Goal: Task Accomplishment & Management: Complete application form

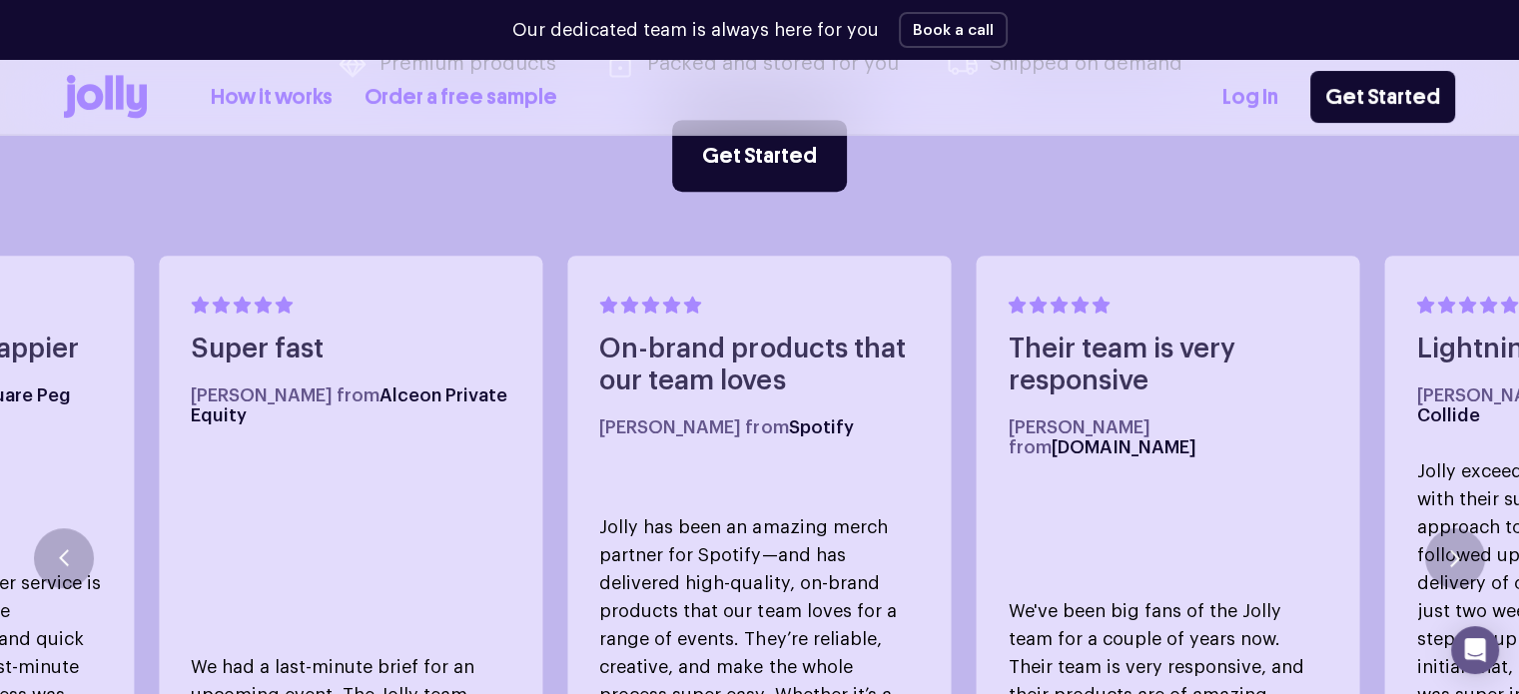
scroll to position [1019, 0]
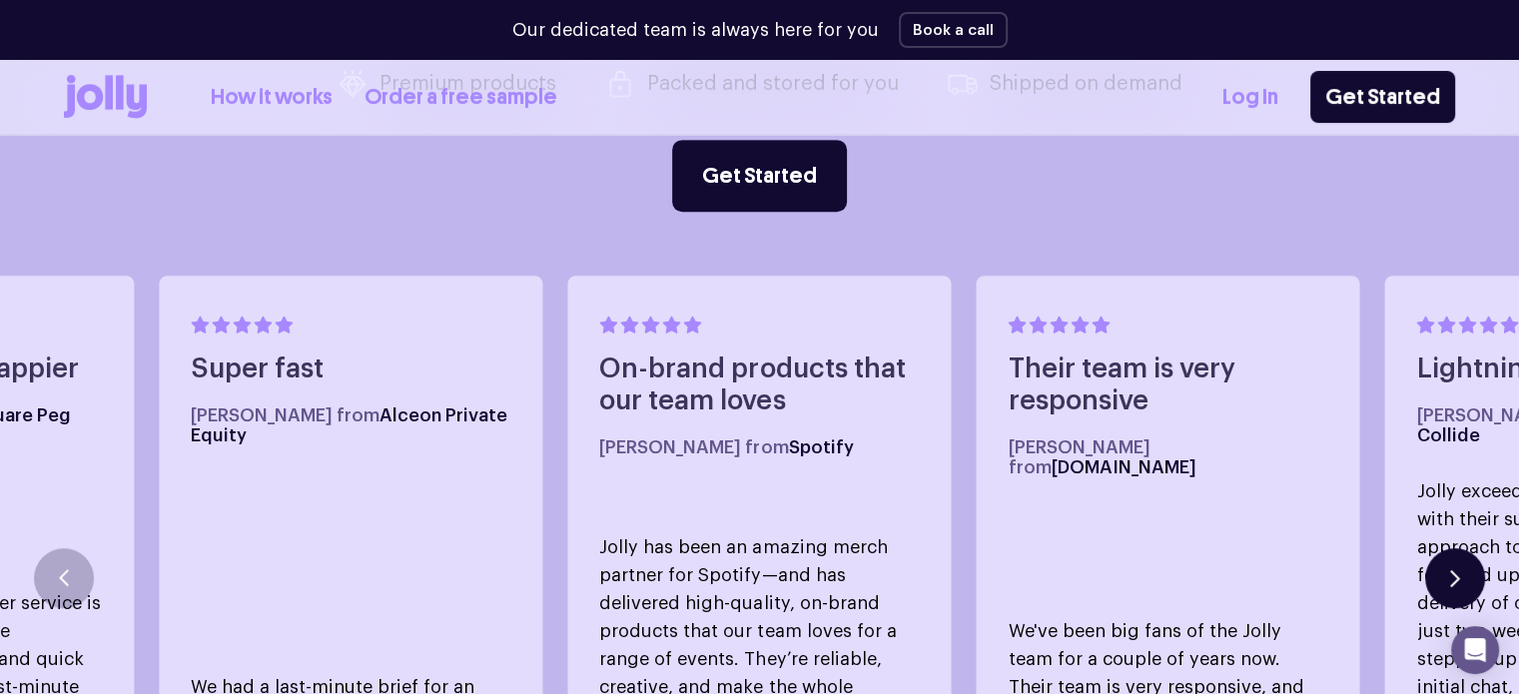
click at [1461, 549] on button "button" at bounding box center [1455, 578] width 60 height 60
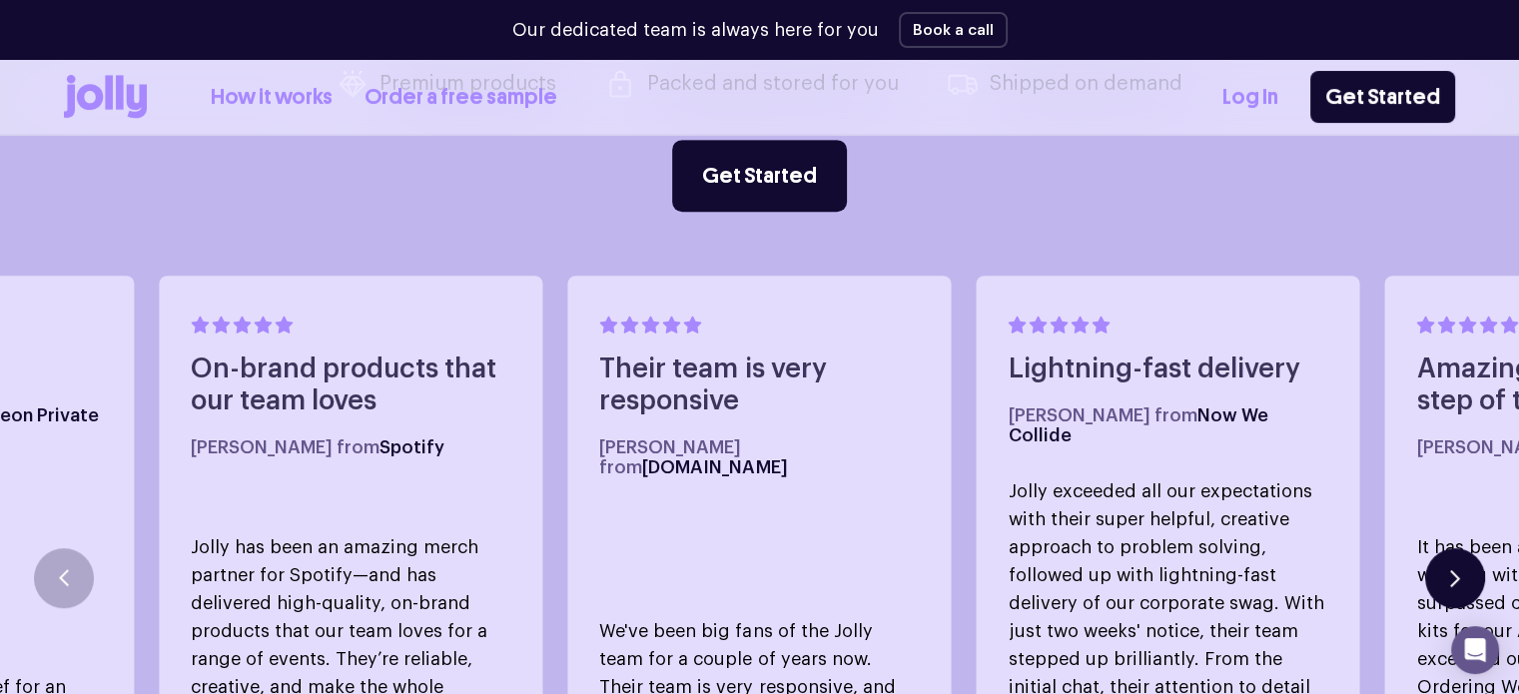
click at [1461, 548] on button "button" at bounding box center [1455, 578] width 60 height 60
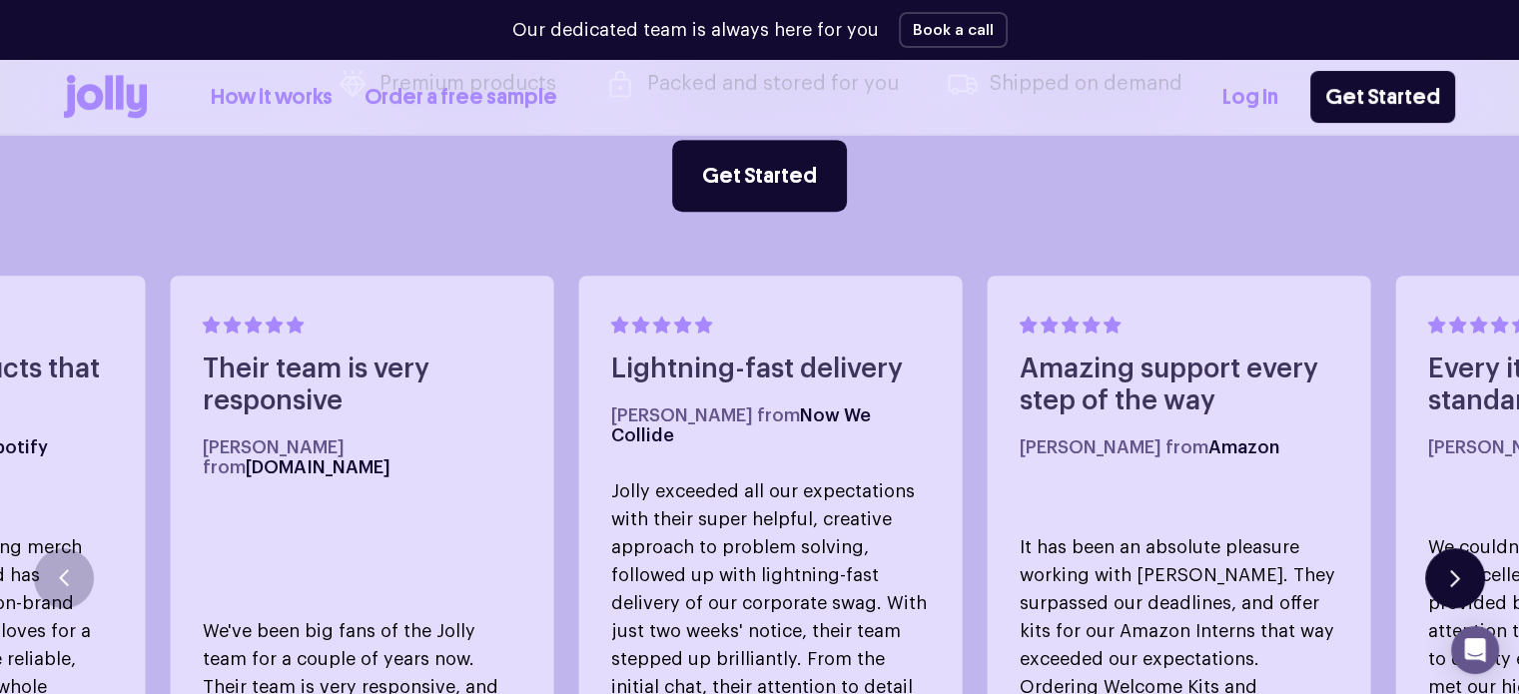
click at [1461, 548] on button "button" at bounding box center [1455, 578] width 60 height 60
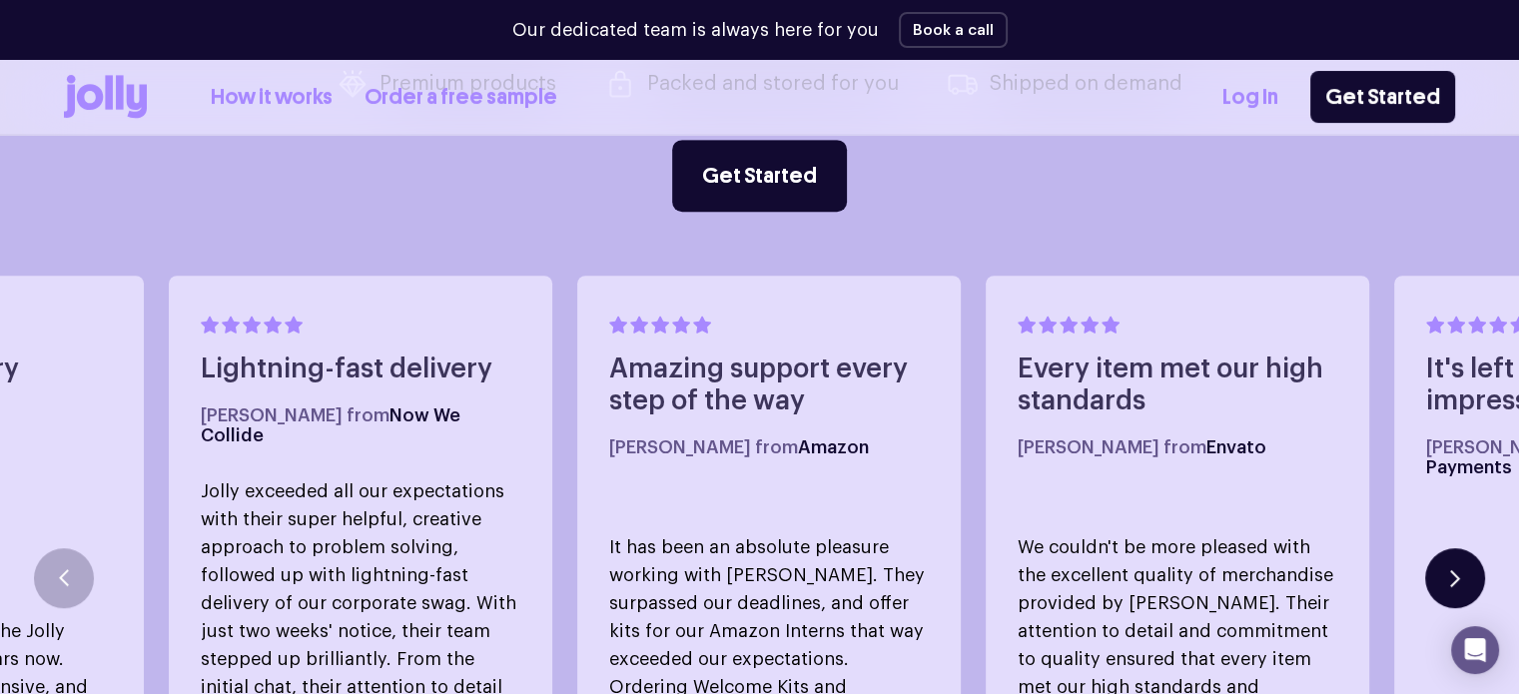
click at [1461, 548] on button "button" at bounding box center [1455, 578] width 60 height 60
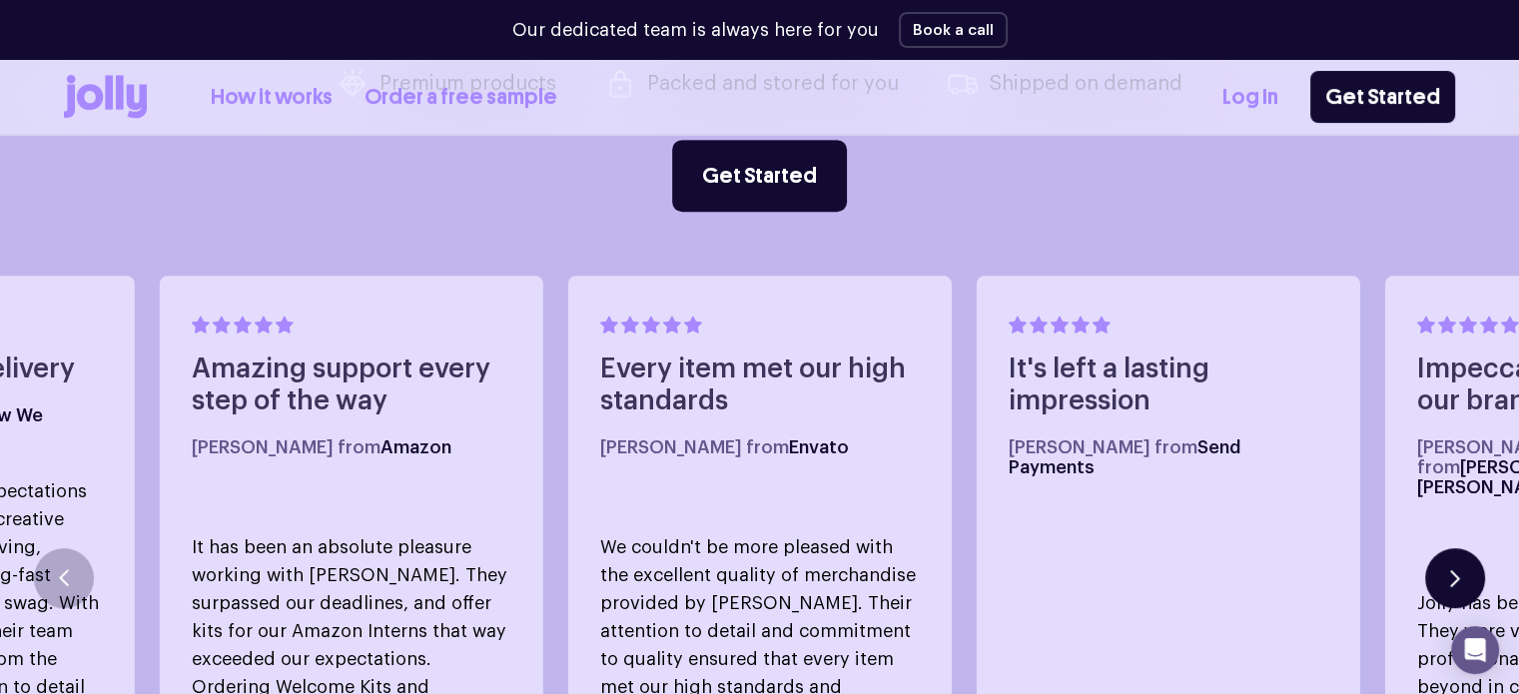
click at [1461, 548] on button "button" at bounding box center [1455, 578] width 60 height 60
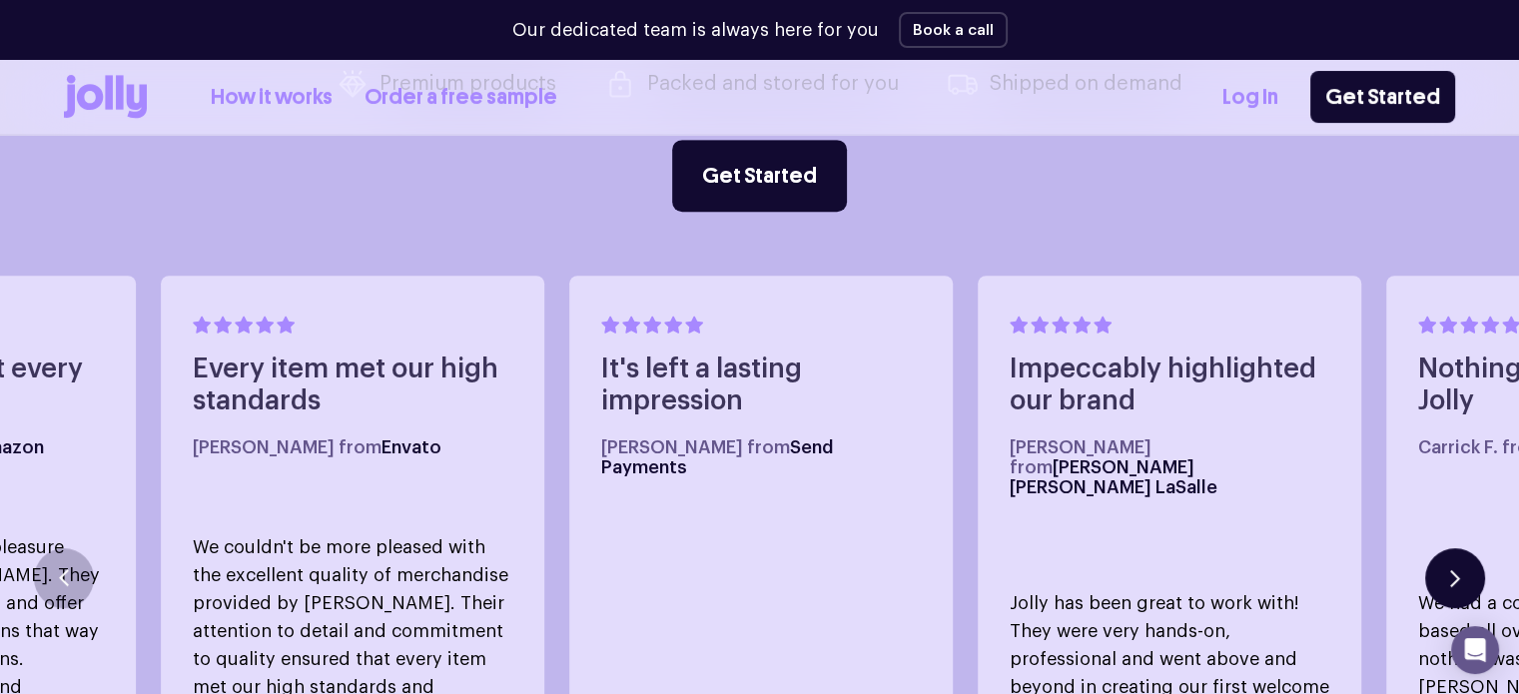
click at [1461, 548] on button "button" at bounding box center [1455, 578] width 60 height 60
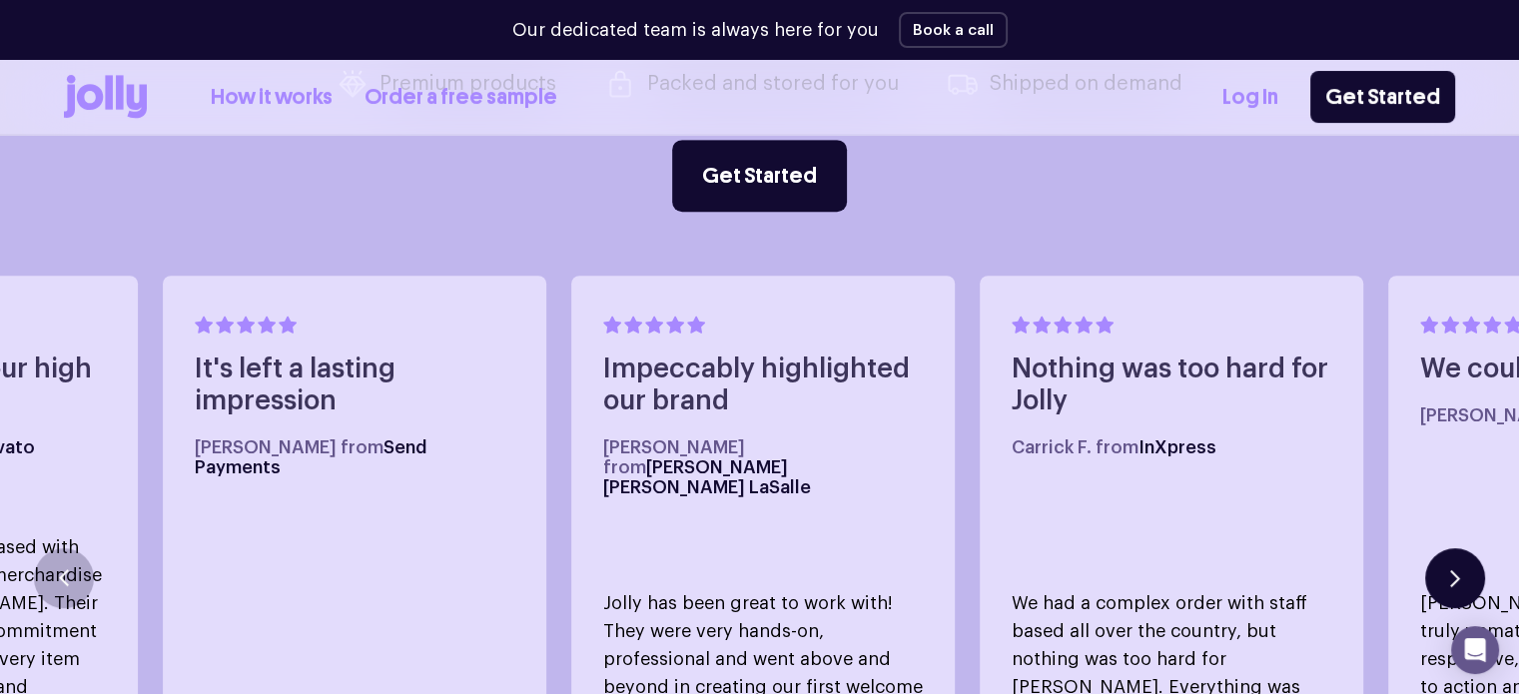
click at [1461, 548] on button "button" at bounding box center [1455, 578] width 60 height 60
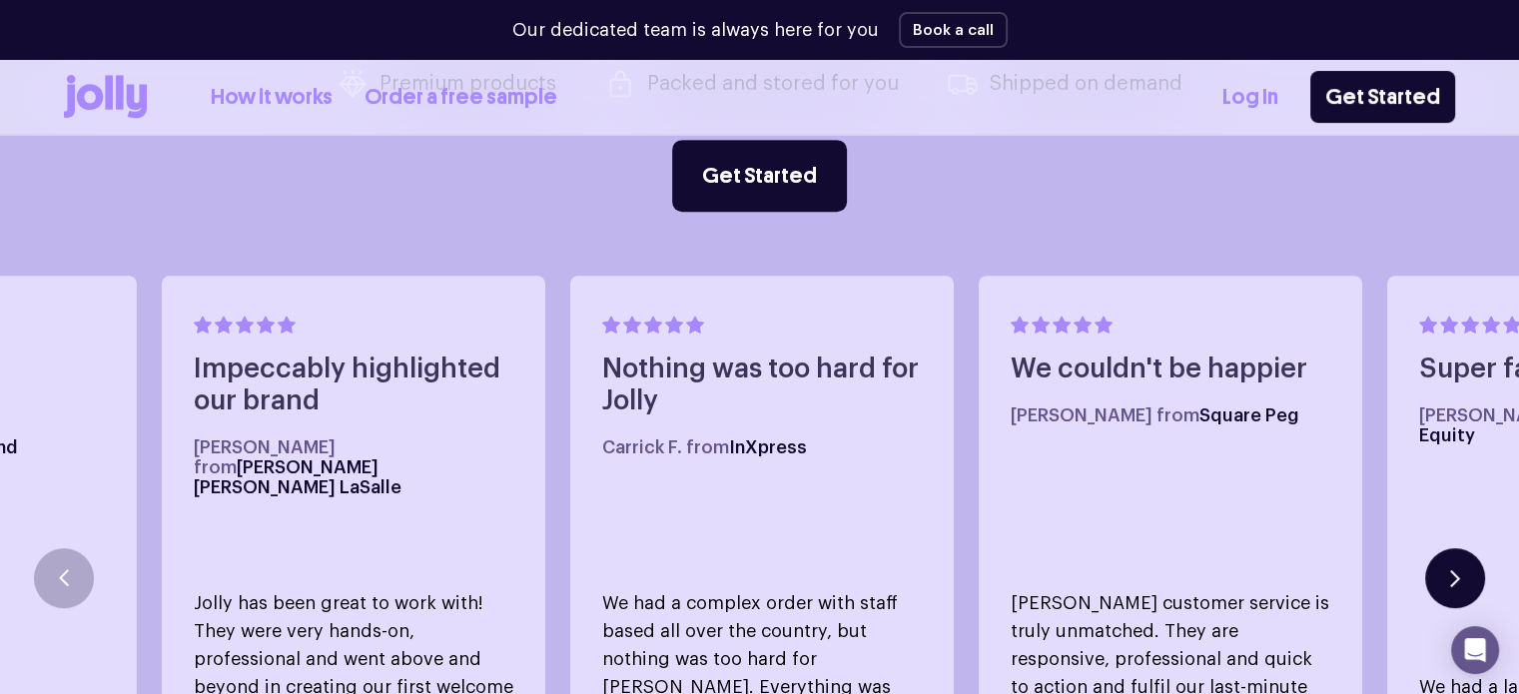
click at [1461, 548] on button "button" at bounding box center [1455, 578] width 60 height 60
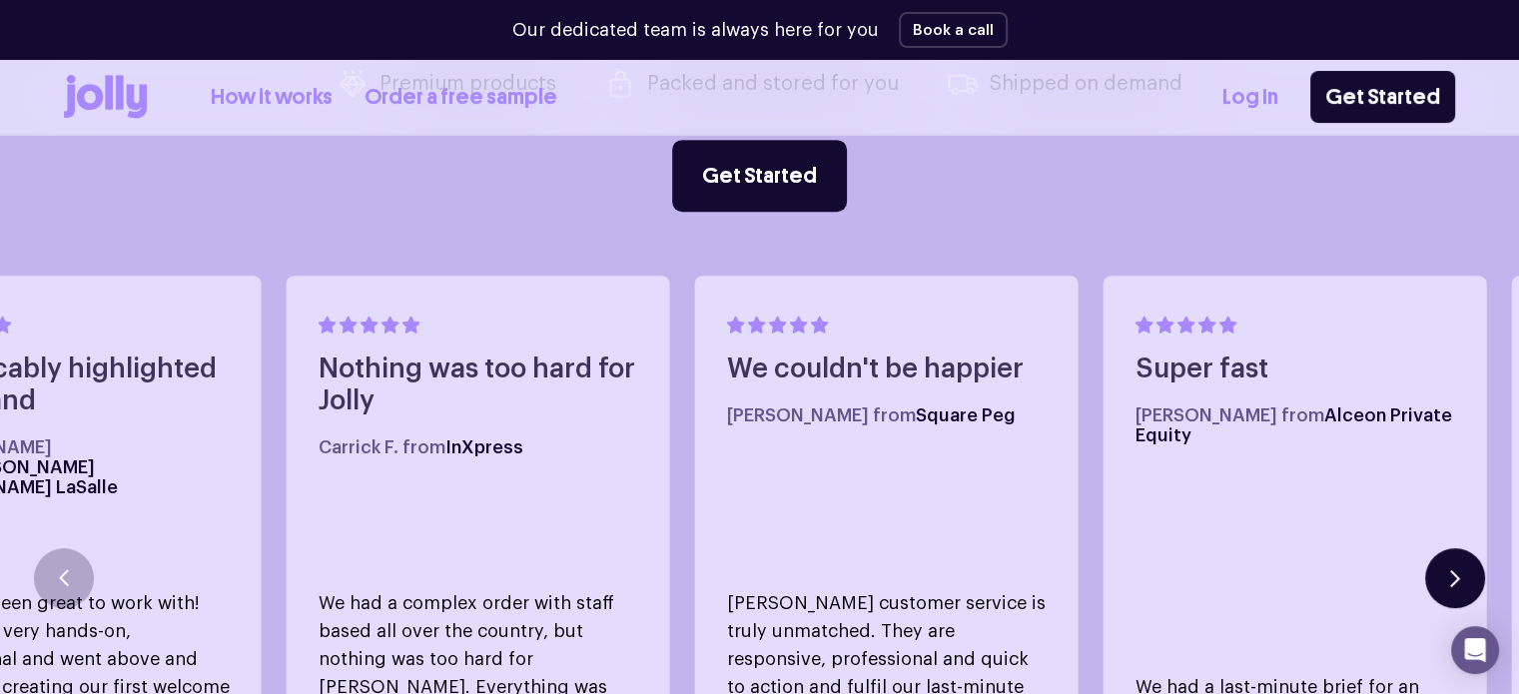
click at [1461, 548] on button "button" at bounding box center [1455, 578] width 60 height 60
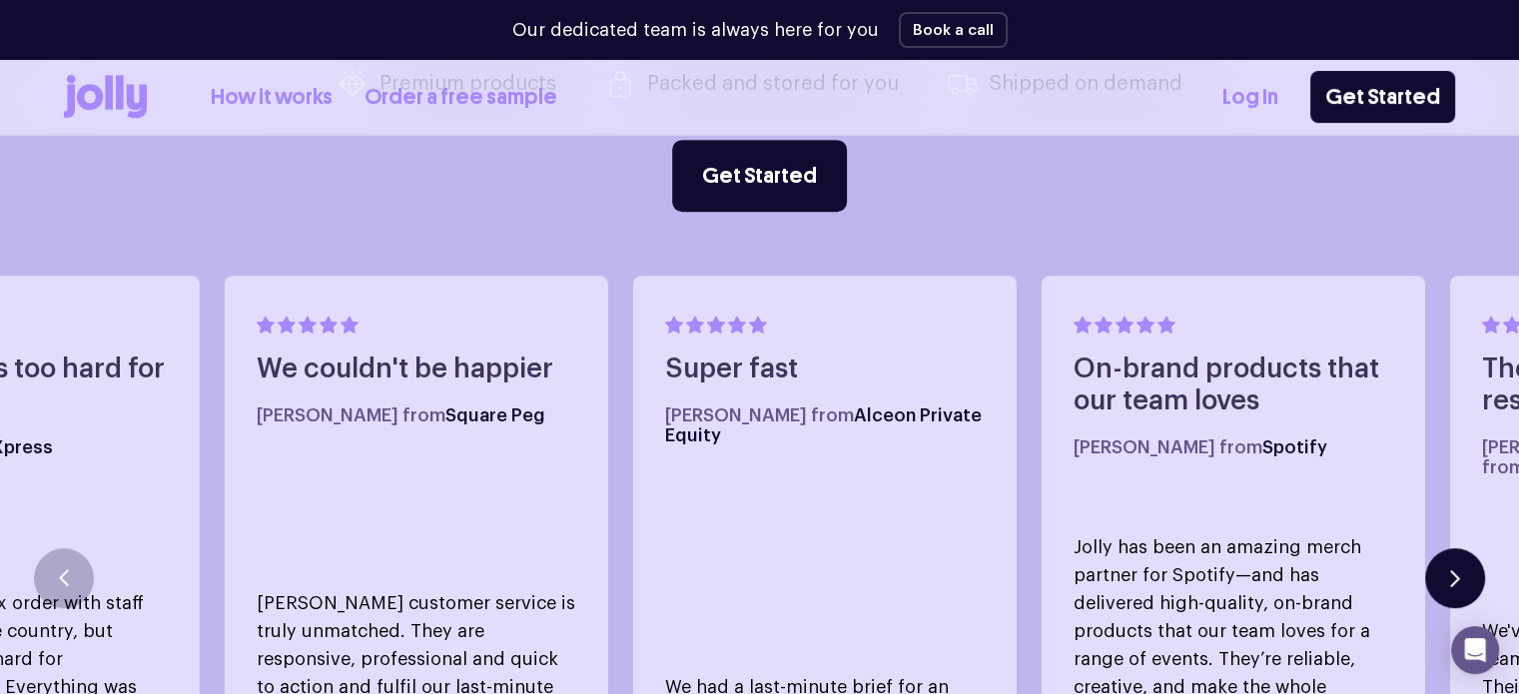
click at [1461, 548] on button "button" at bounding box center [1455, 578] width 60 height 60
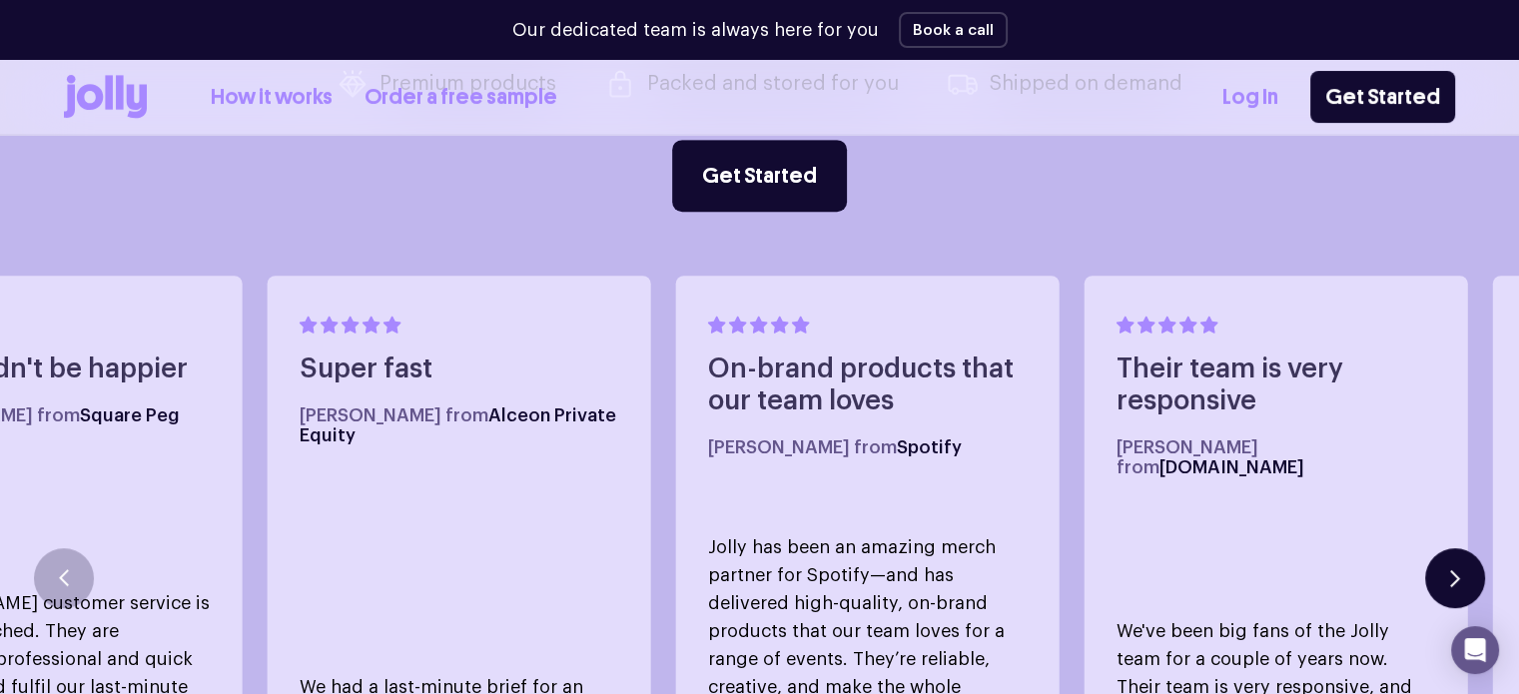
click at [1461, 548] on button "button" at bounding box center [1455, 578] width 60 height 60
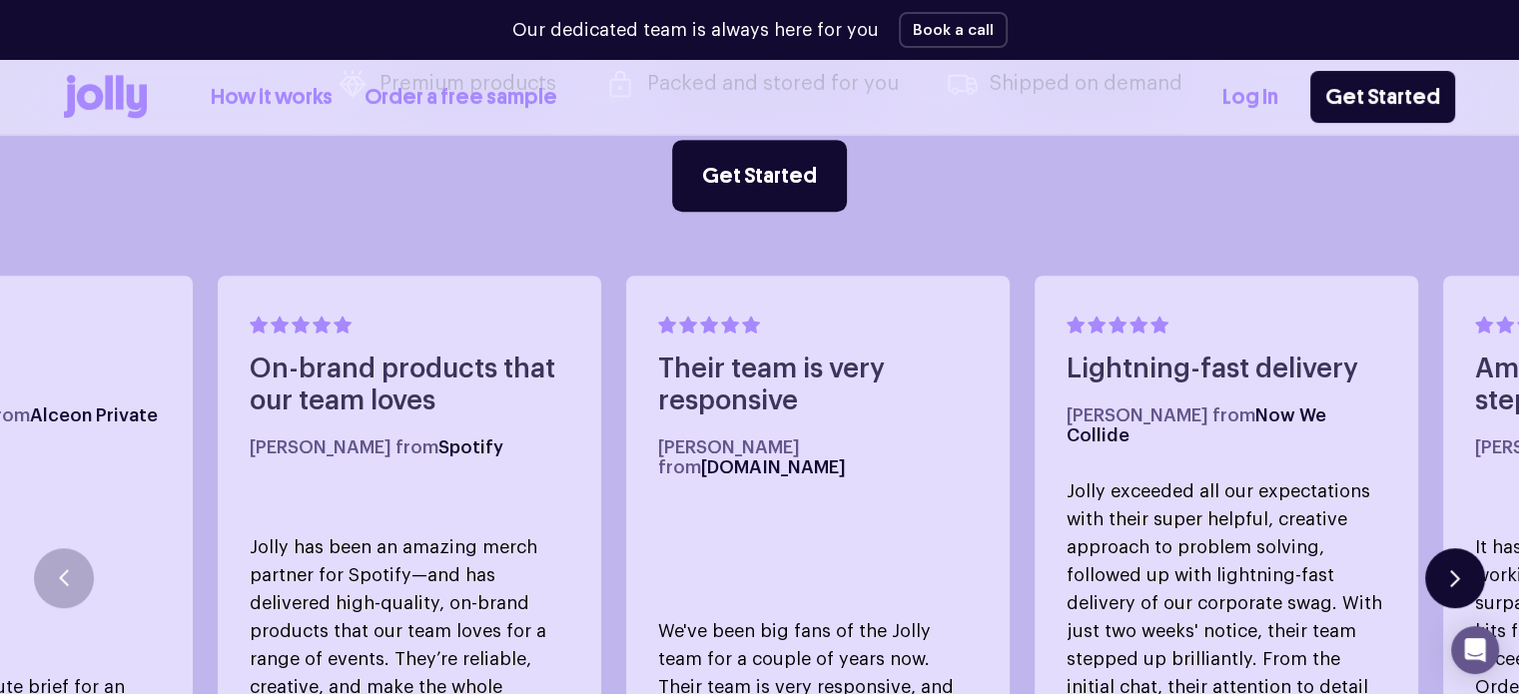
click at [1461, 548] on button "button" at bounding box center [1455, 578] width 60 height 60
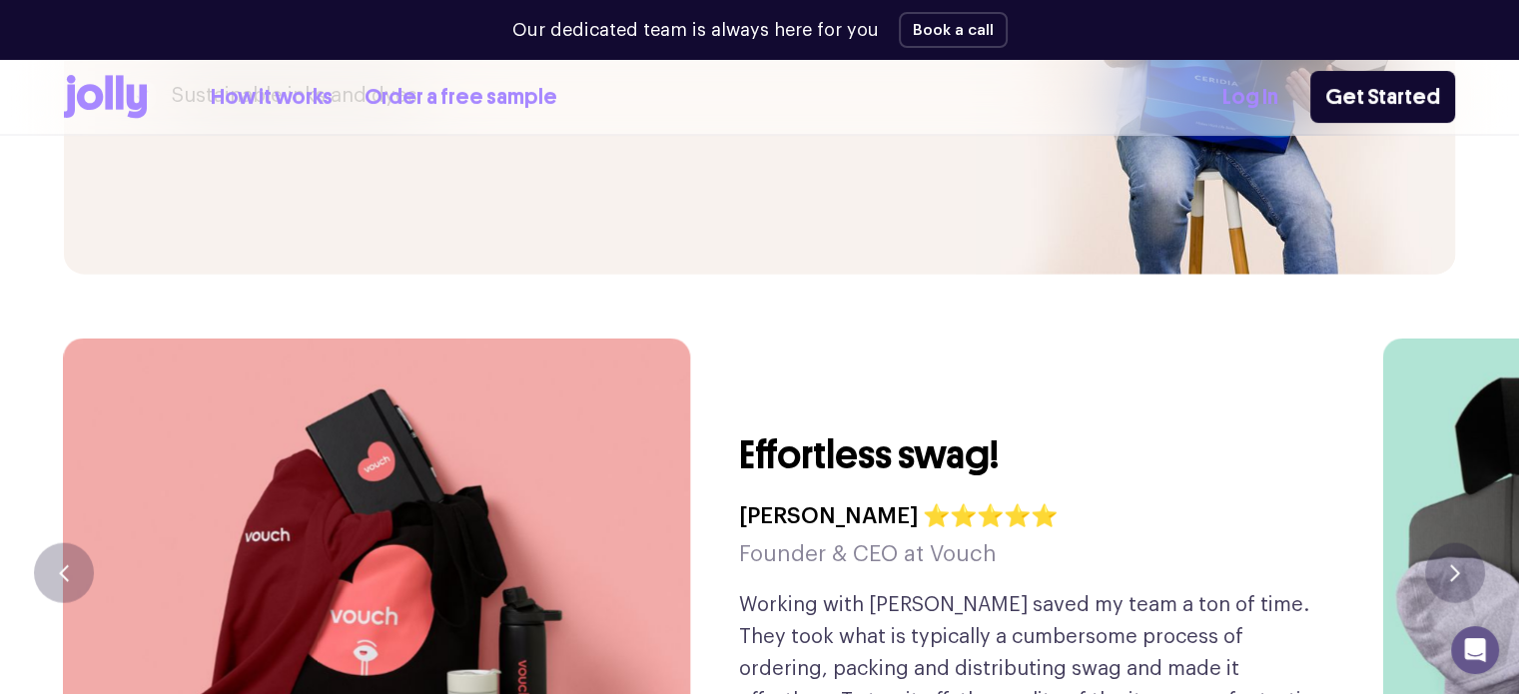
scroll to position [4679, 0]
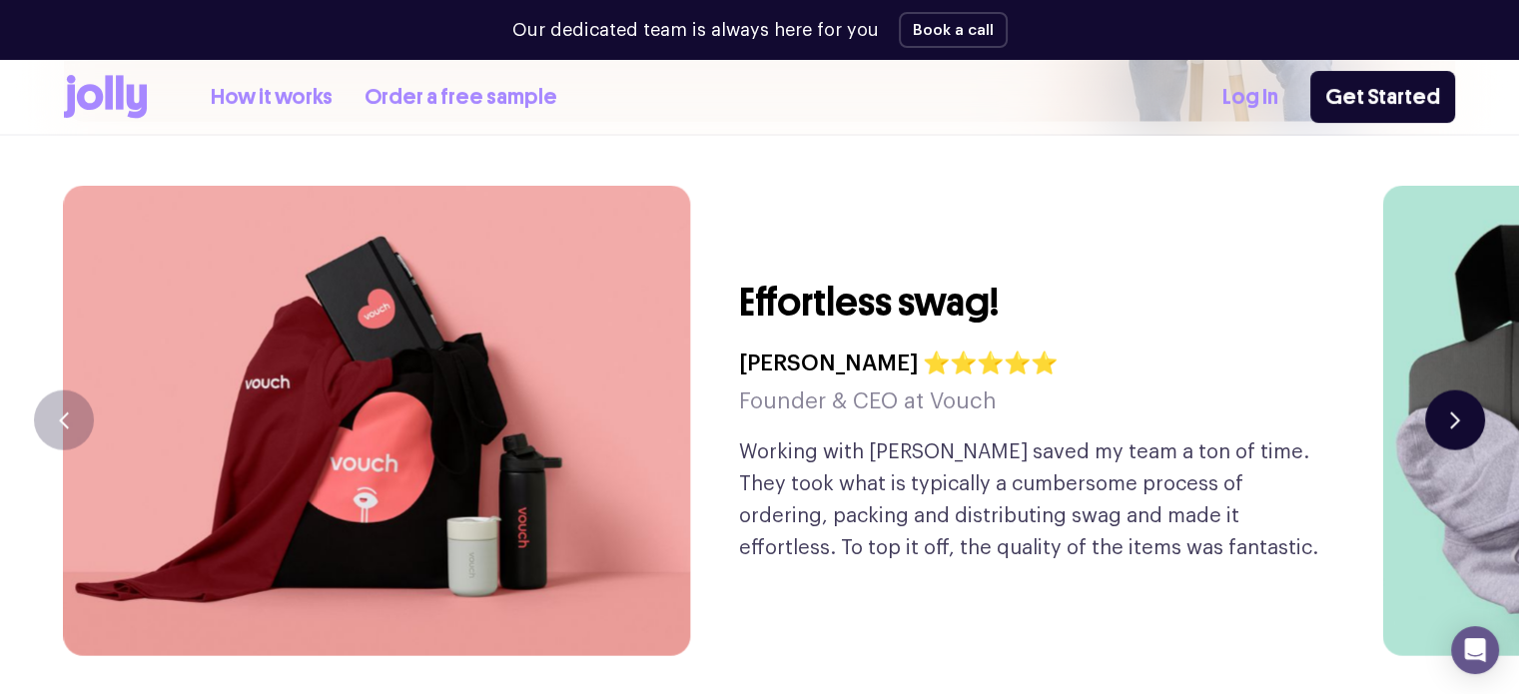
click at [1467, 390] on button "button" at bounding box center [1455, 420] width 60 height 60
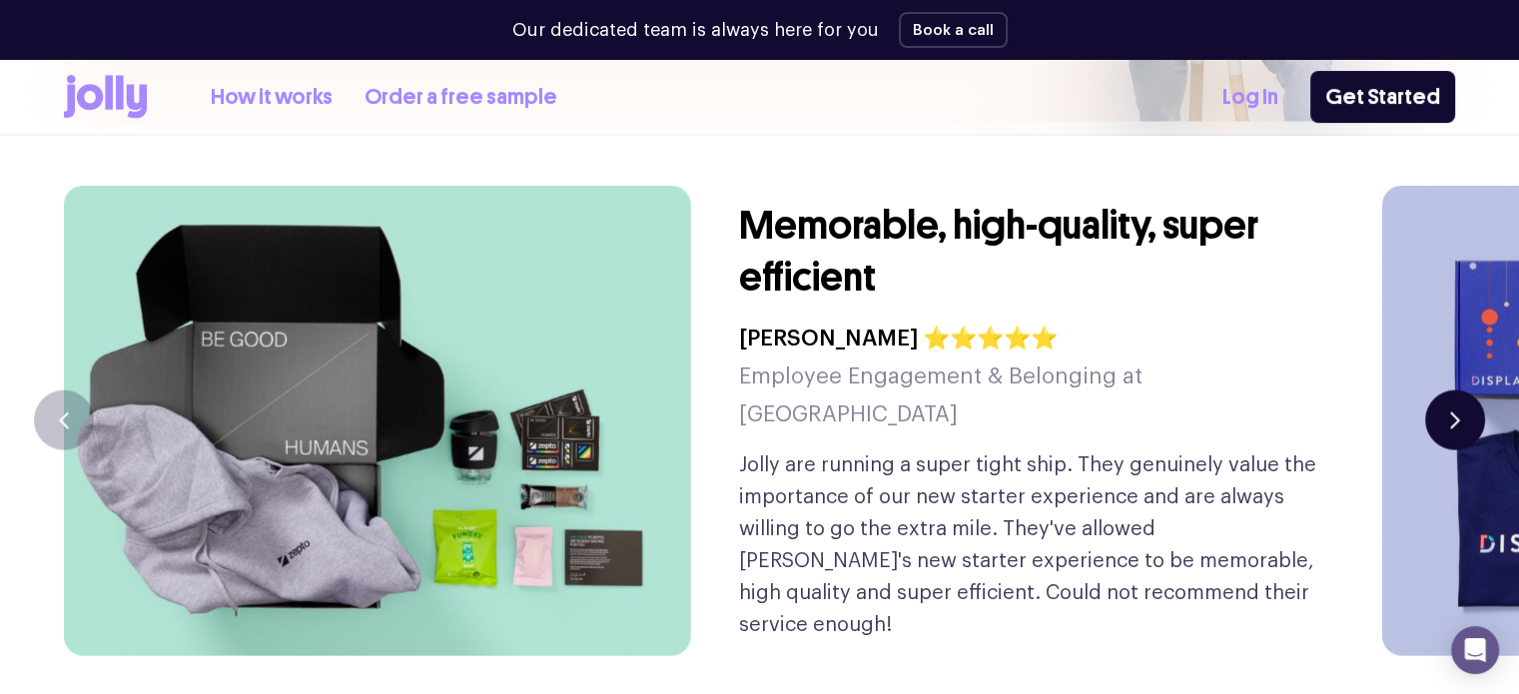
click at [1466, 390] on button "button" at bounding box center [1455, 420] width 60 height 60
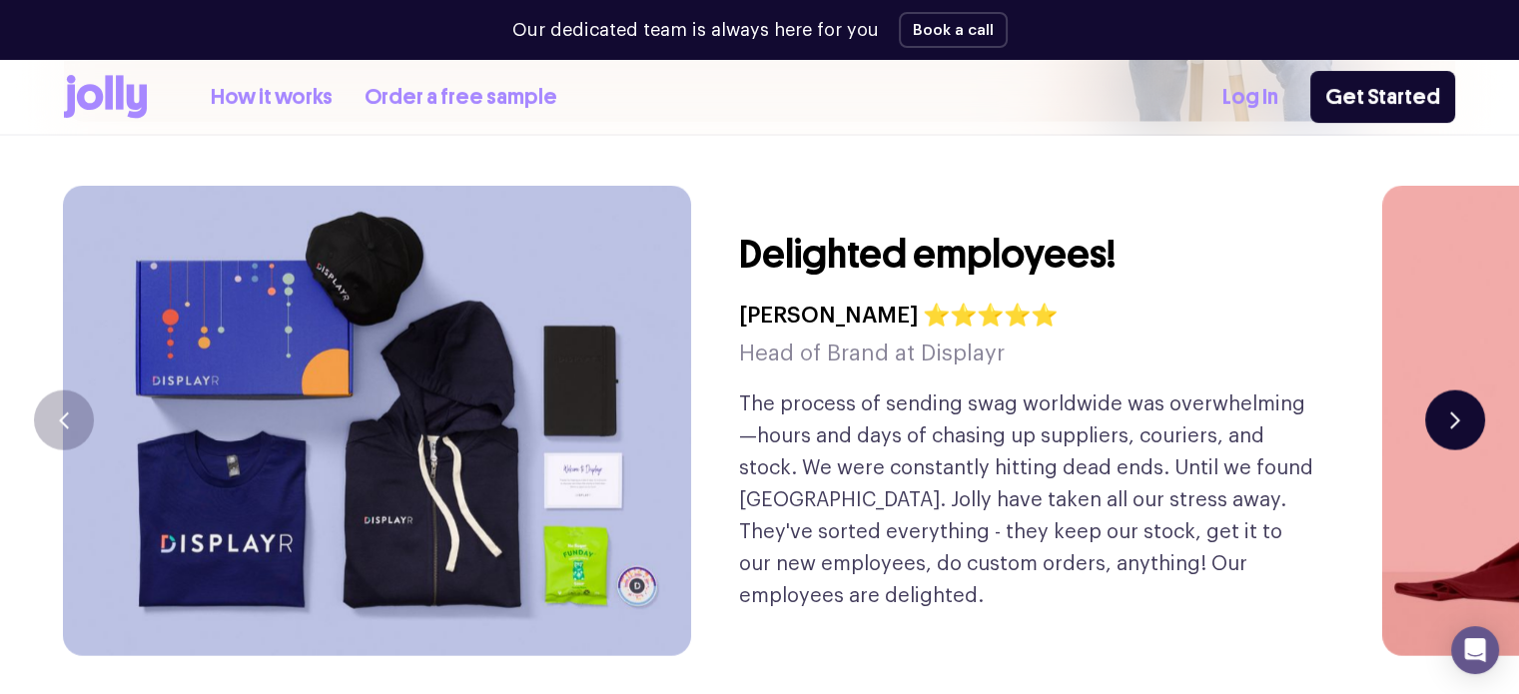
click at [1466, 390] on button "button" at bounding box center [1455, 420] width 60 height 60
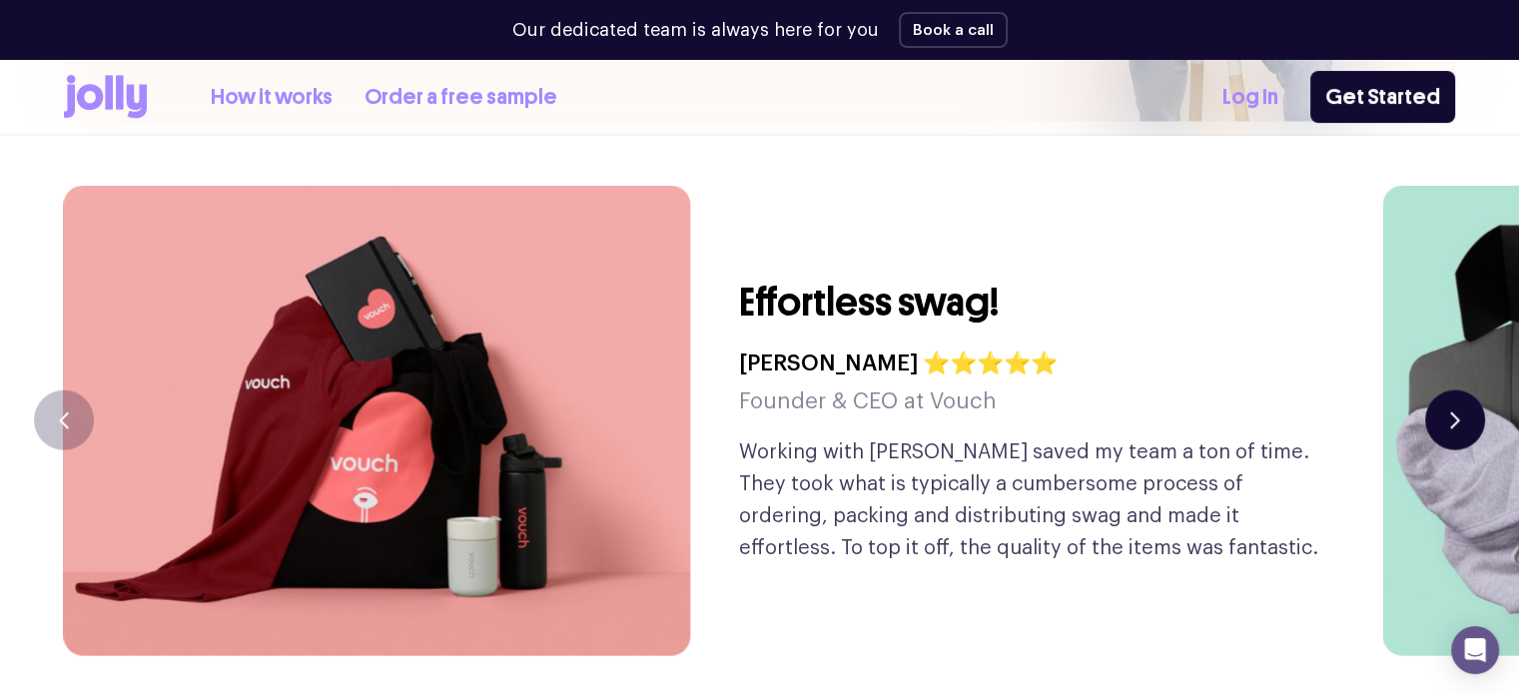
click at [1466, 390] on button "button" at bounding box center [1455, 420] width 60 height 60
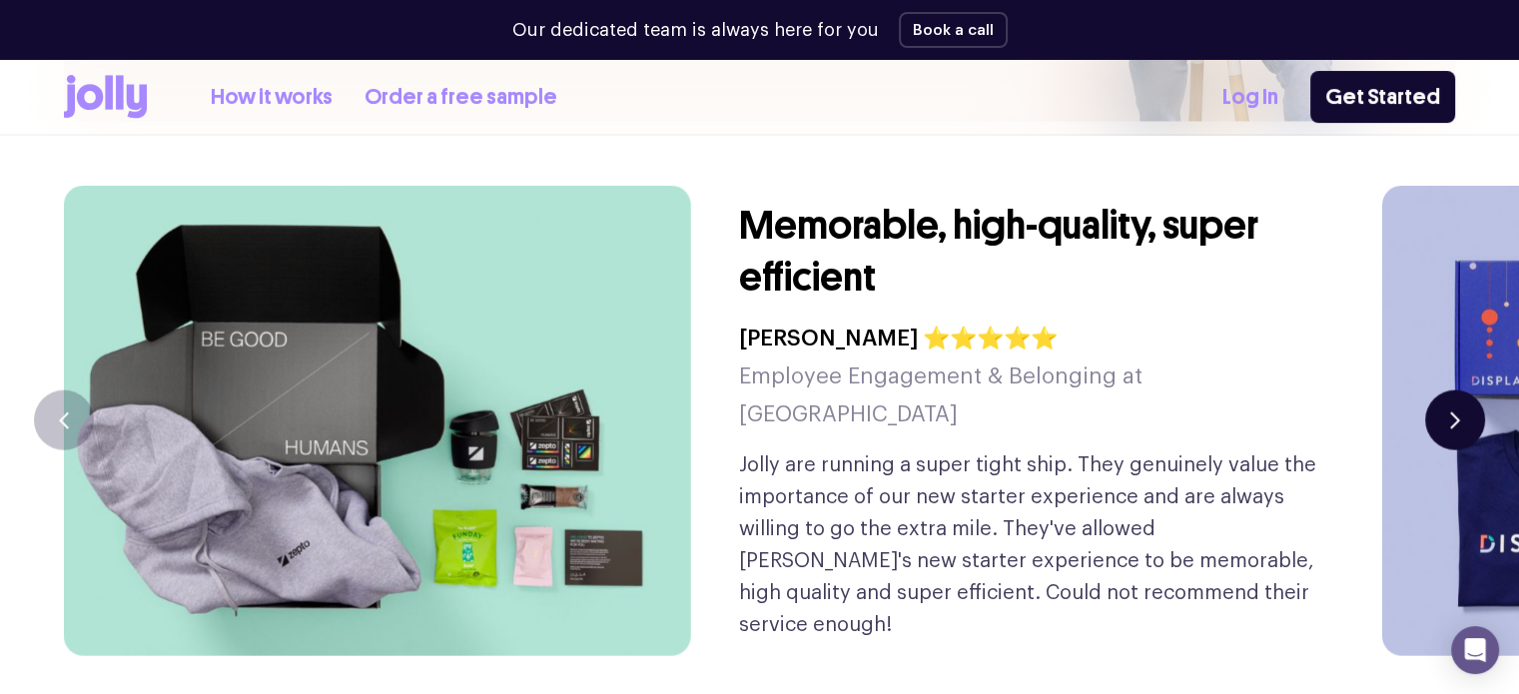
click at [1466, 390] on button "button" at bounding box center [1455, 420] width 60 height 60
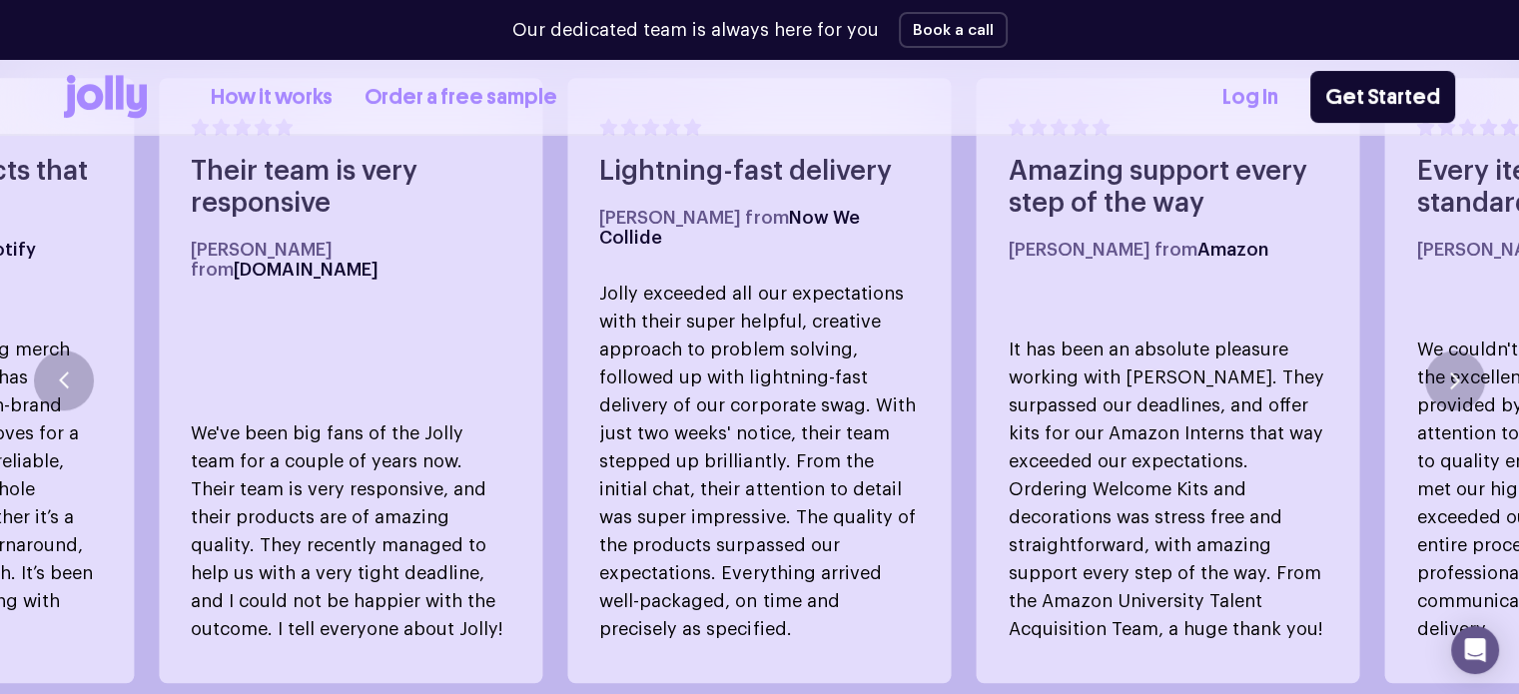
scroll to position [1131, 0]
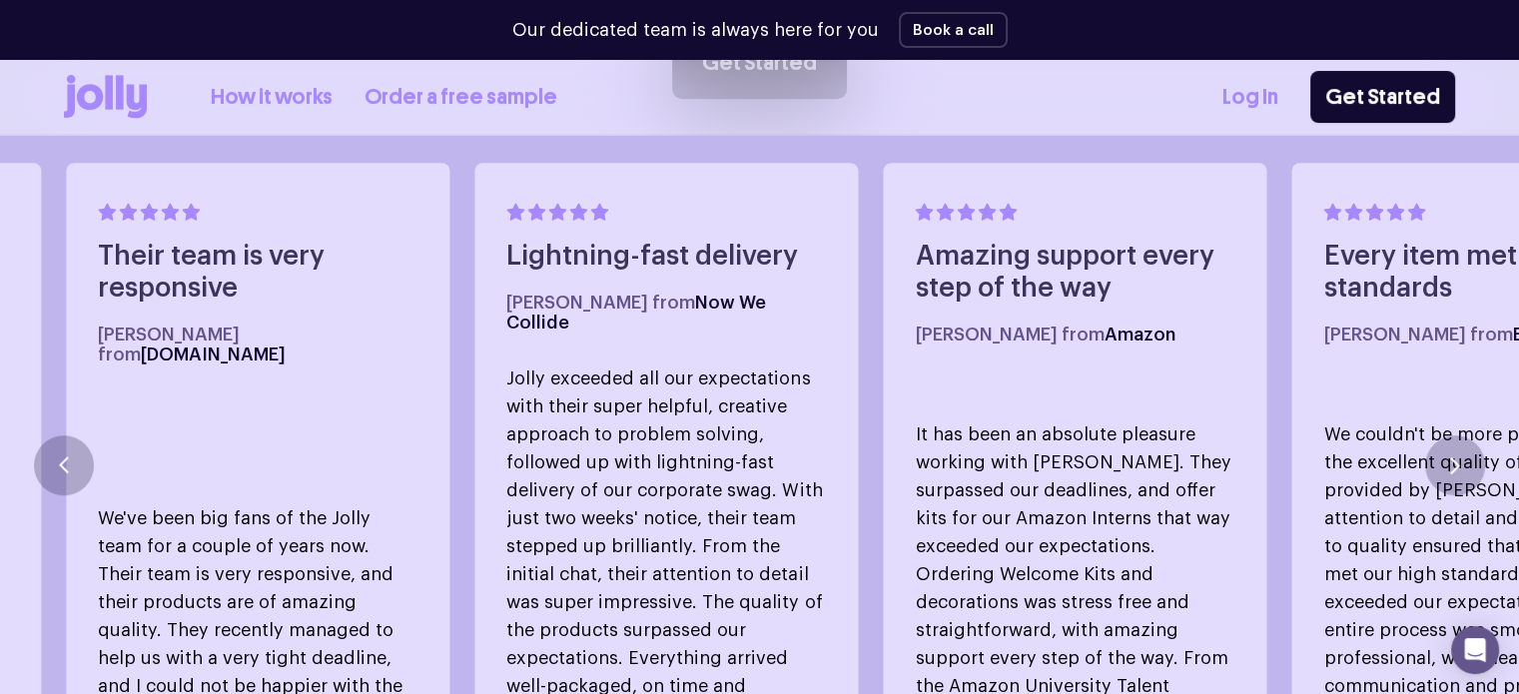
drag, startPoint x: 427, startPoint y: 334, endPoint x: 350, endPoint y: 344, distance: 78.5
click at [350, 344] on div "Their team is very responsive David W. from Clipboard.app We've been big fans o…" at bounding box center [257, 465] width 383 height 605
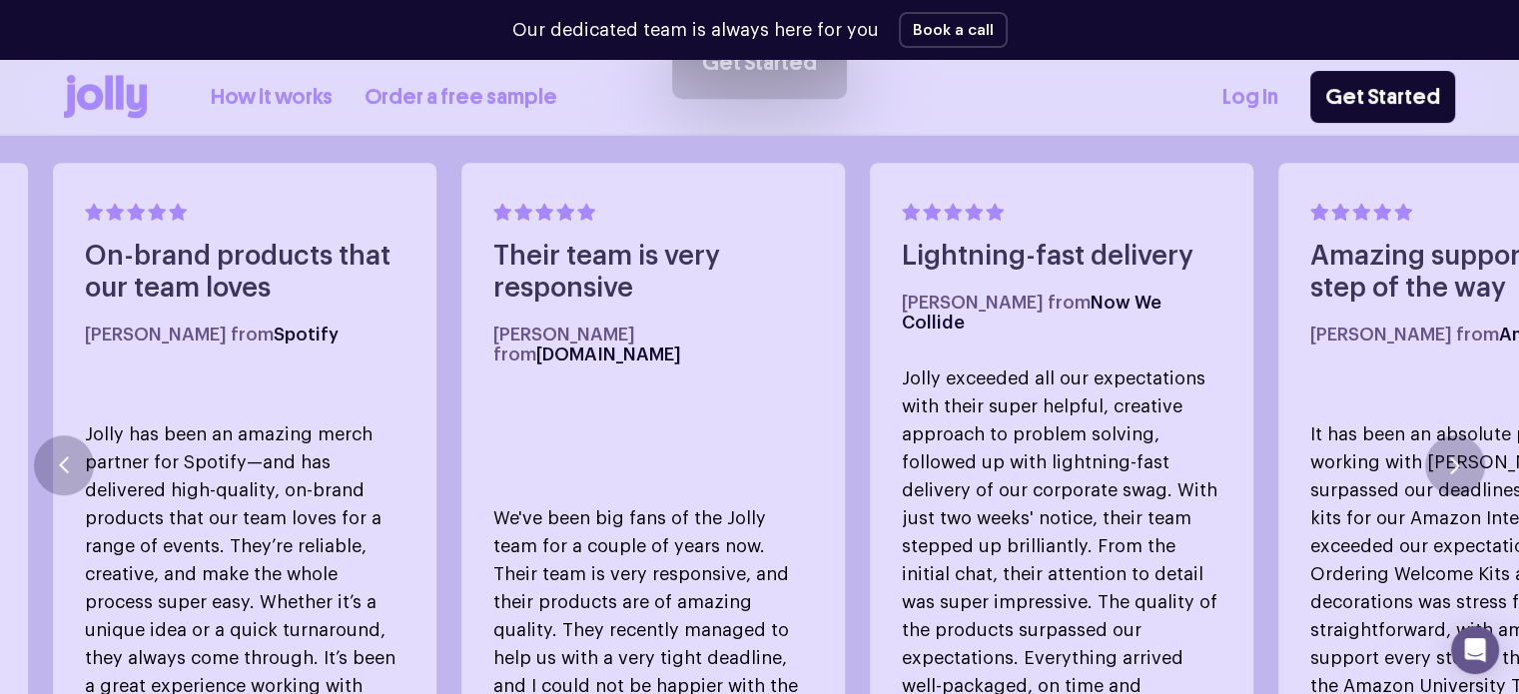
drag, startPoint x: 350, startPoint y: 343, endPoint x: 500, endPoint y: 332, distance: 151.2
click at [670, 331] on div "Their team is very responsive David W. from Clipboard.app We've been big fans o…" at bounding box center [652, 465] width 383 height 605
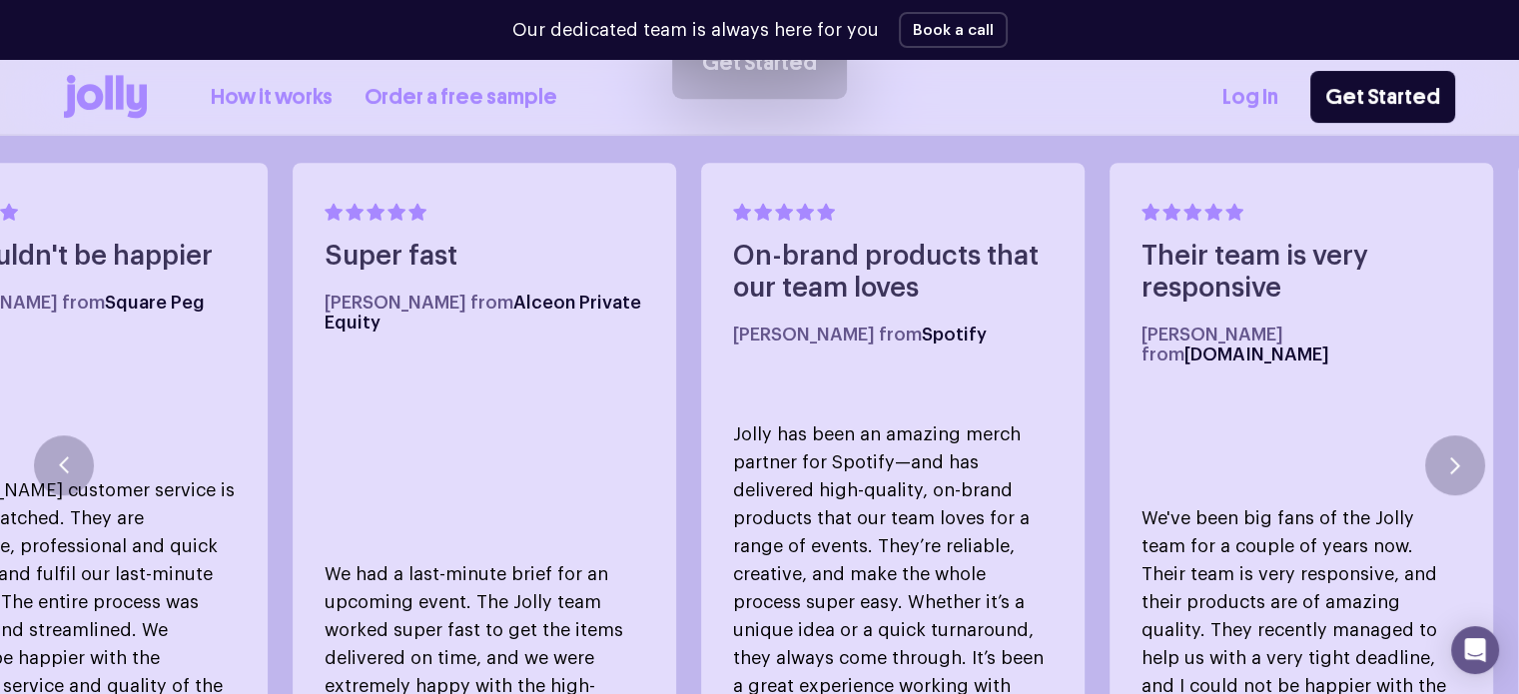
drag, startPoint x: 818, startPoint y: 350, endPoint x: 907, endPoint y: 368, distance: 90.7
click at [991, 362] on div "On-brand products that our team loves Tyra N. from Spotify Jolly has been an am…" at bounding box center [892, 465] width 383 height 605
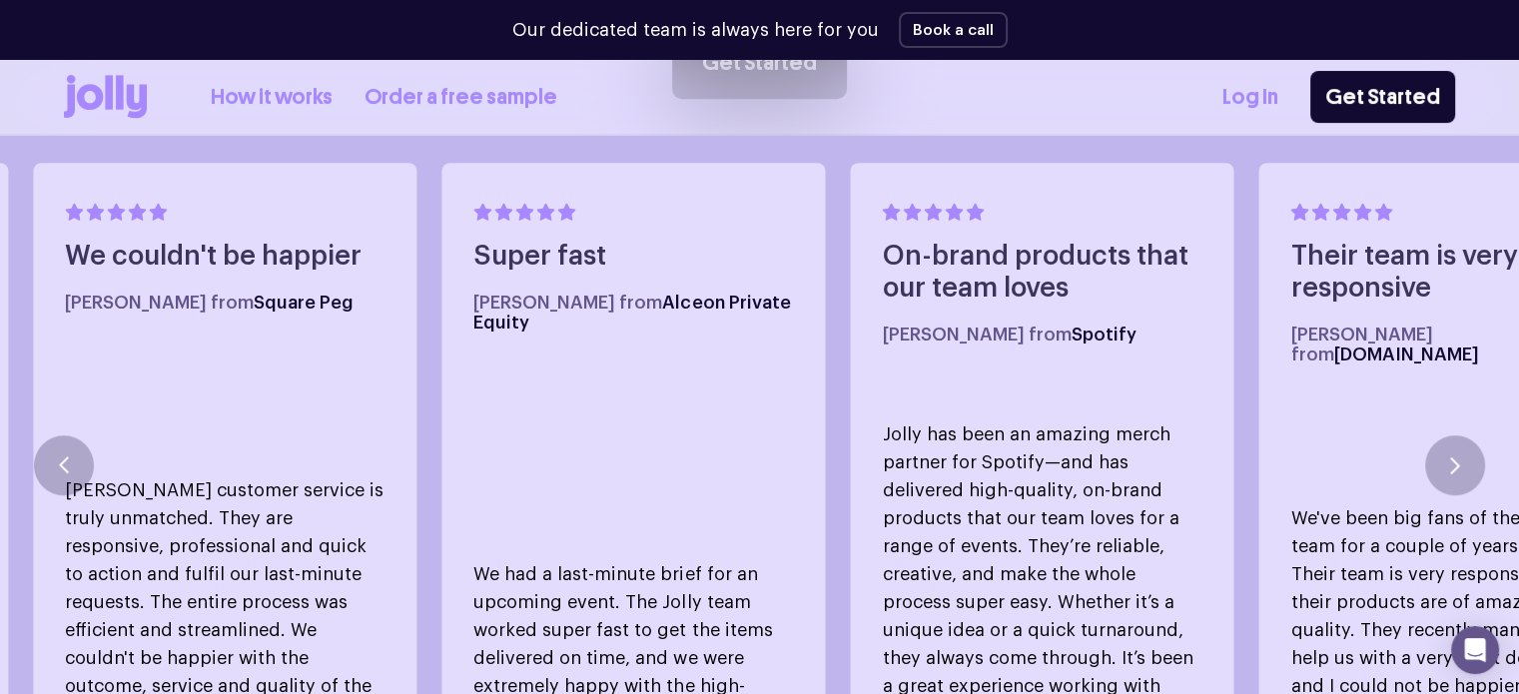
drag, startPoint x: 583, startPoint y: 355, endPoint x: 350, endPoint y: 342, distance: 234.0
click at [441, 342] on div "Super fast Zac M. from Alceon Private Equity We had a last-minute brief for an …" at bounding box center [632, 465] width 383 height 605
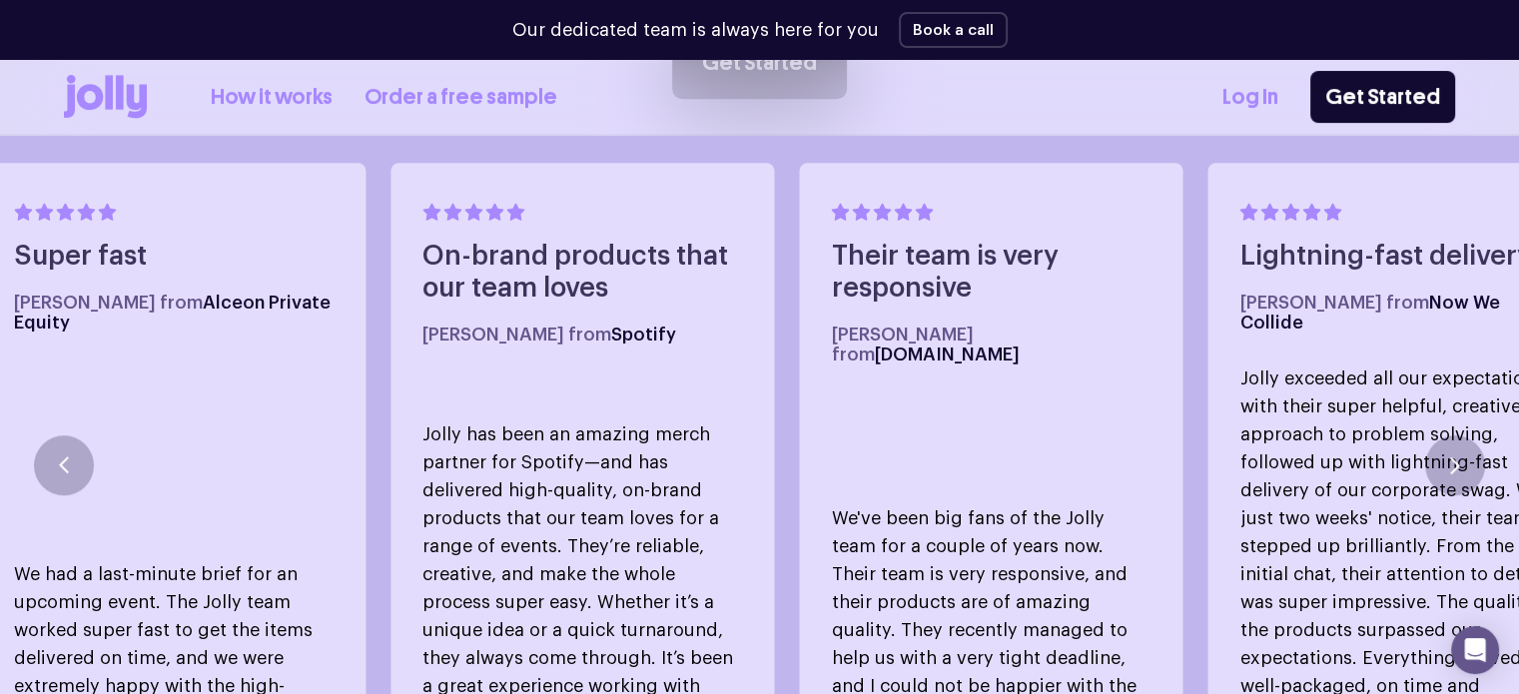
drag, startPoint x: 517, startPoint y: 446, endPoint x: 379, endPoint y: 450, distance: 137.9
click at [379, 450] on div "On-brand products that our team loves Tyra N. from Spotify Jolly has been an am…" at bounding box center [759, 465] width 1519 height 605
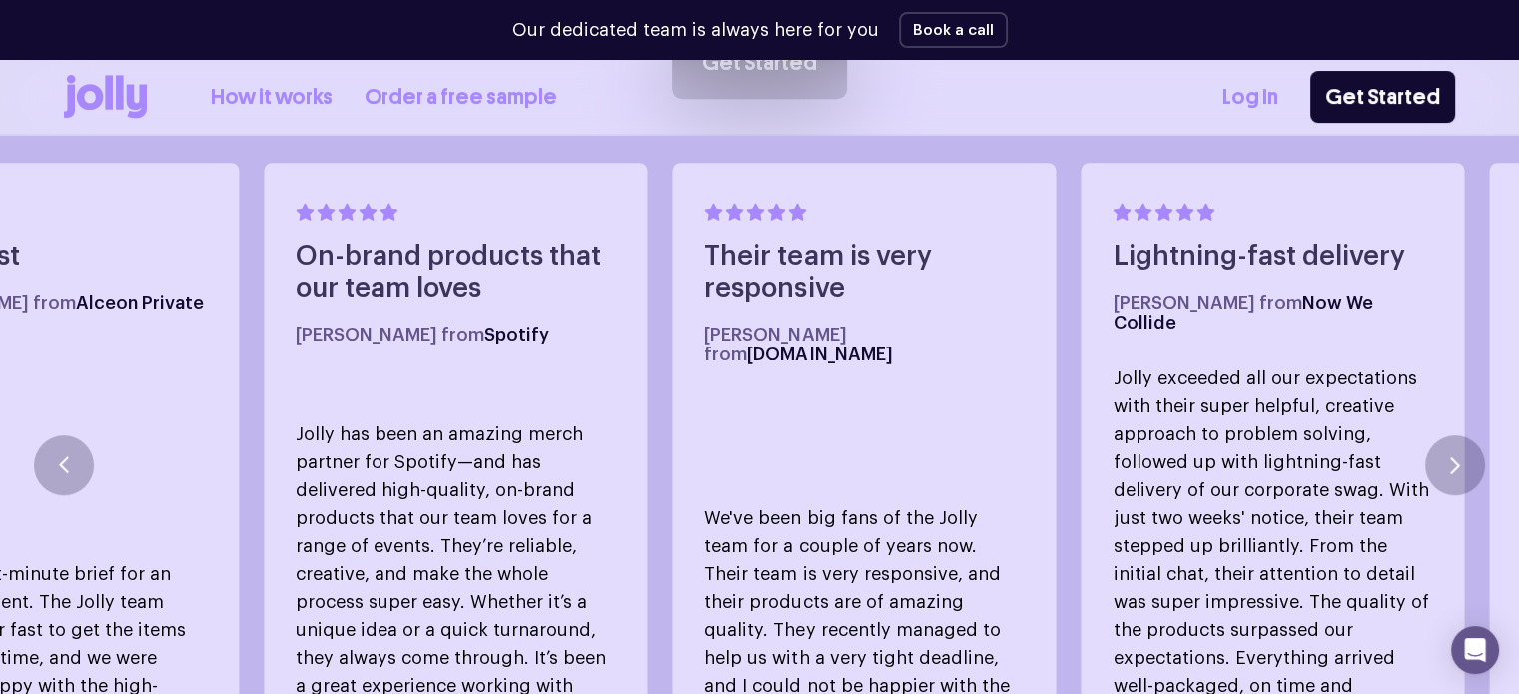
drag, startPoint x: 587, startPoint y: 461, endPoint x: 391, endPoint y: 449, distance: 196.1
click at [399, 450] on p "Jolly has been an amazing merch partner for Spotify—and has delivered high-qual…" at bounding box center [456, 574] width 320 height 308
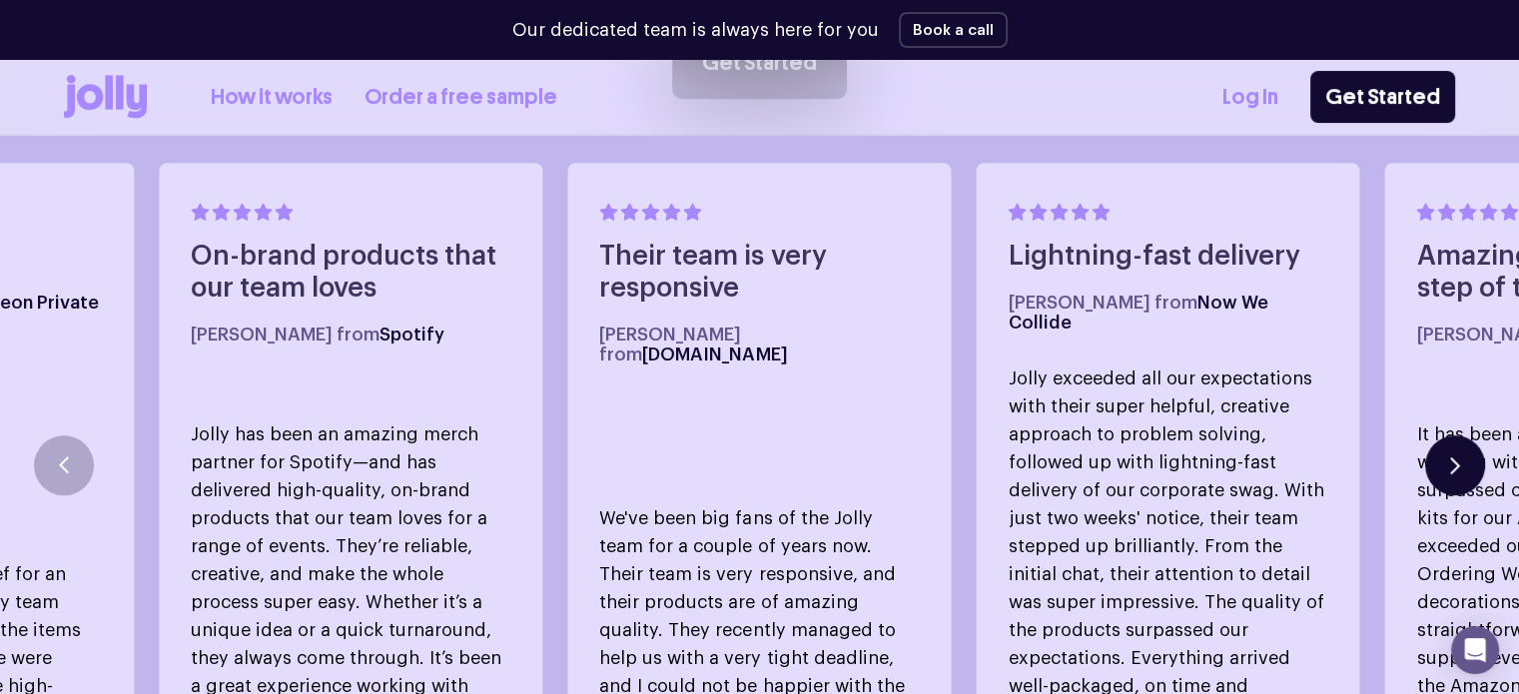
click at [1469, 442] on button "button" at bounding box center [1455, 465] width 60 height 60
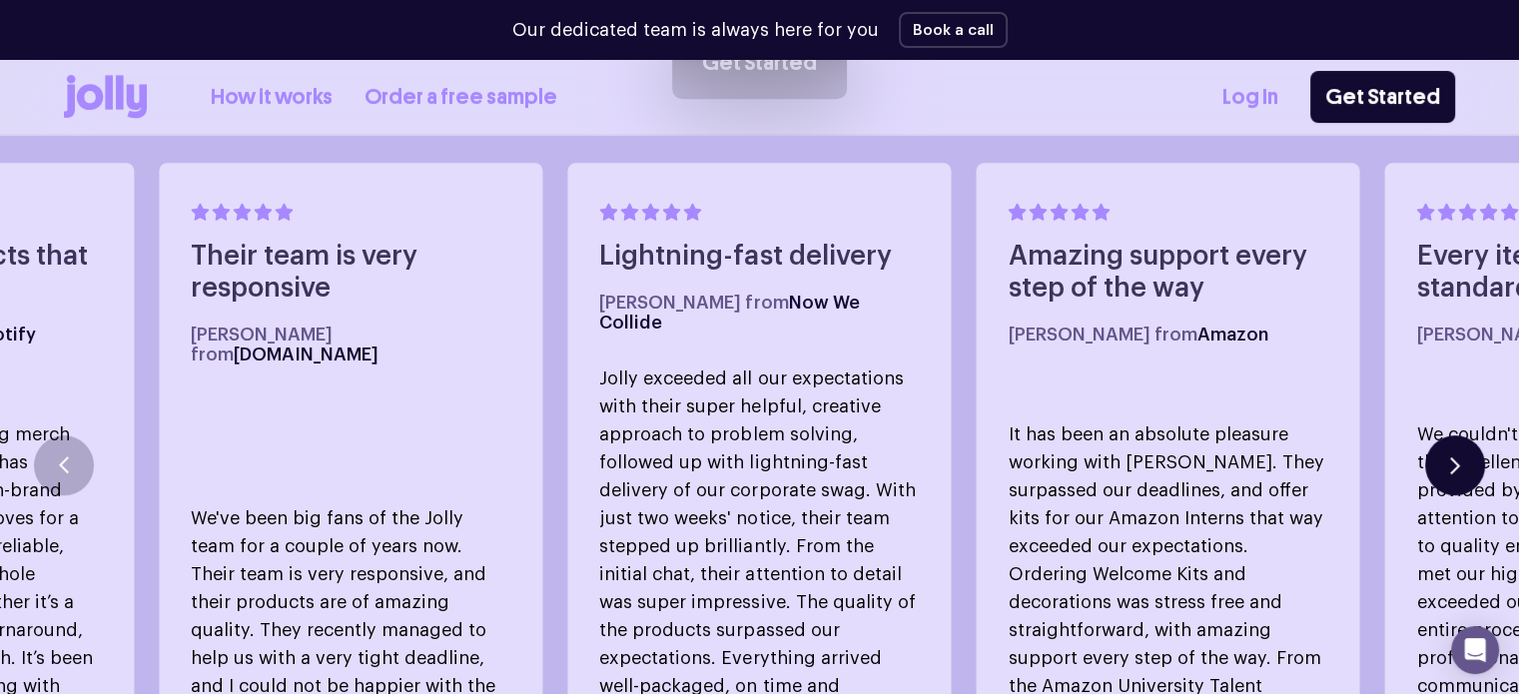
click at [1450, 450] on button "button" at bounding box center [1455, 465] width 60 height 60
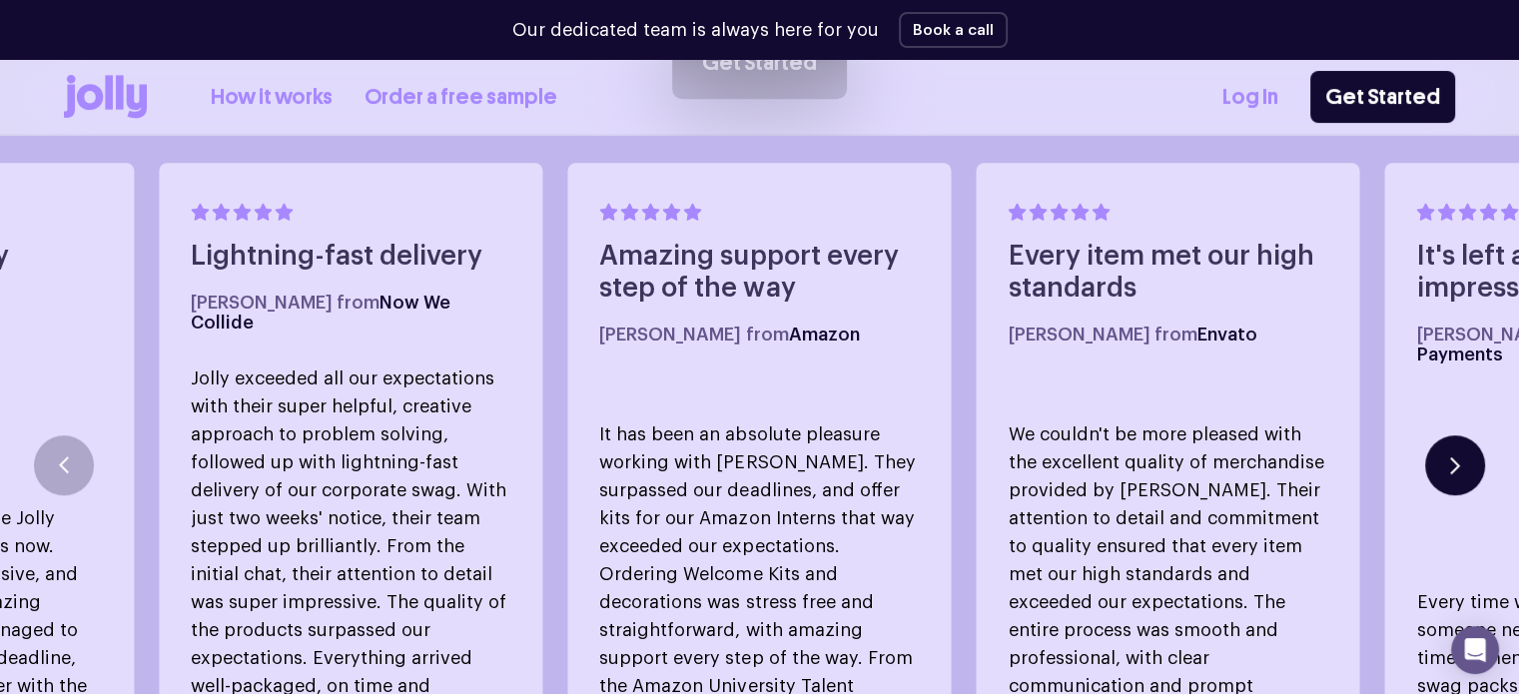
click at [1438, 445] on button "button" at bounding box center [1455, 465] width 60 height 60
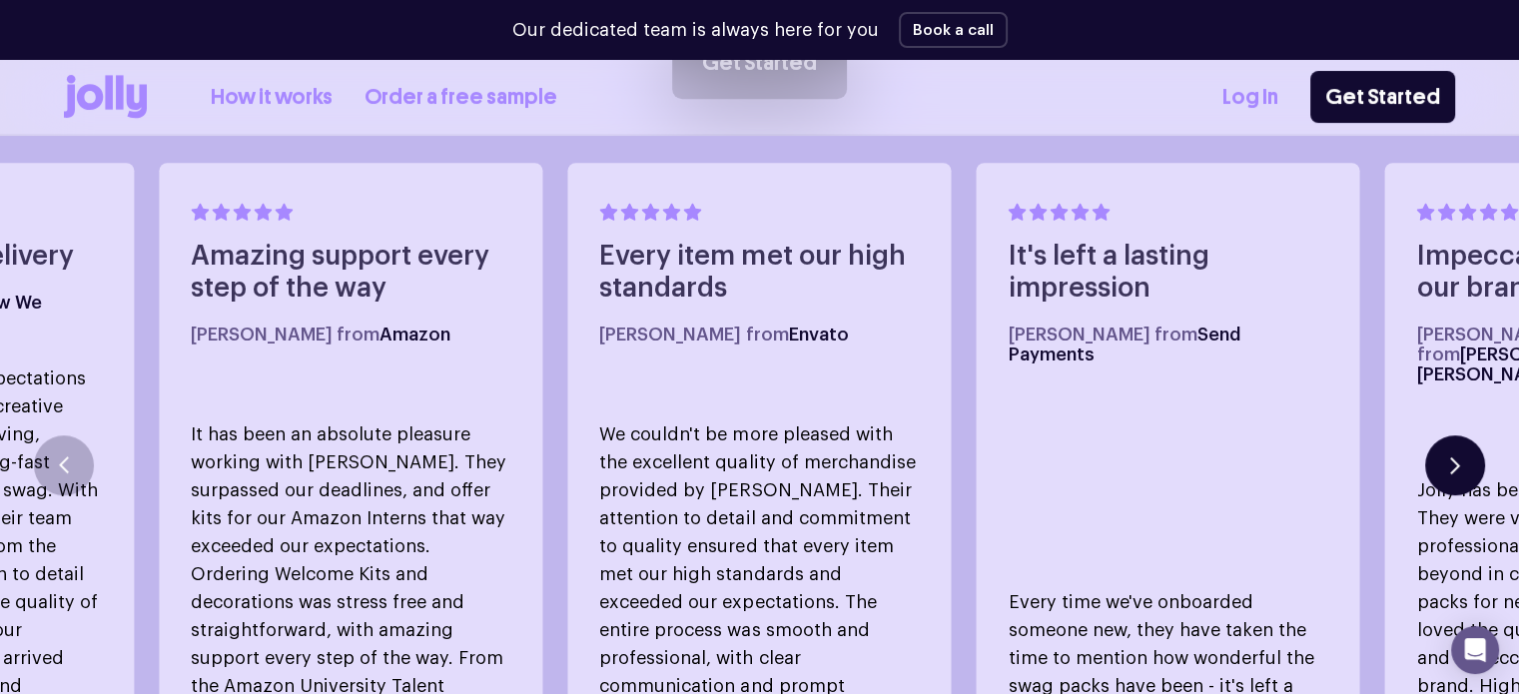
click at [1438, 445] on button "button" at bounding box center [1455, 465] width 60 height 60
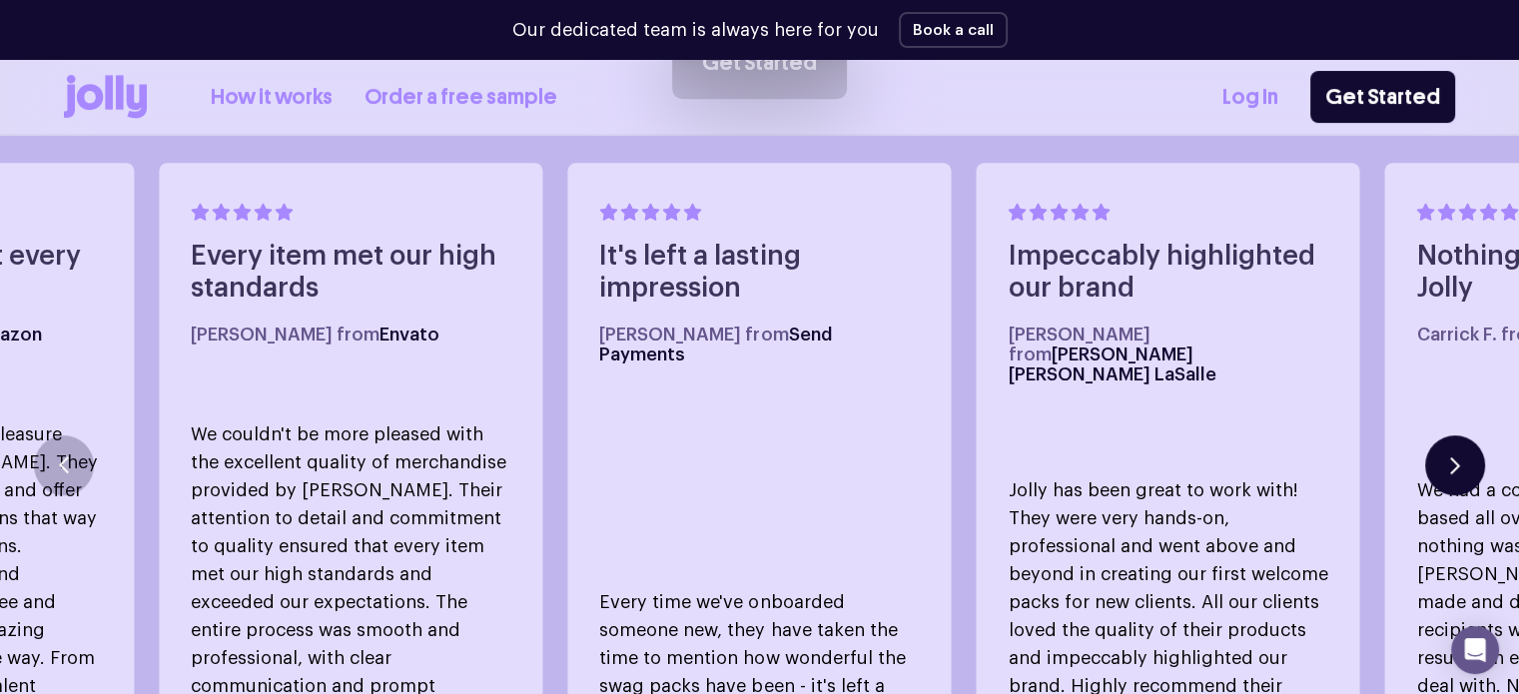
click at [1447, 440] on button "button" at bounding box center [1455, 465] width 60 height 60
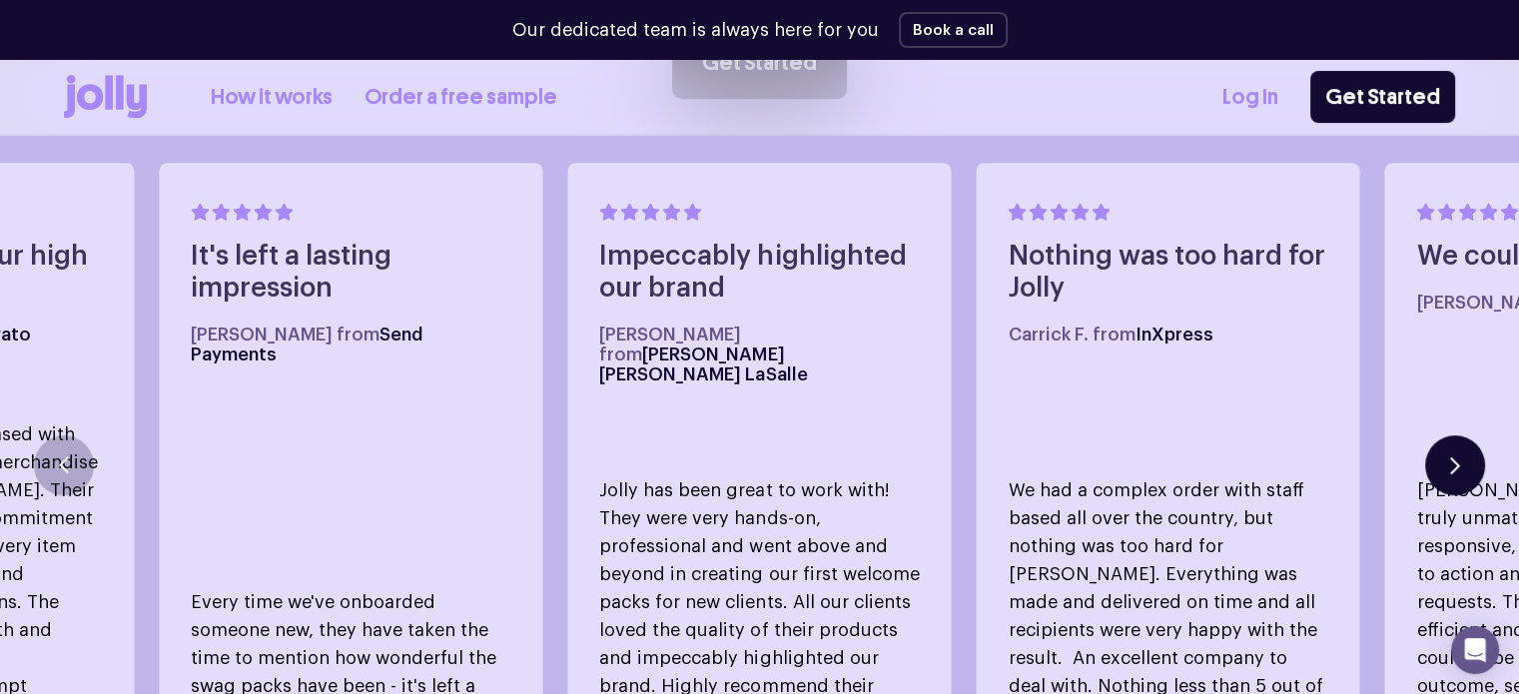
click at [1453, 456] on icon "button" at bounding box center [1455, 464] width 10 height 17
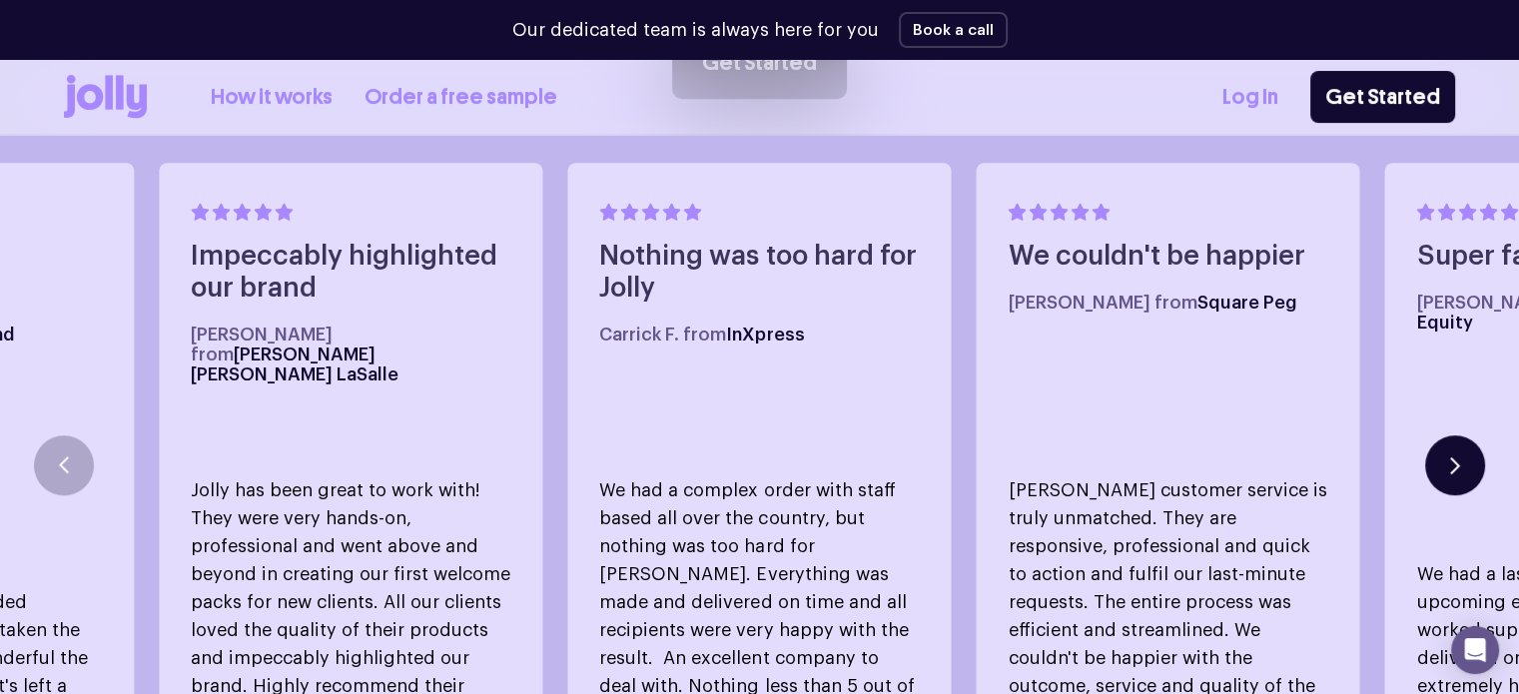
click at [1448, 444] on button "button" at bounding box center [1455, 465] width 60 height 60
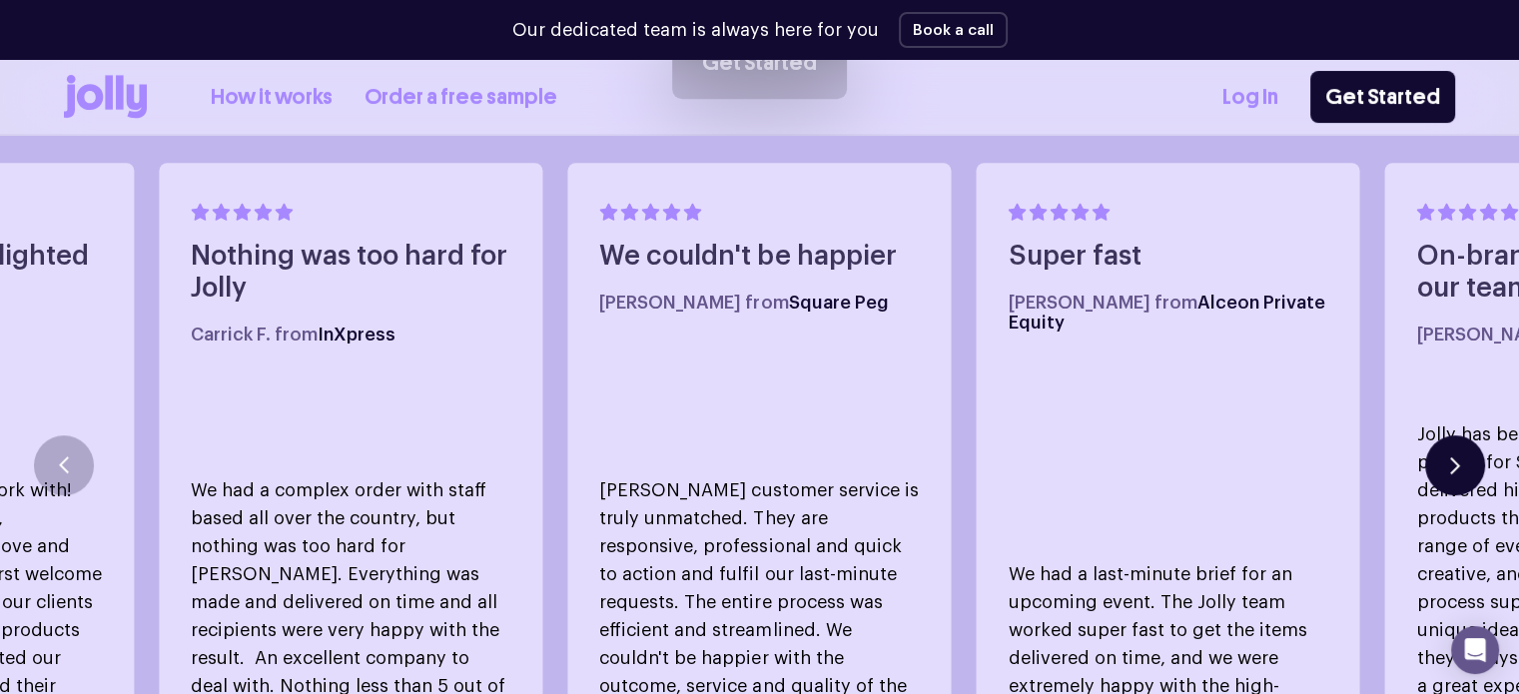
click at [1446, 438] on button "button" at bounding box center [1455, 465] width 60 height 60
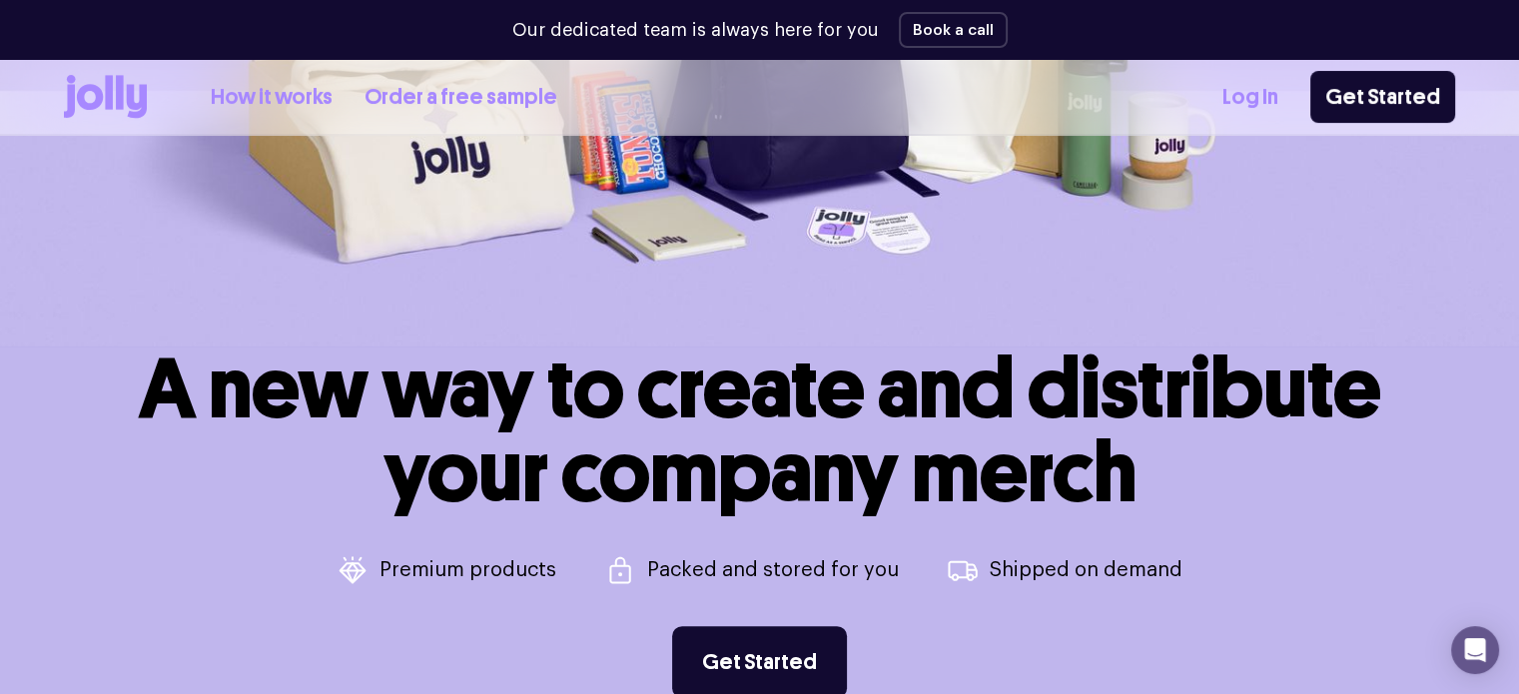
scroll to position [0, 0]
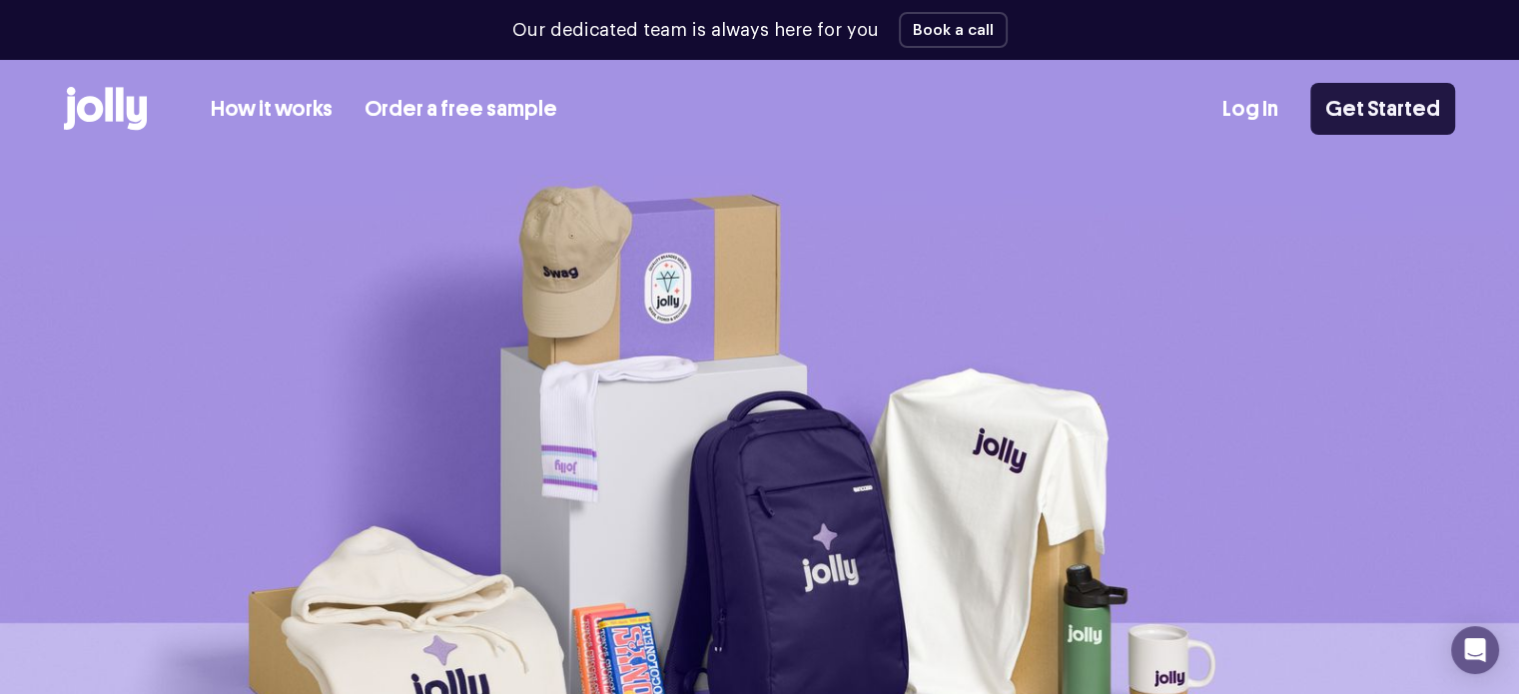
click at [1424, 111] on link "Get Started" at bounding box center [1382, 109] width 145 height 52
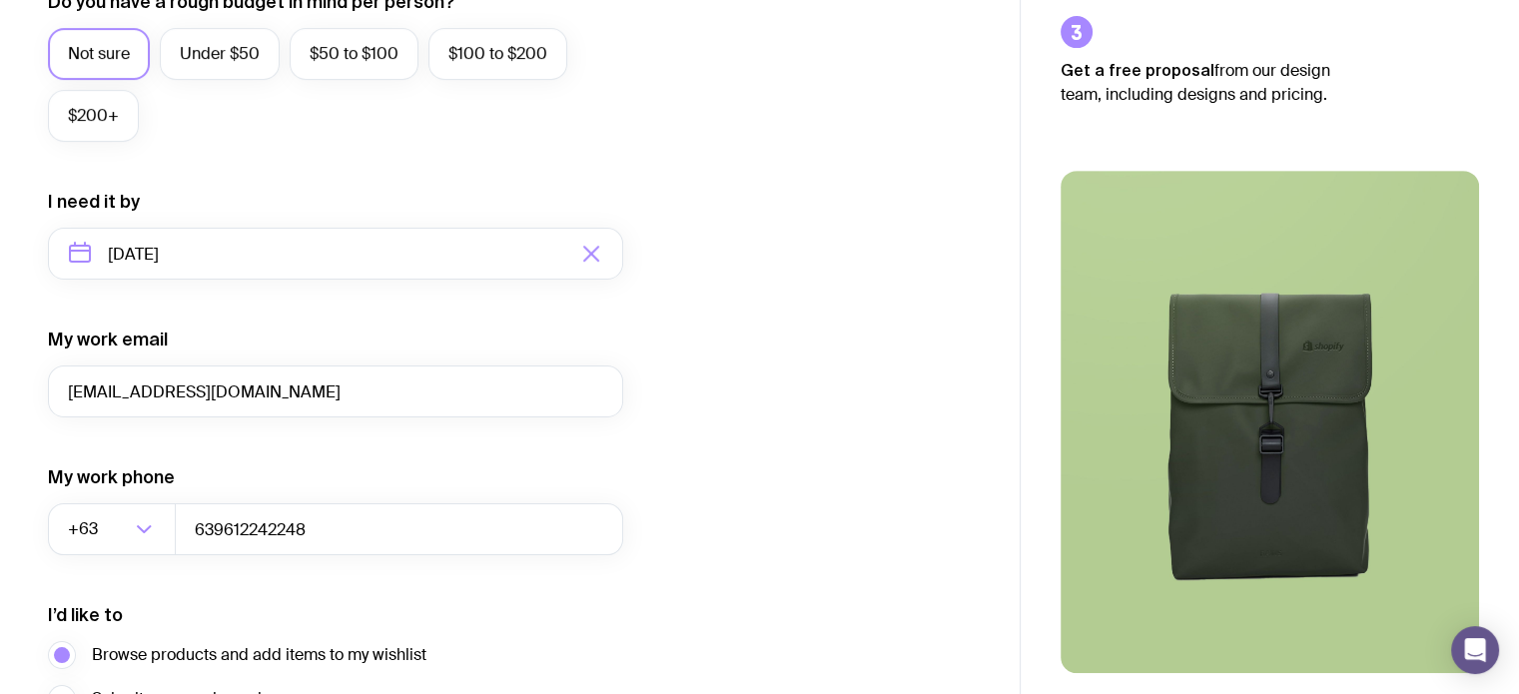
scroll to position [799, 0]
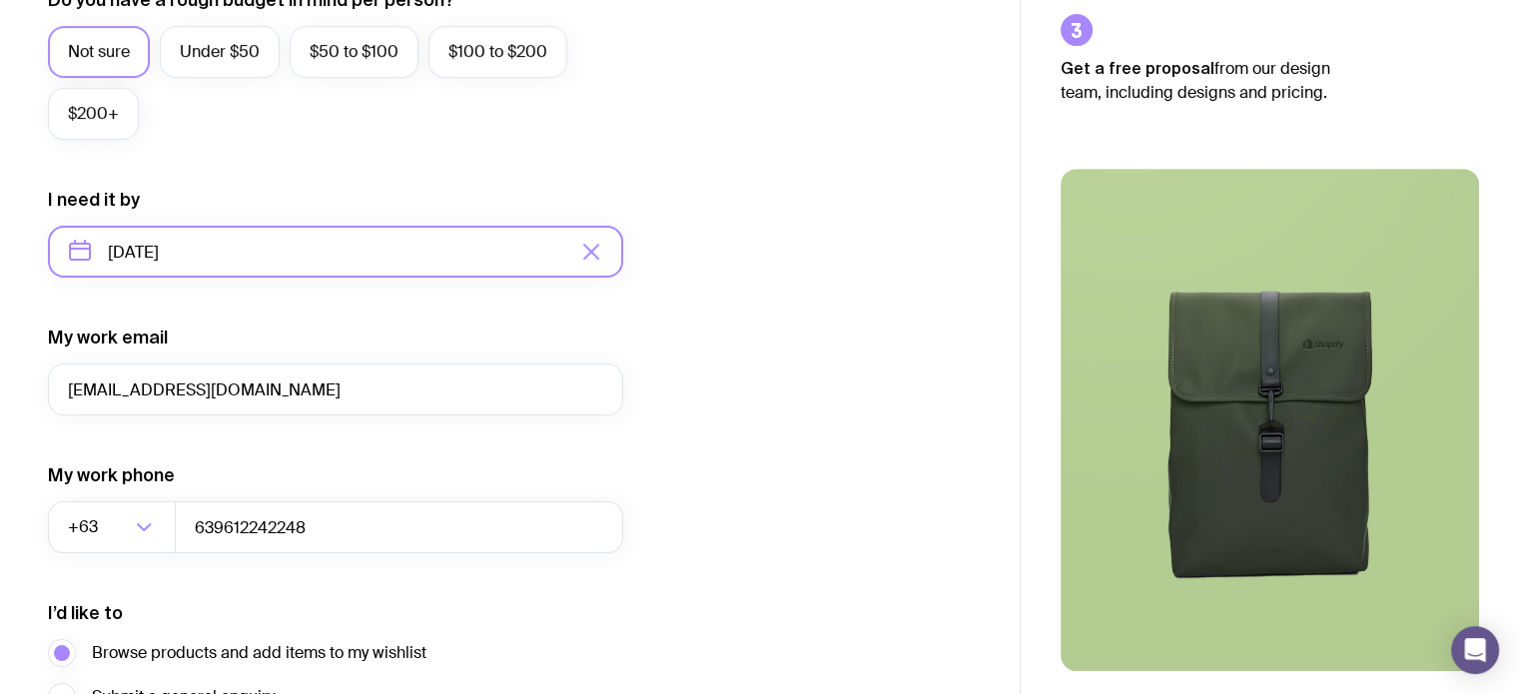
click at [531, 254] on input "[DATE]" at bounding box center [335, 252] width 575 height 52
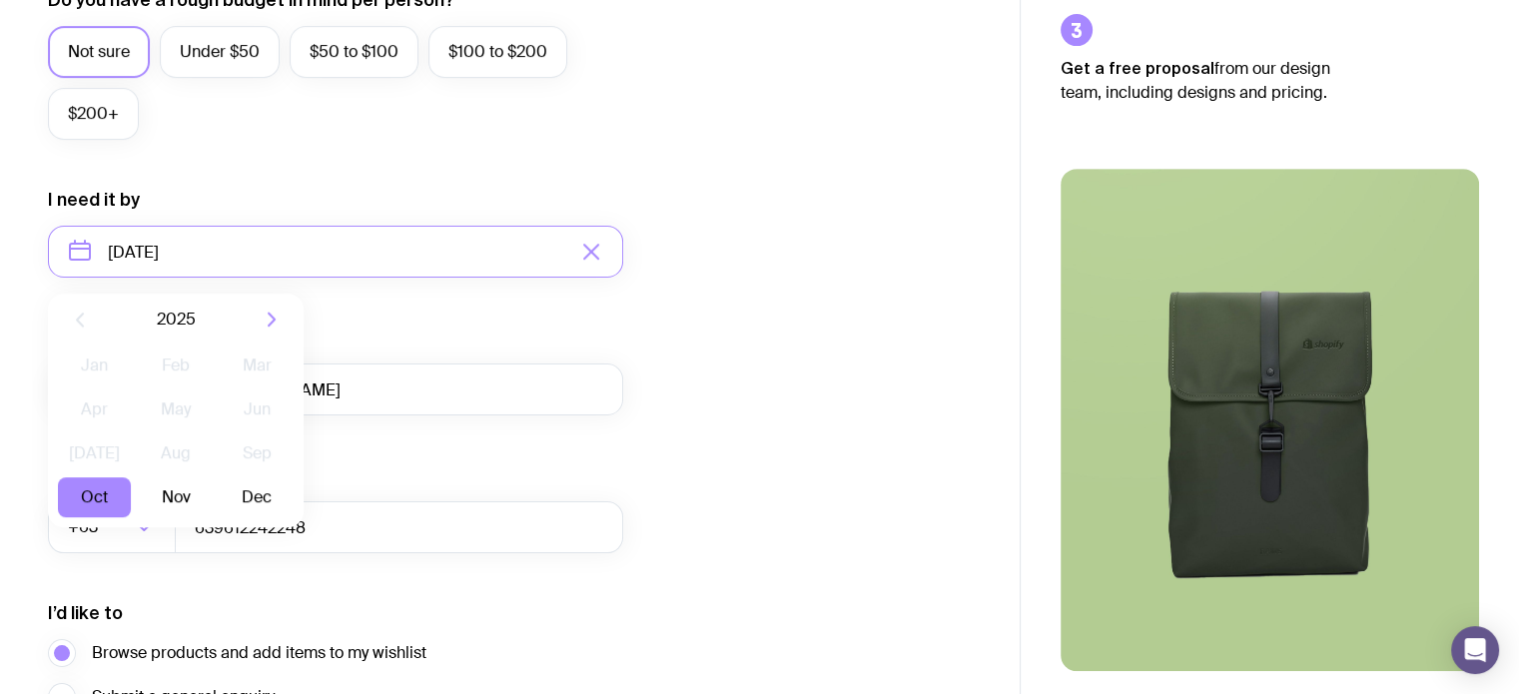
click at [775, 243] on div "I want swag for Customers Team members An event Approximately how many people d…" at bounding box center [510, 159] width 924 height 1304
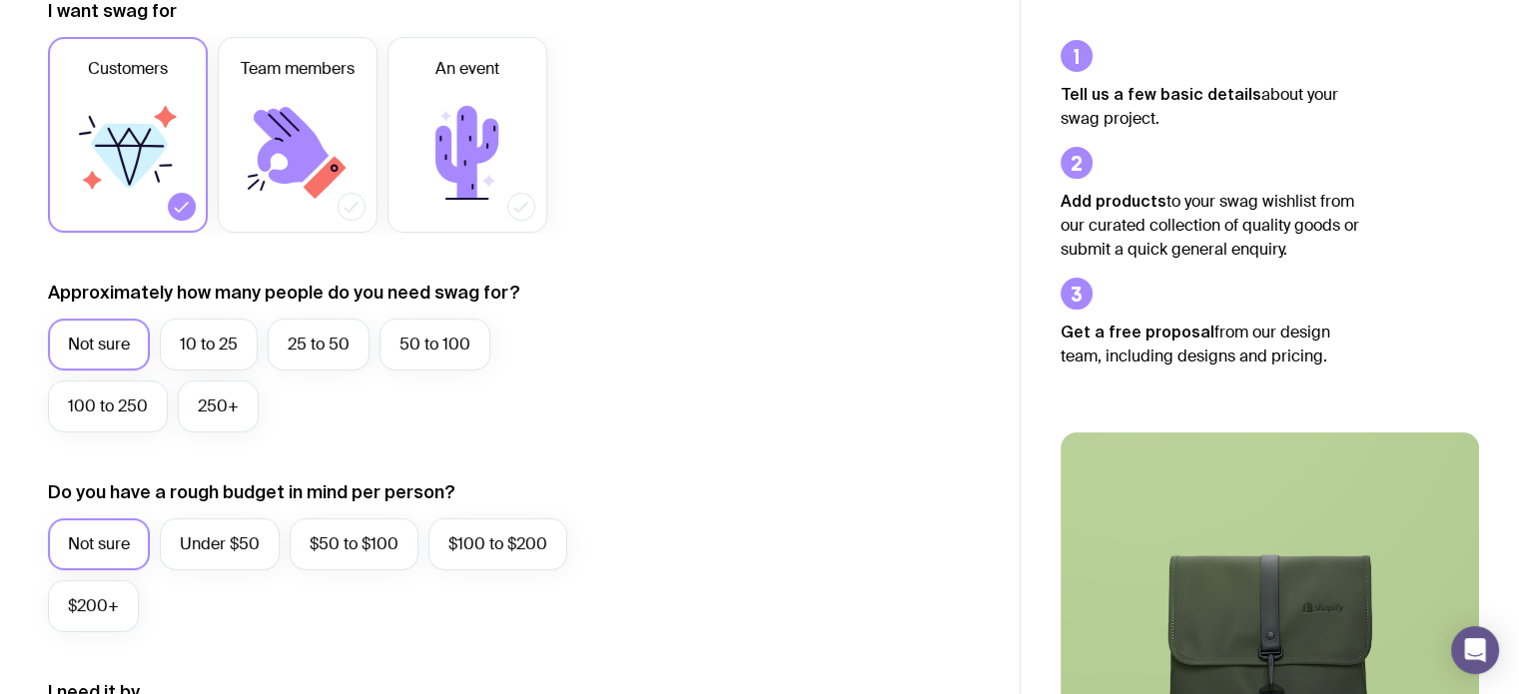
scroll to position [204, 0]
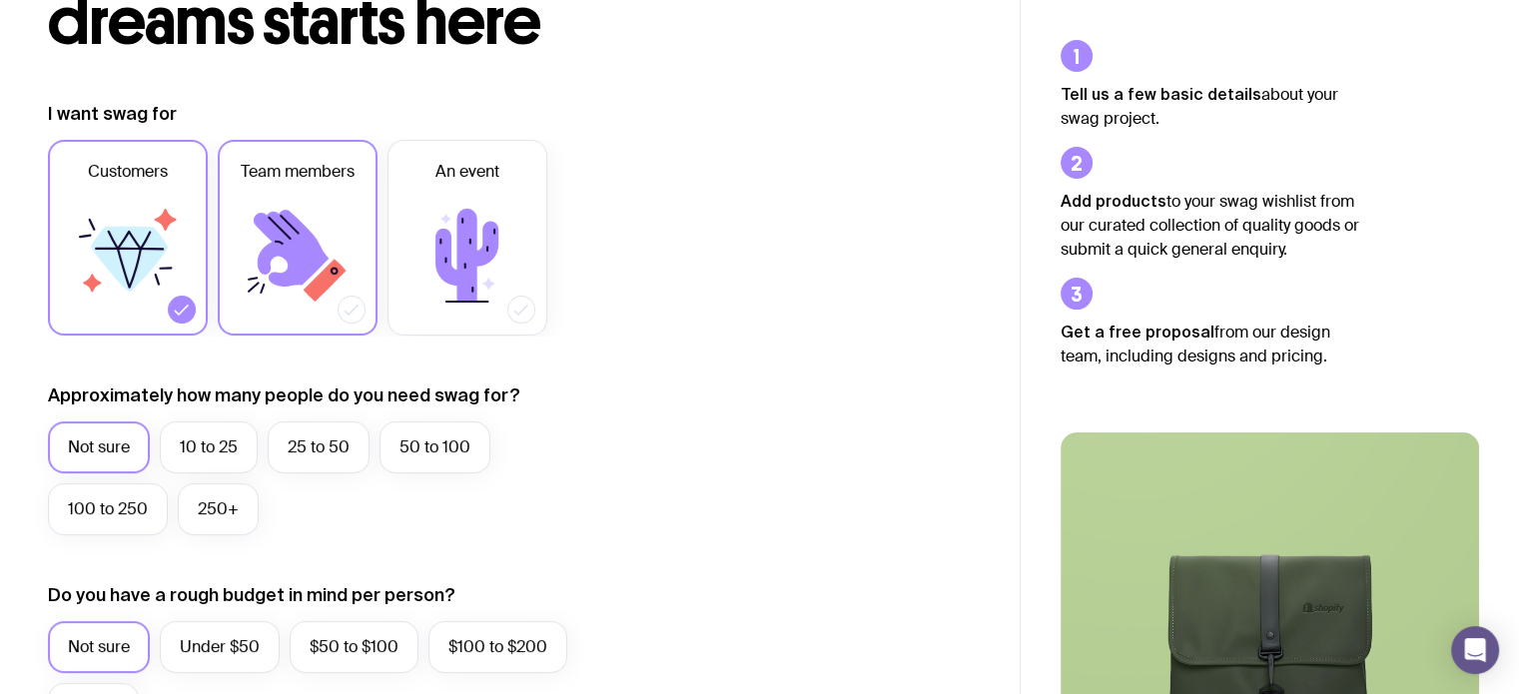
click at [254, 243] on icon at bounding box center [298, 256] width 120 height 120
click at [0, 0] on input "Team members" at bounding box center [0, 0] width 0 height 0
click at [442, 208] on icon at bounding box center [467, 256] width 120 height 120
click at [0, 0] on input "An event" at bounding box center [0, 0] width 0 height 0
click at [336, 252] on icon at bounding box center [298, 256] width 120 height 120
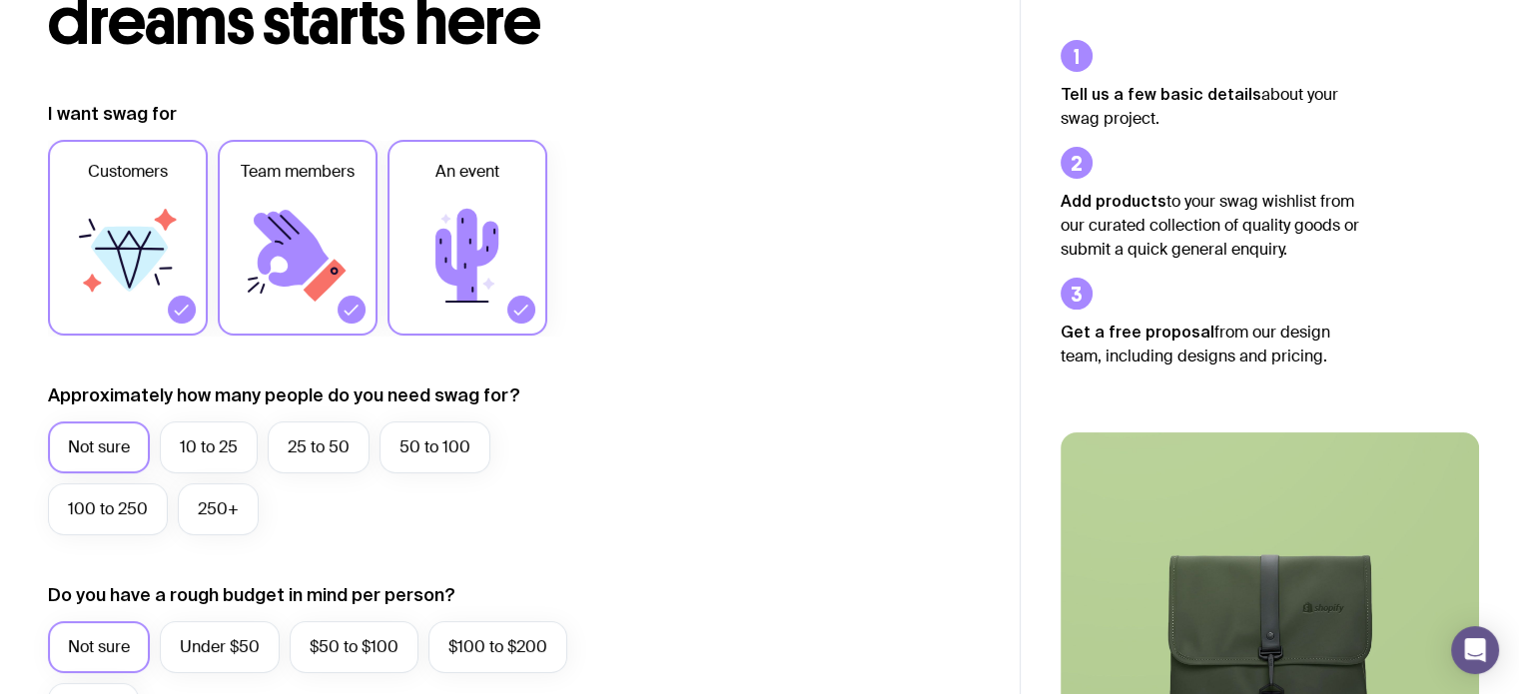
click at [0, 0] on input "Team members" at bounding box center [0, 0] width 0 height 0
click at [409, 238] on icon at bounding box center [467, 256] width 120 height 120
click at [0, 0] on input "An event" at bounding box center [0, 0] width 0 height 0
click at [182, 215] on icon at bounding box center [128, 256] width 120 height 120
click at [0, 0] on input "Customers" at bounding box center [0, 0] width 0 height 0
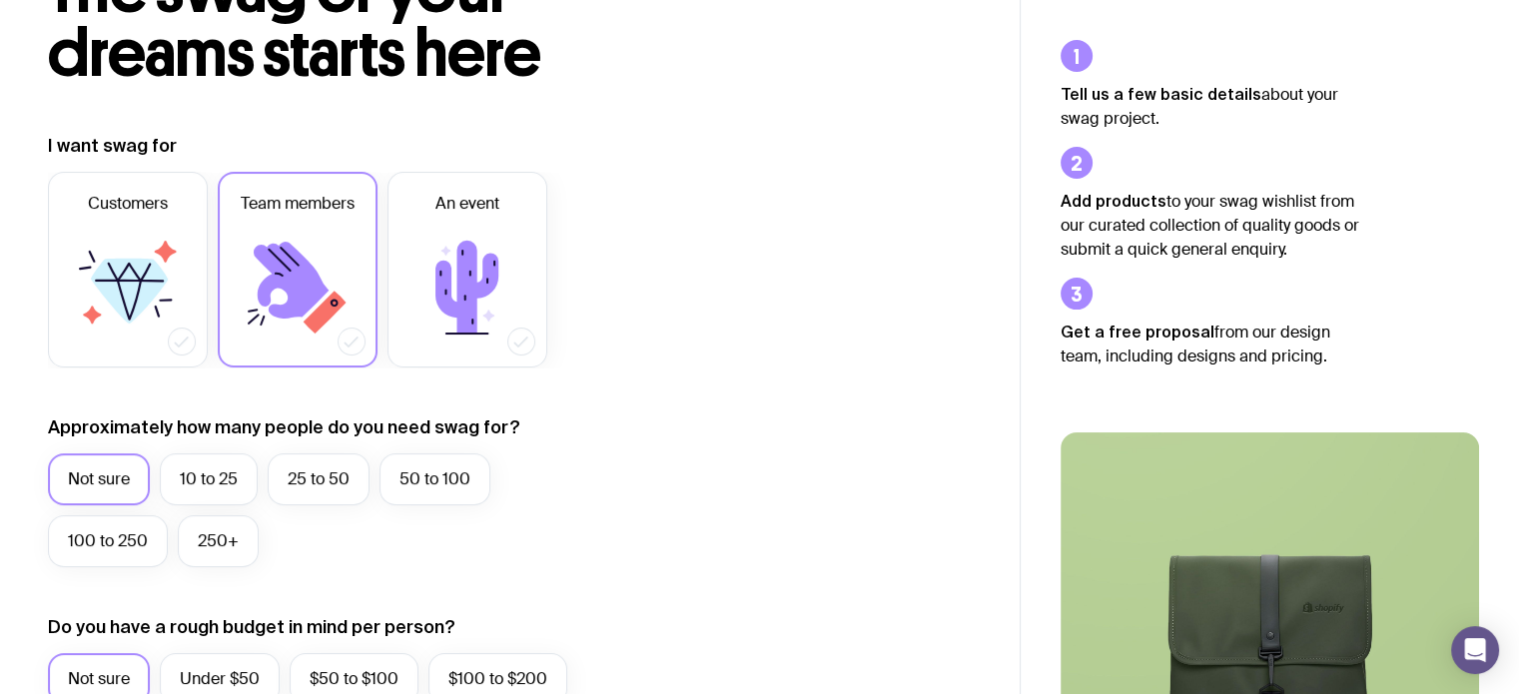
scroll to position [200, 0]
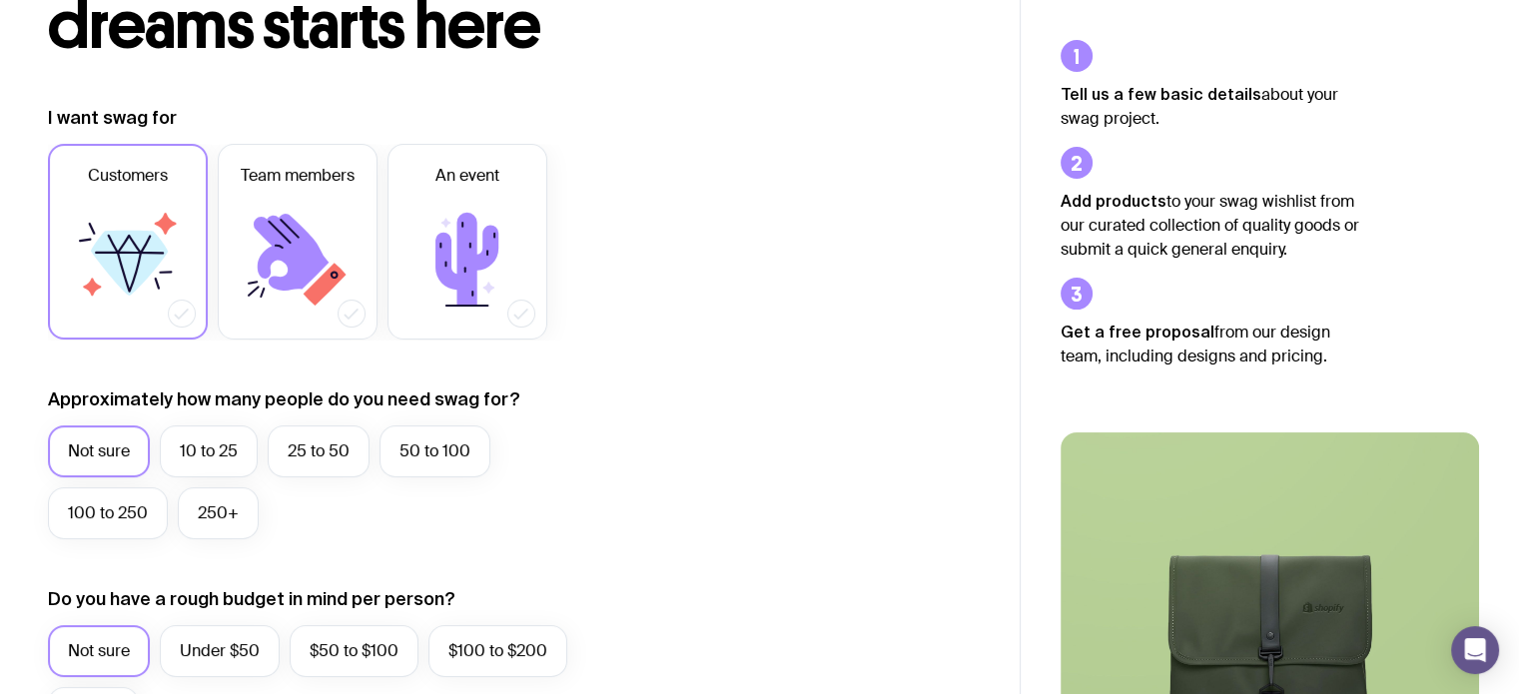
click at [188, 270] on label "Customers" at bounding box center [128, 242] width 160 height 196
click at [0, 0] on input "Customers" at bounding box center [0, 0] width 0 height 0
drag, startPoint x: 286, startPoint y: 267, endPoint x: 301, endPoint y: 292, distance: 29.1
click at [286, 267] on icon at bounding box center [298, 260] width 120 height 120
click at [0, 0] on input "Team members" at bounding box center [0, 0] width 0 height 0
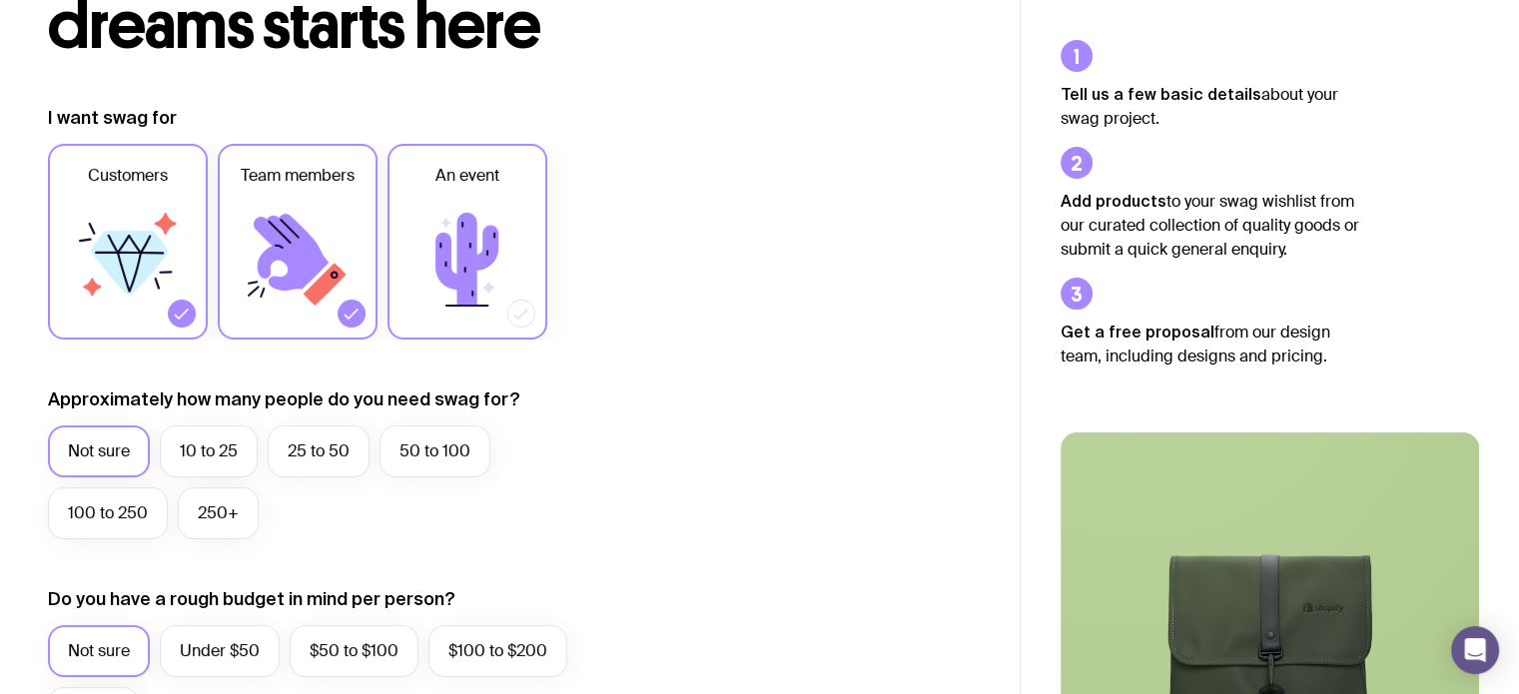
click at [472, 293] on icon at bounding box center [472, 294] width 0 height 4
click at [0, 0] on input "An event" at bounding box center [0, 0] width 0 height 0
drag, startPoint x: 243, startPoint y: 271, endPoint x: 201, endPoint y: 275, distance: 42.1
click at [241, 271] on icon at bounding box center [298, 260] width 120 height 120
click at [0, 0] on input "Team members" at bounding box center [0, 0] width 0 height 0
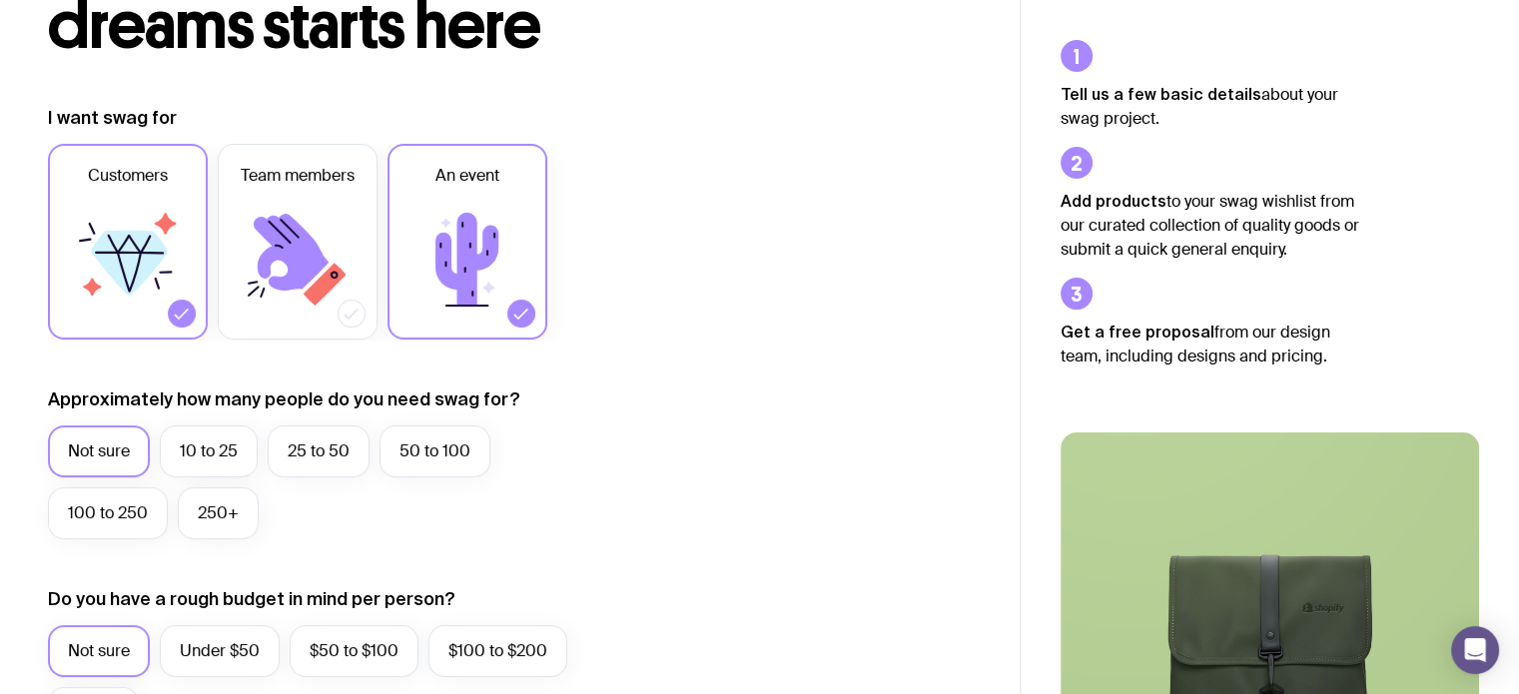
drag, startPoint x: 143, startPoint y: 268, endPoint x: 189, endPoint y: 252, distance: 48.6
click at [141, 268] on icon at bounding box center [129, 263] width 77 height 65
click at [0, 0] on input "Customers" at bounding box center [0, 0] width 0 height 0
click at [442, 213] on icon at bounding box center [467, 260] width 120 height 120
click at [0, 0] on input "An event" at bounding box center [0, 0] width 0 height 0
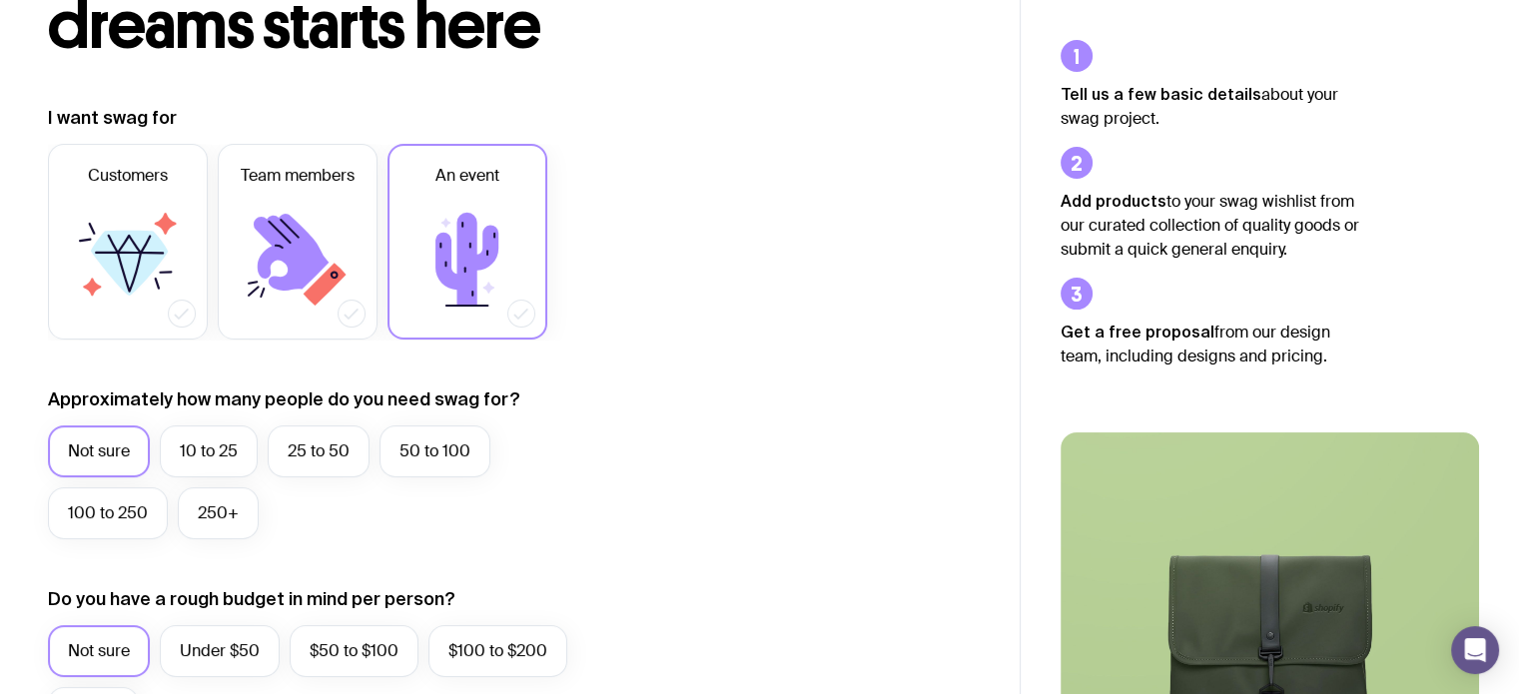
click at [505, 203] on icon at bounding box center [467, 260] width 120 height 120
click at [0, 0] on input "An event" at bounding box center [0, 0] width 0 height 0
click at [483, 226] on icon at bounding box center [467, 260] width 120 height 120
click at [0, 0] on input "An event" at bounding box center [0, 0] width 0 height 0
click at [348, 249] on icon at bounding box center [298, 260] width 120 height 120
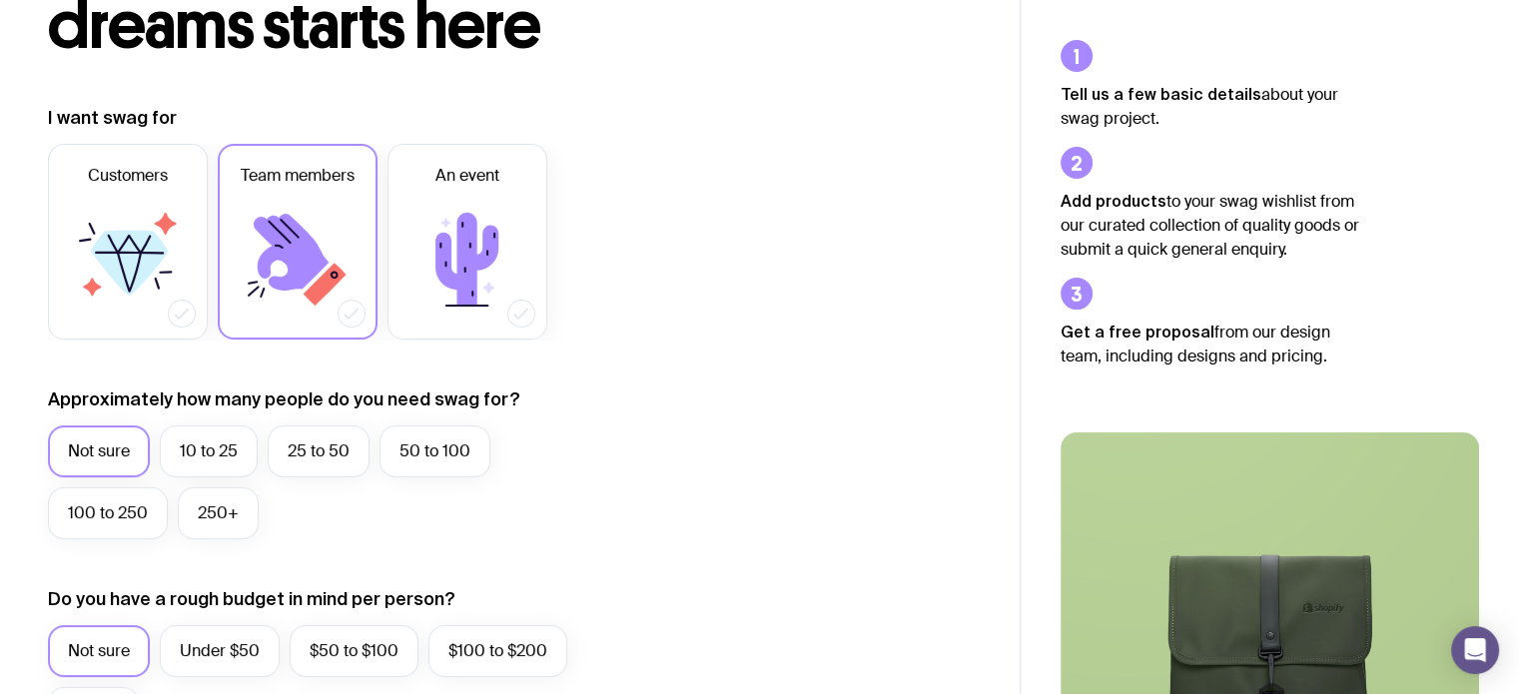
click at [0, 0] on input "Team members" at bounding box center [0, 0] width 0 height 0
click at [267, 263] on icon at bounding box center [291, 252] width 75 height 77
click at [0, 0] on input "Team members" at bounding box center [0, 0] width 0 height 0
click at [137, 235] on icon at bounding box center [129, 263] width 77 height 65
click at [0, 0] on input "Customers" at bounding box center [0, 0] width 0 height 0
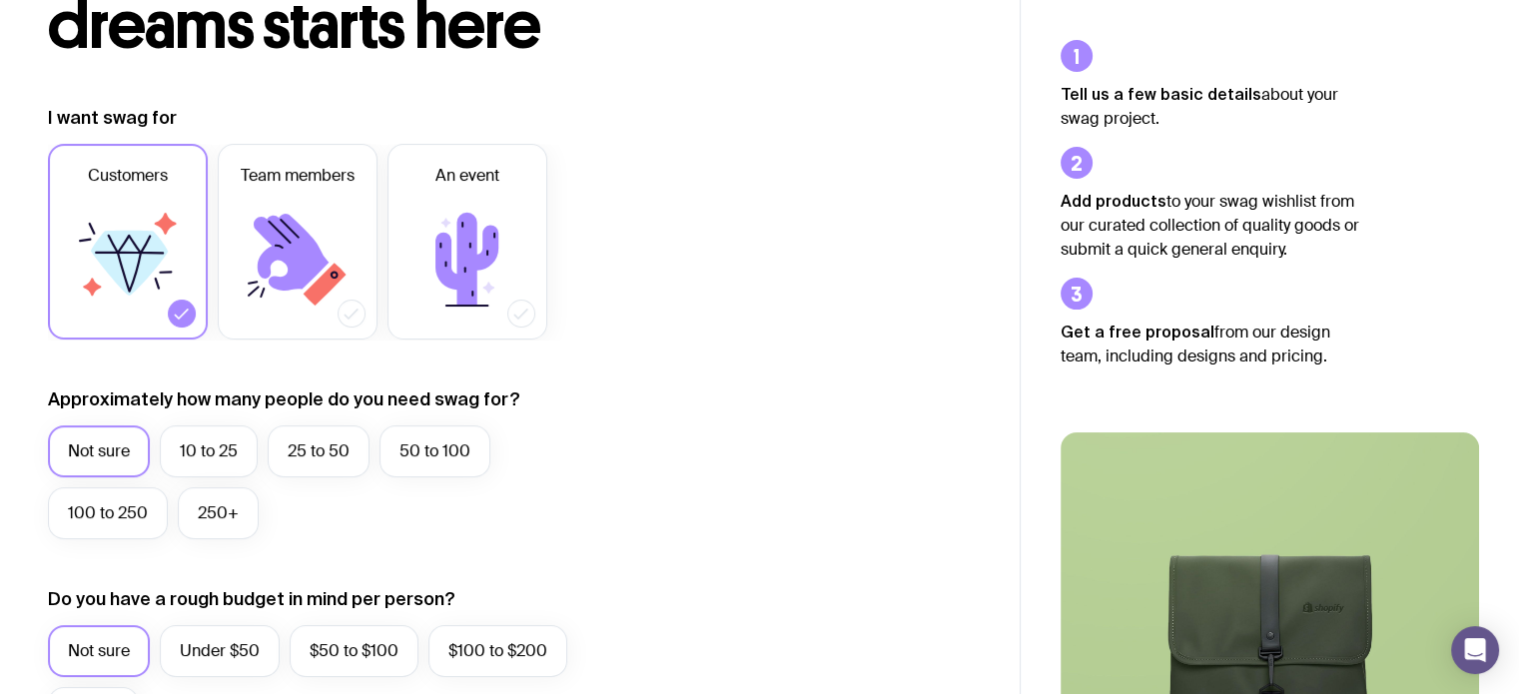
click at [135, 235] on icon at bounding box center [129, 263] width 77 height 65
click at [0, 0] on input "Customers" at bounding box center [0, 0] width 0 height 0
drag, startPoint x: 195, startPoint y: 116, endPoint x: 11, endPoint y: 122, distance: 183.9
copy label "I want swag for"
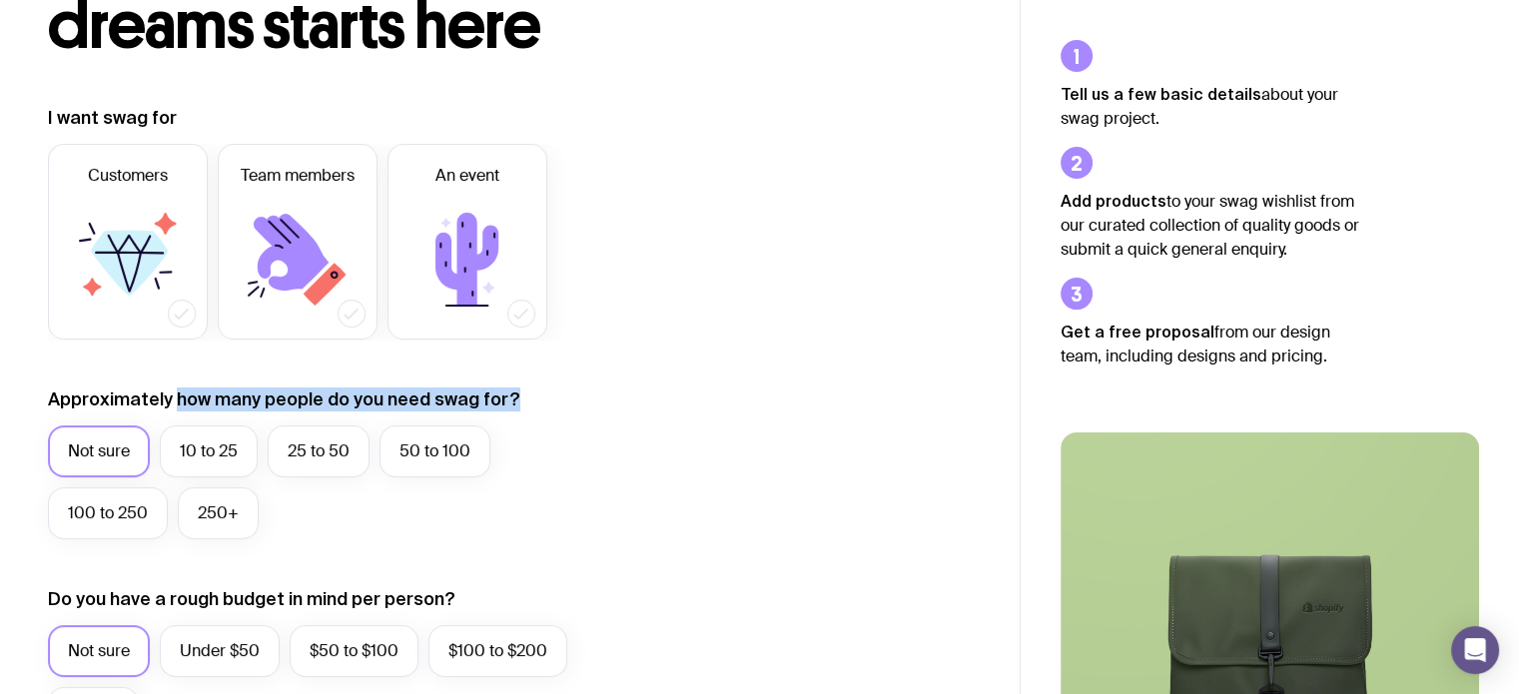
drag, startPoint x: 531, startPoint y: 392, endPoint x: 172, endPoint y: 410, distance: 360.0
click at [172, 410] on div "Approximately how many people do you need swag for? Not sure 10 to 25 25 to 50 …" at bounding box center [335, 463] width 575 height 152
copy label "how many people do you need swag for?"
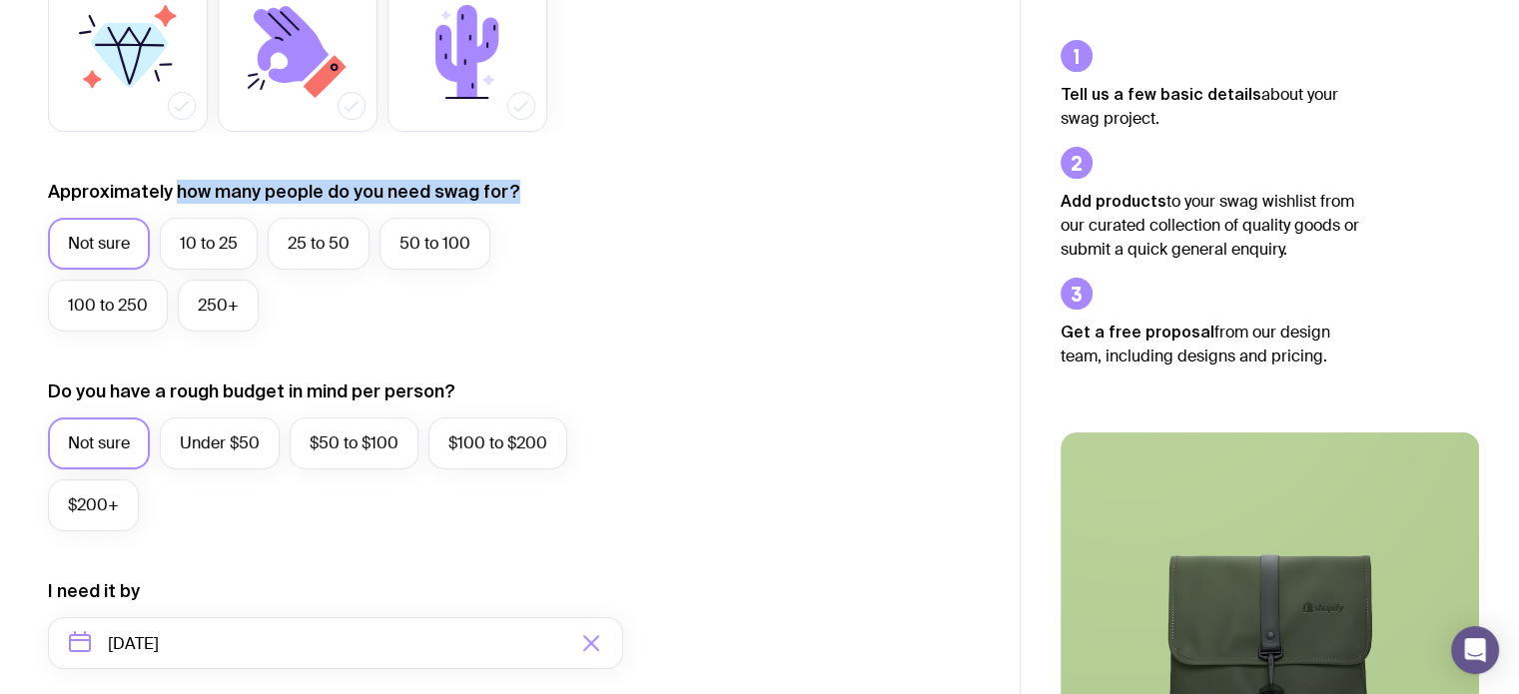
scroll to position [0, 0]
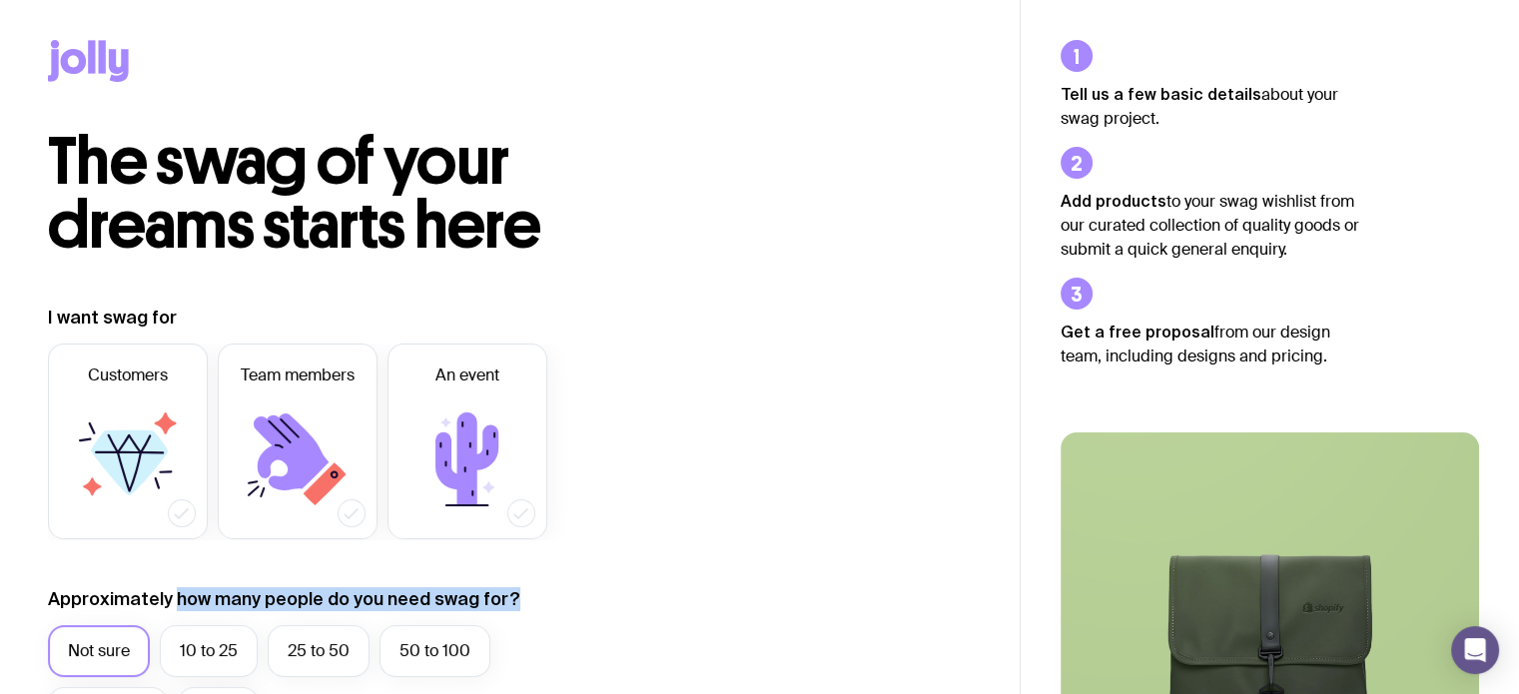
click at [108, 45] on icon at bounding box center [88, 61] width 81 height 42
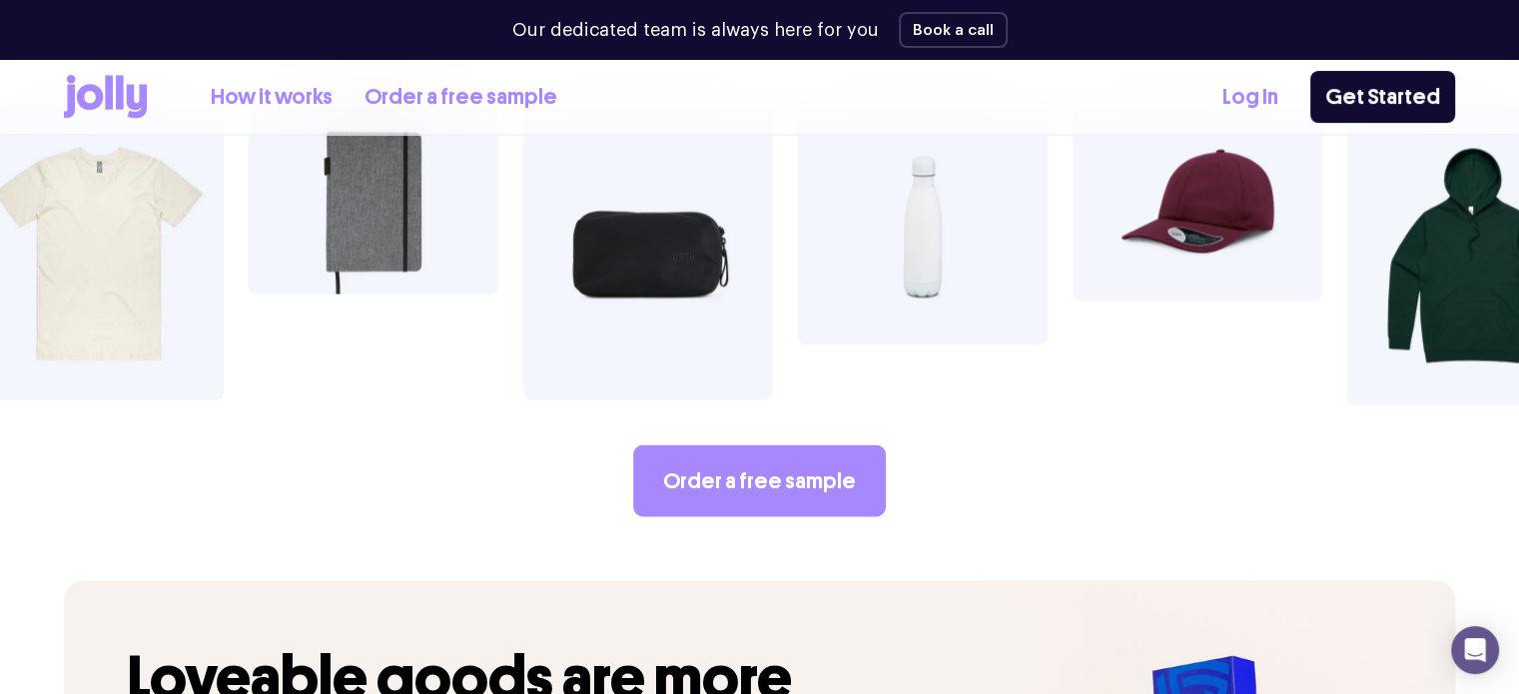
scroll to position [3555, 0]
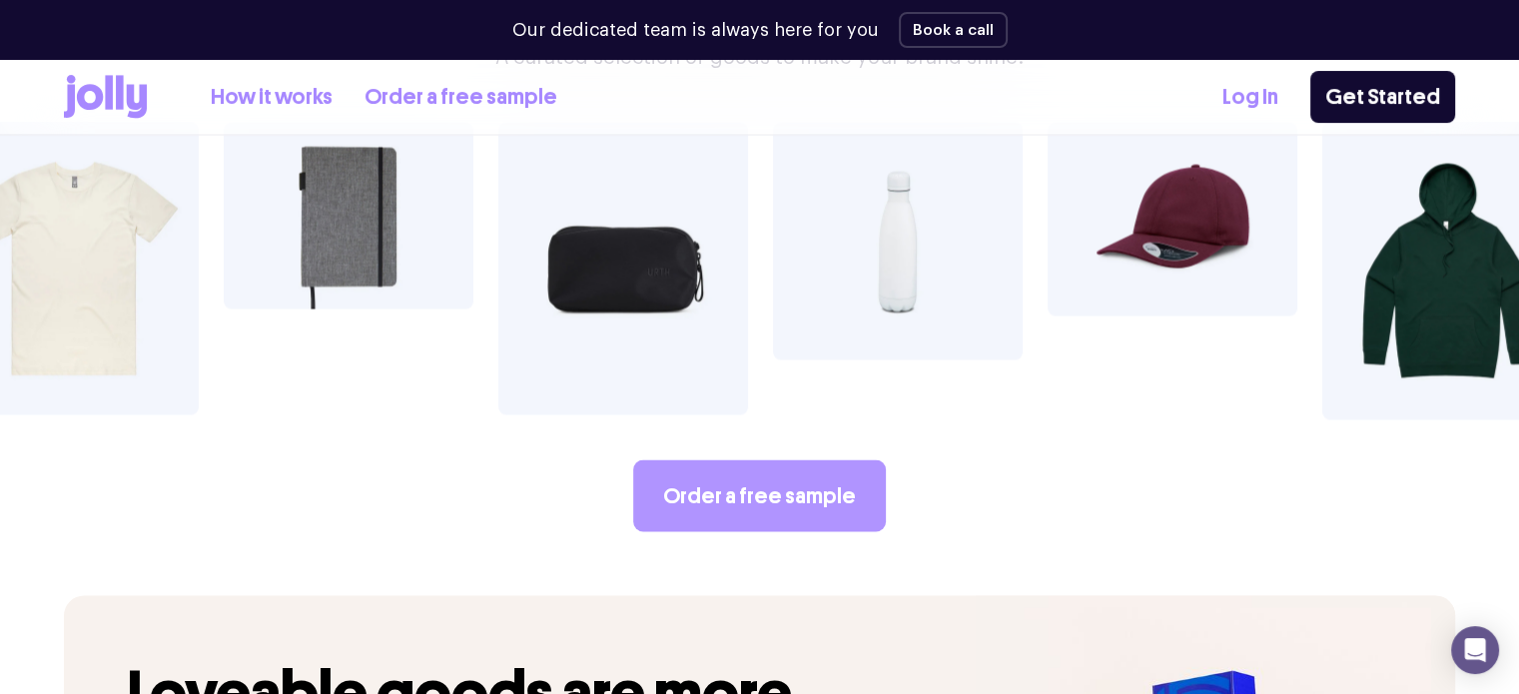
click at [828, 459] on link "Order a free sample" at bounding box center [759, 495] width 253 height 72
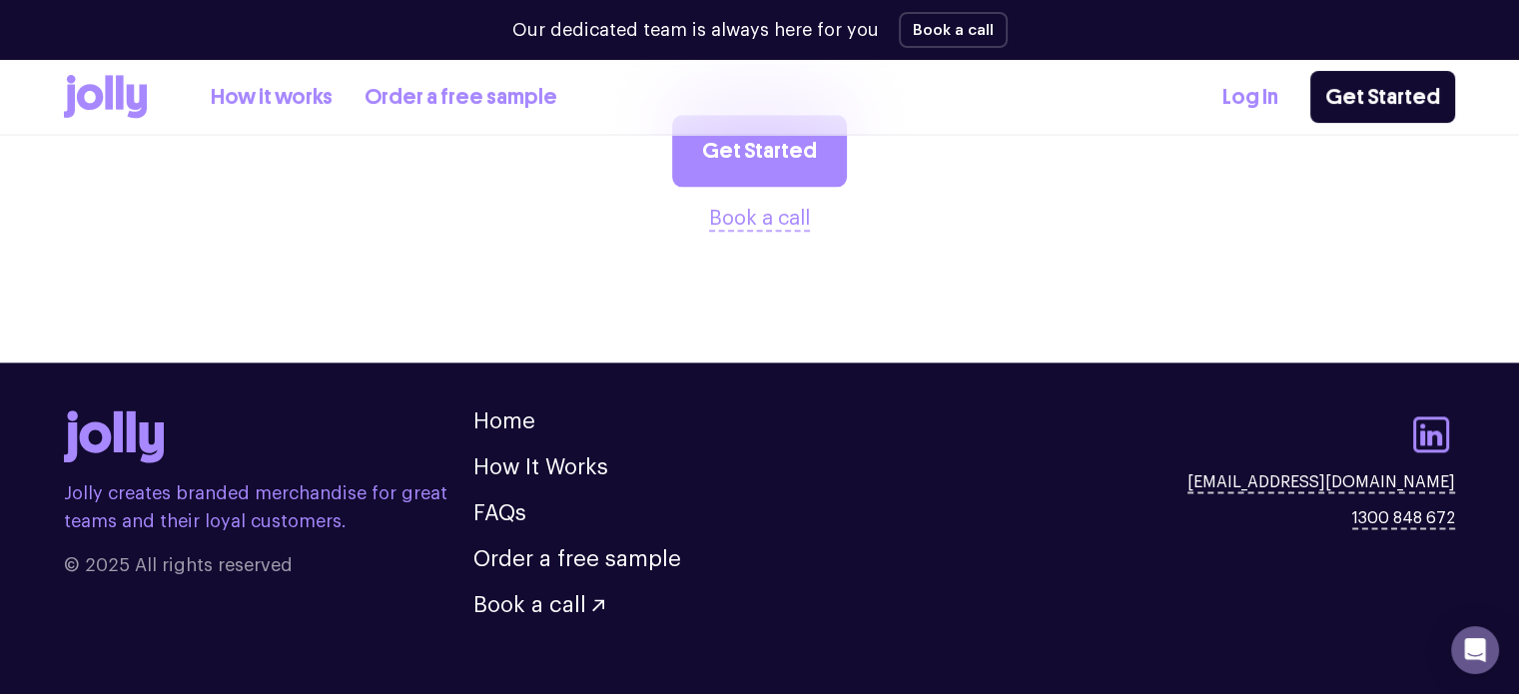
scroll to position [2446, 0]
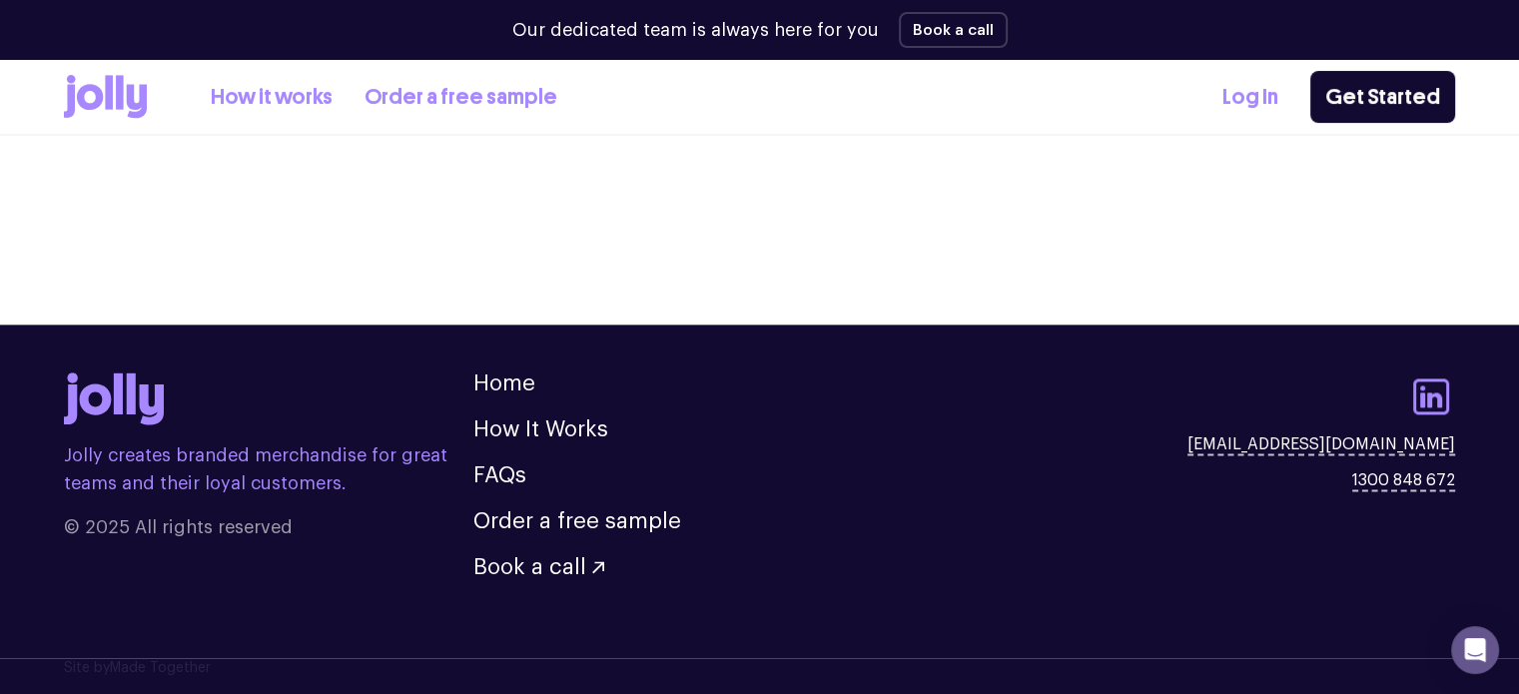
scroll to position [3555, 0]
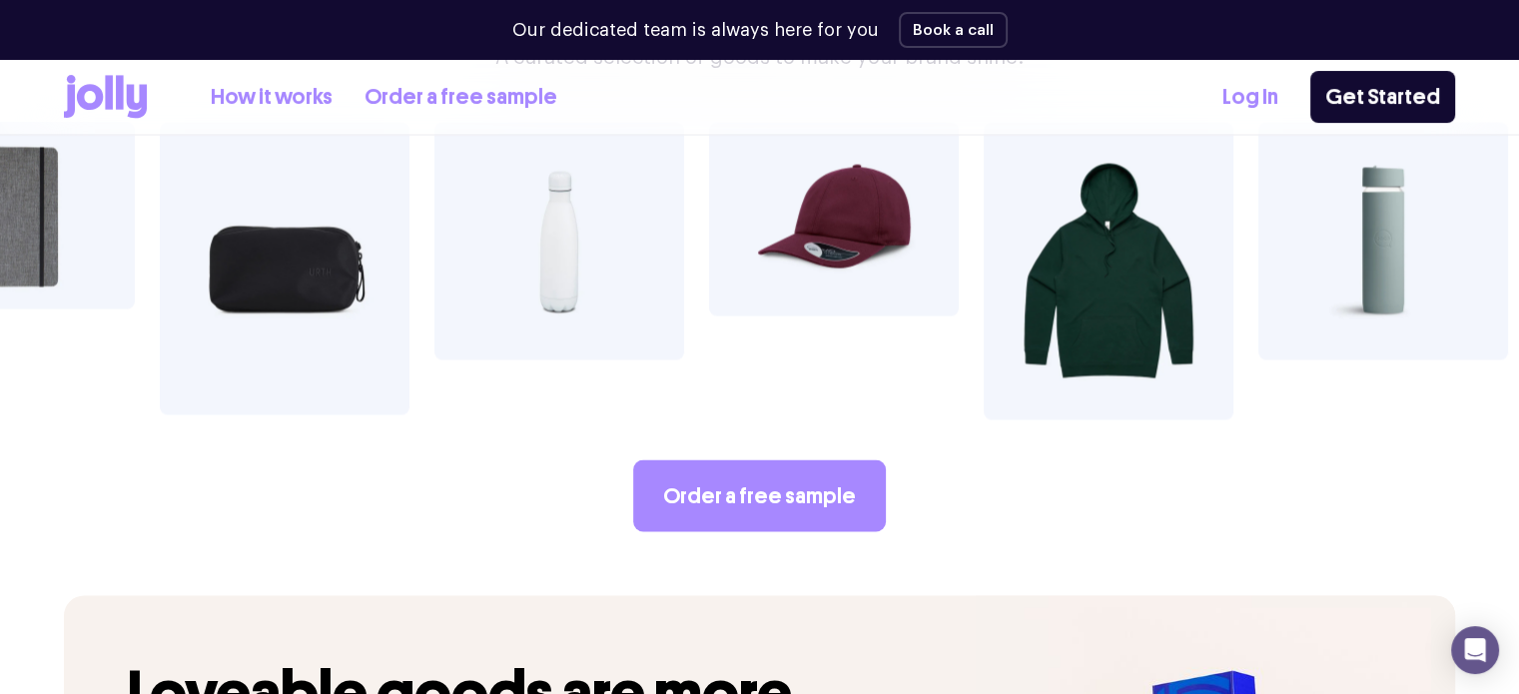
click at [126, 96] on icon at bounding box center [105, 97] width 83 height 44
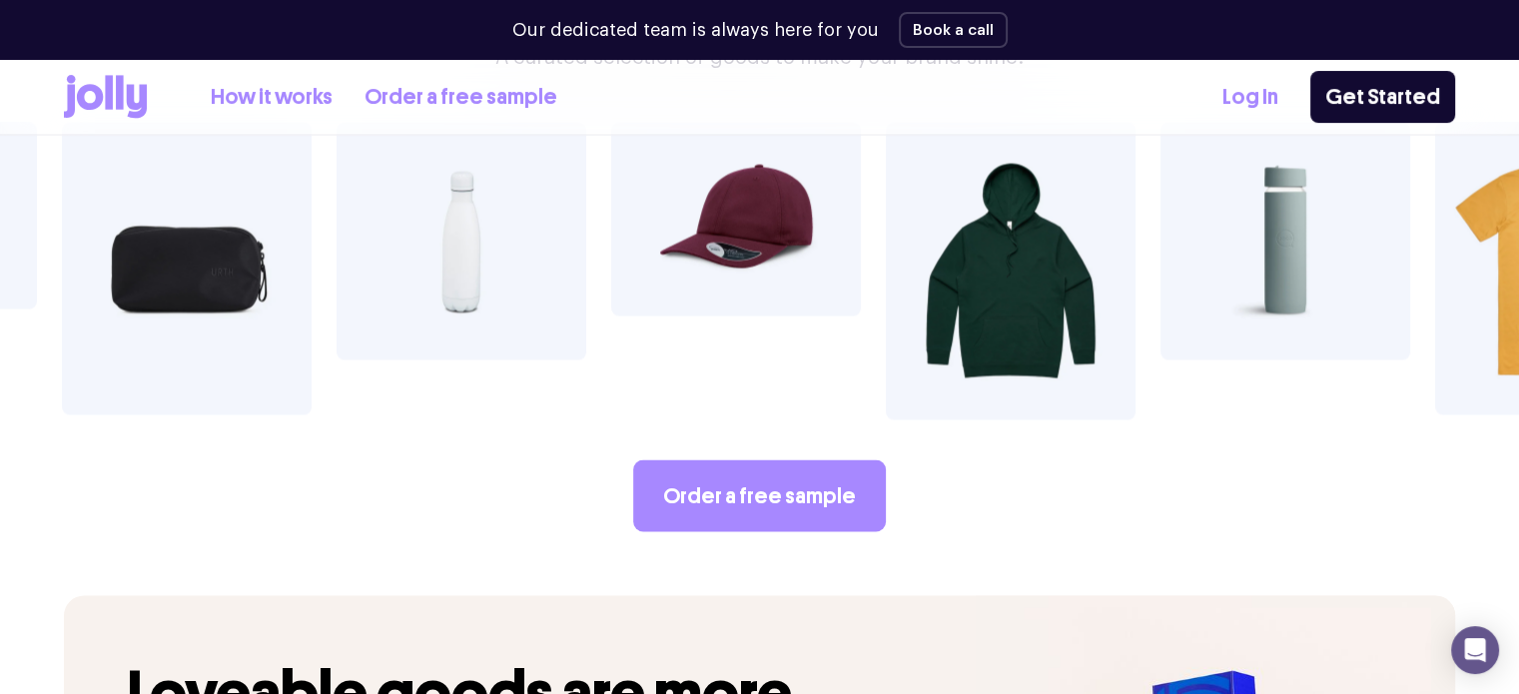
click at [288, 97] on link "How it works" at bounding box center [272, 97] width 122 height 33
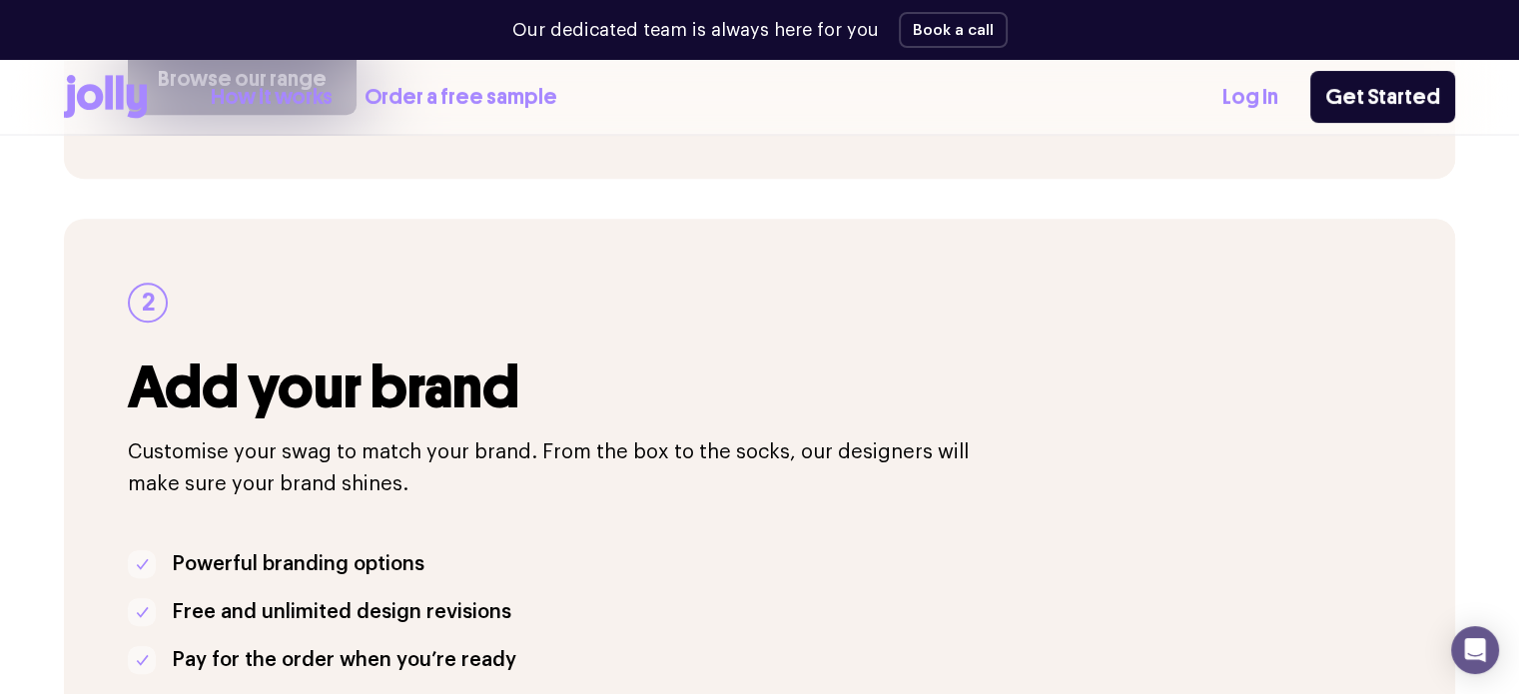
scroll to position [599, 0]
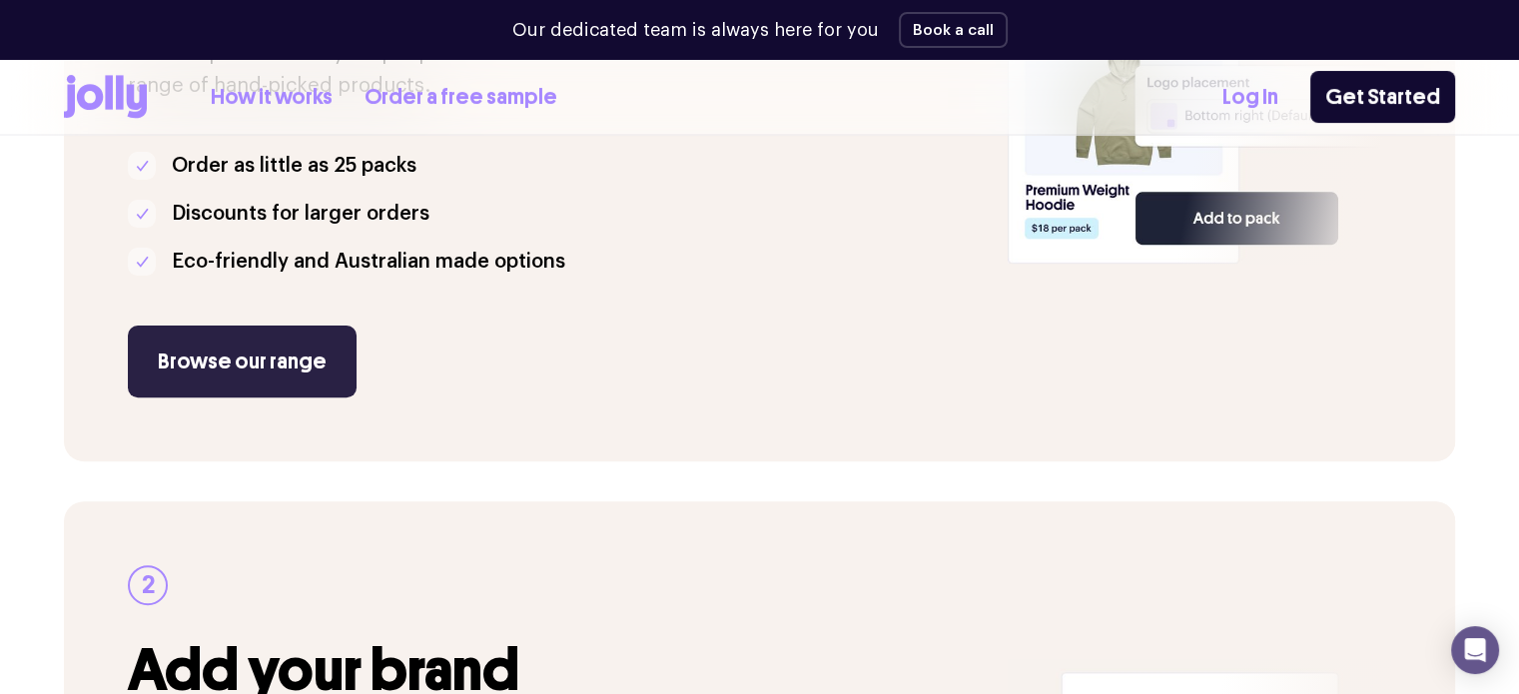
click at [273, 344] on link "Browse our range" at bounding box center [242, 362] width 229 height 72
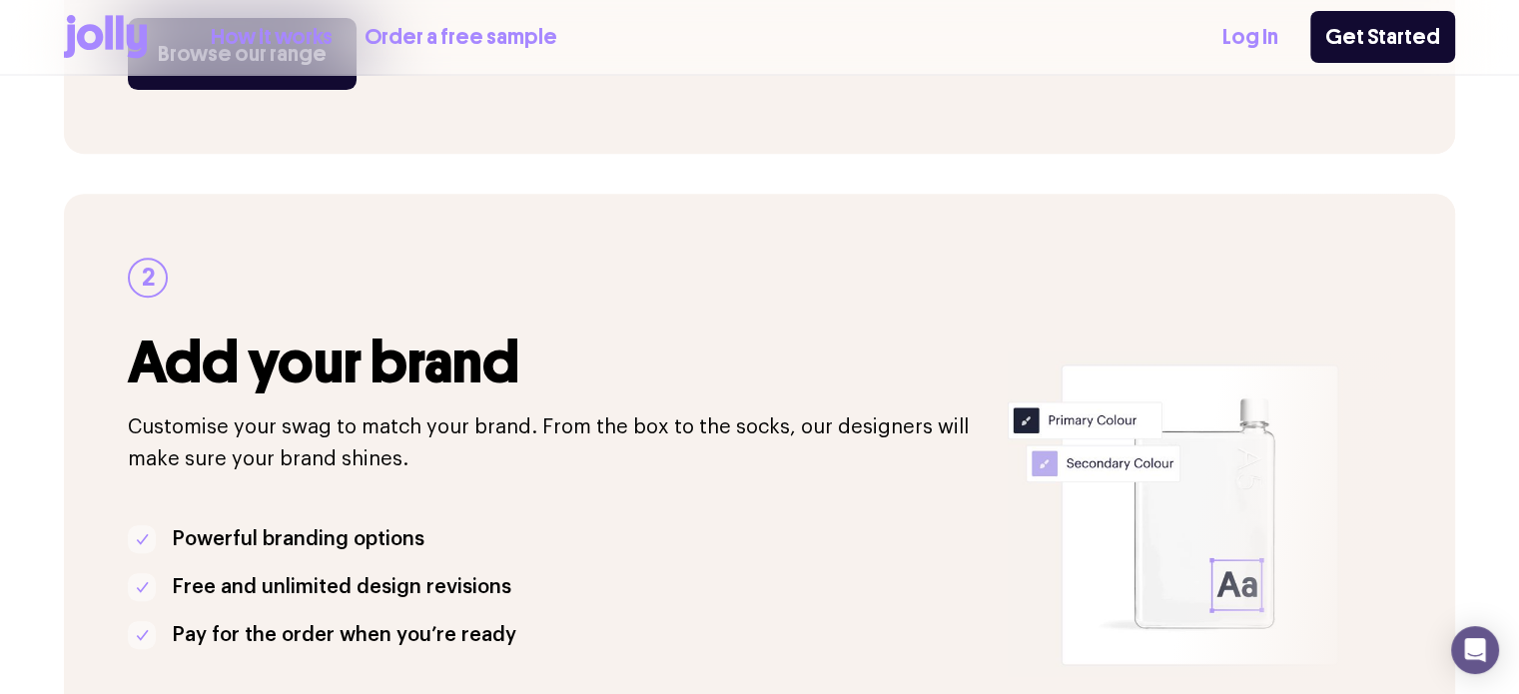
scroll to position [1140, 0]
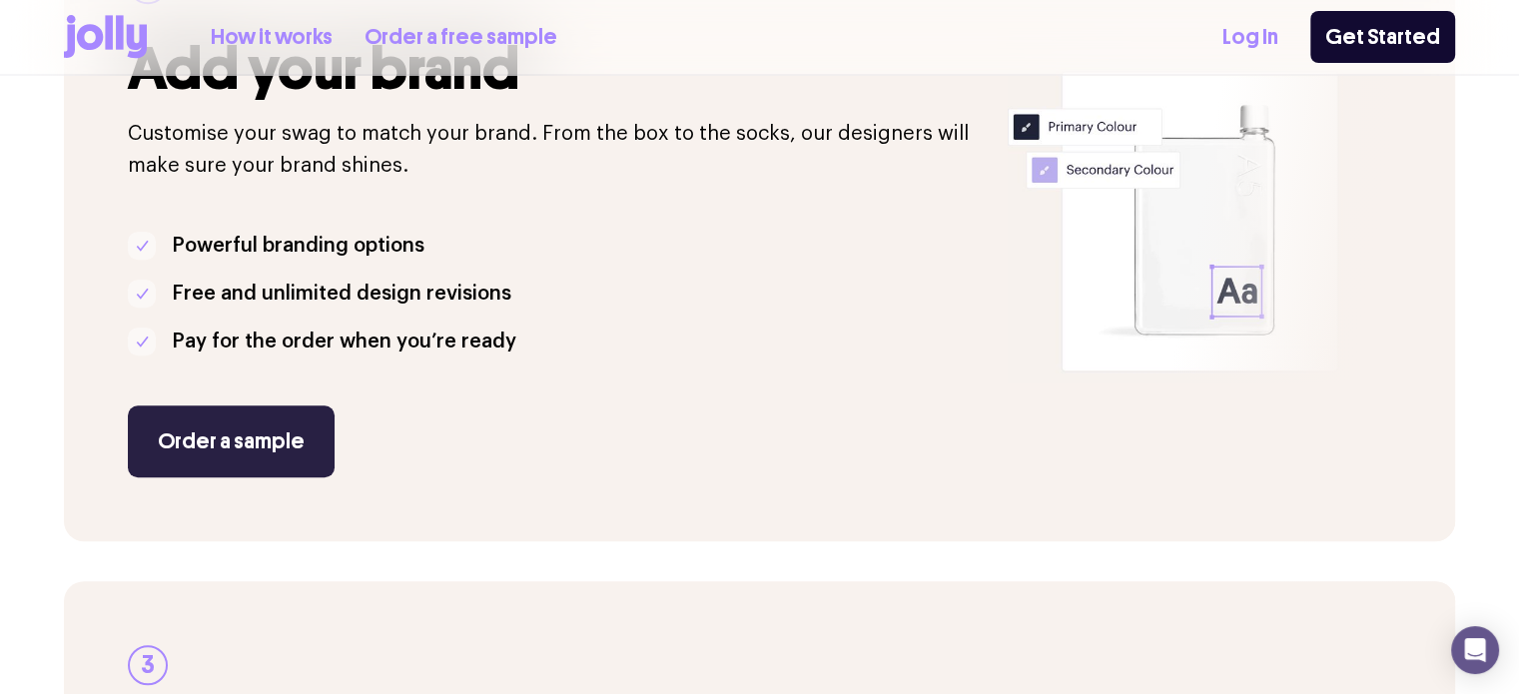
click at [268, 439] on link "Order a sample" at bounding box center [231, 441] width 207 height 72
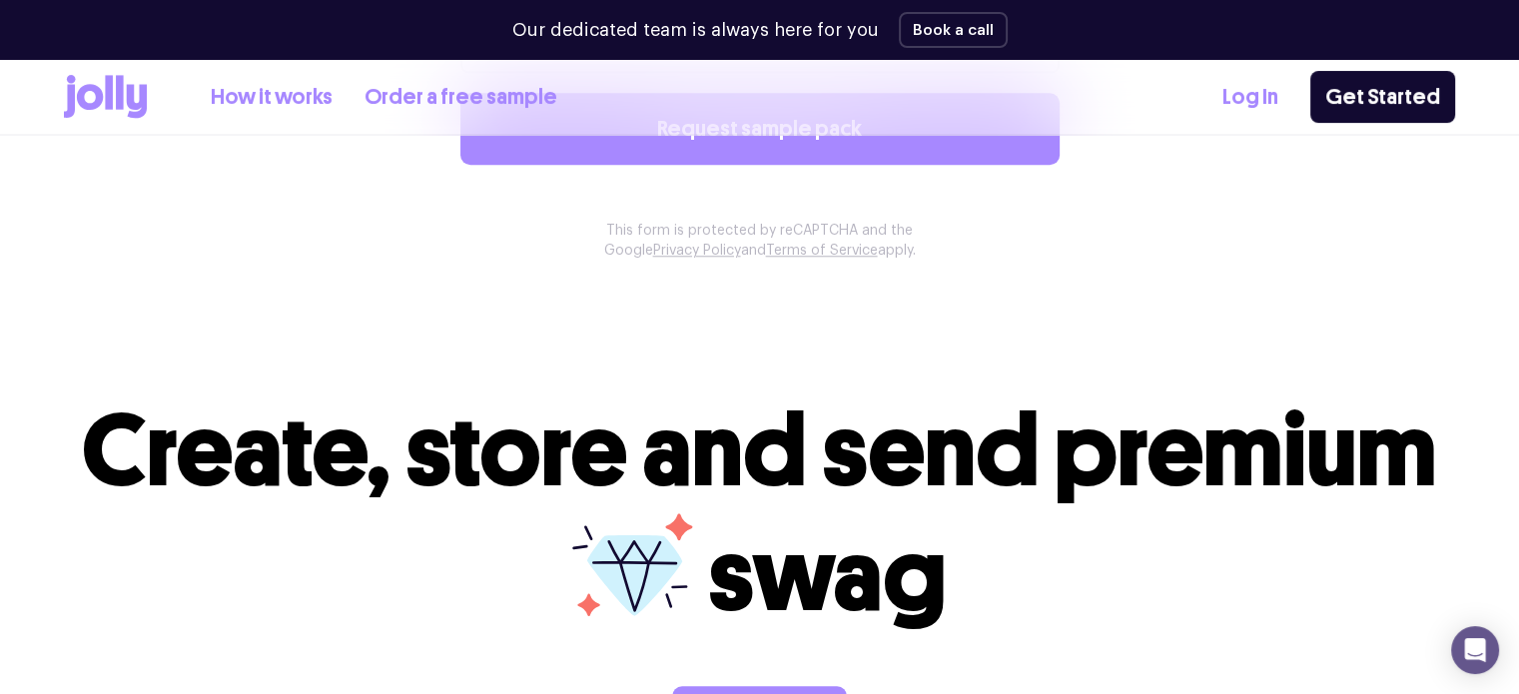
scroll to position [2241, 0]
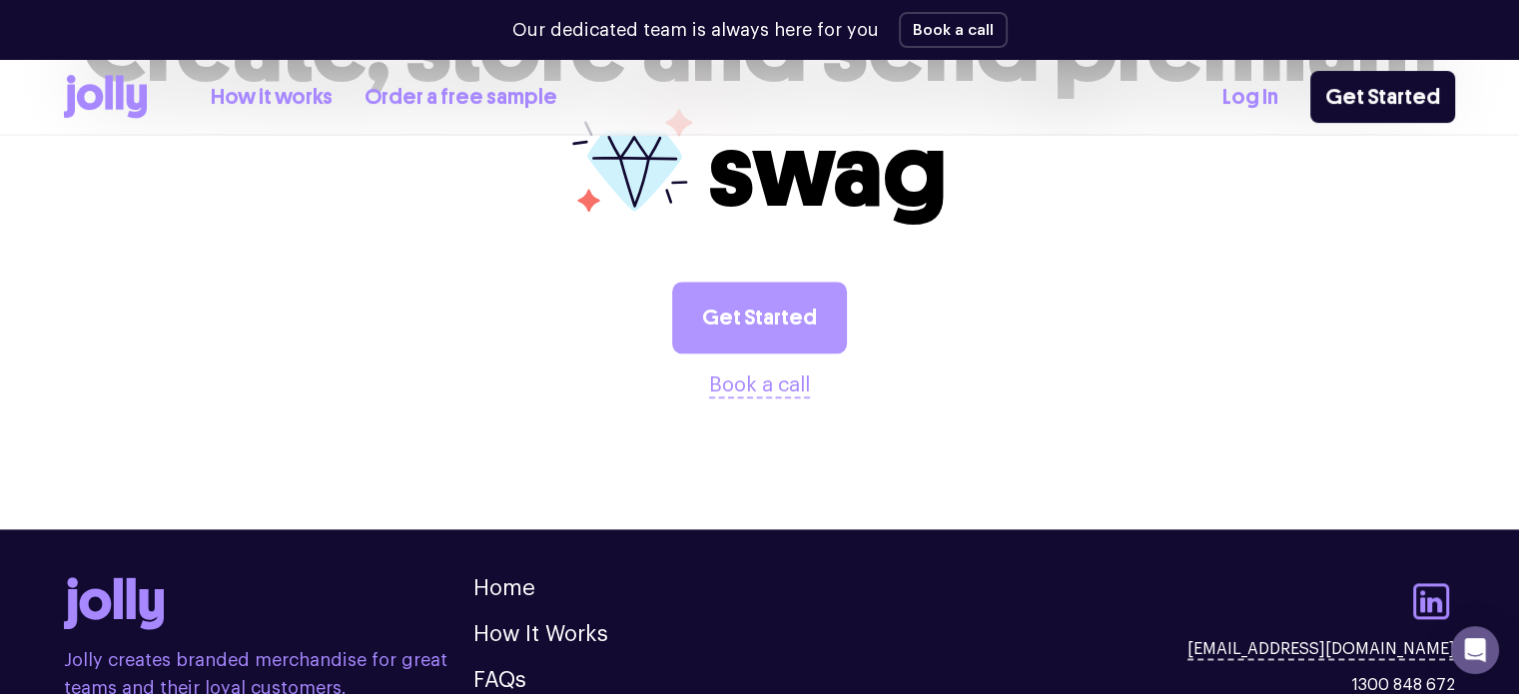
click at [762, 292] on link "Get Started" at bounding box center [759, 318] width 175 height 72
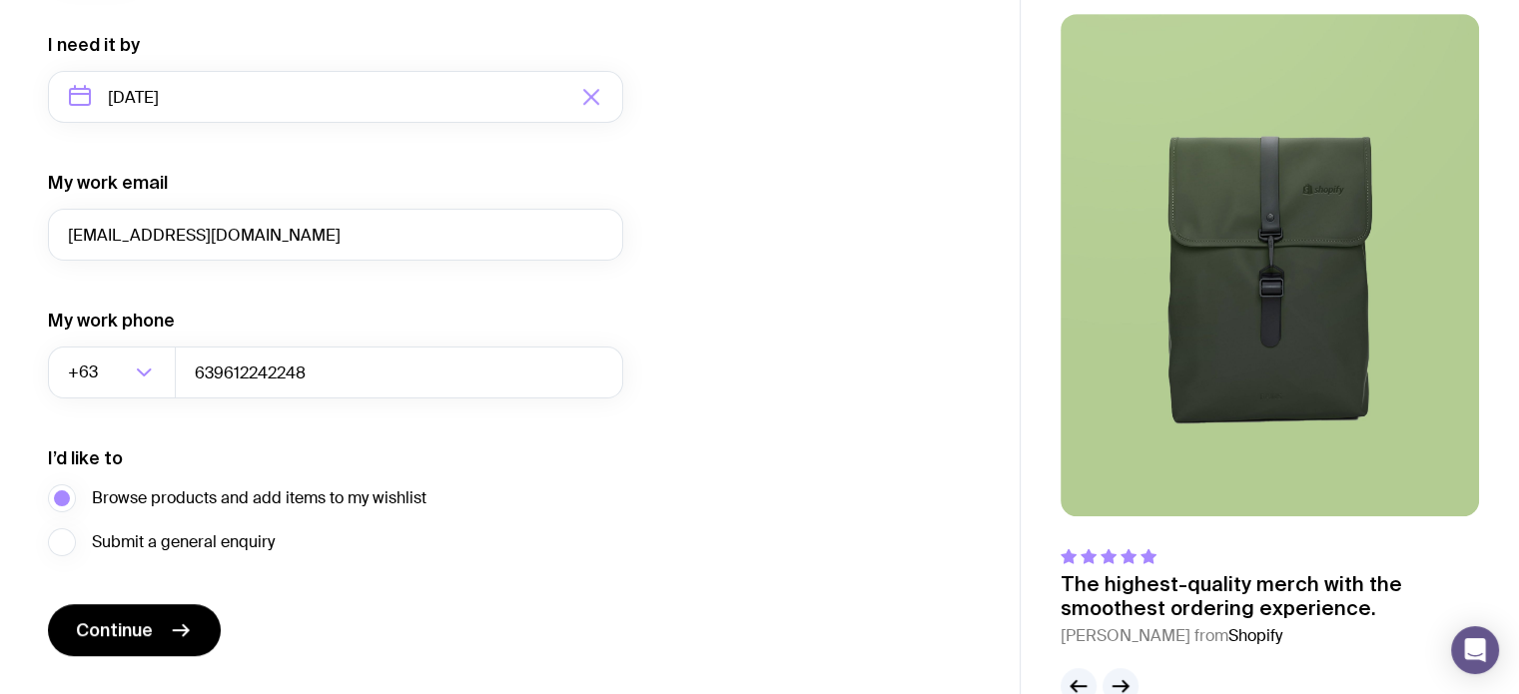
scroll to position [1003, 0]
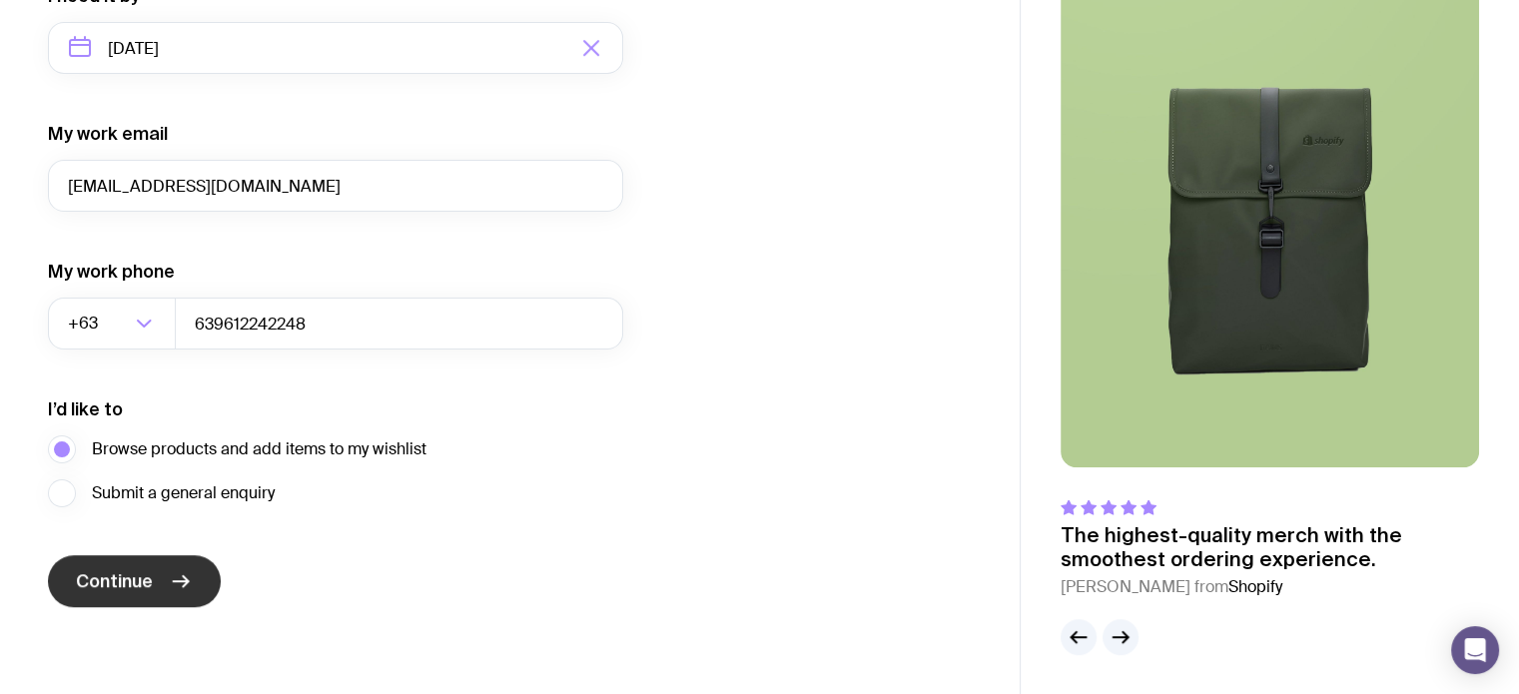
click at [190, 581] on icon "submit" at bounding box center [181, 581] width 24 height 24
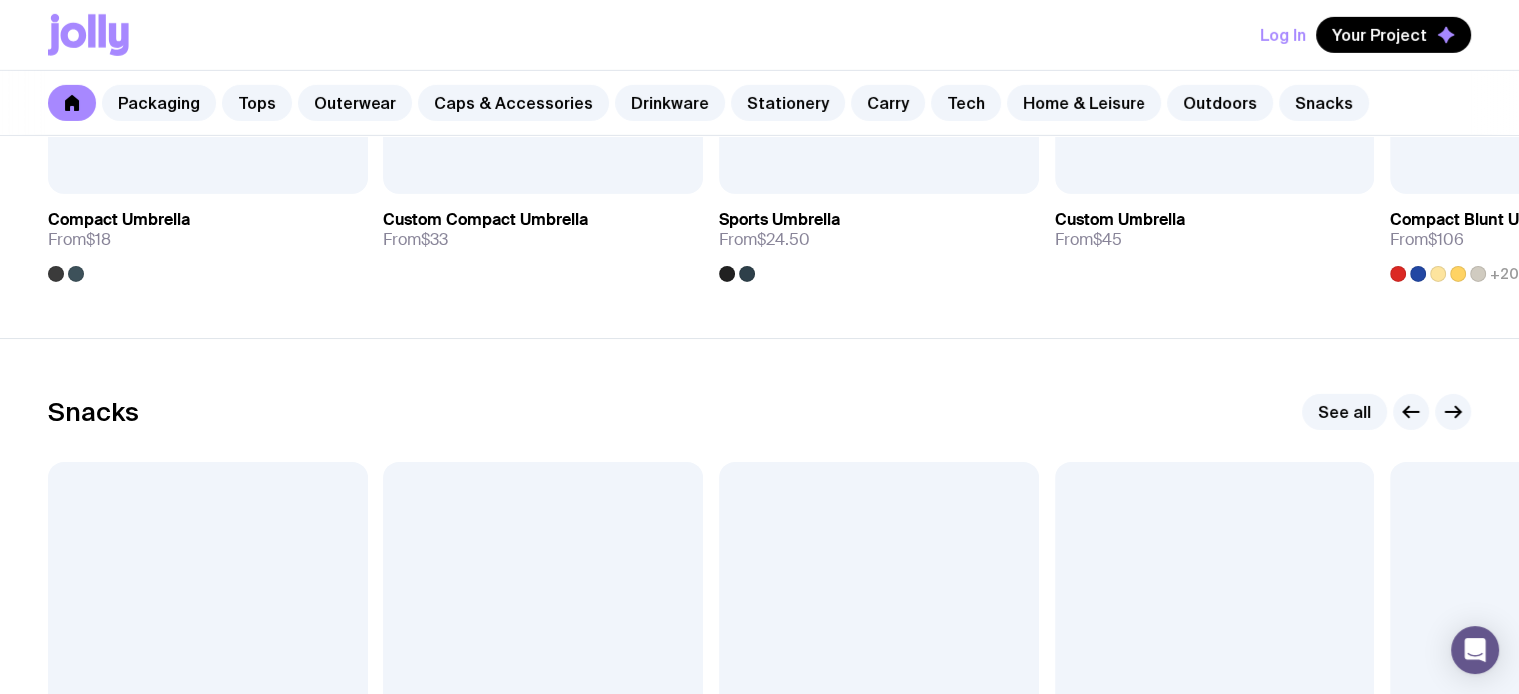
scroll to position [7104, 0]
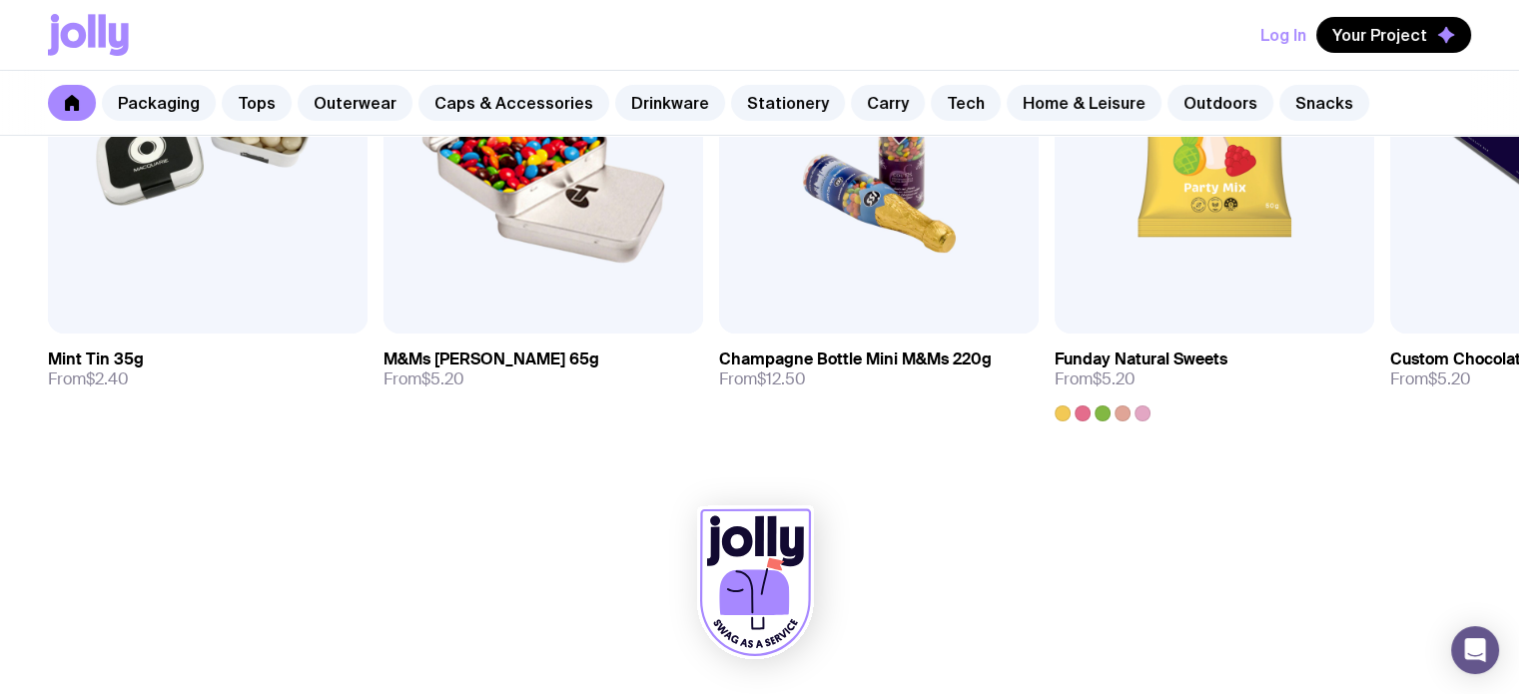
click at [775, 598] on icon at bounding box center [754, 592] width 70 height 46
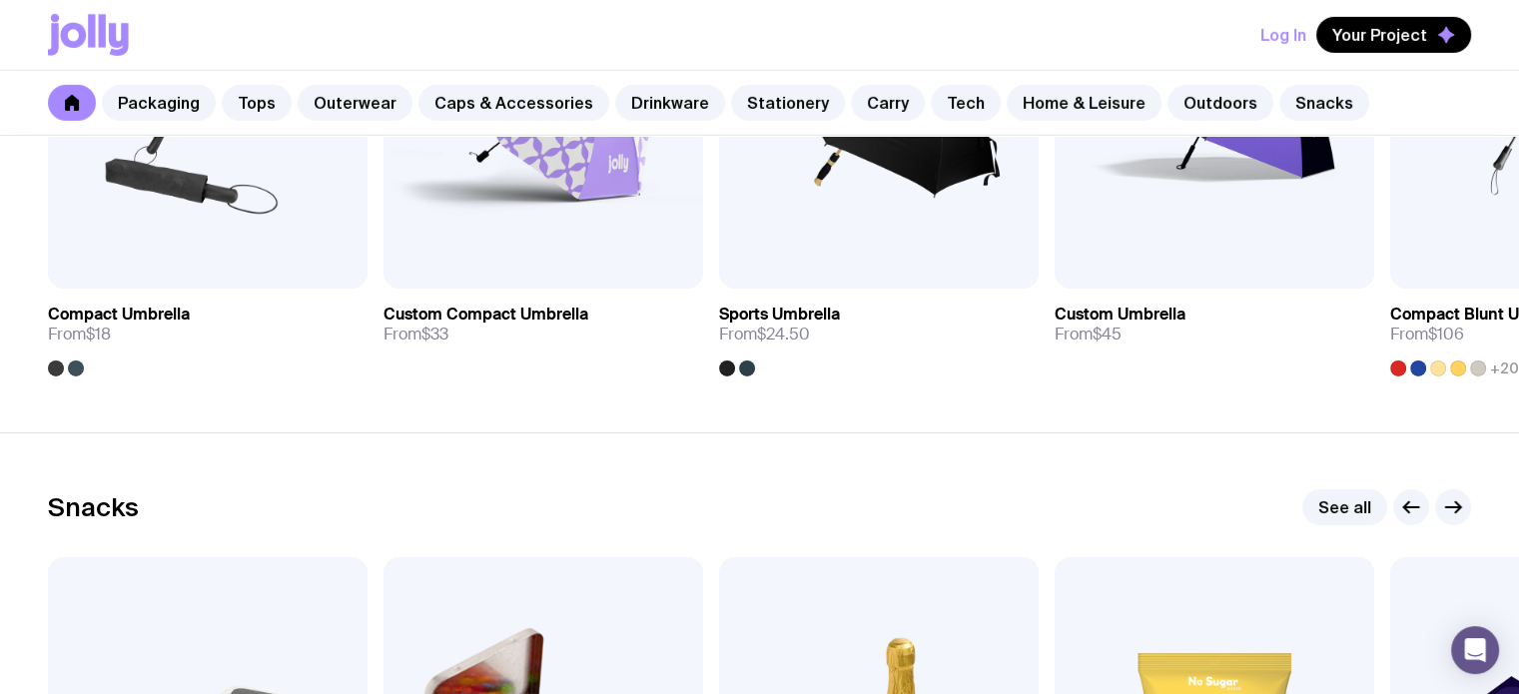
scroll to position [6105, 0]
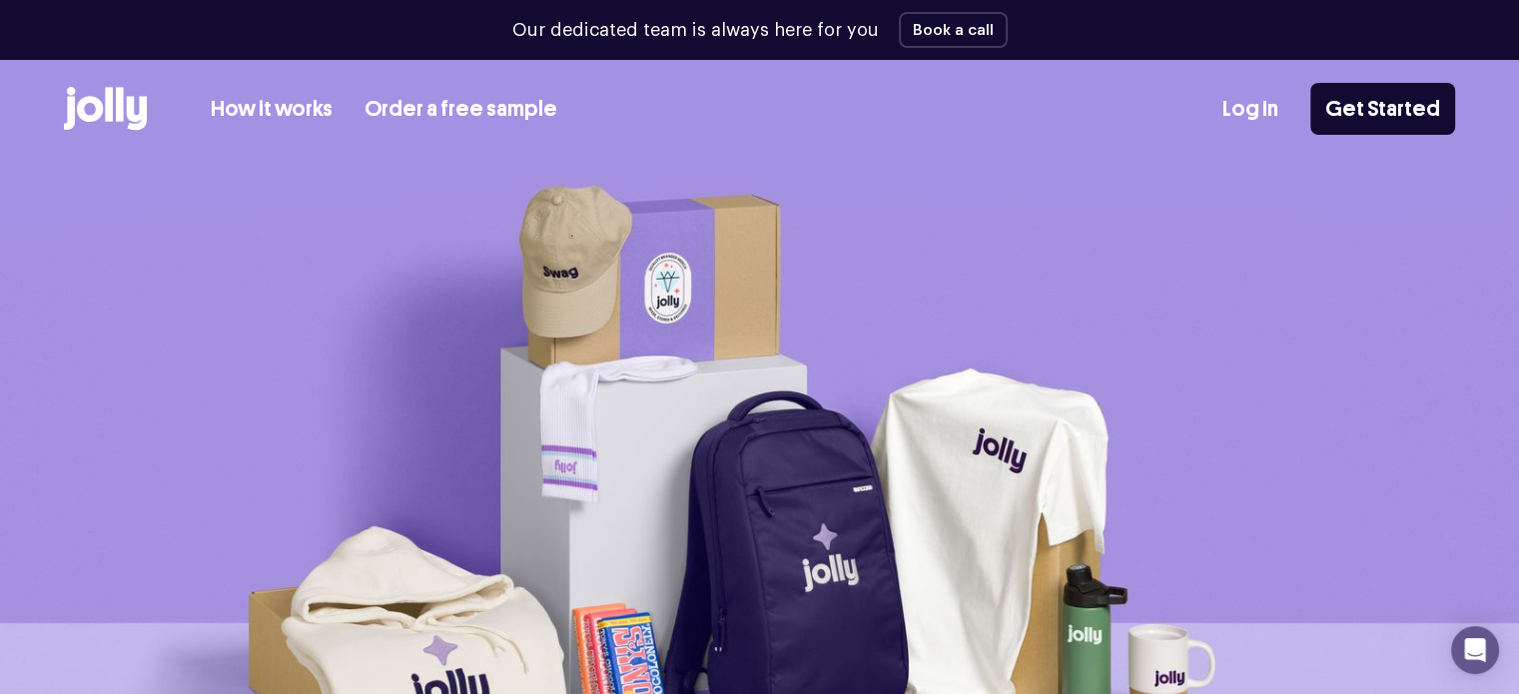
click at [1261, 103] on link "Log In" at bounding box center [1250, 109] width 56 height 33
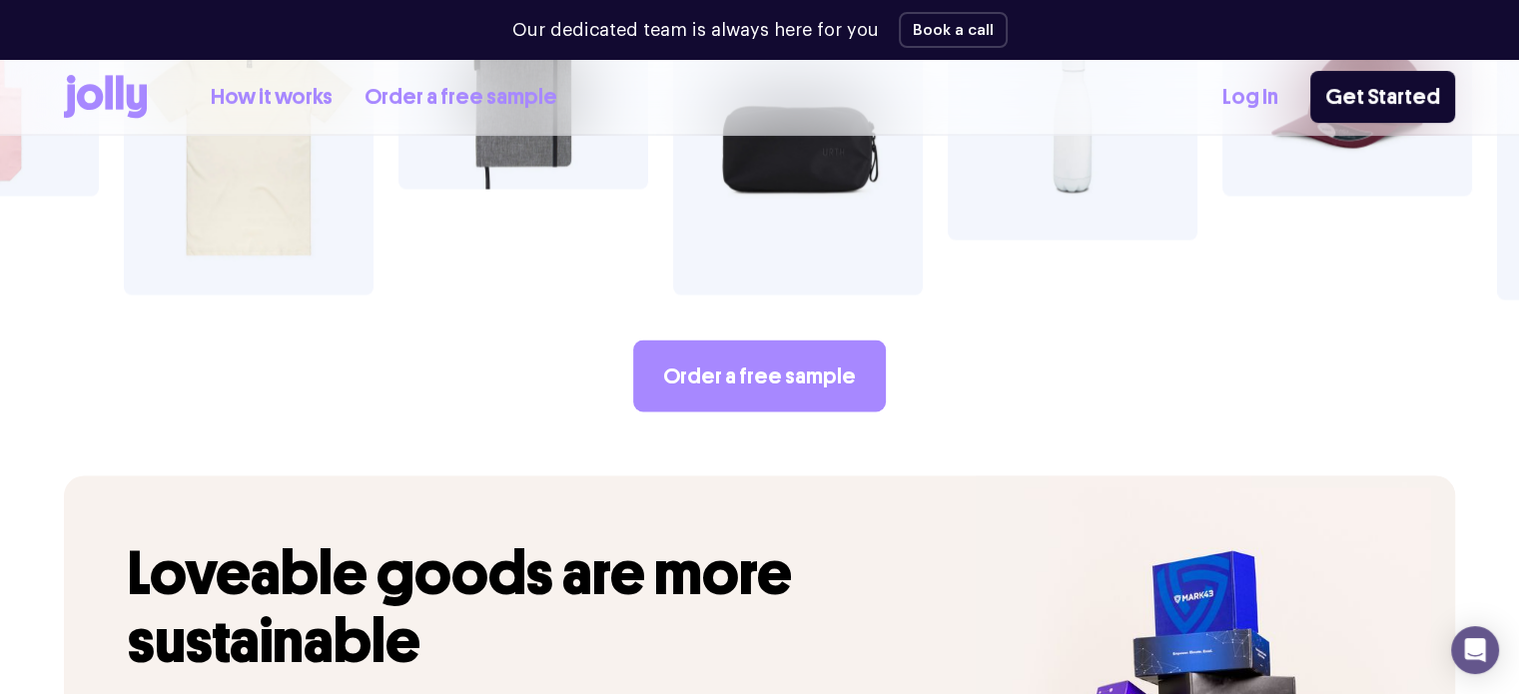
scroll to position [3653, 0]
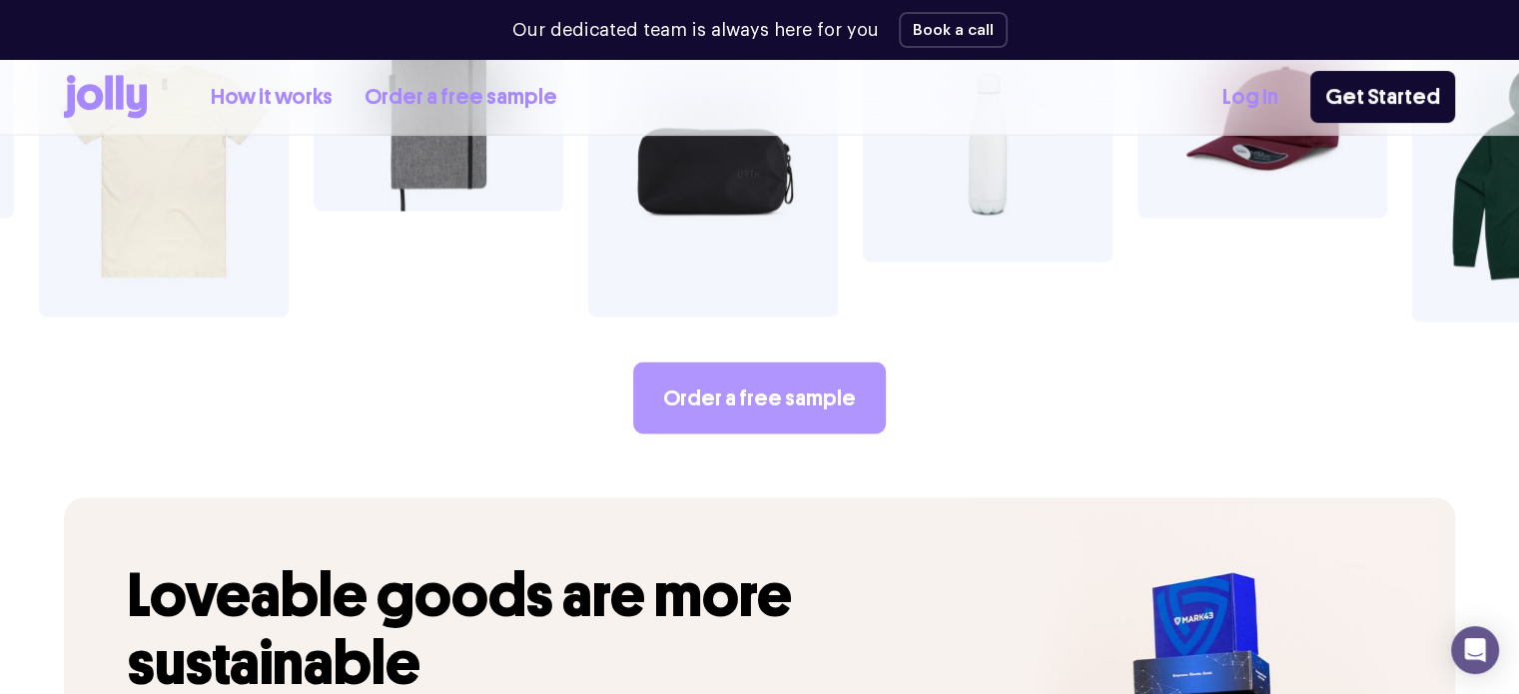
click at [816, 365] on link "Order a free sample" at bounding box center [759, 398] width 253 height 72
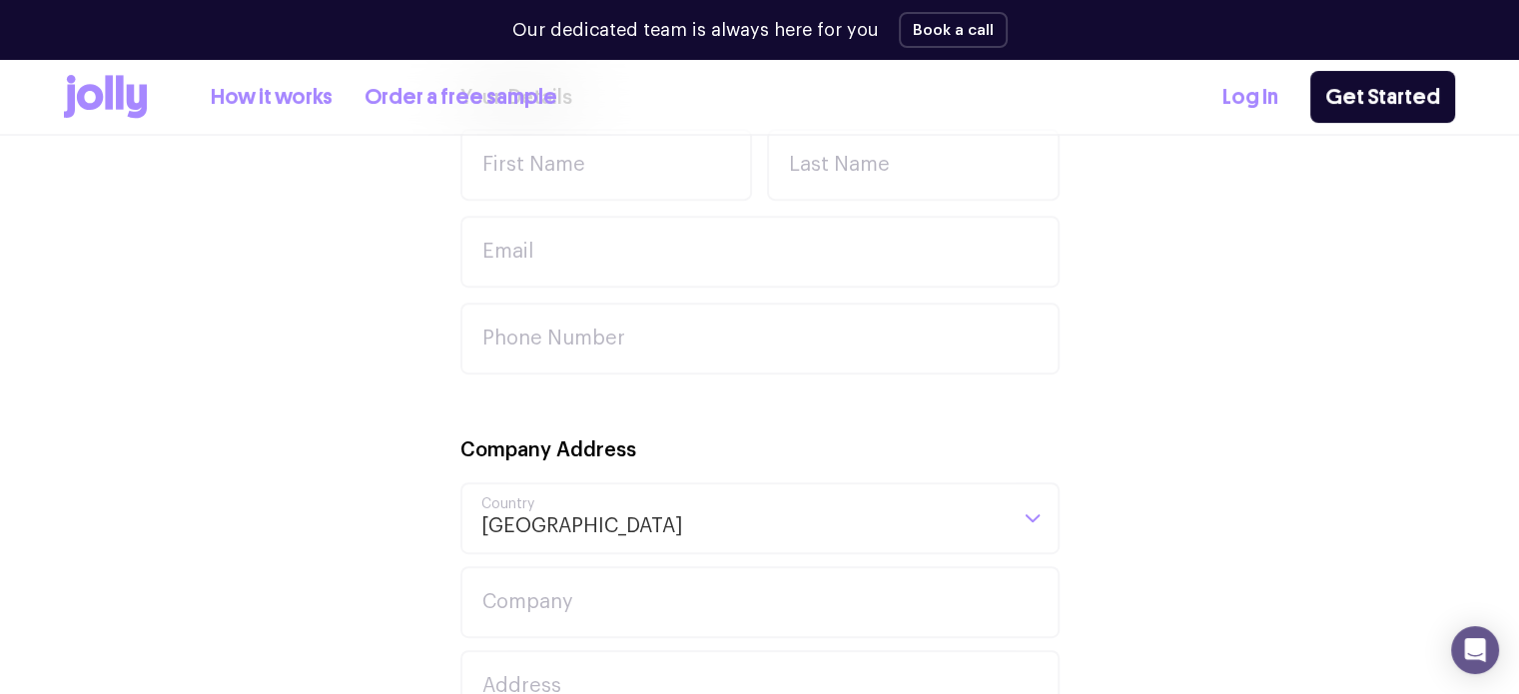
scroll to position [799, 0]
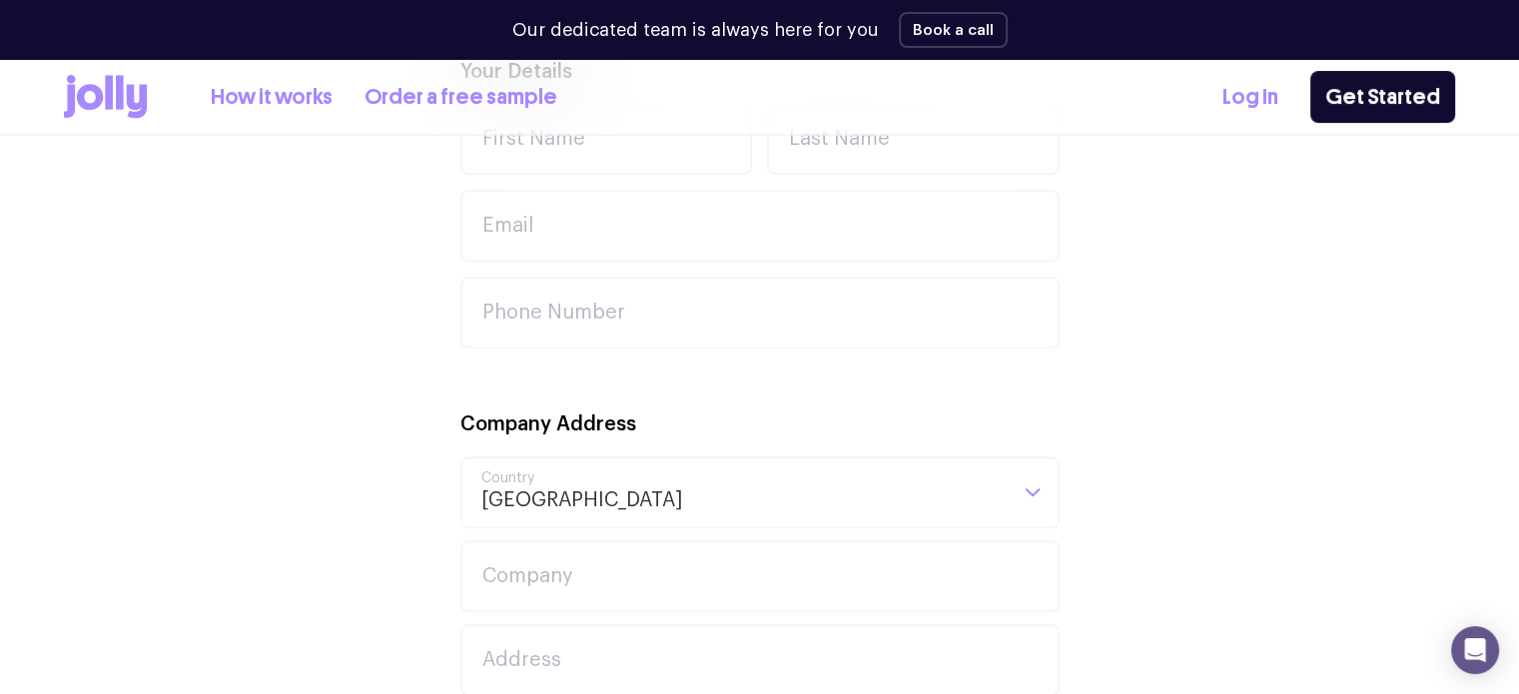
click at [677, 450] on div "Company Address Australia Loading... Country [GEOGRAPHIC_DATA]" at bounding box center [759, 468] width 599 height 120
click at [685, 477] on input "Search for option" at bounding box center [844, 492] width 323 height 68
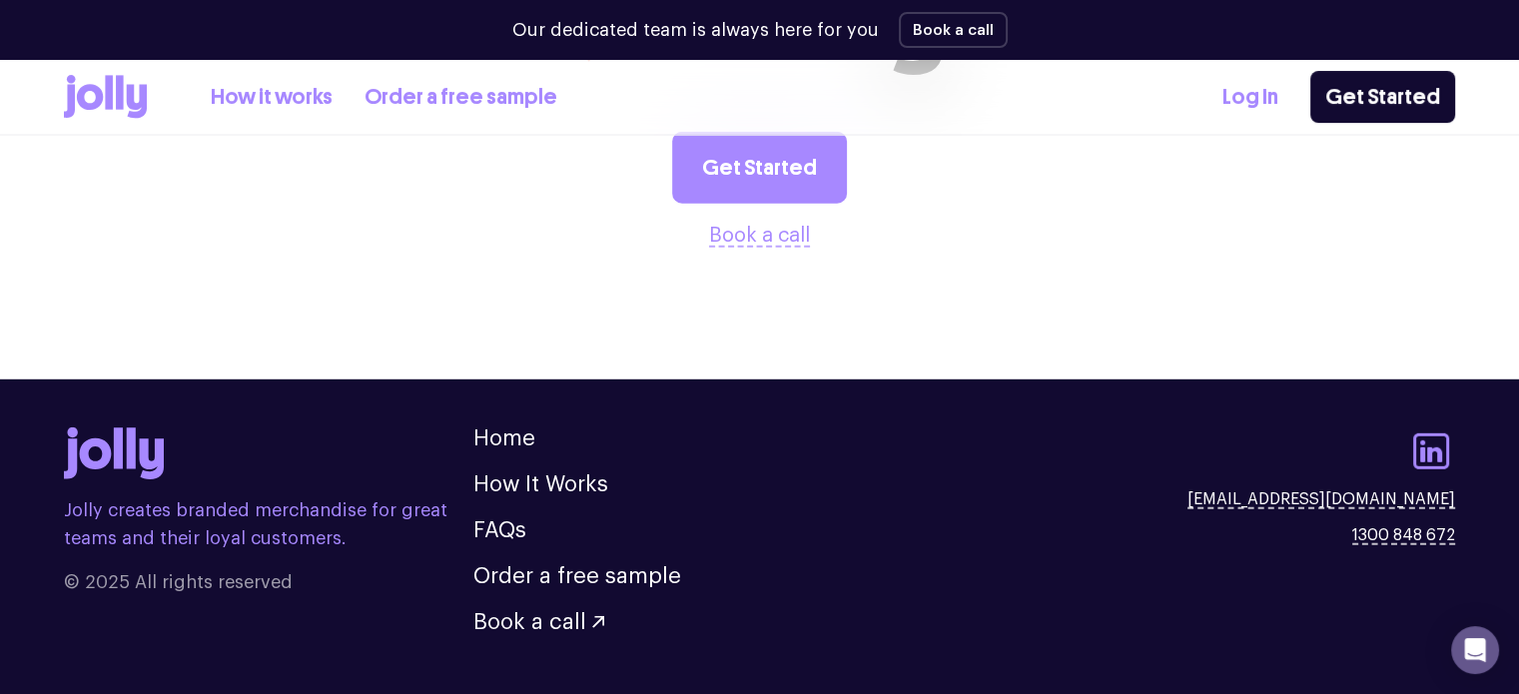
scroll to position [5637, 0]
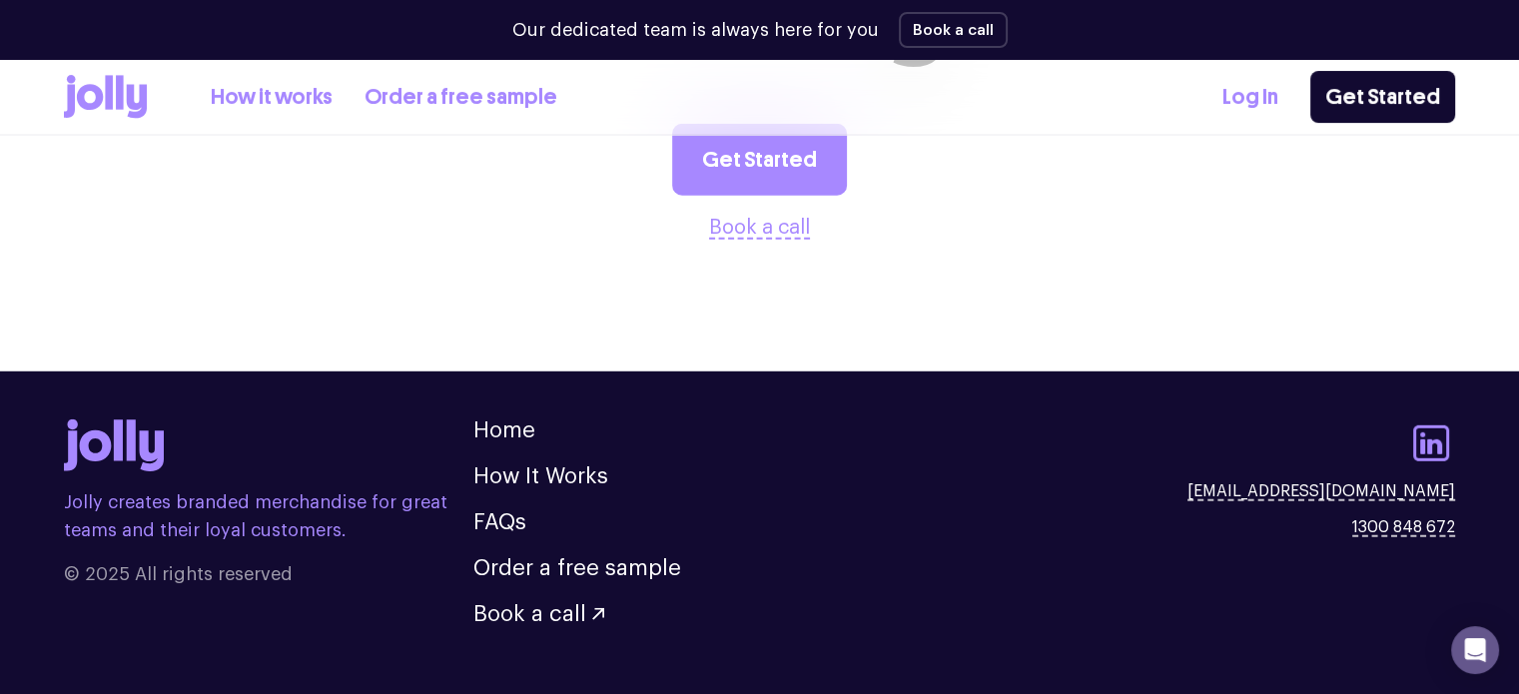
click at [768, 212] on button "Book a call" at bounding box center [759, 228] width 101 height 32
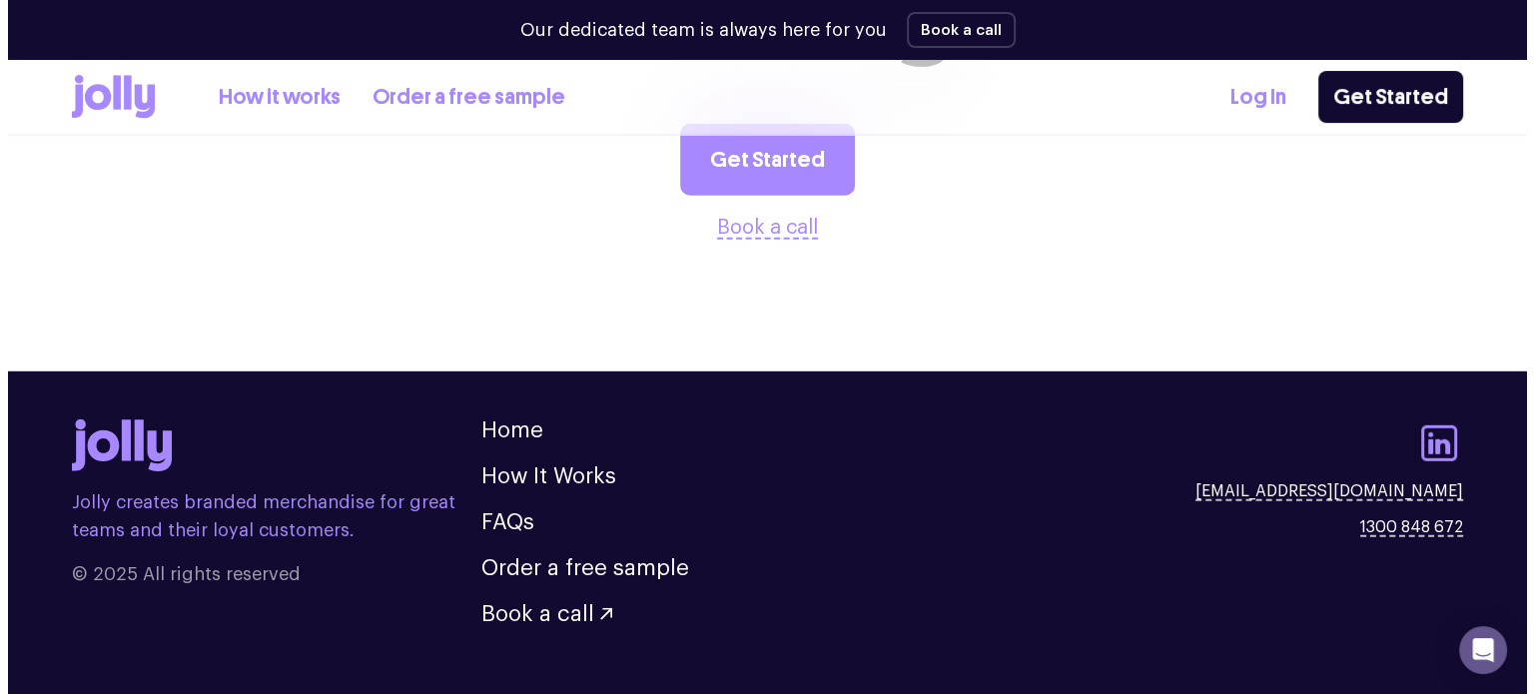
scroll to position [5643, 0]
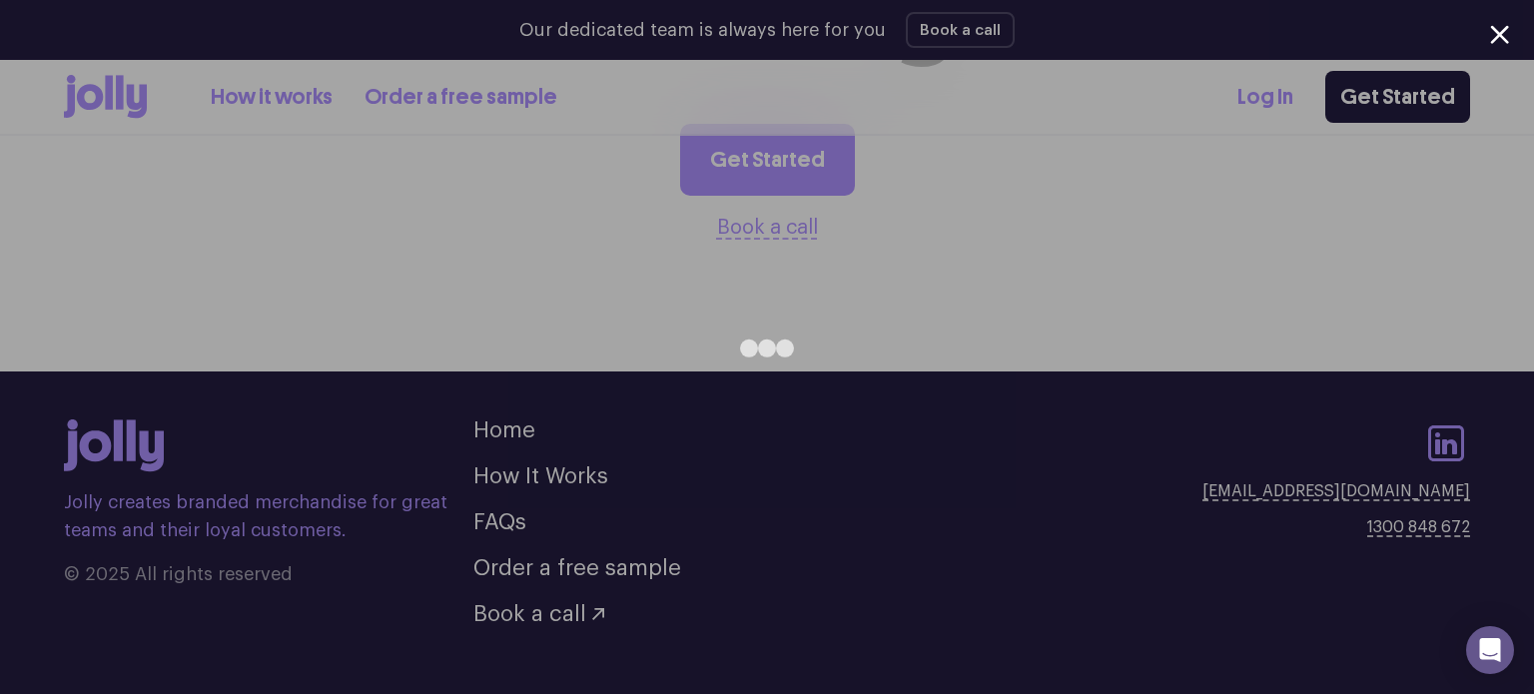
click at [1341, 277] on div at bounding box center [767, 347] width 1534 height 694
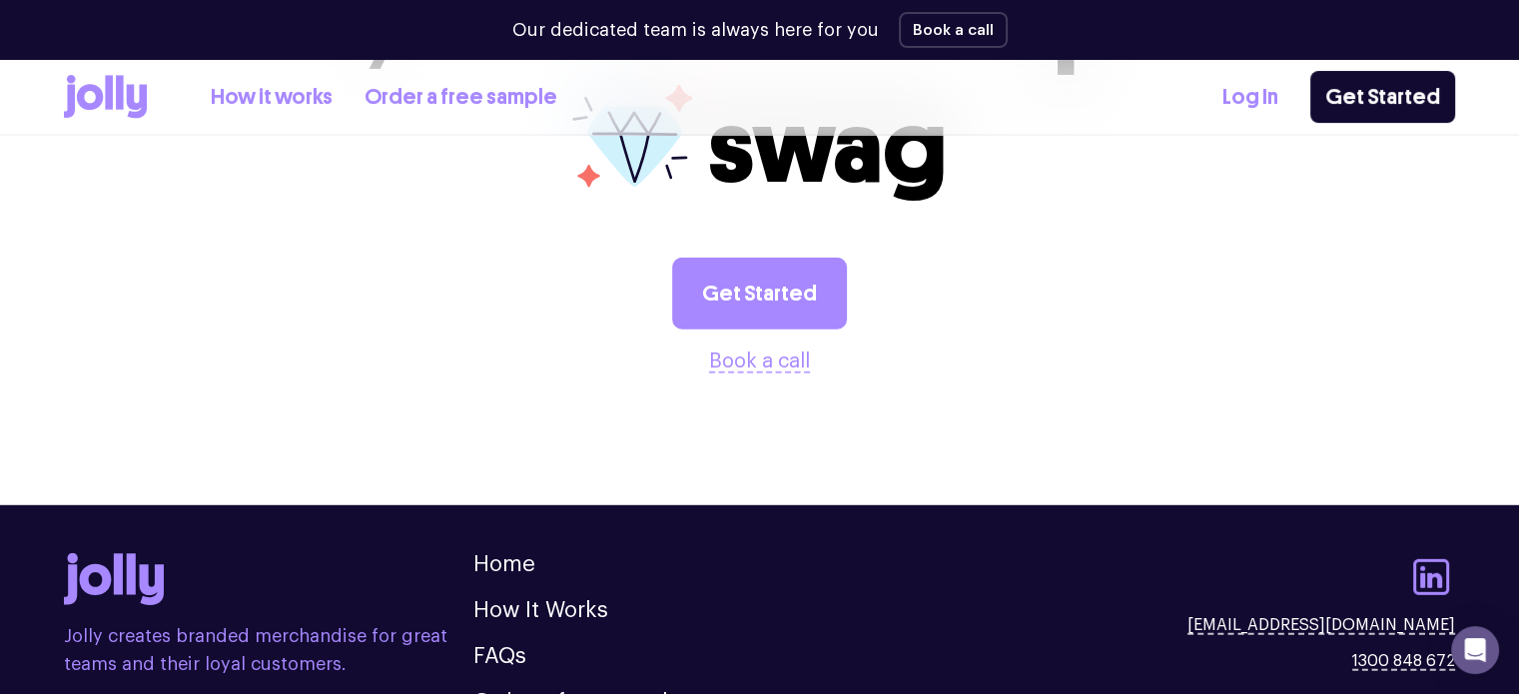
scroll to position [5437, 0]
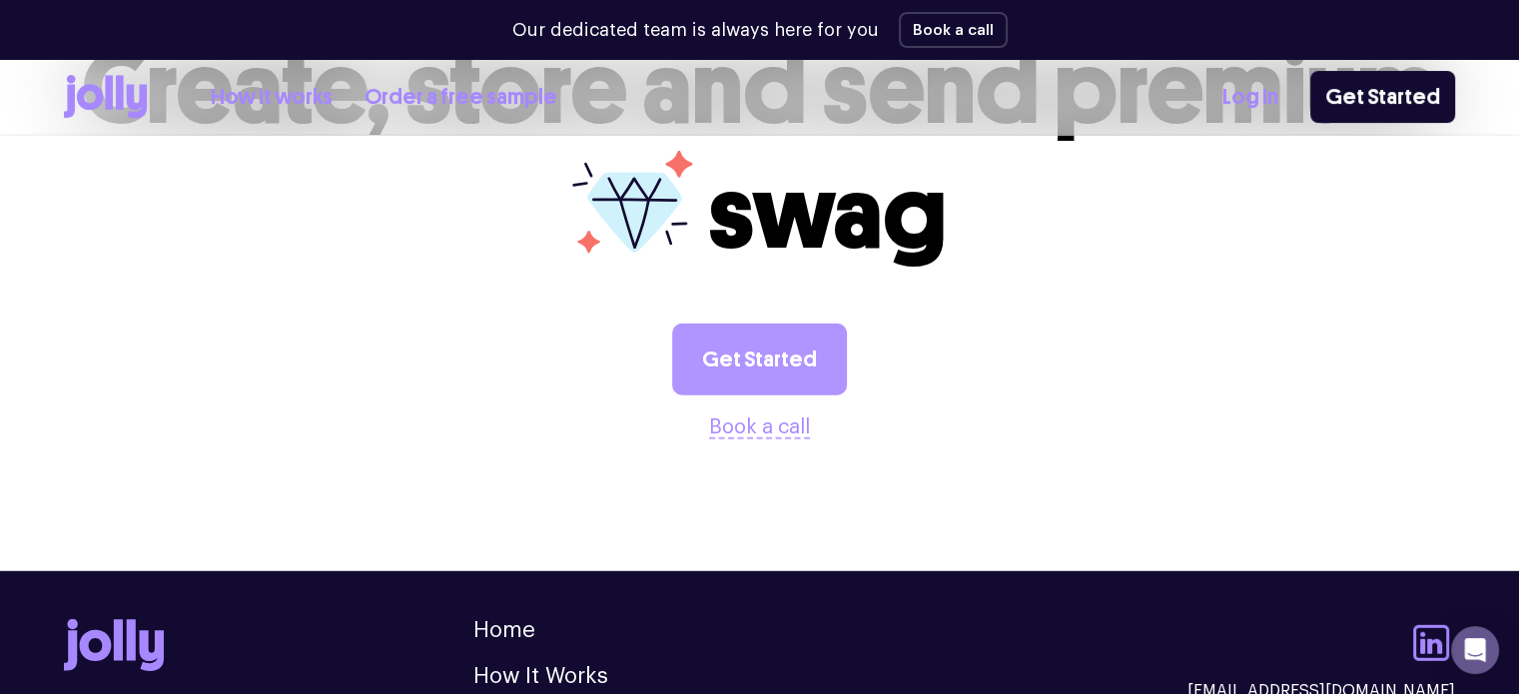
click at [795, 324] on link "Get Started" at bounding box center [759, 360] width 175 height 72
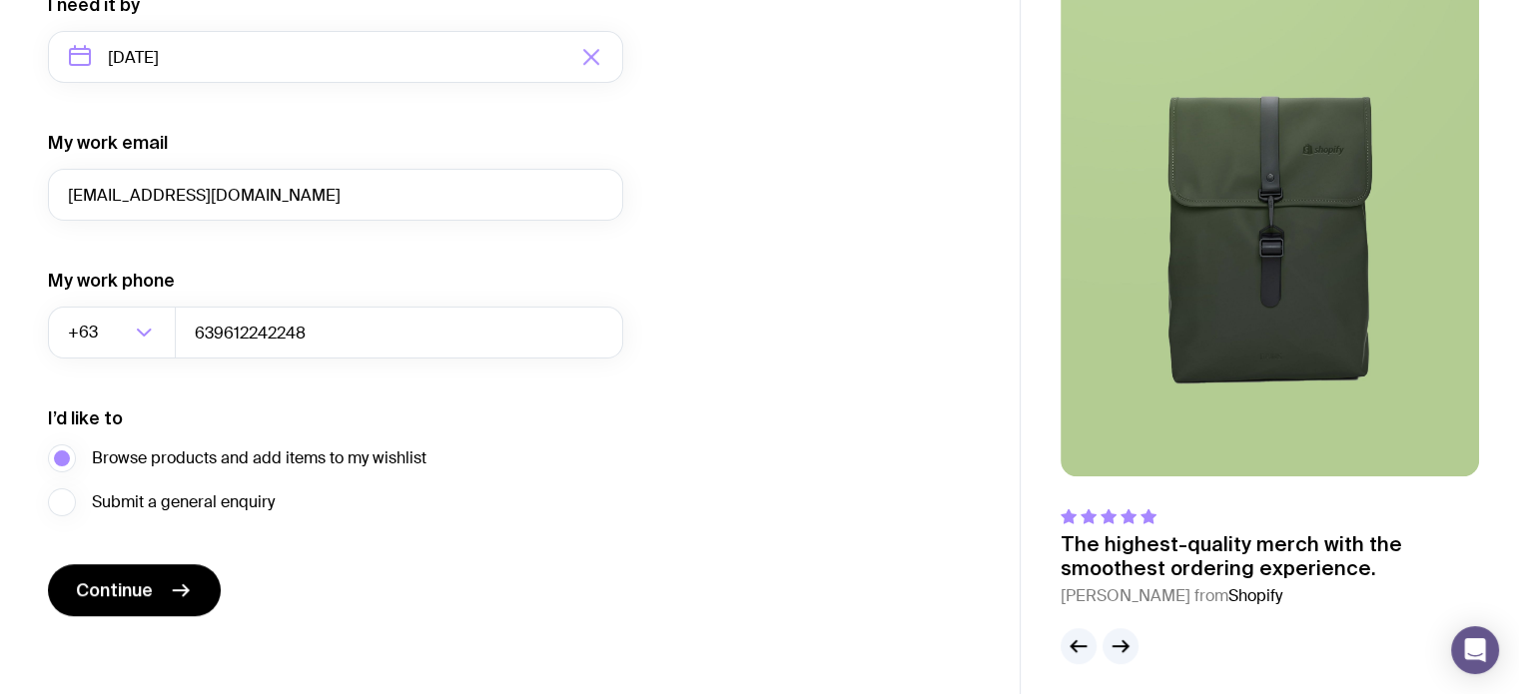
scroll to position [999, 0]
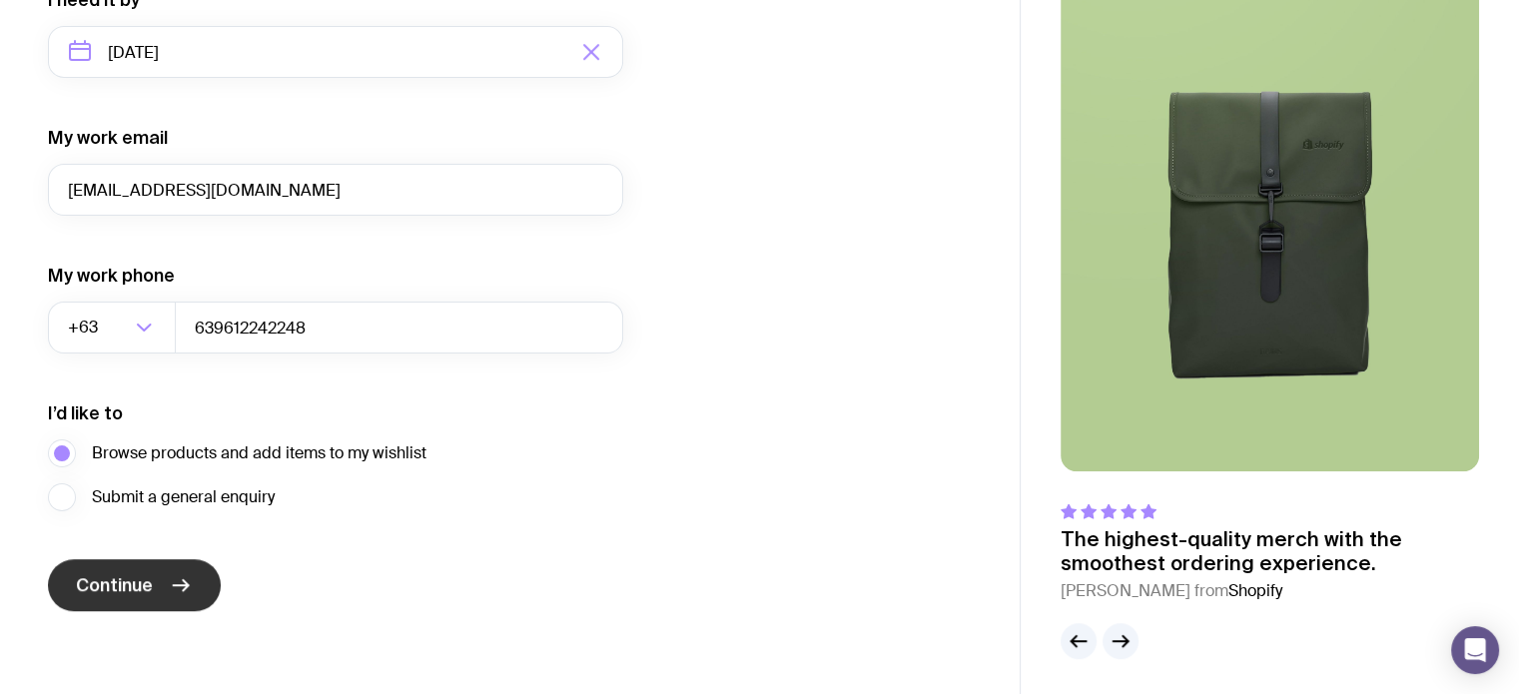
click at [172, 600] on button "Continue" at bounding box center [134, 585] width 173 height 52
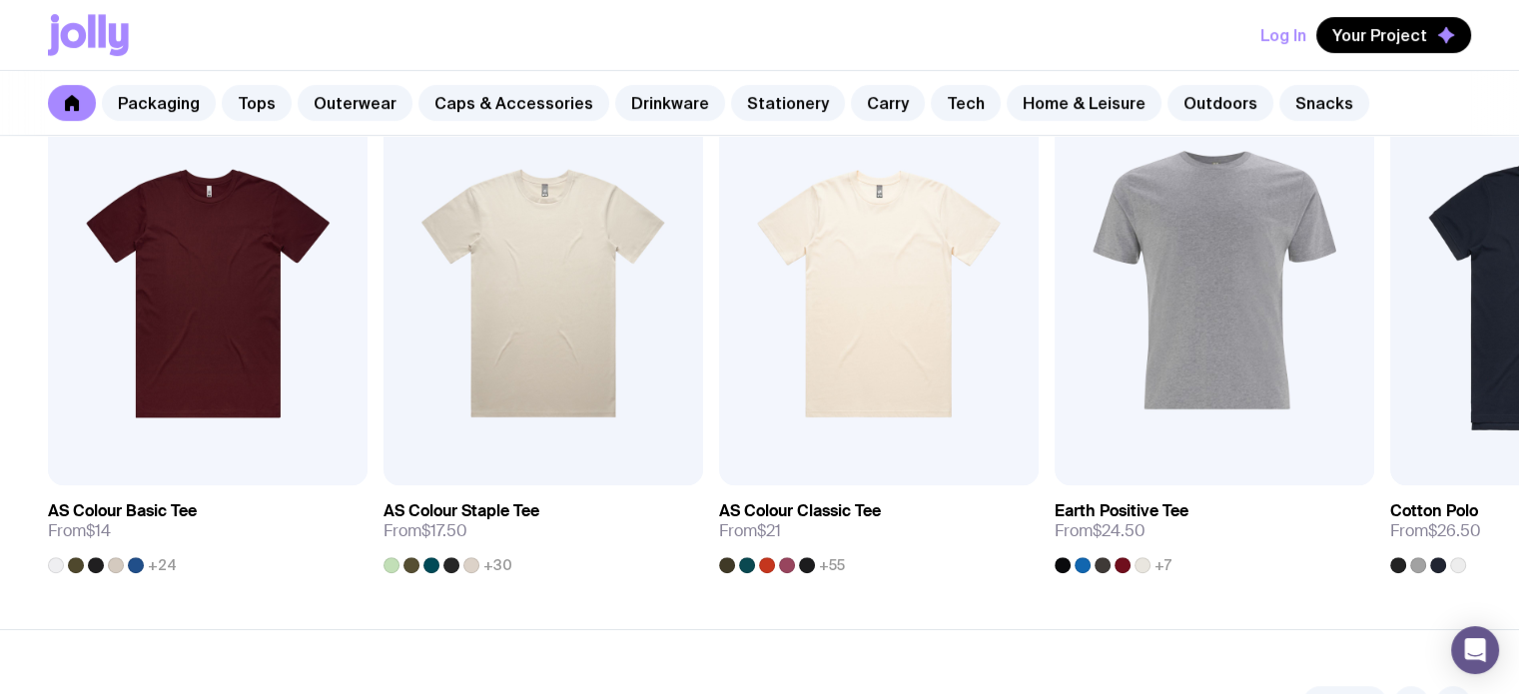
scroll to position [466, 0]
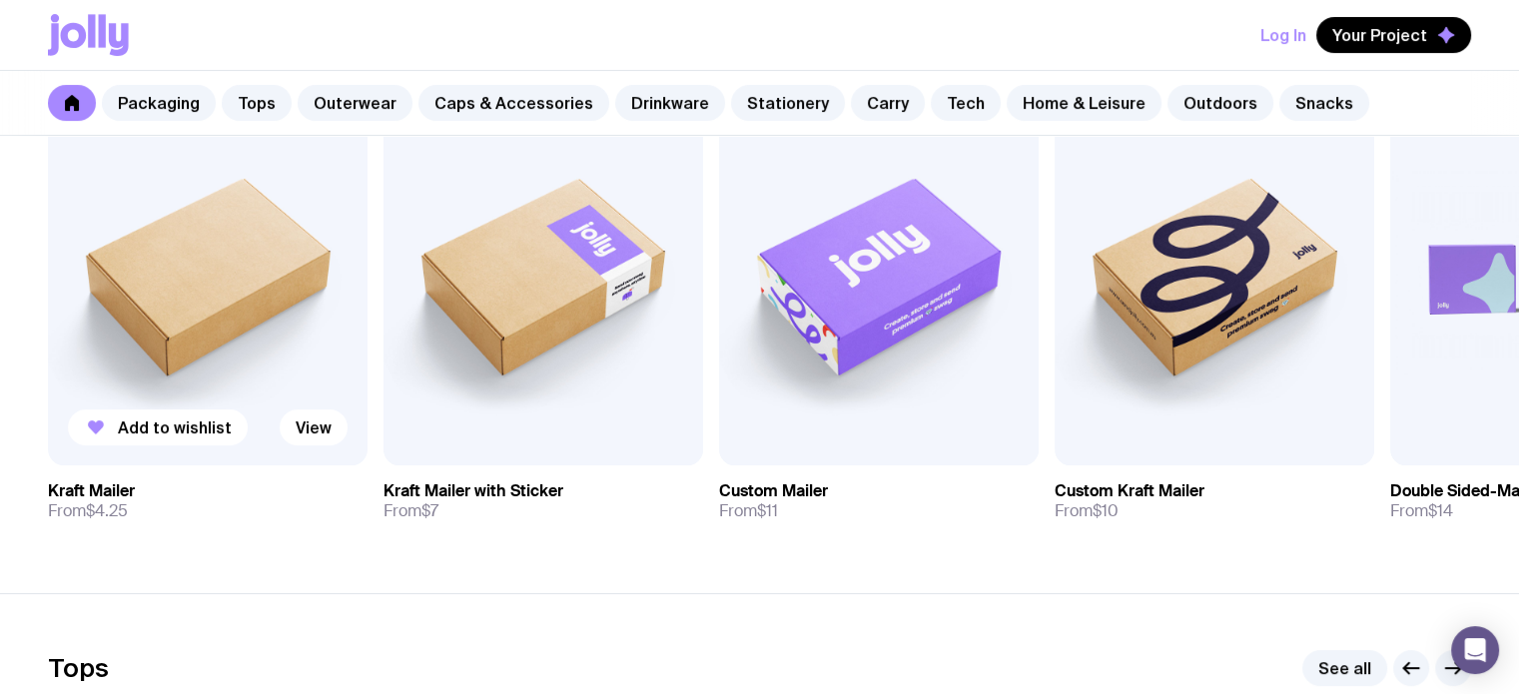
click at [274, 293] on img at bounding box center [208, 273] width 320 height 383
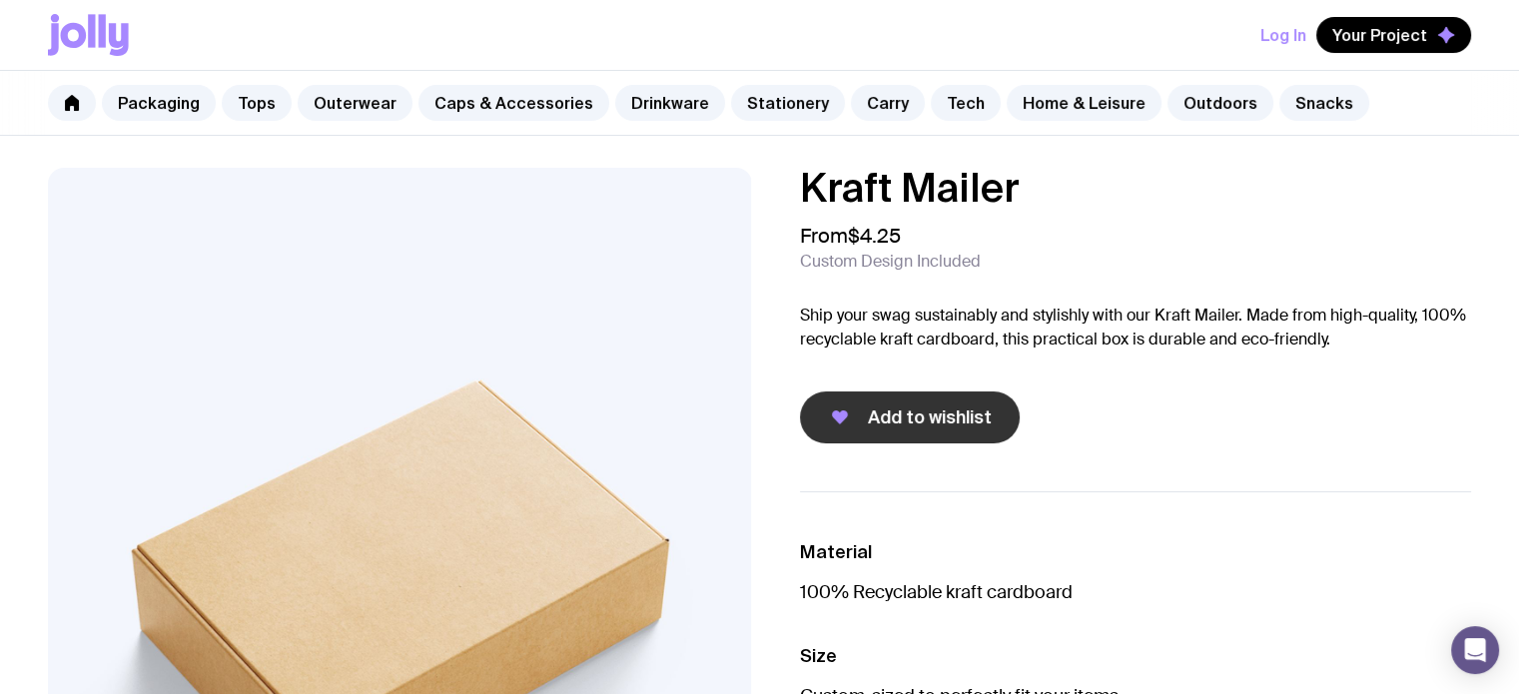
click at [881, 418] on span "Add to wishlist" at bounding box center [930, 417] width 124 height 24
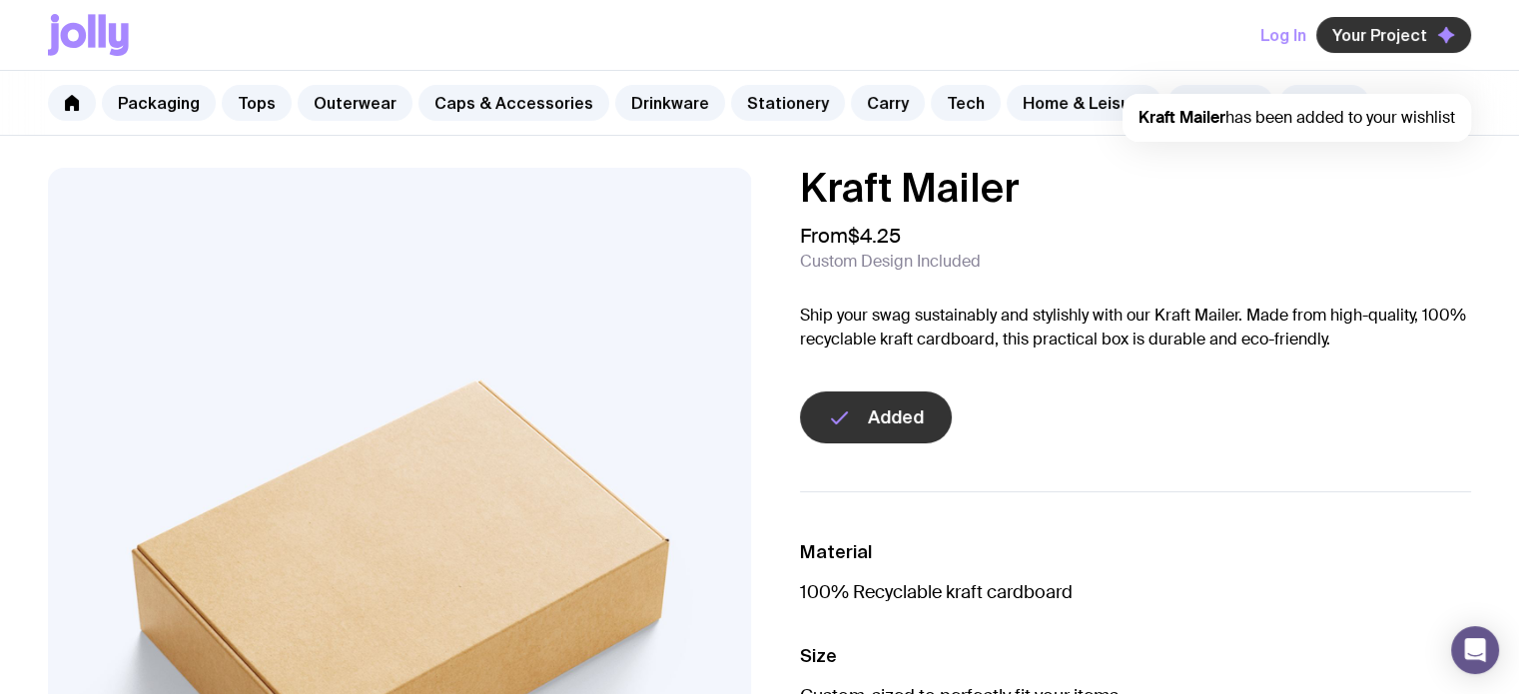
click at [1361, 41] on span "Your Project" at bounding box center [1379, 35] width 95 height 20
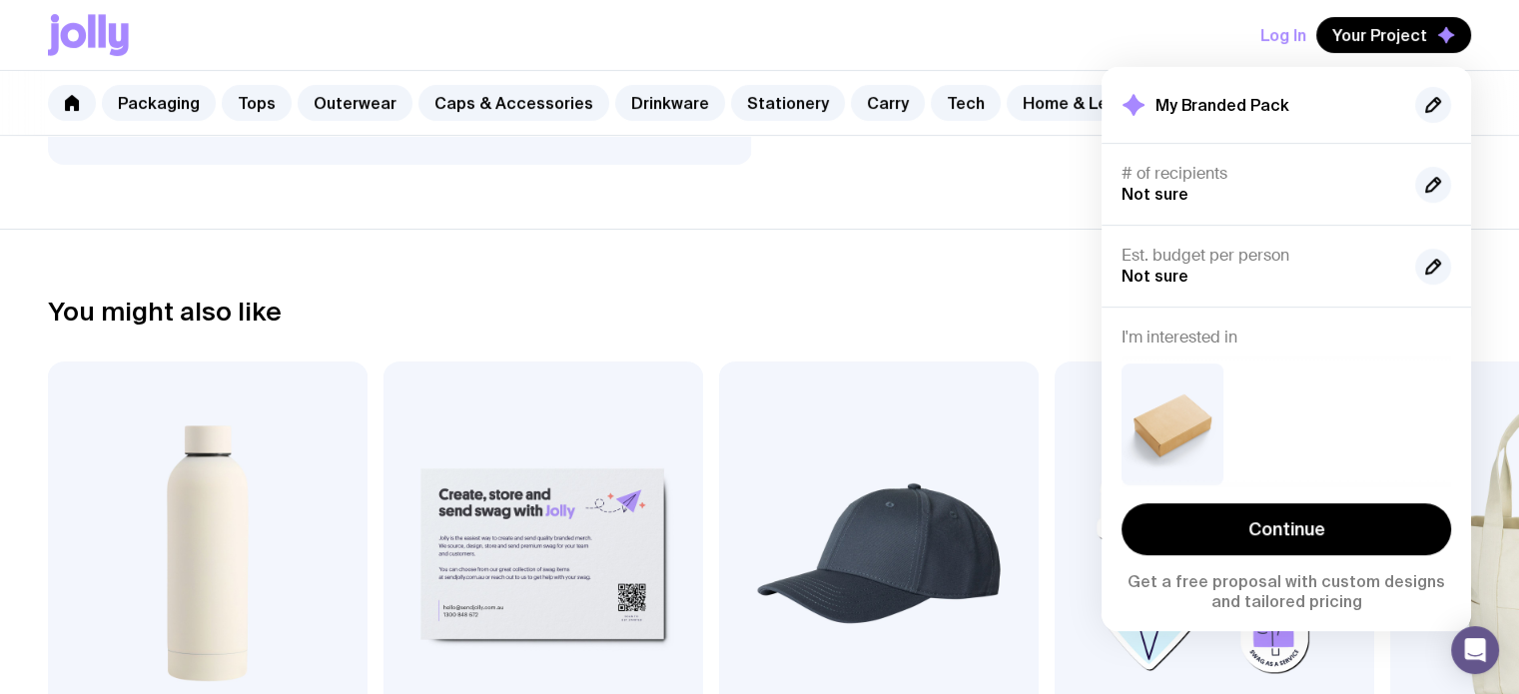
scroll to position [999, 0]
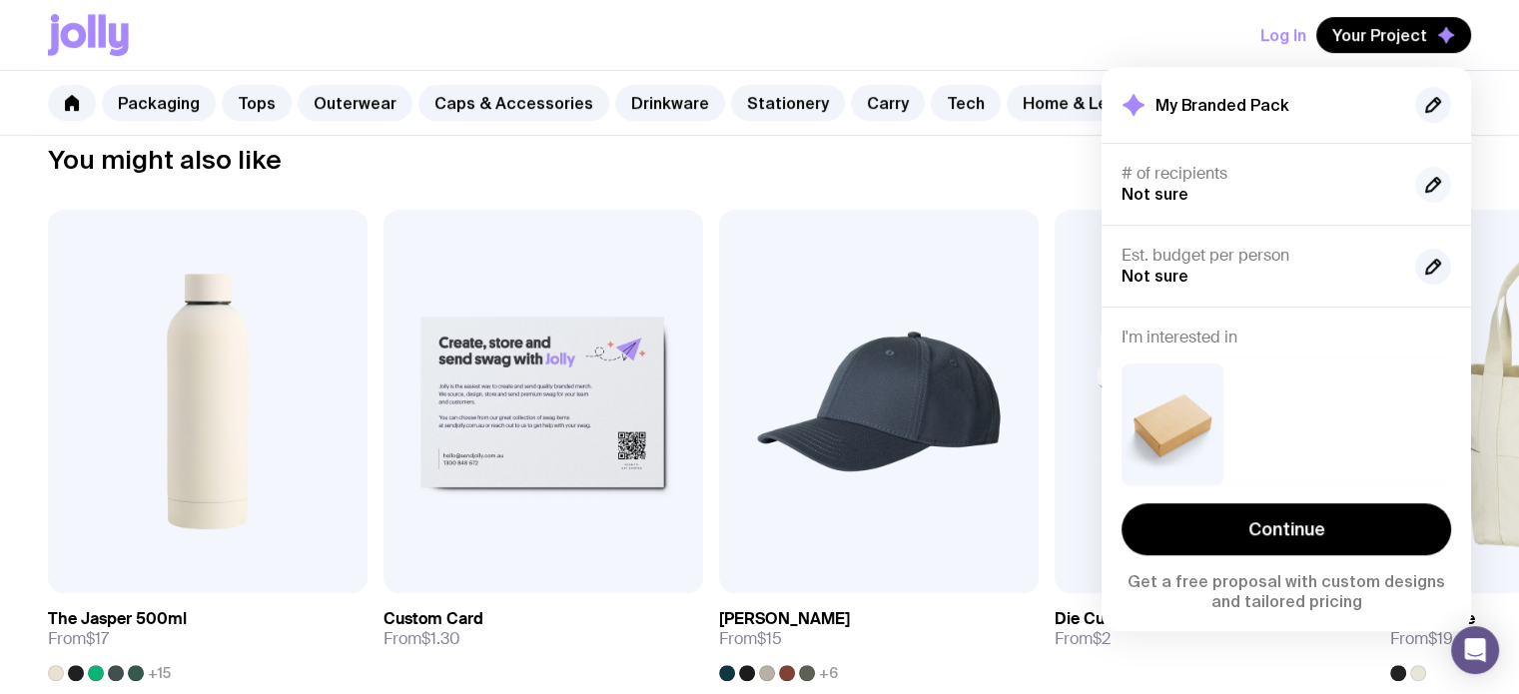
click at [1440, 169] on button "button" at bounding box center [1433, 185] width 36 height 36
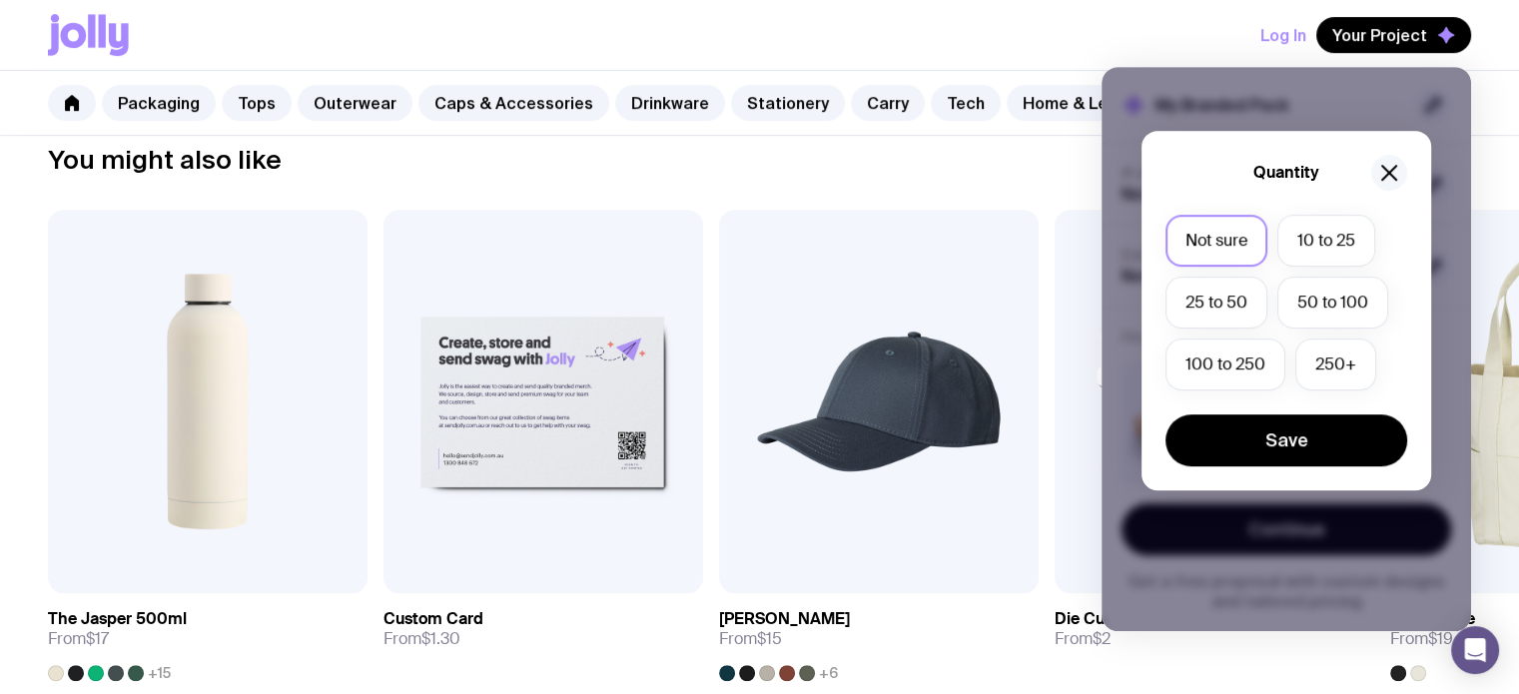
click at [1391, 171] on icon "button" at bounding box center [1389, 173] width 24 height 24
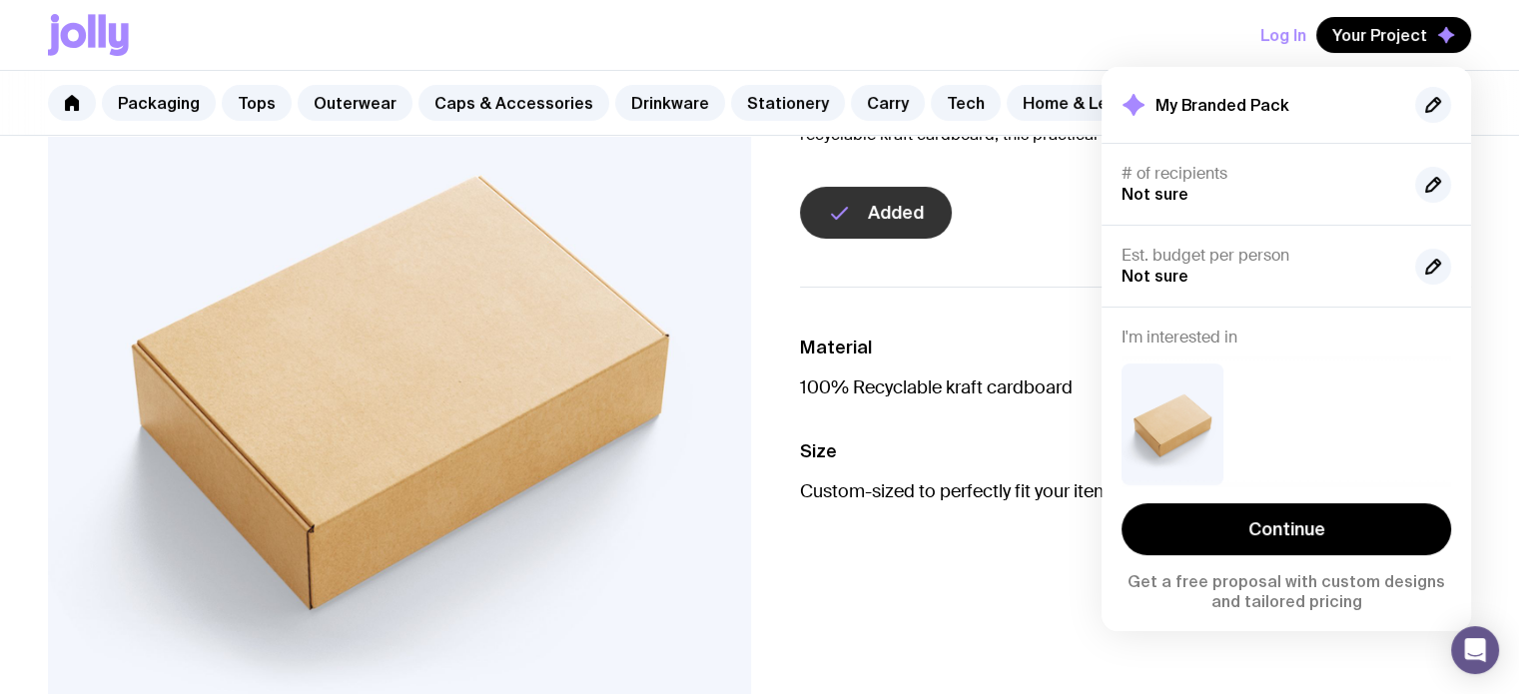
scroll to position [0, 0]
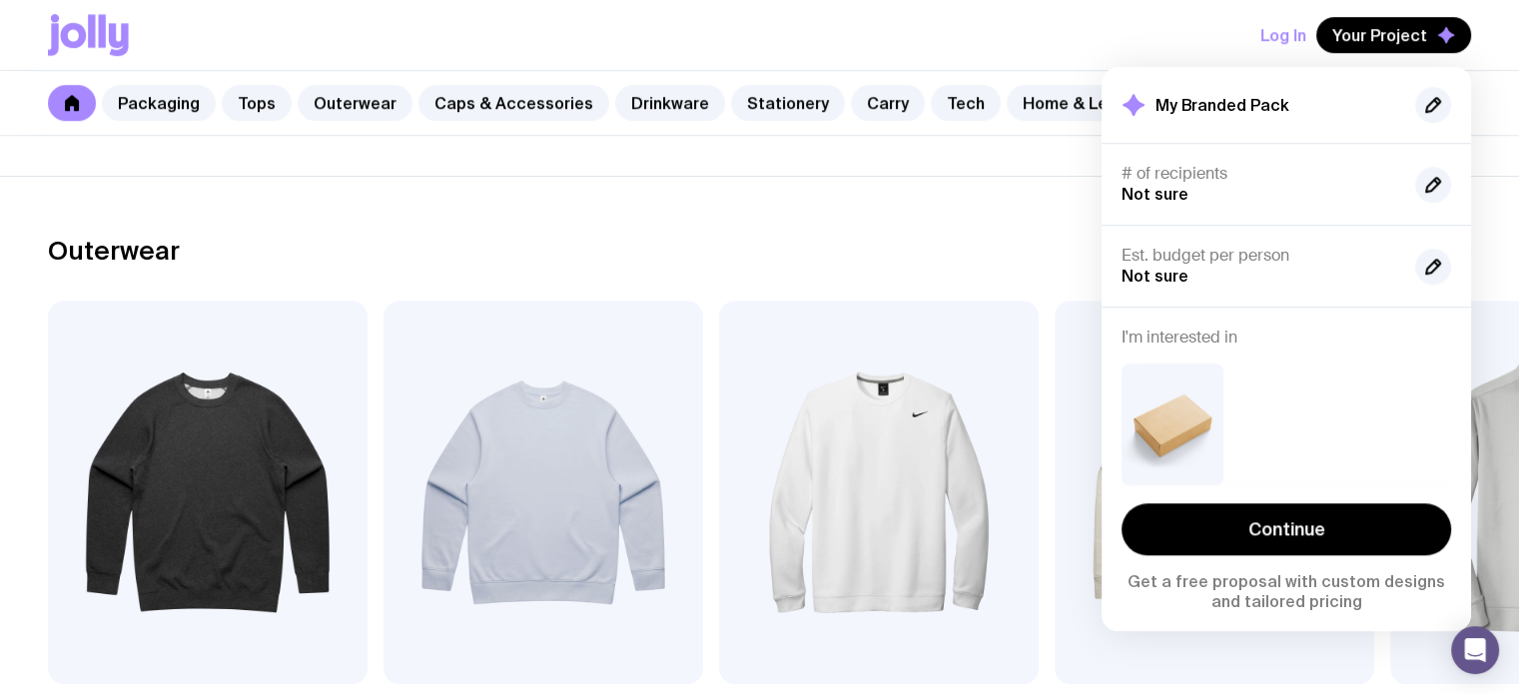
scroll to position [2464, 0]
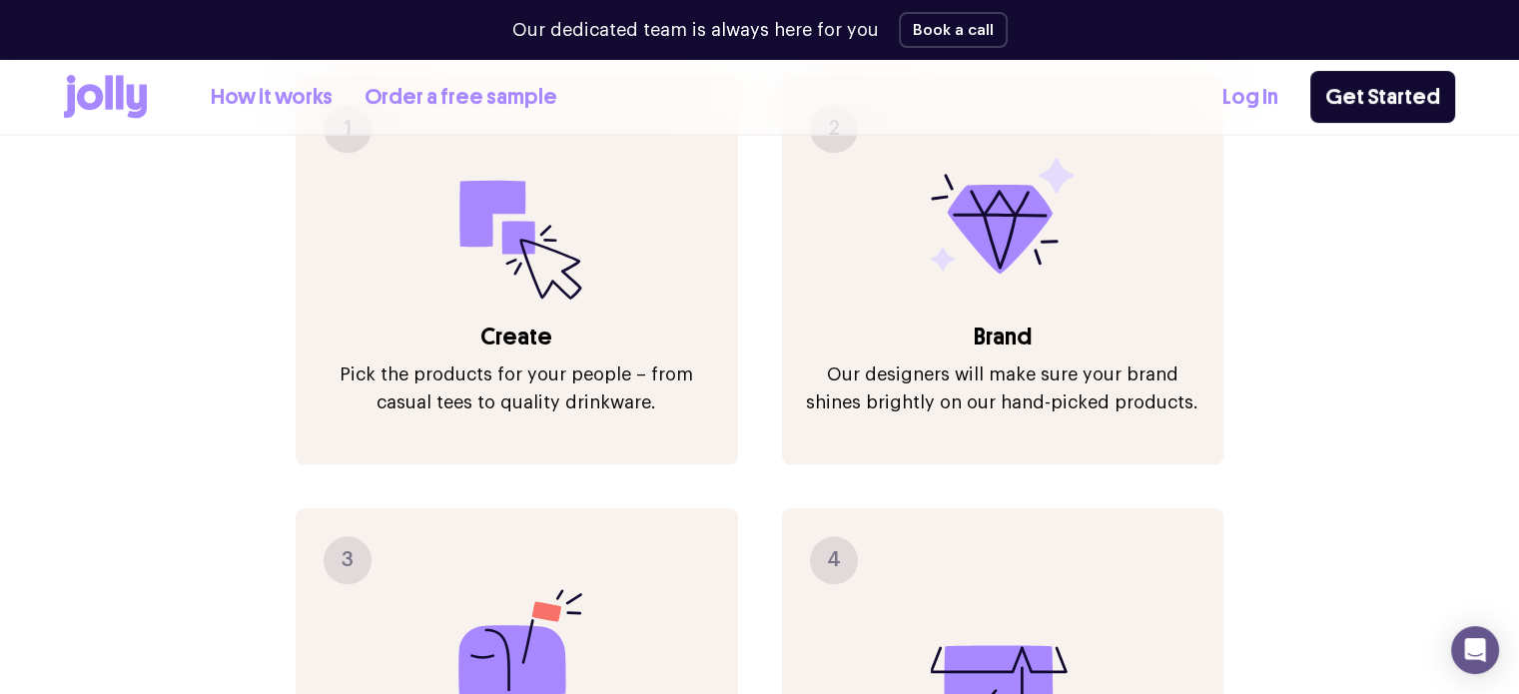
scroll to position [2041, 0]
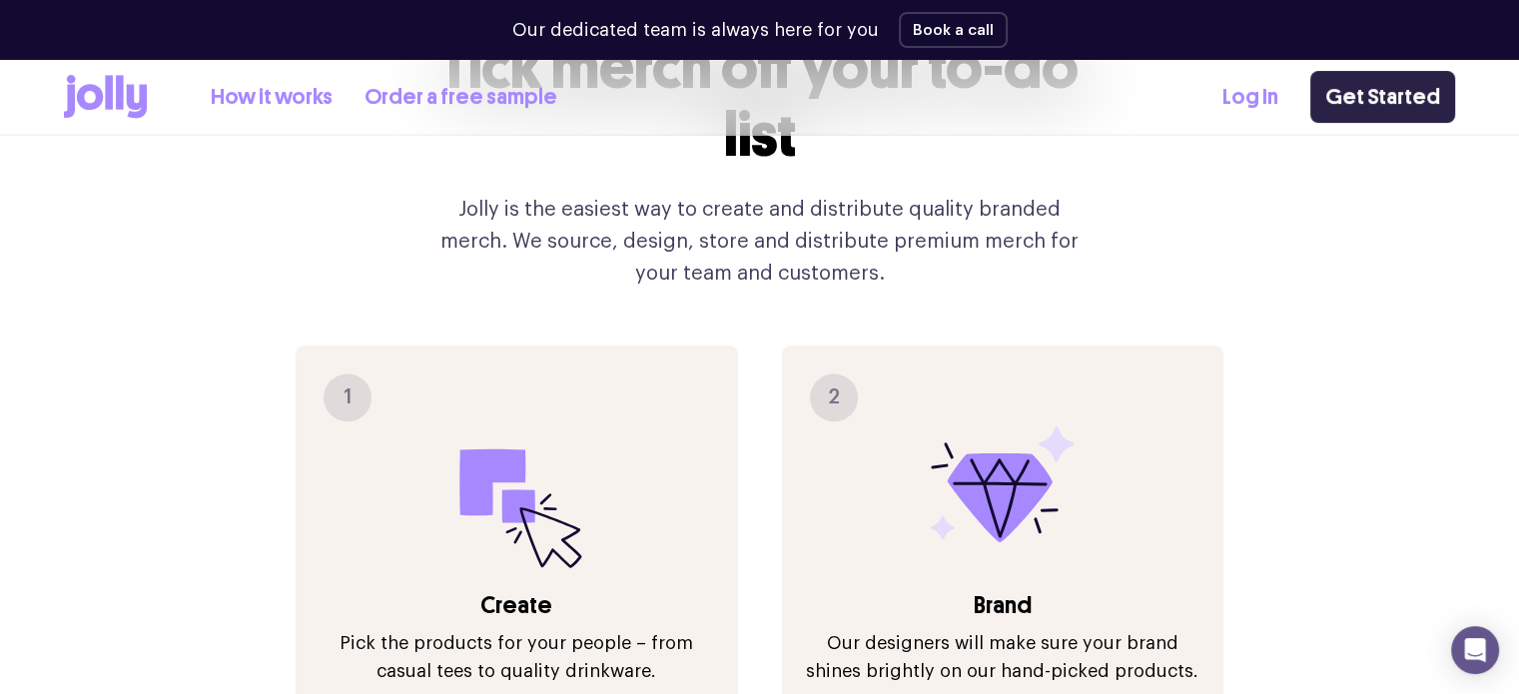
click at [1368, 107] on link "Get Started" at bounding box center [1382, 97] width 145 height 52
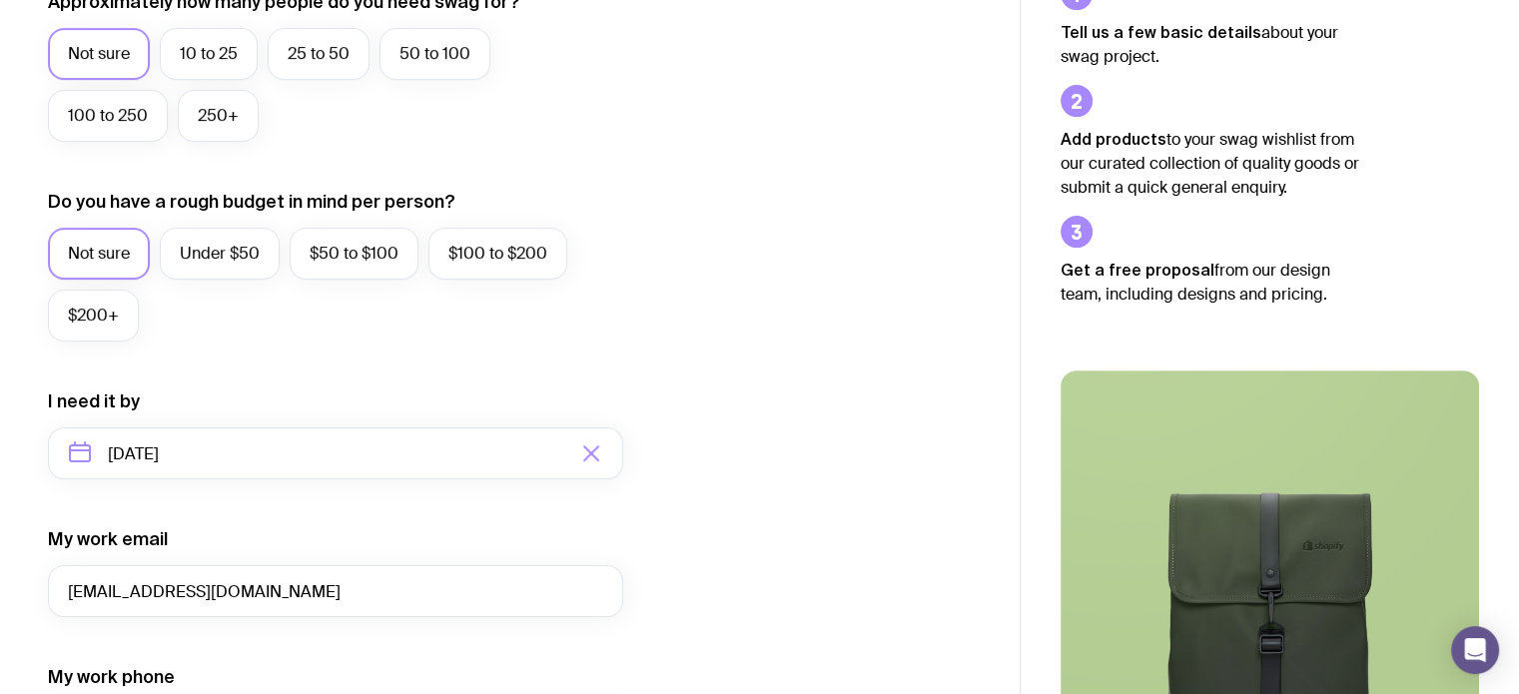
scroll to position [599, 0]
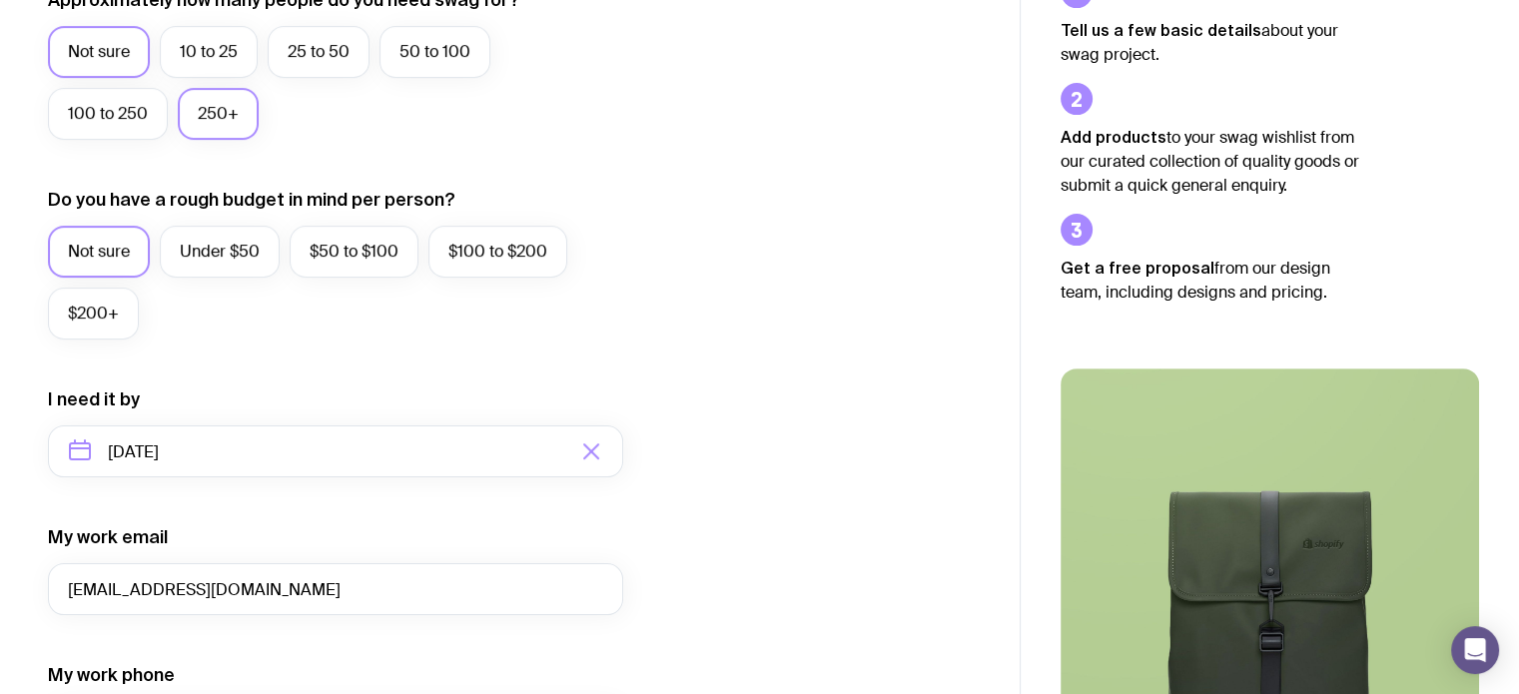
drag, startPoint x: 175, startPoint y: 61, endPoint x: 222, endPoint y: 139, distance: 90.9
click at [176, 59] on label "10 to 25" at bounding box center [209, 52] width 98 height 52
click at [0, 0] on input "10 to 25" at bounding box center [0, 0] width 0 height 0
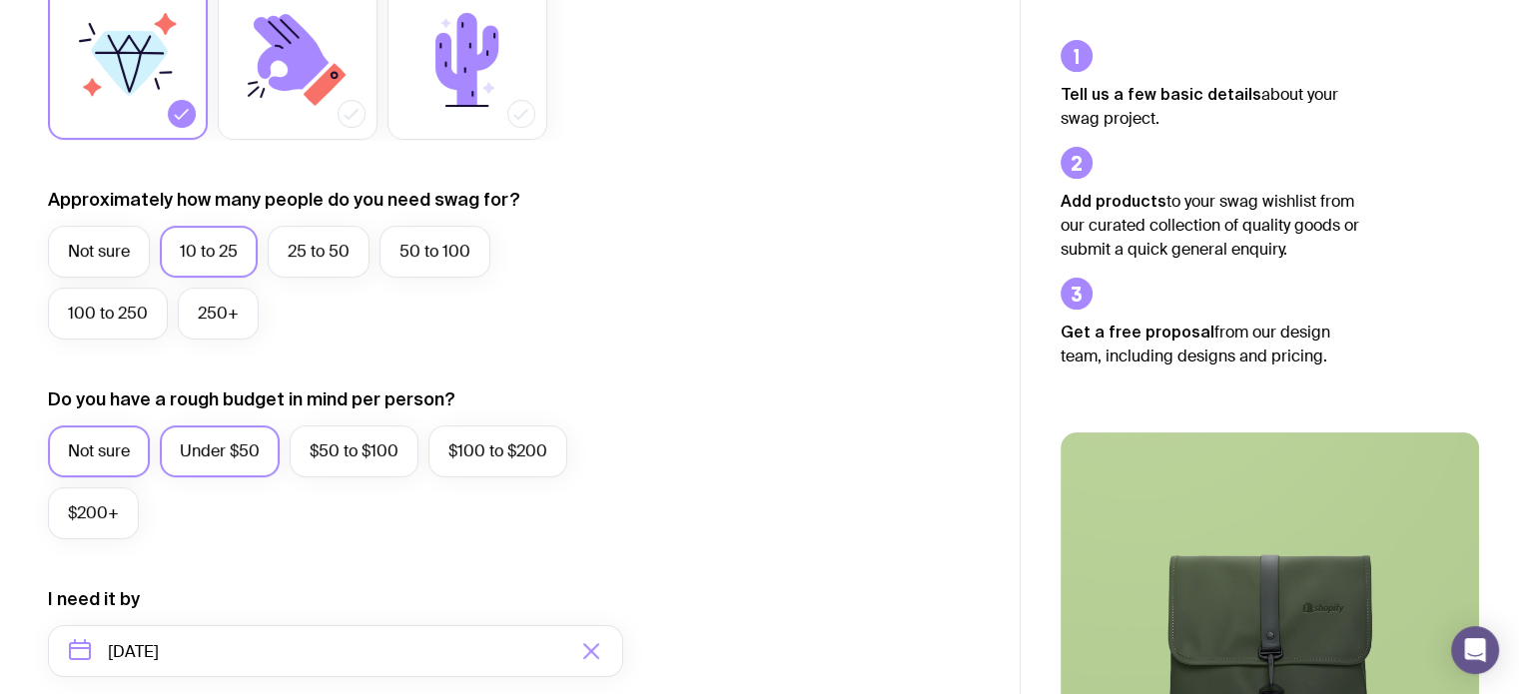
click at [232, 453] on label "Under $50" at bounding box center [220, 451] width 120 height 52
click at [0, 0] on input "Under $50" at bounding box center [0, 0] width 0 height 0
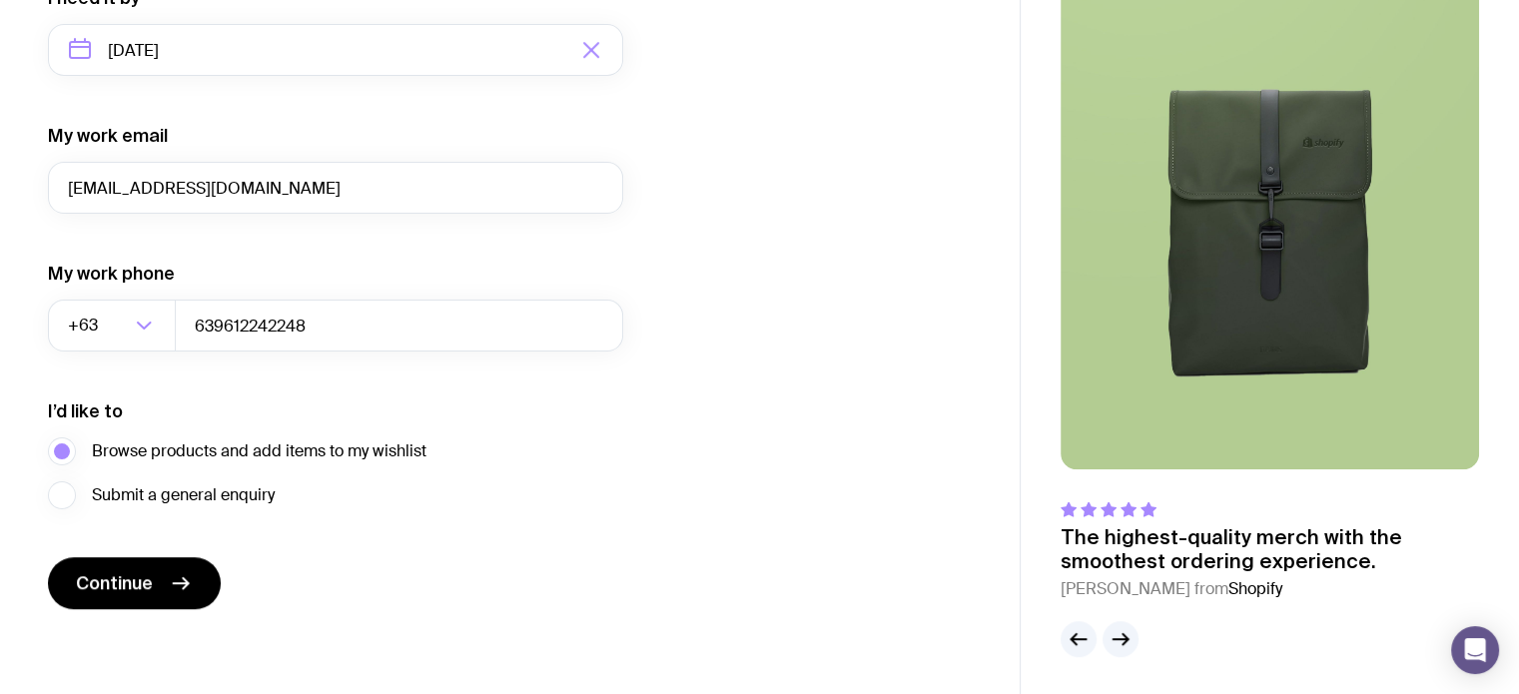
scroll to position [1003, 0]
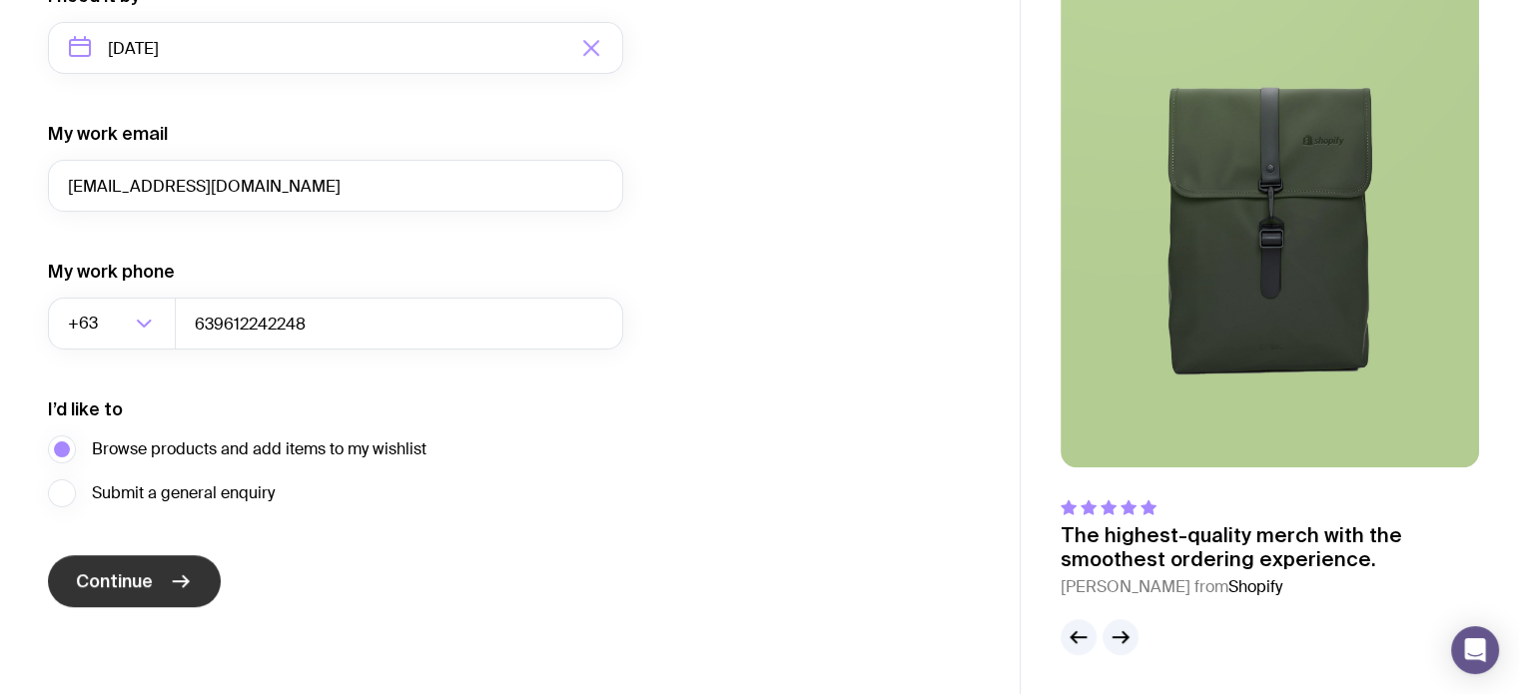
click at [138, 580] on span "Continue" at bounding box center [114, 581] width 77 height 24
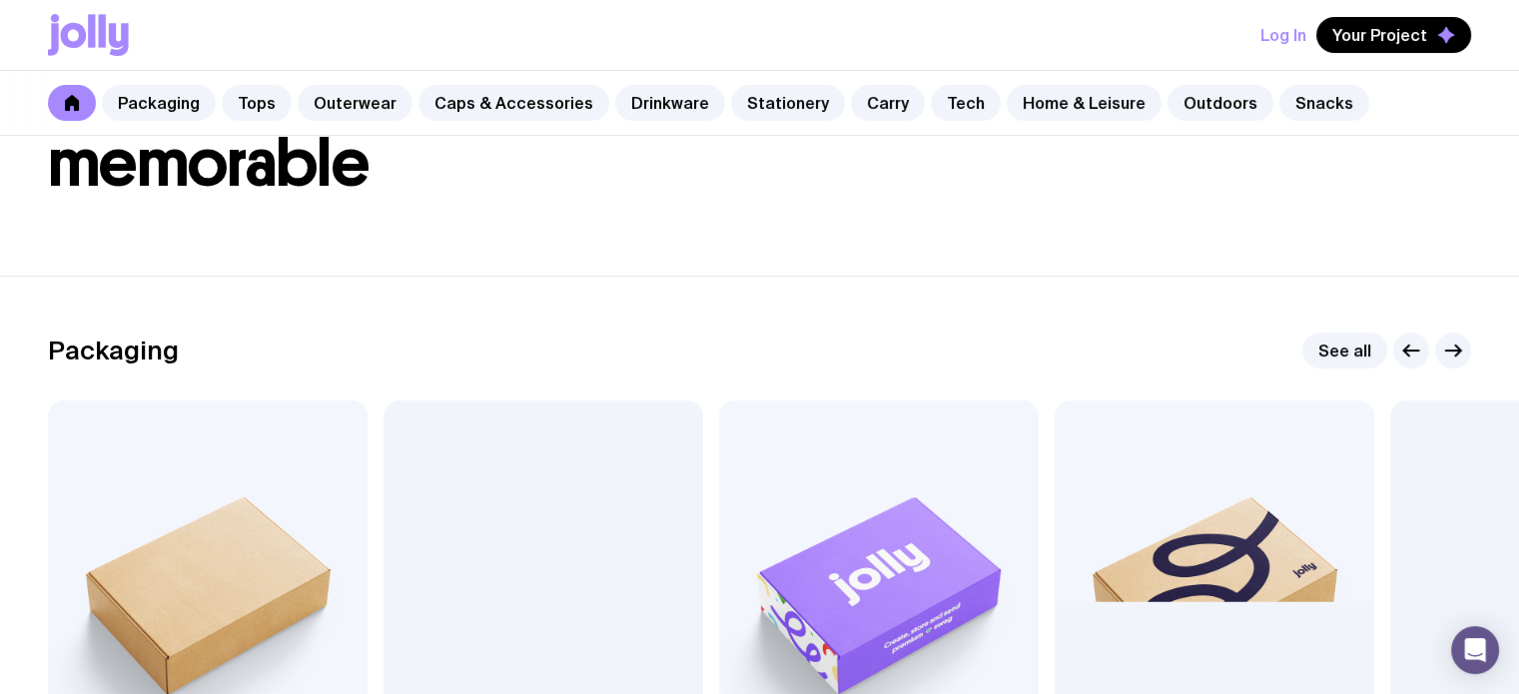
scroll to position [399, 0]
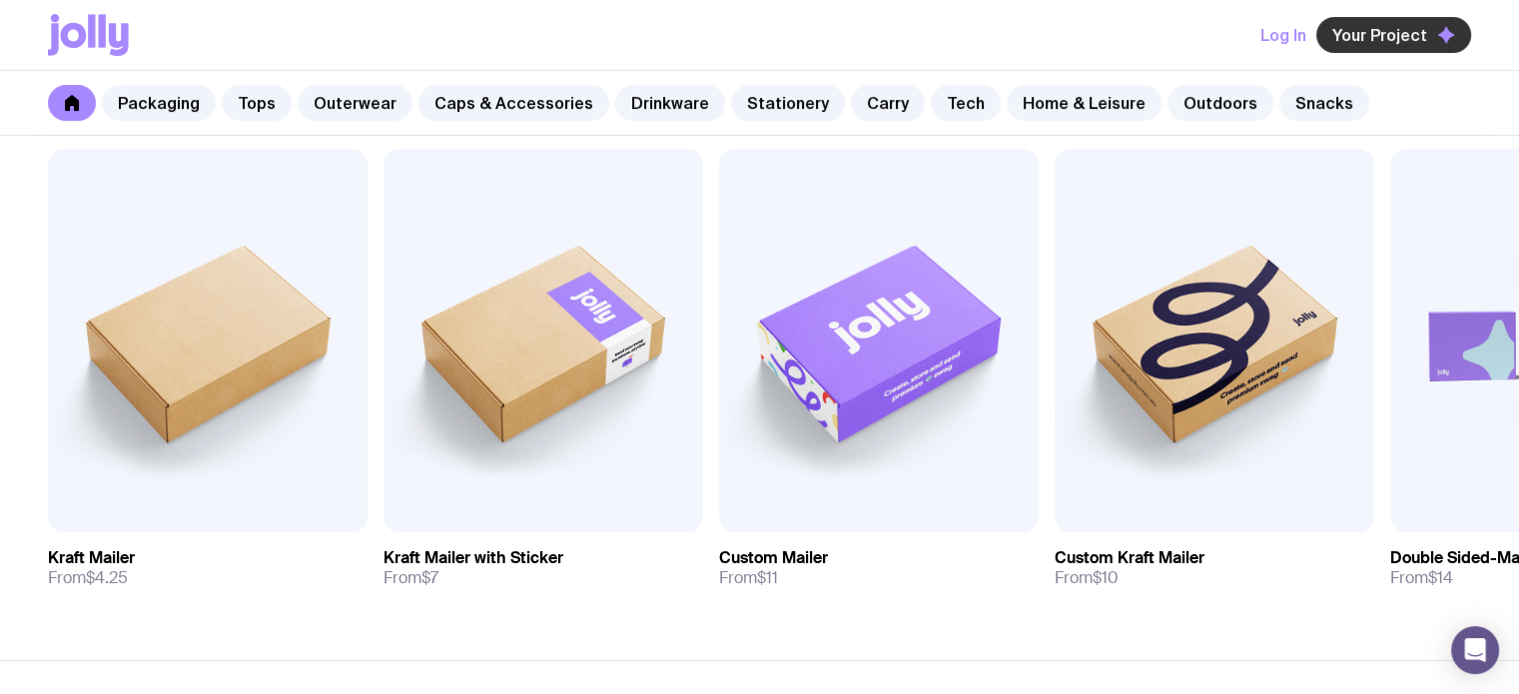
click at [1389, 26] on span "Your Project" at bounding box center [1379, 35] width 95 height 20
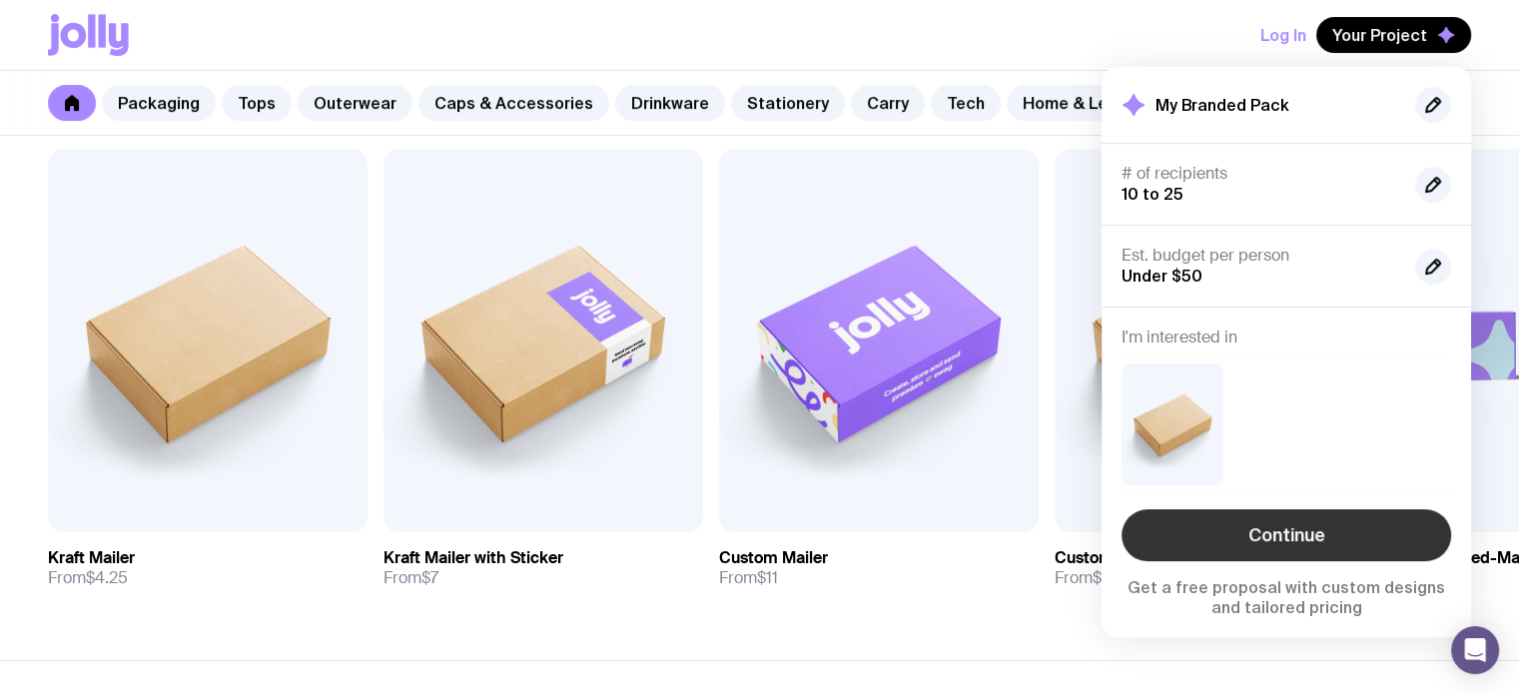
click at [1386, 557] on link "Continue" at bounding box center [1287, 535] width 330 height 52
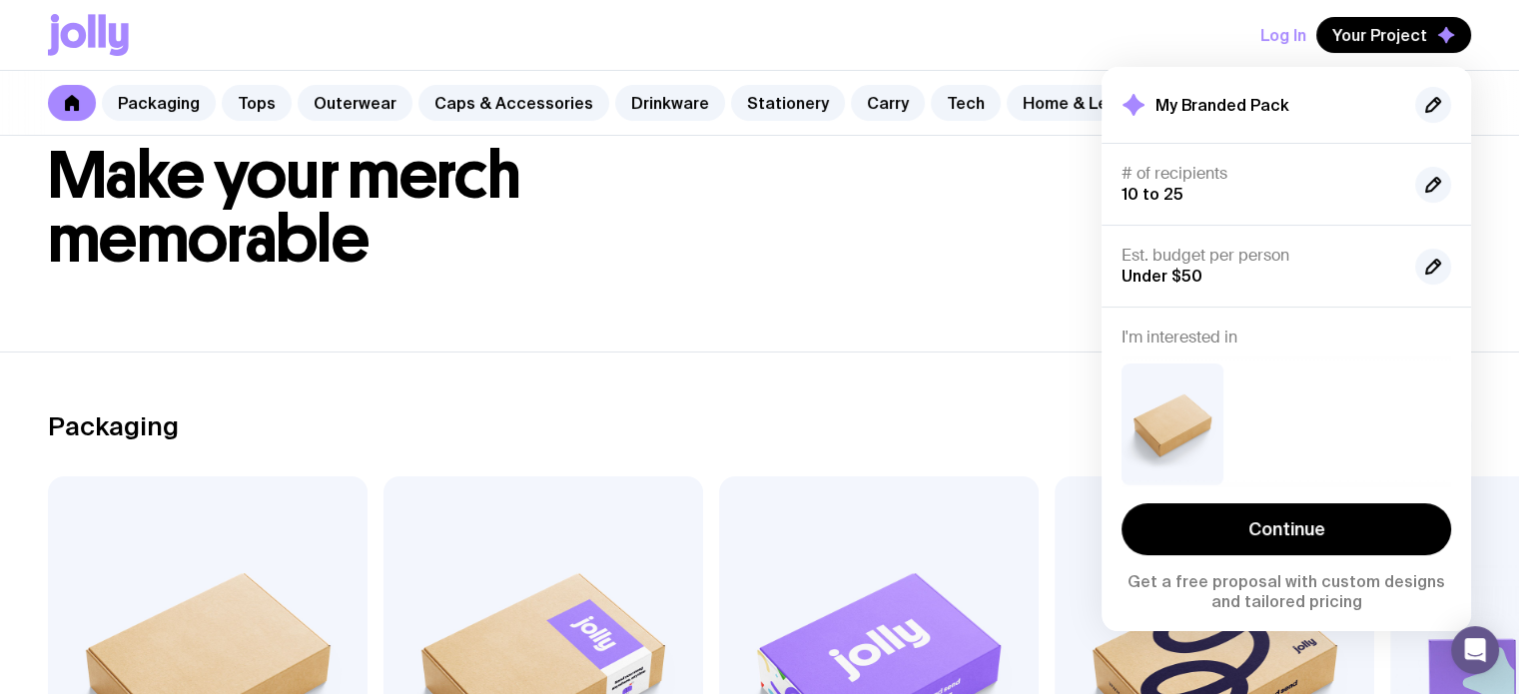
scroll to position [399, 0]
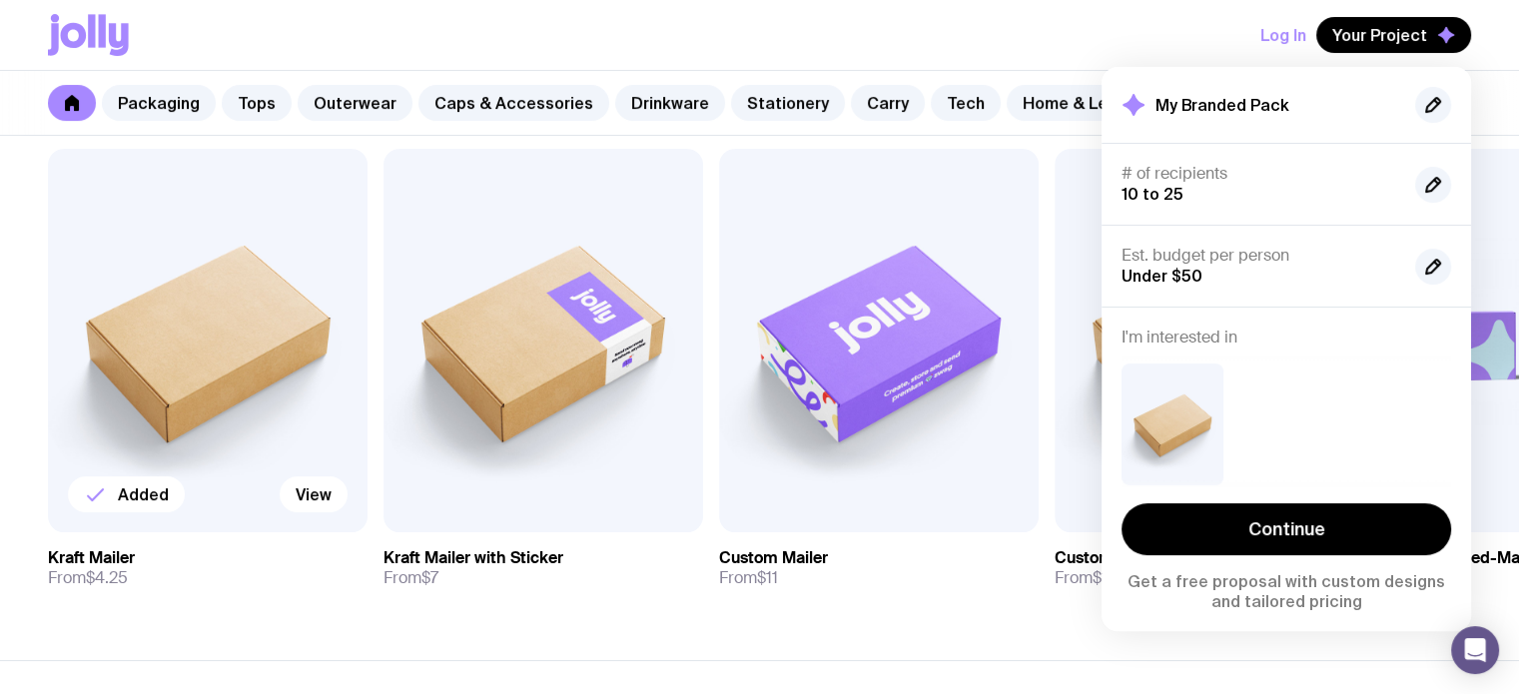
click at [173, 307] on img at bounding box center [208, 340] width 320 height 383
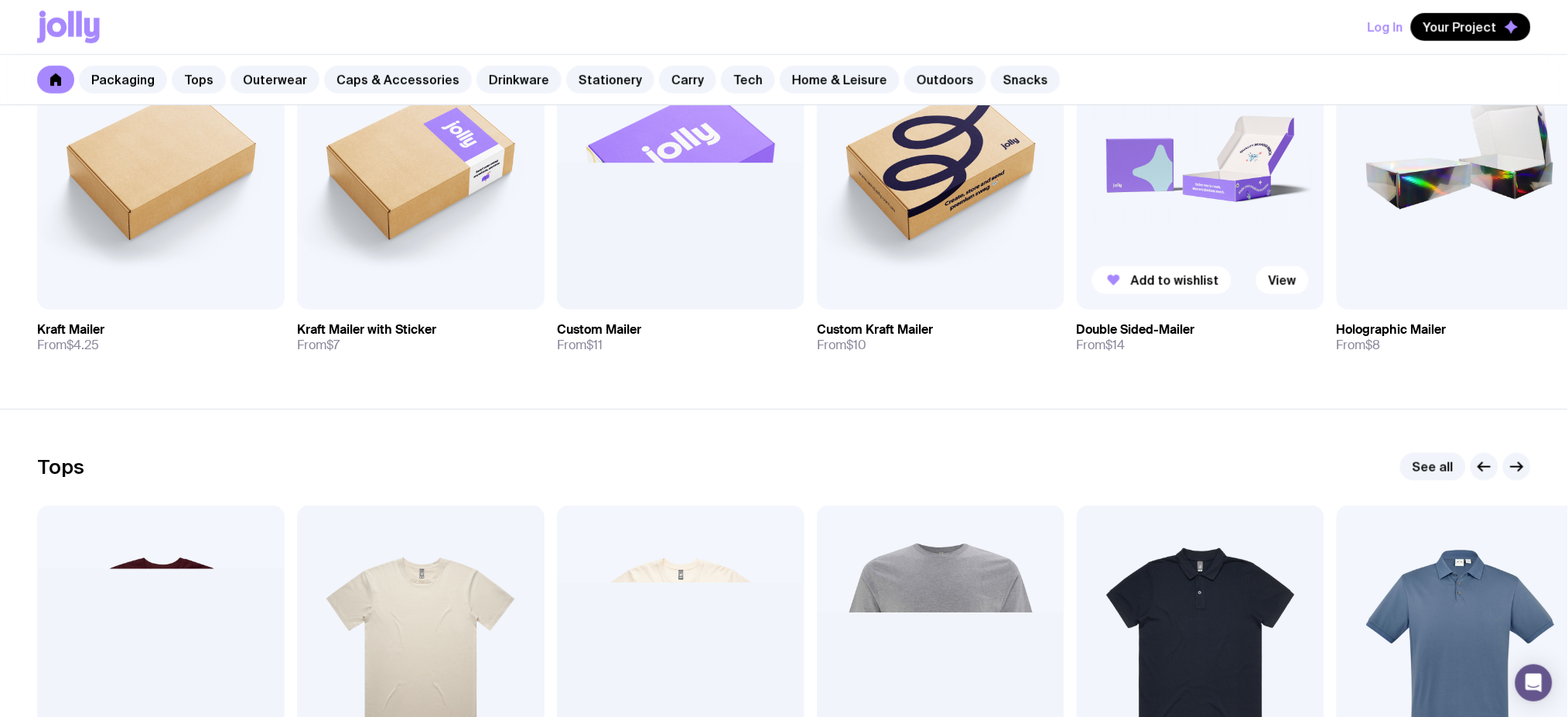
scroll to position [206, 0]
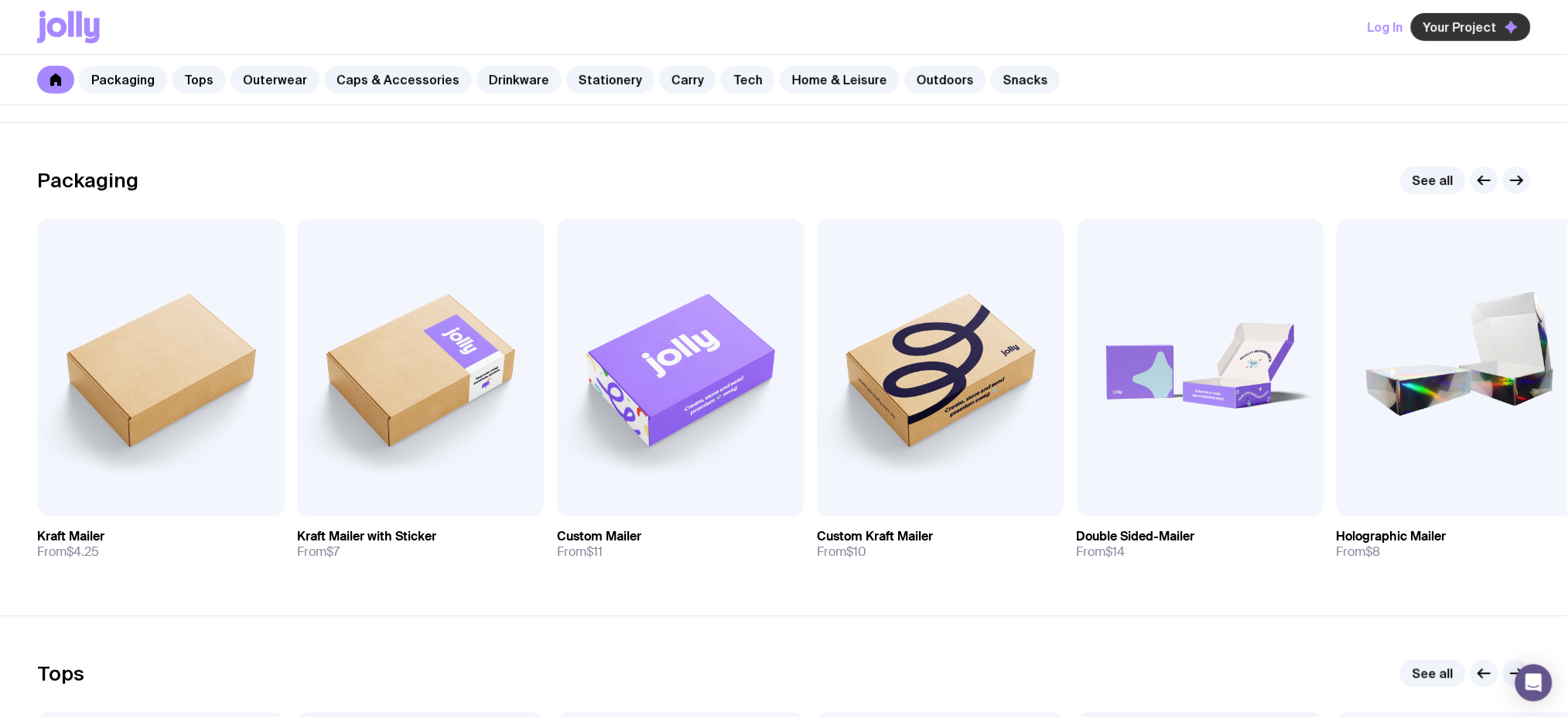
click at [1176, 22] on span "Your Project" at bounding box center [1460, 27] width 74 height 16
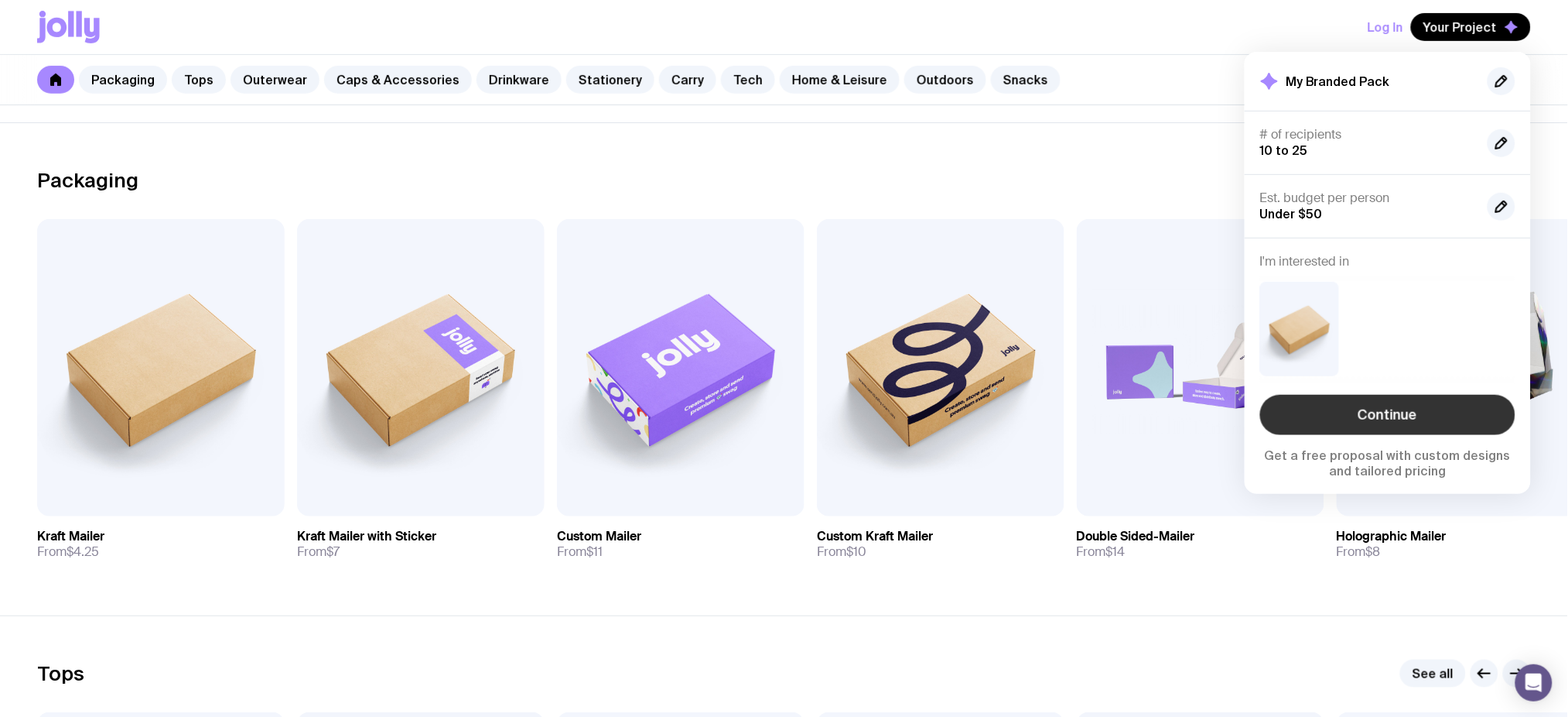
click at [1176, 401] on link "Continue" at bounding box center [1388, 415] width 256 height 40
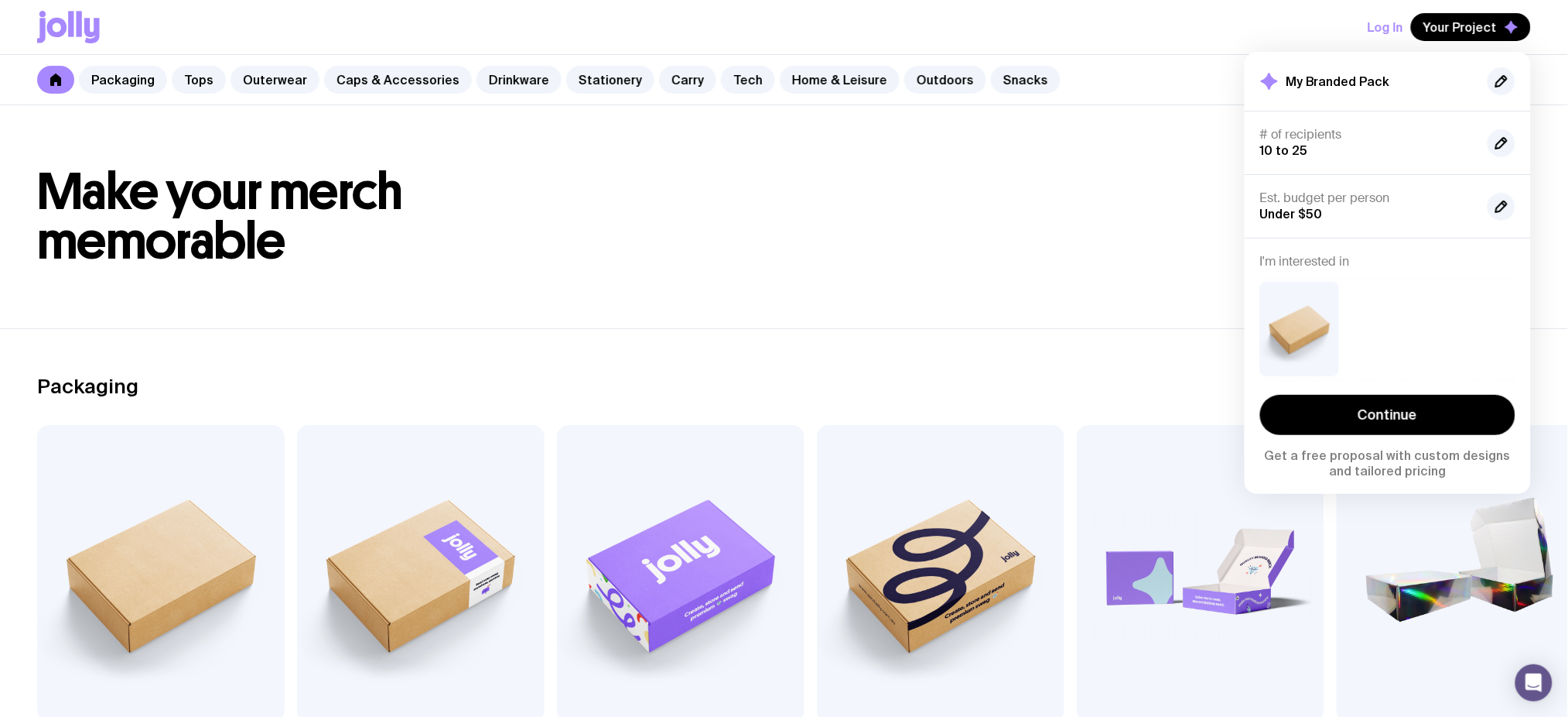
click at [1176, 26] on button "Log In" at bounding box center [1386, 27] width 36 height 28
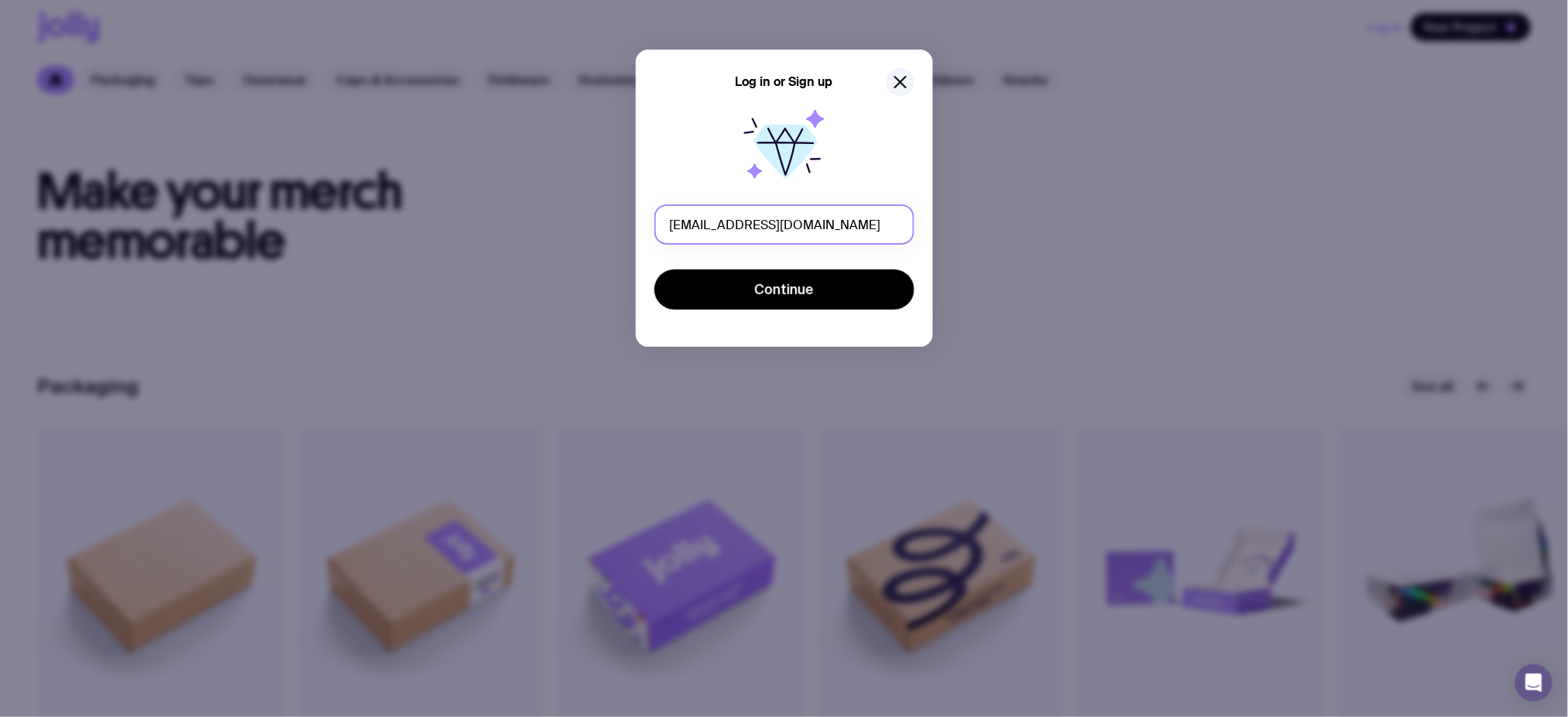
click at [827, 212] on input "[EMAIL_ADDRESS][DOMAIN_NAME]" at bounding box center [785, 225] width 260 height 40
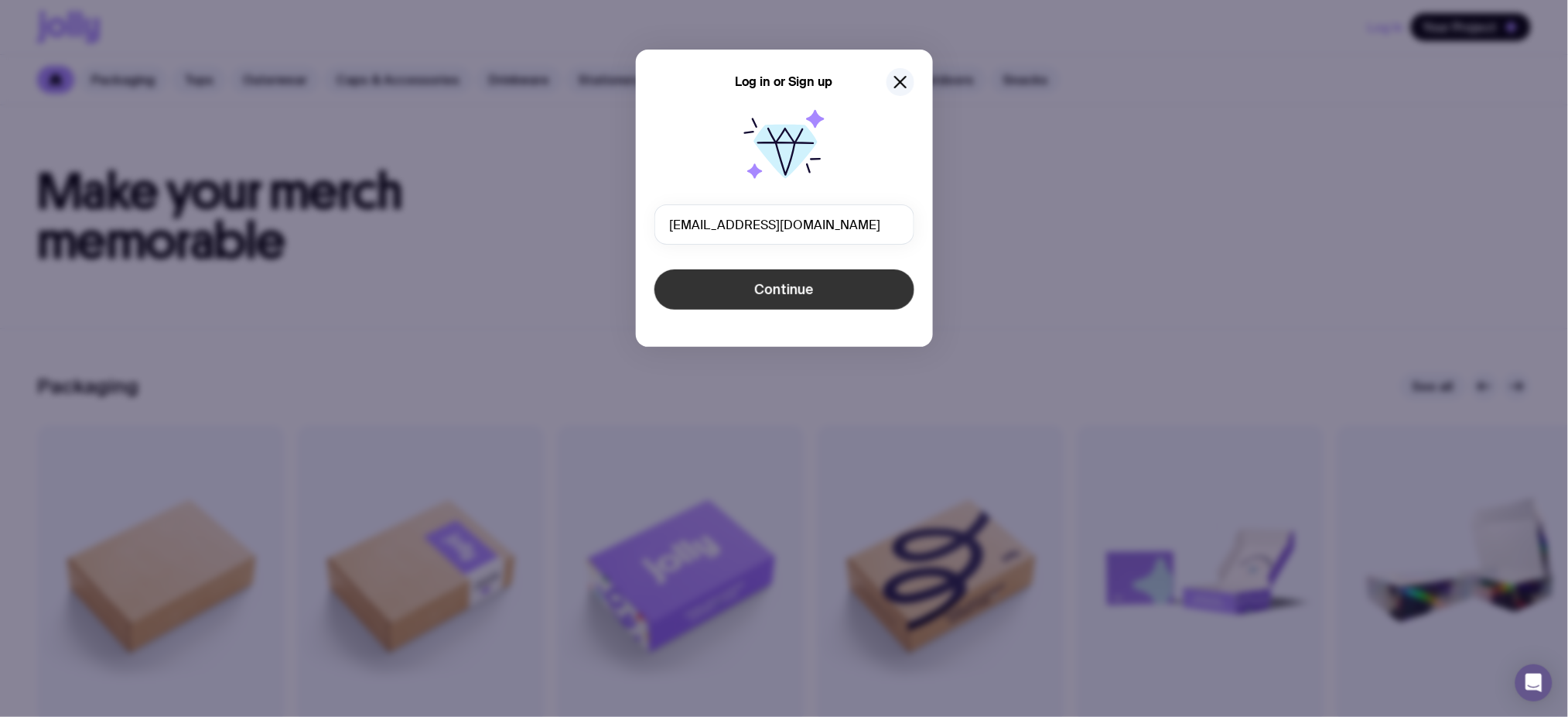
click at [835, 291] on button "Continue" at bounding box center [785, 290] width 260 height 40
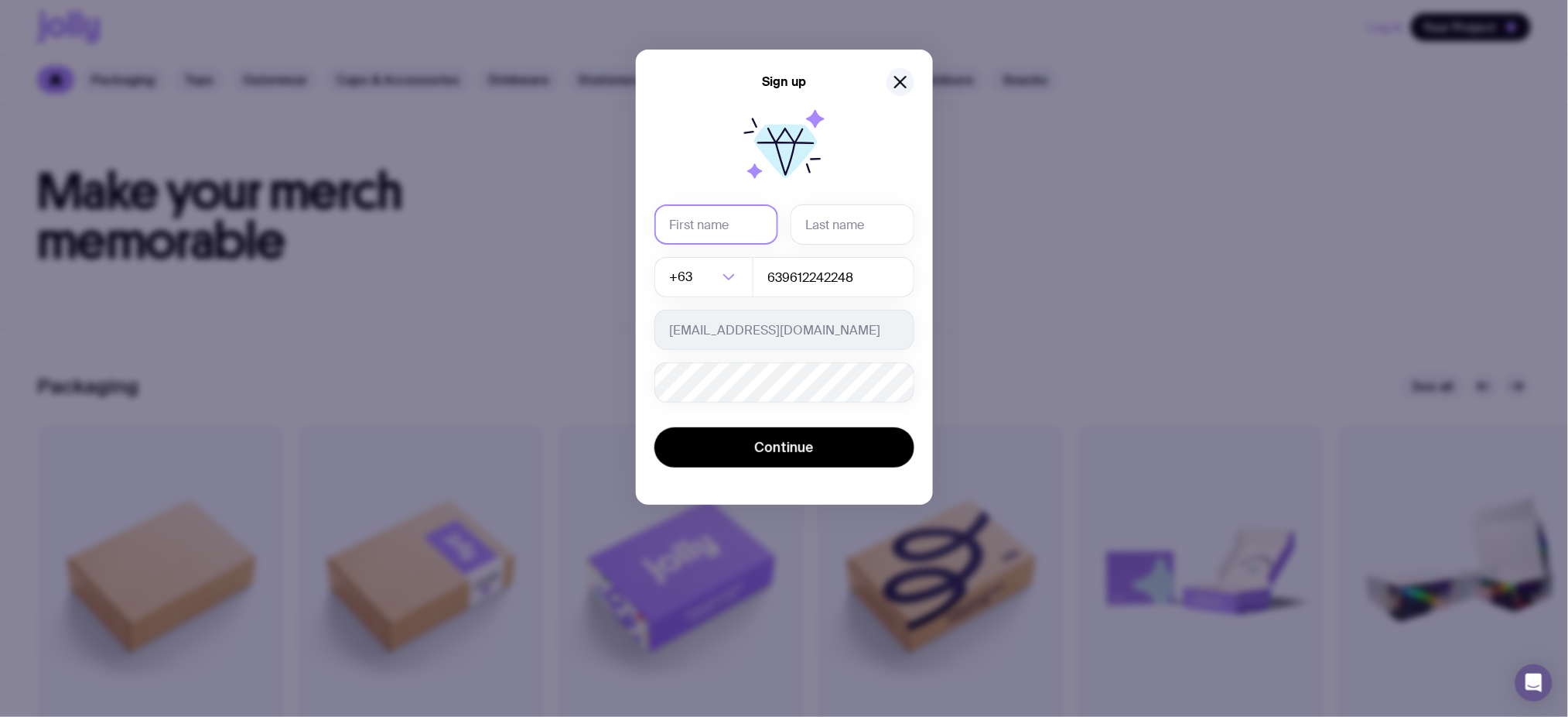
click at [687, 237] on input "text" at bounding box center [717, 225] width 124 height 40
type input "Rev [PERSON_NAME]"
type input "Nisay"
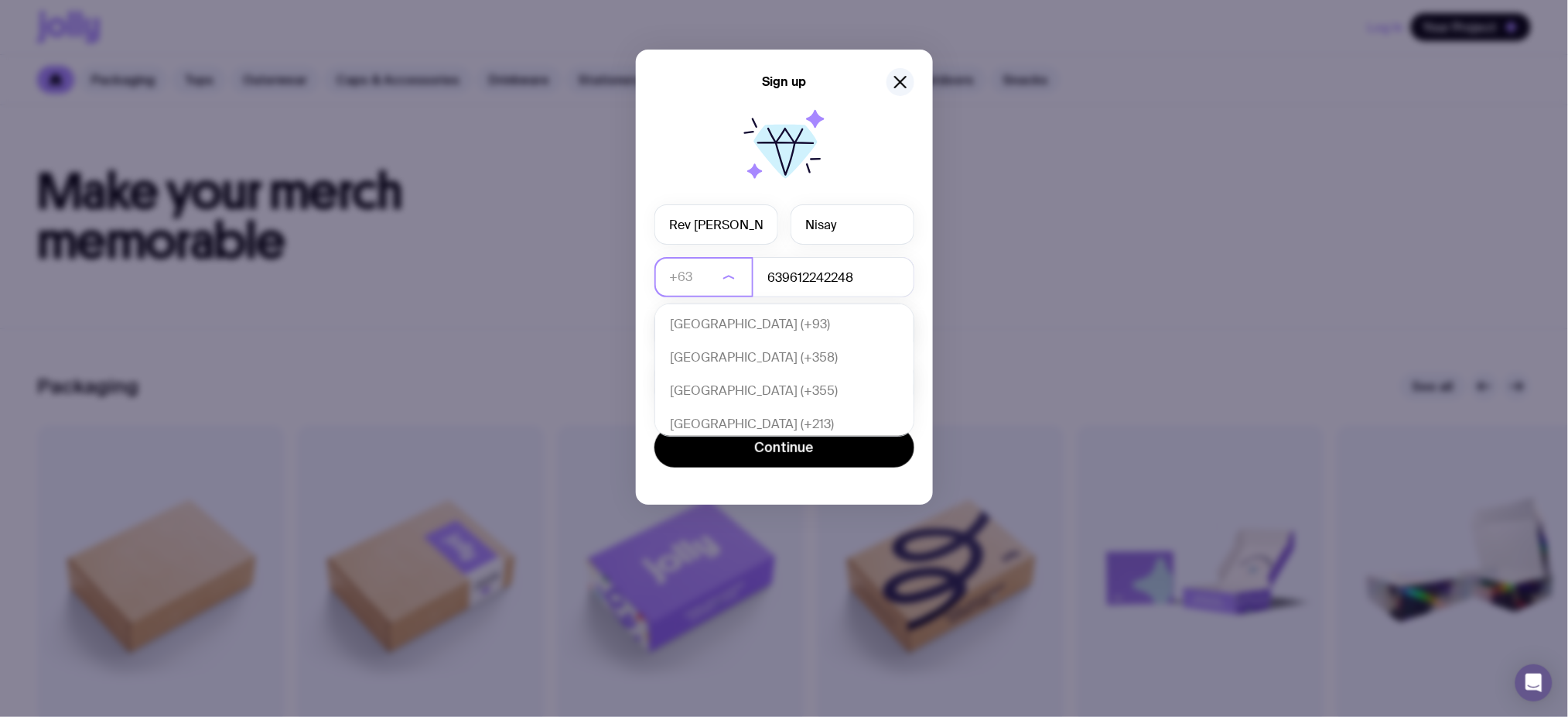
scroll to position [5608, 0]
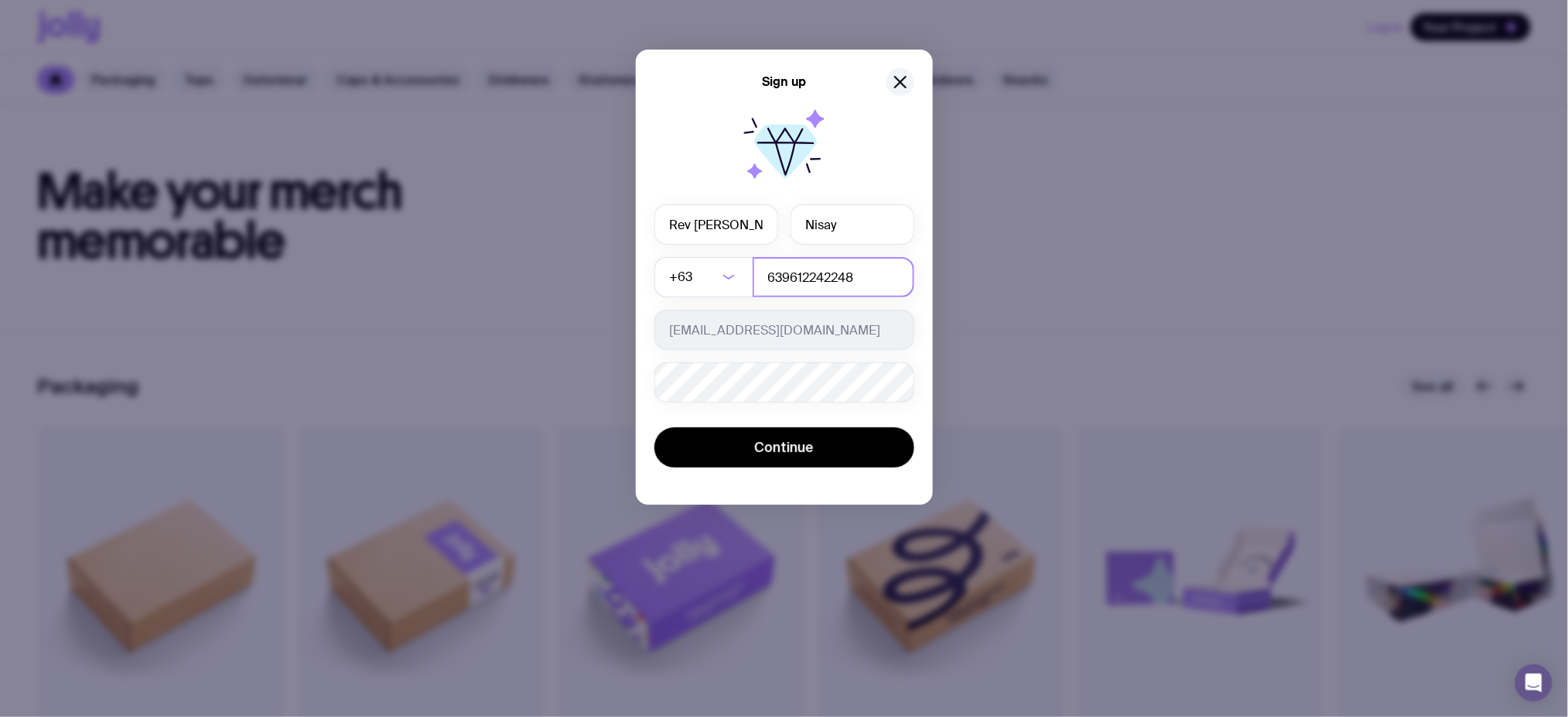
drag, startPoint x: 862, startPoint y: 281, endPoint x: 637, endPoint y: 284, distance: 225.0
click at [637, 284] on div "Sign up Rev [PERSON_NAME] +63 Loading... 639612242248 [EMAIL_ADDRESS][DOMAIN_NA…" at bounding box center [784, 277] width 297 height 455
type input "9612242248"
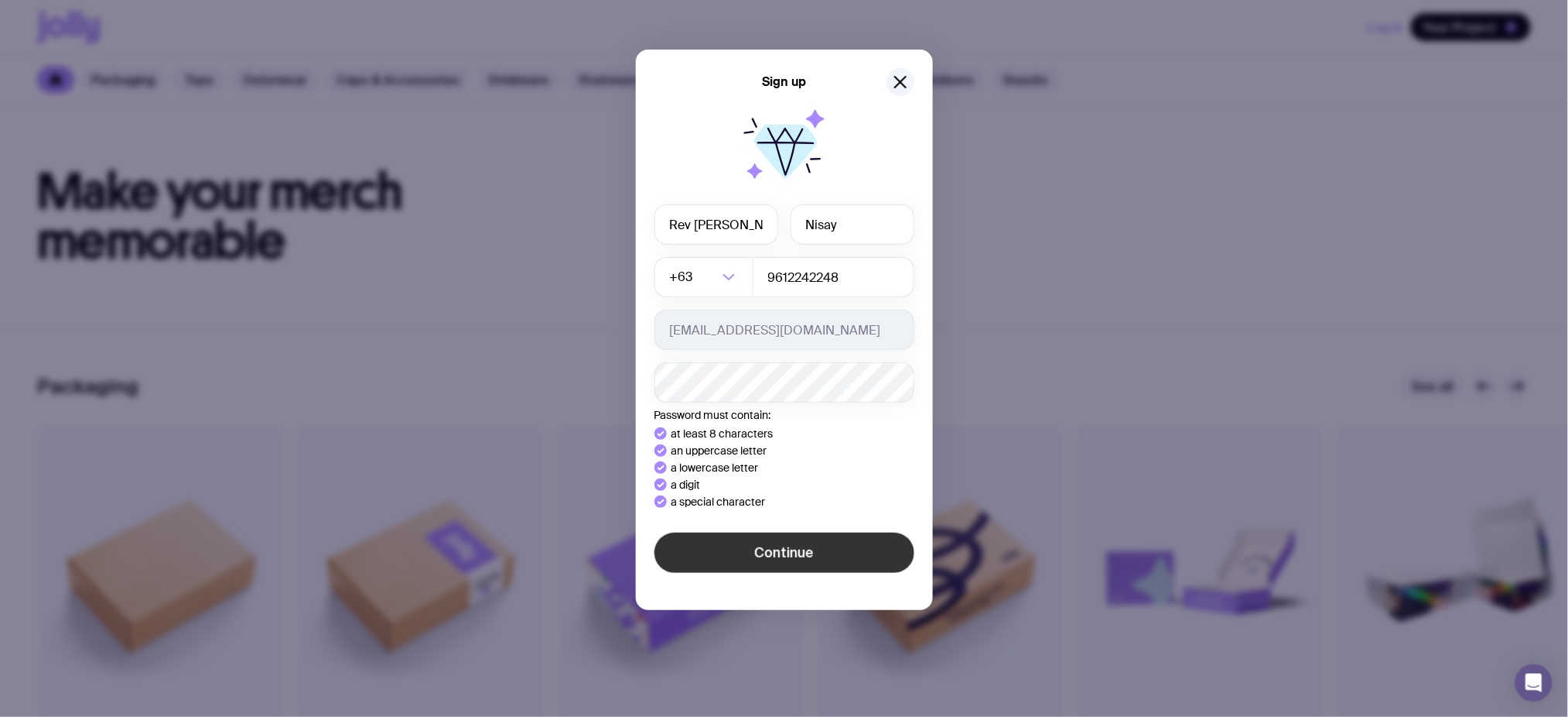
click at [810, 537] on span "Continue" at bounding box center [784, 553] width 60 height 19
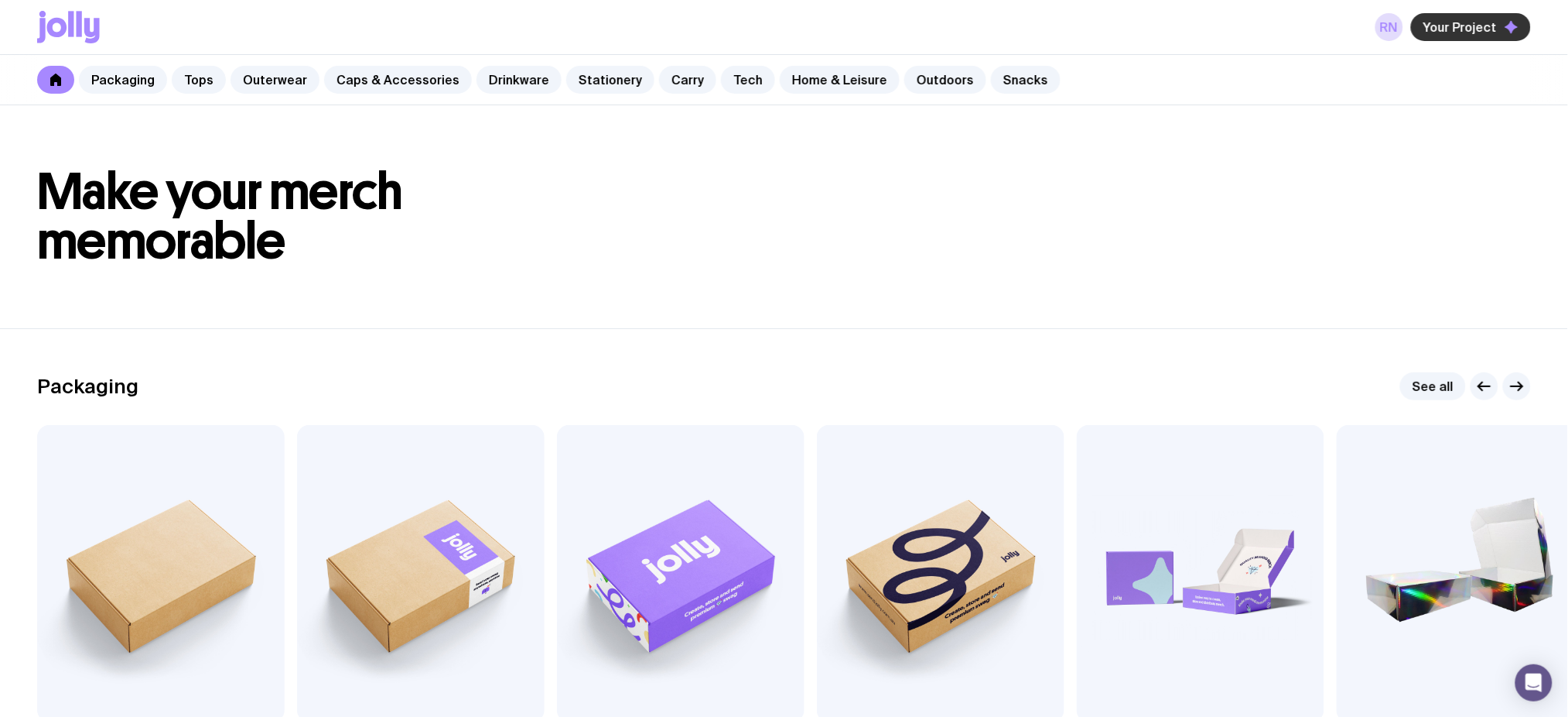
click at [1176, 39] on div "RN Your Project" at bounding box center [784, 27] width 1494 height 54
click at [1176, 28] on span "Your Project" at bounding box center [1460, 27] width 74 height 16
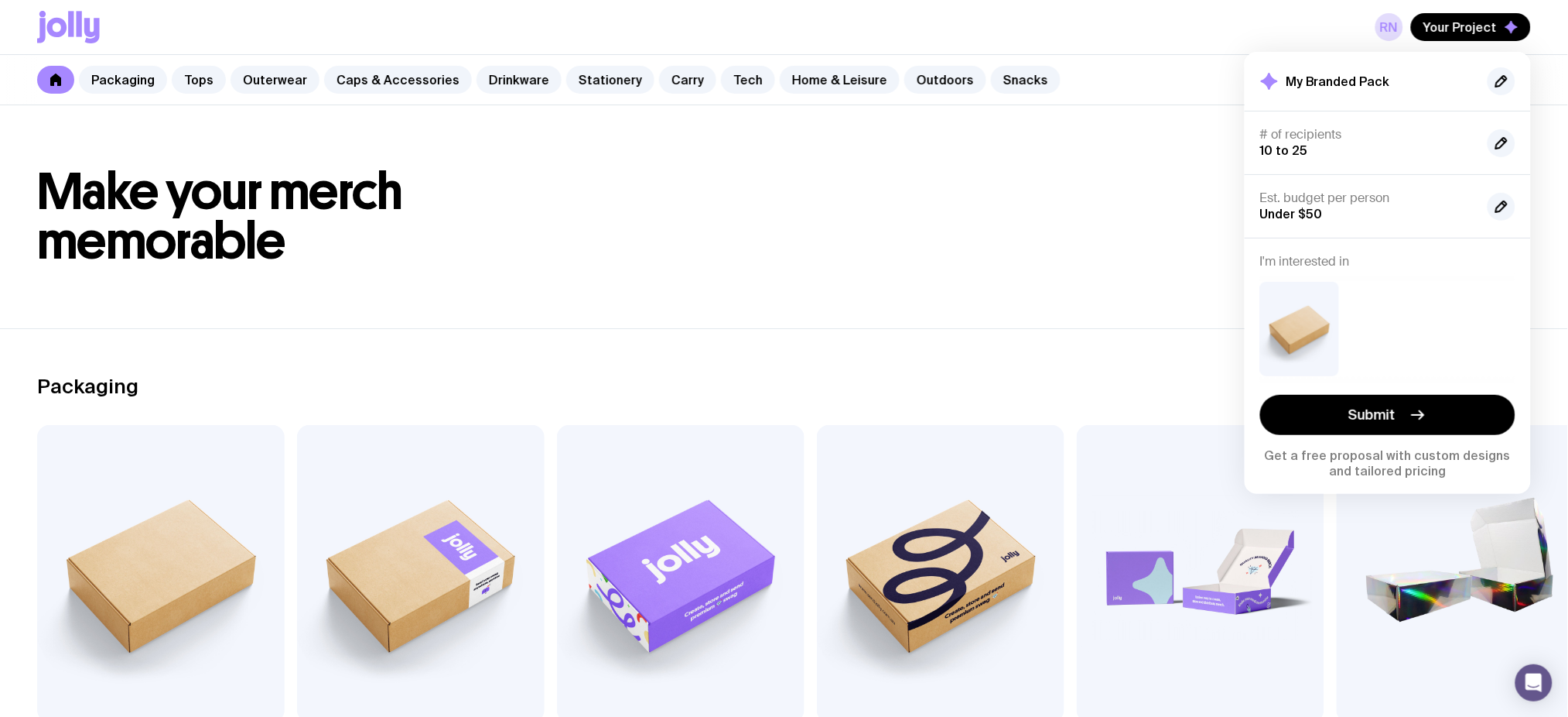
drag, startPoint x: 1395, startPoint y: 419, endPoint x: 1072, endPoint y: 379, distance: 325.5
click at [1176, 403] on button "Submit" at bounding box center [1388, 415] width 256 height 40
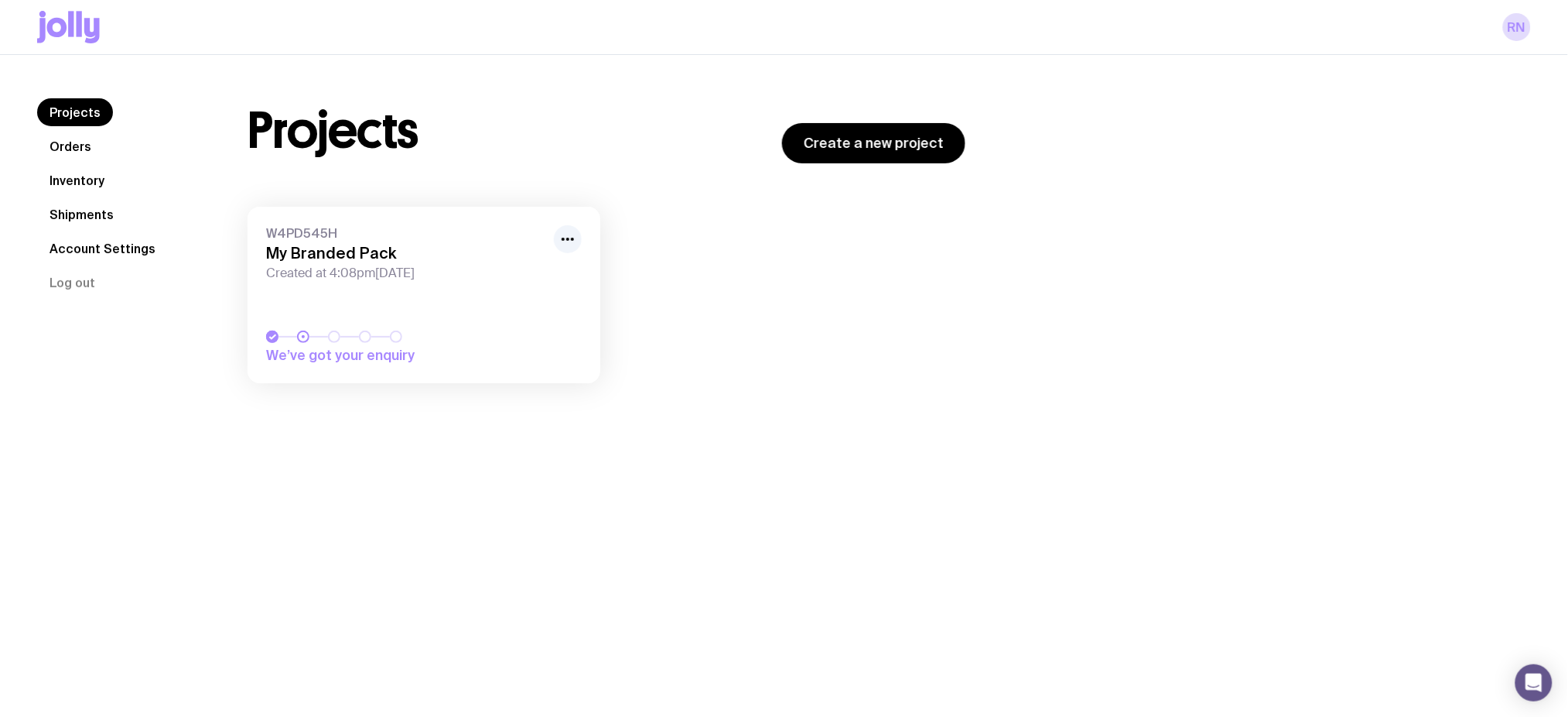
click at [440, 301] on link "W4PD545H My Branded Pack Created at 4:08pm, Sun 28th Sep 2025 We’ve got your en…" at bounding box center [424, 295] width 352 height 177
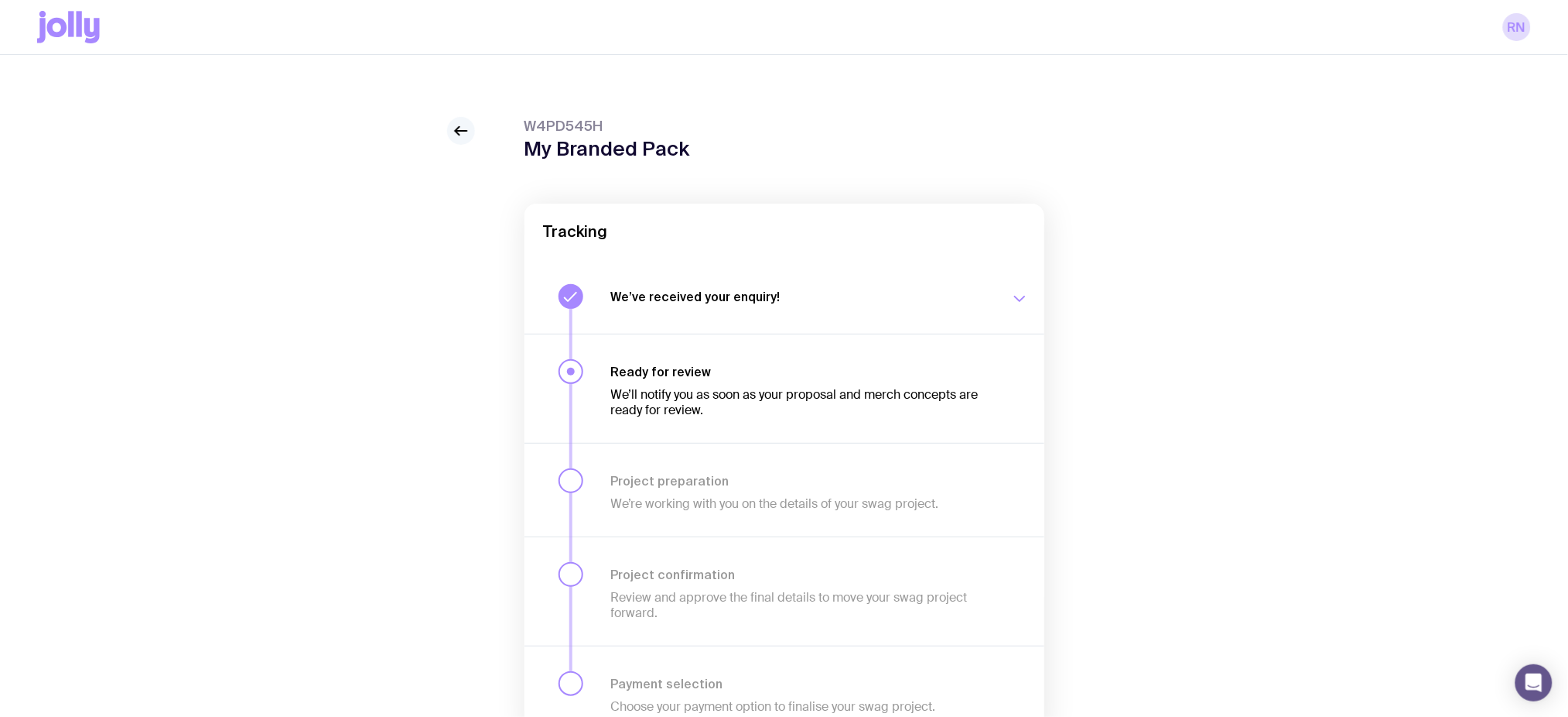
click at [456, 122] on icon at bounding box center [461, 131] width 19 height 19
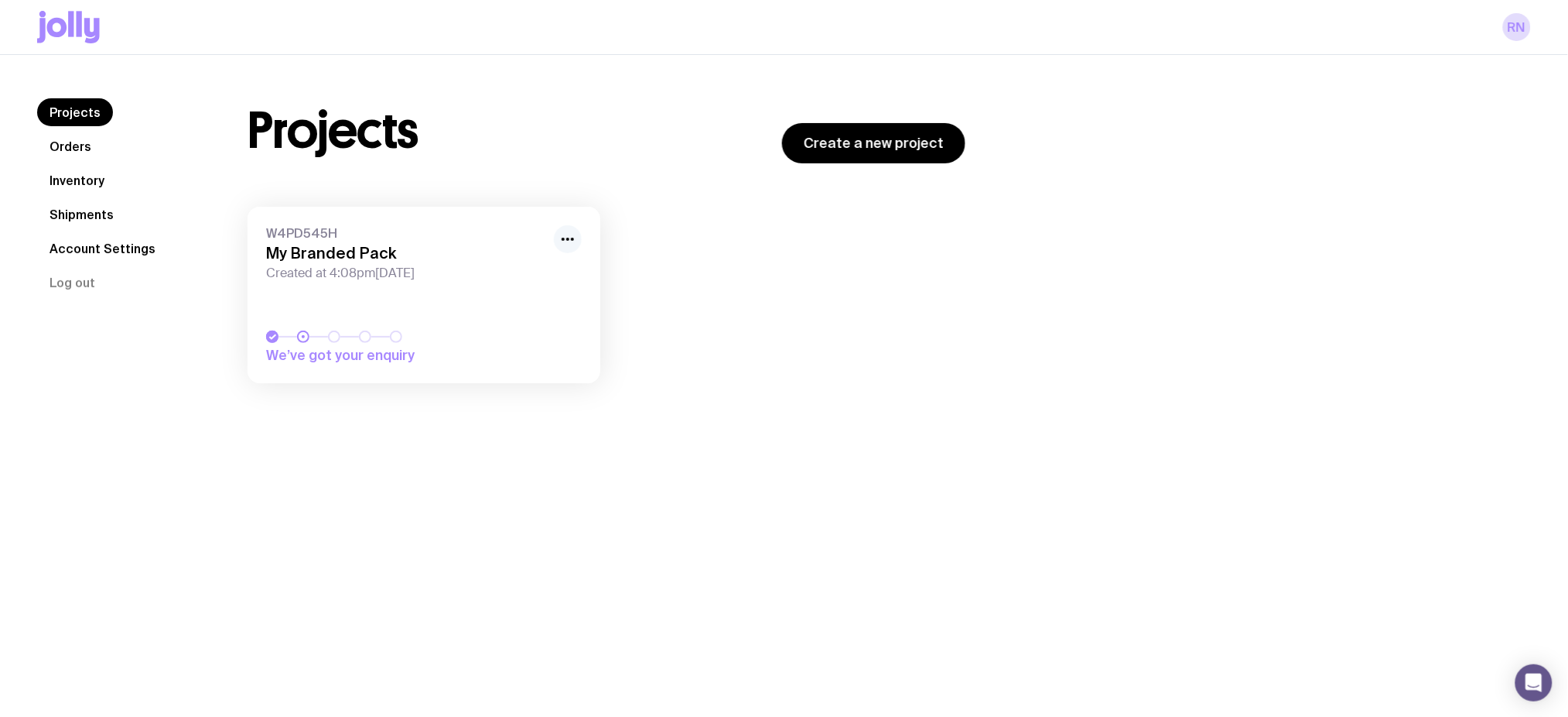
click at [565, 234] on icon "button" at bounding box center [568, 240] width 19 height 19
click at [525, 271] on button "Rename" at bounding box center [532, 274] width 74 height 16
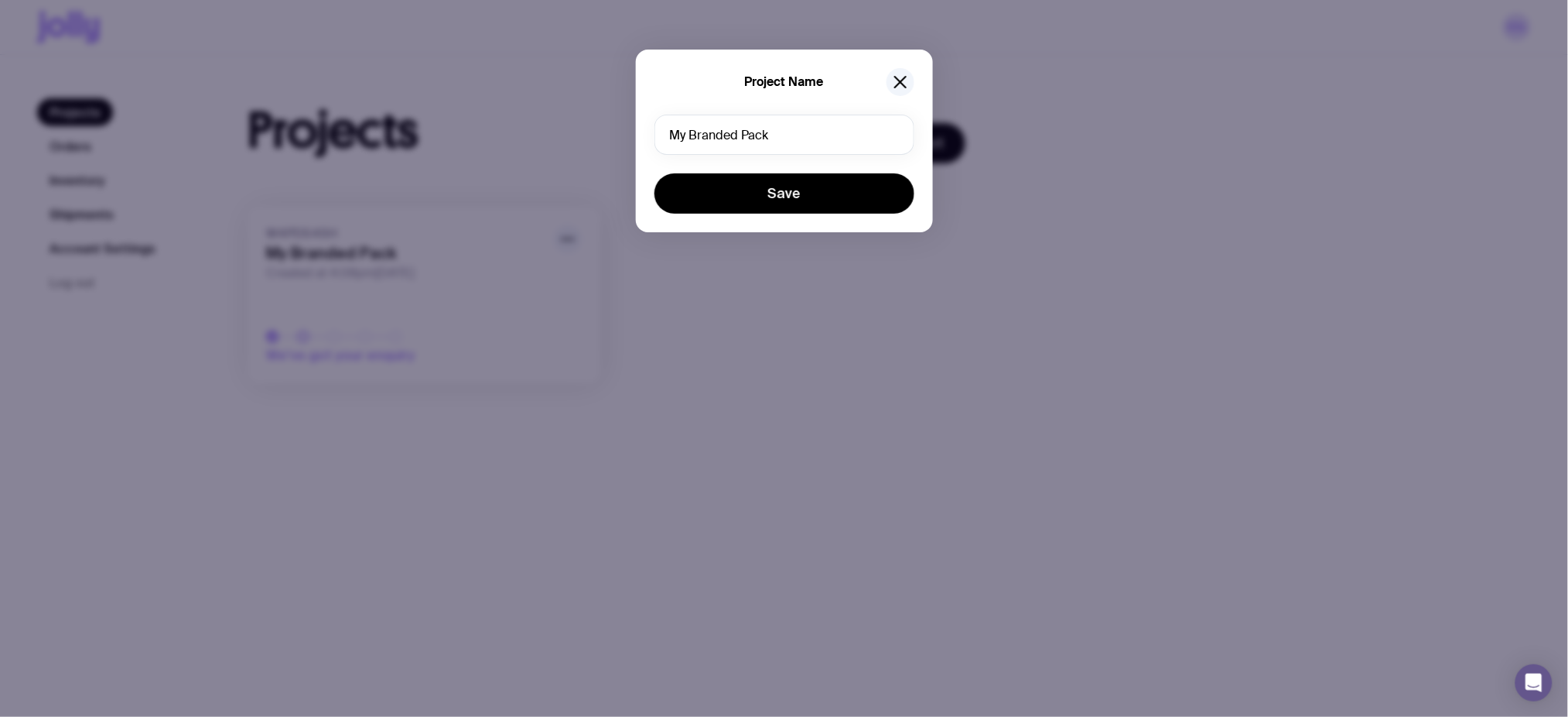
click at [805, 108] on div "Project Name My Branded Pack Save" at bounding box center [784, 141] width 297 height 183
click at [815, 145] on input "My Branded Pack" at bounding box center [785, 135] width 260 height 40
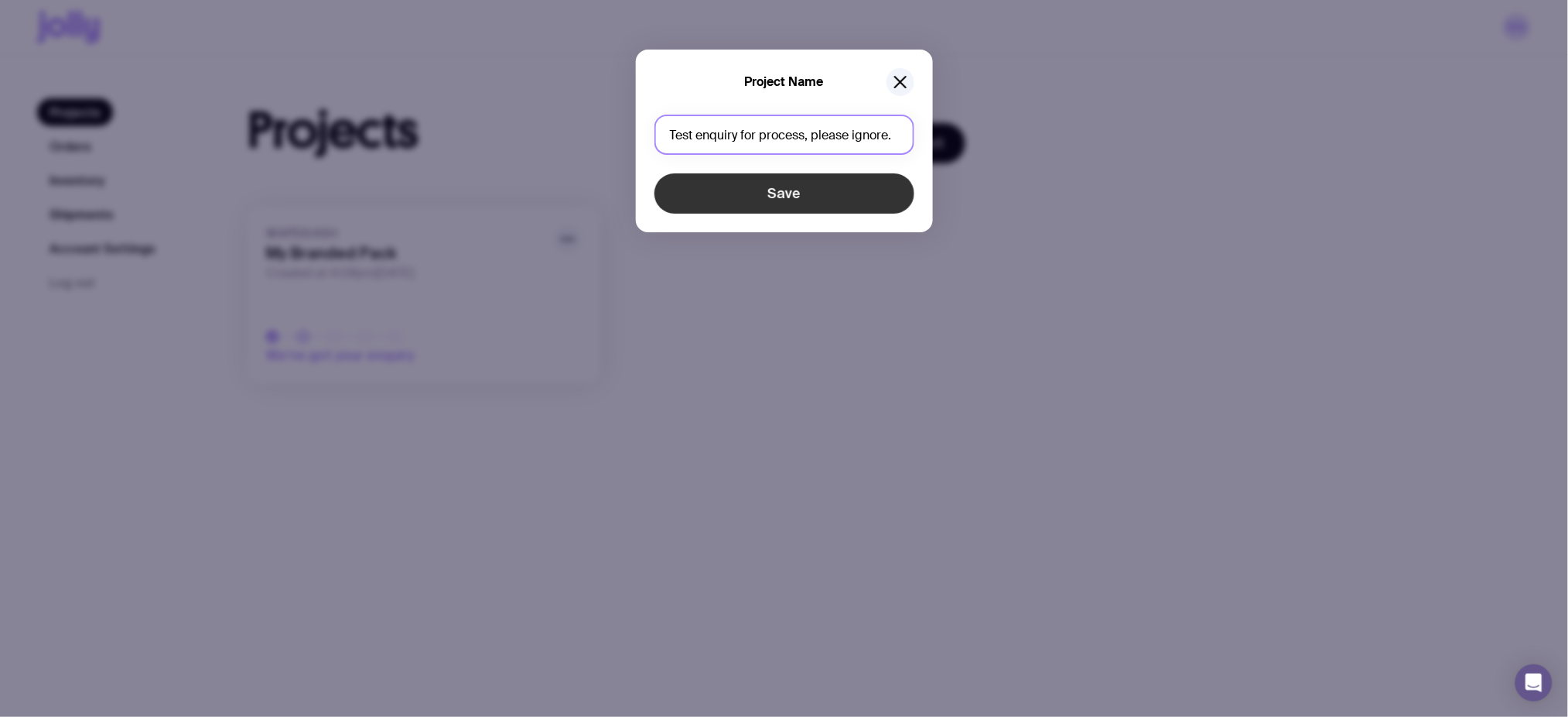
type input "Test enquiry for process, please ignore."
click at [824, 205] on button "Save" at bounding box center [785, 194] width 260 height 40
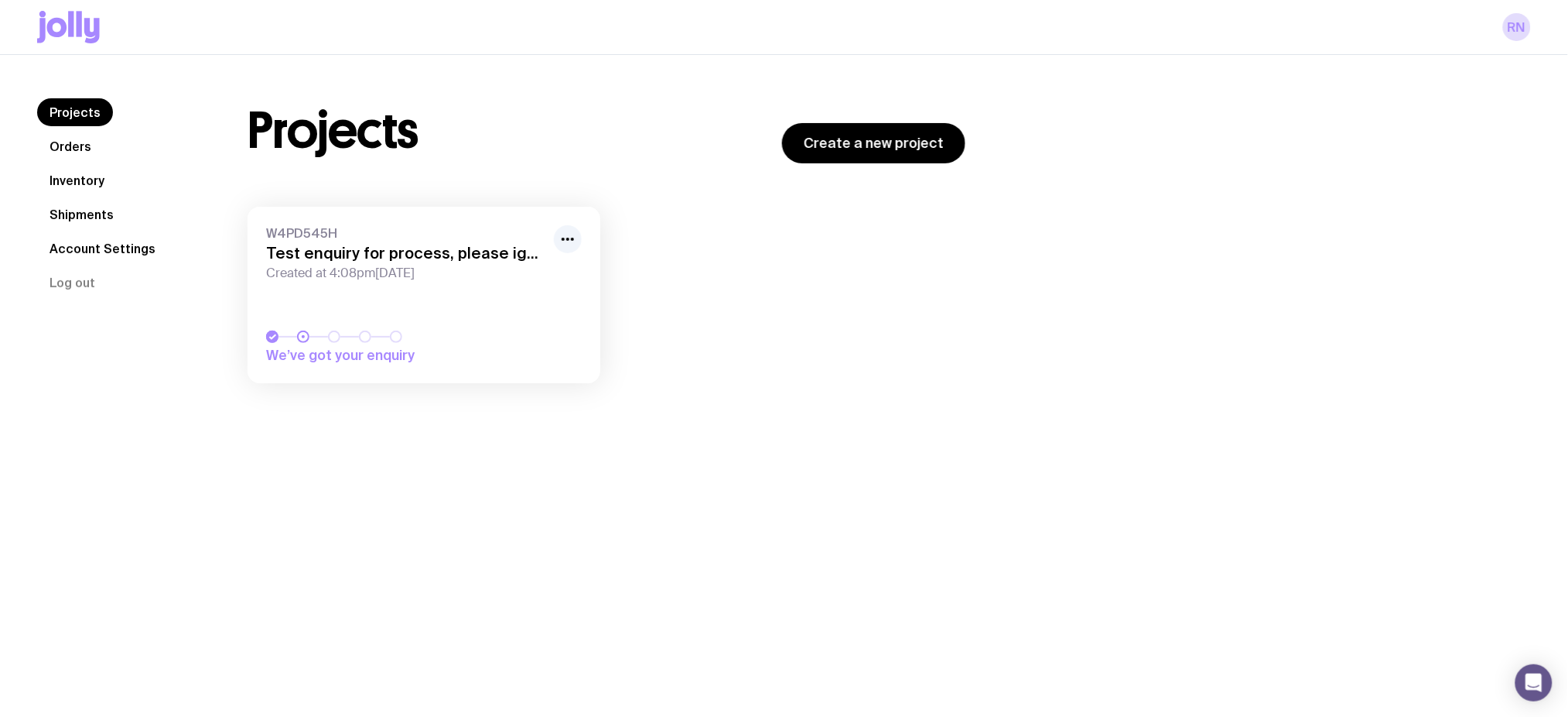
click at [438, 243] on div "W4PD545H Test enquiry for process, please ignore. Created at 4:08pm, Sun 28th S…" at bounding box center [424, 253] width 315 height 56
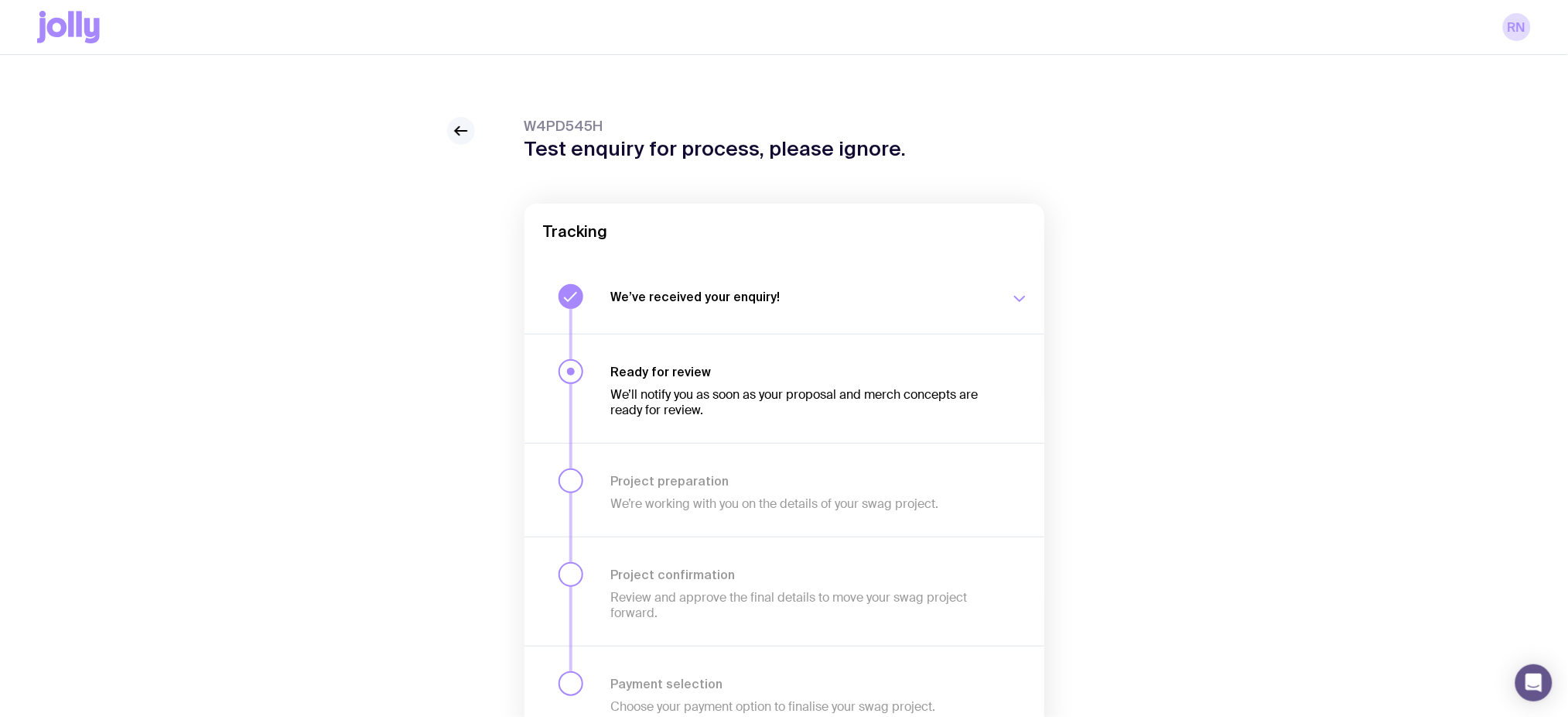
click at [466, 130] on icon at bounding box center [461, 131] width 19 height 19
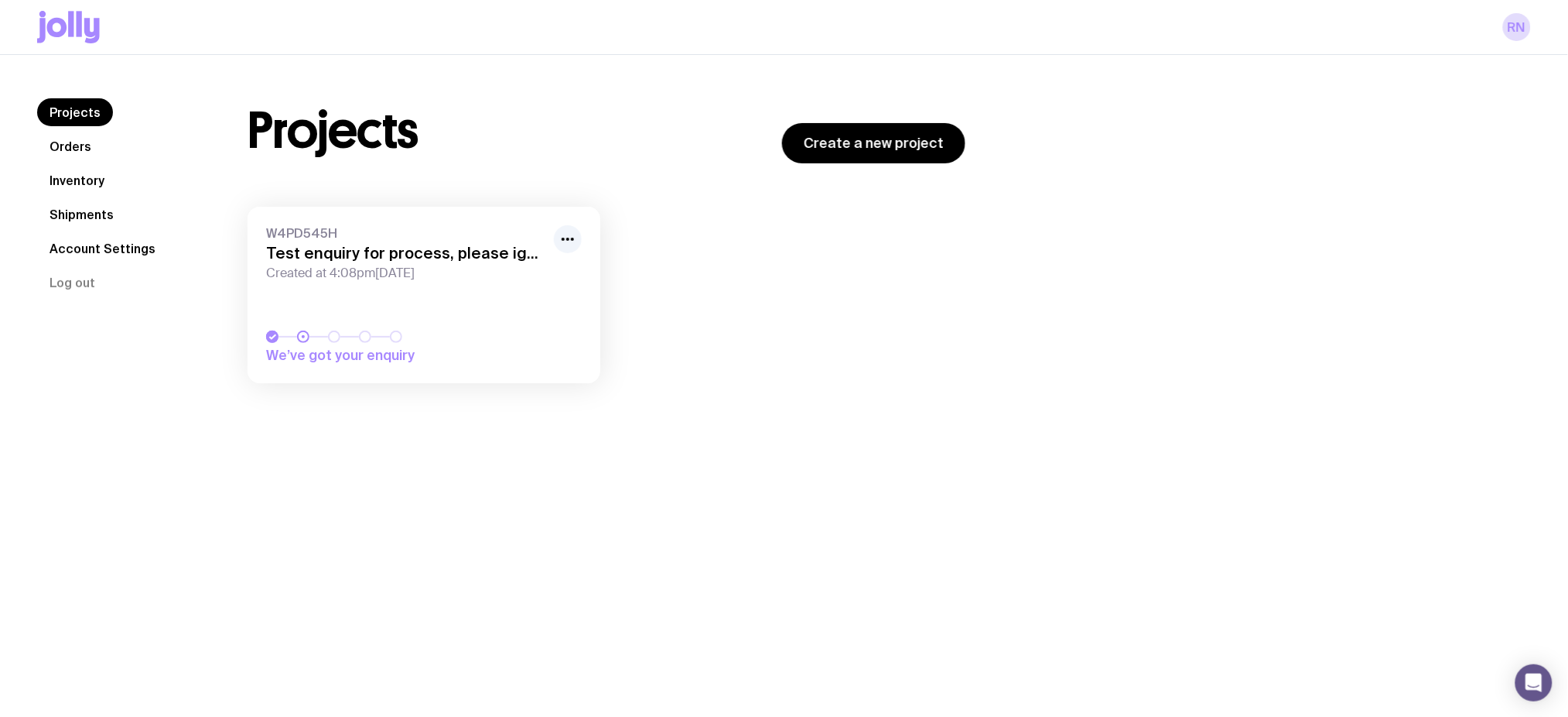
click at [79, 148] on link "Orders" at bounding box center [70, 147] width 67 height 28
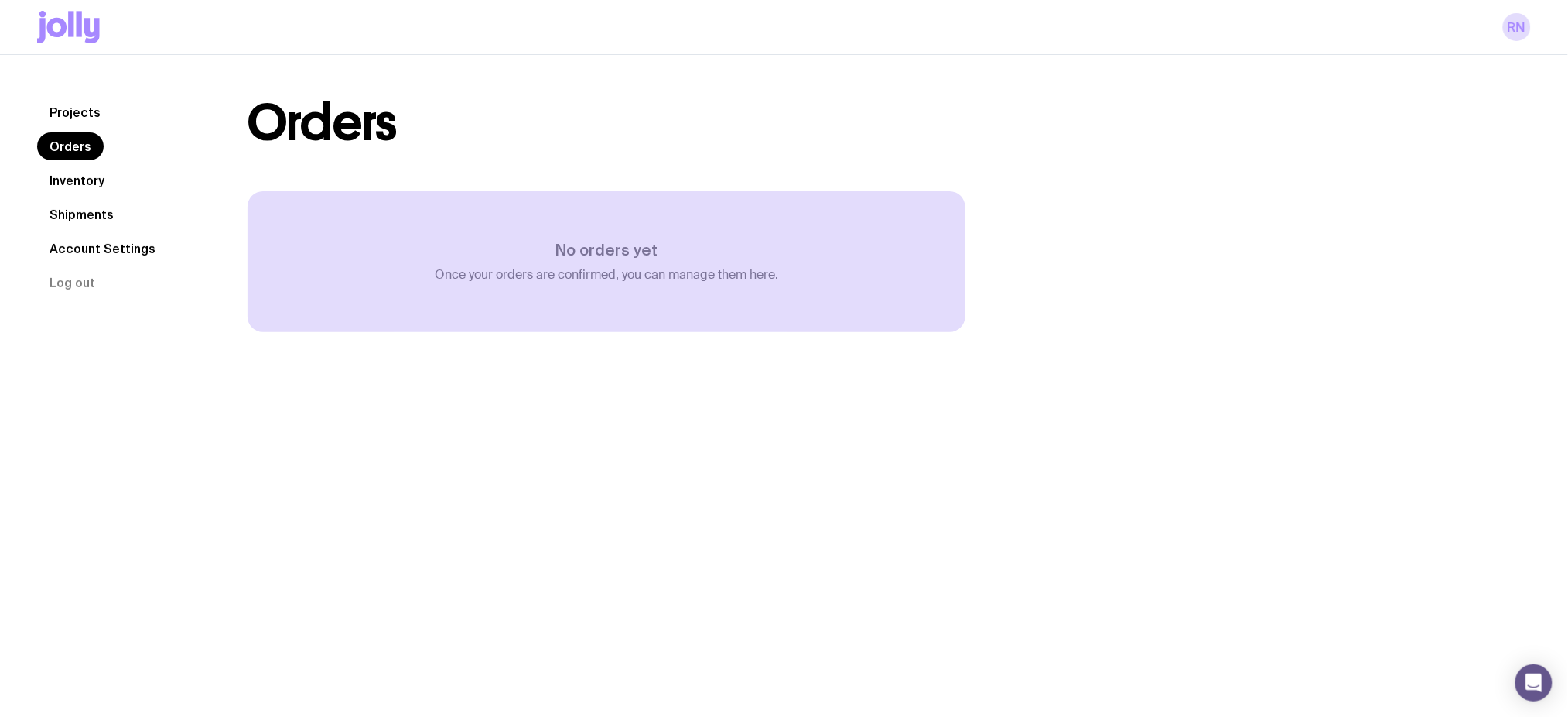
click at [95, 179] on link "Inventory" at bounding box center [77, 181] width 80 height 28
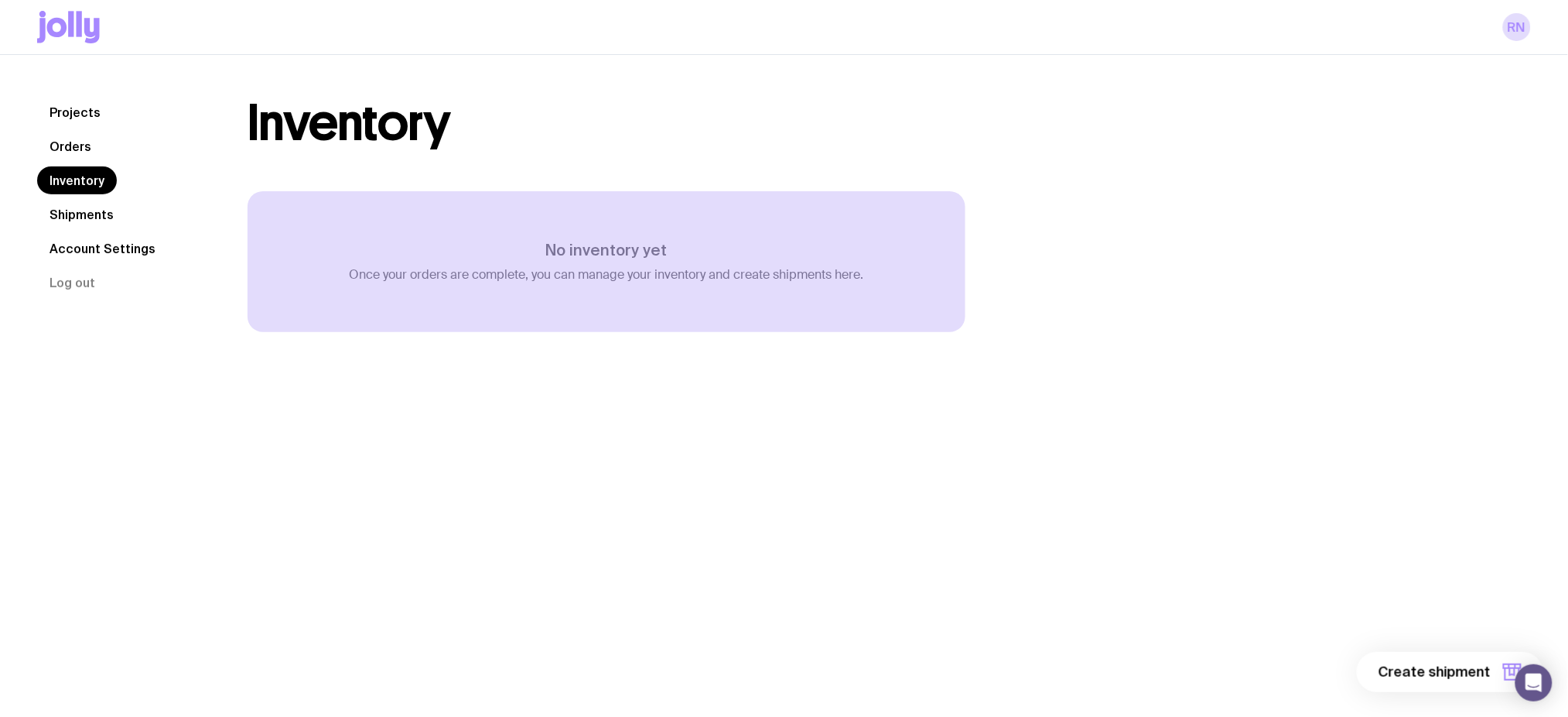
click at [113, 219] on link "Shipments" at bounding box center [81, 215] width 89 height 28
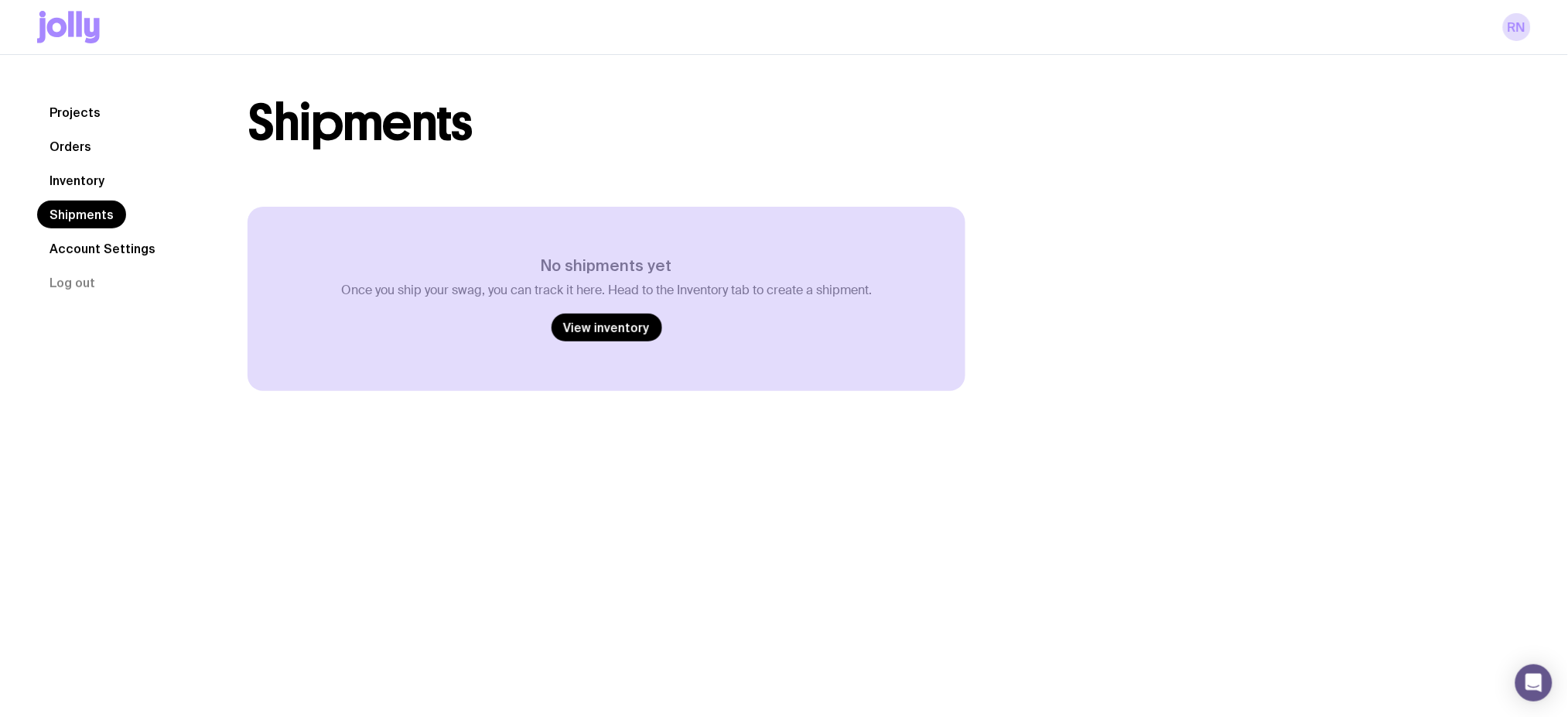
click at [113, 253] on link "Account Settings" at bounding box center [102, 249] width 131 height 28
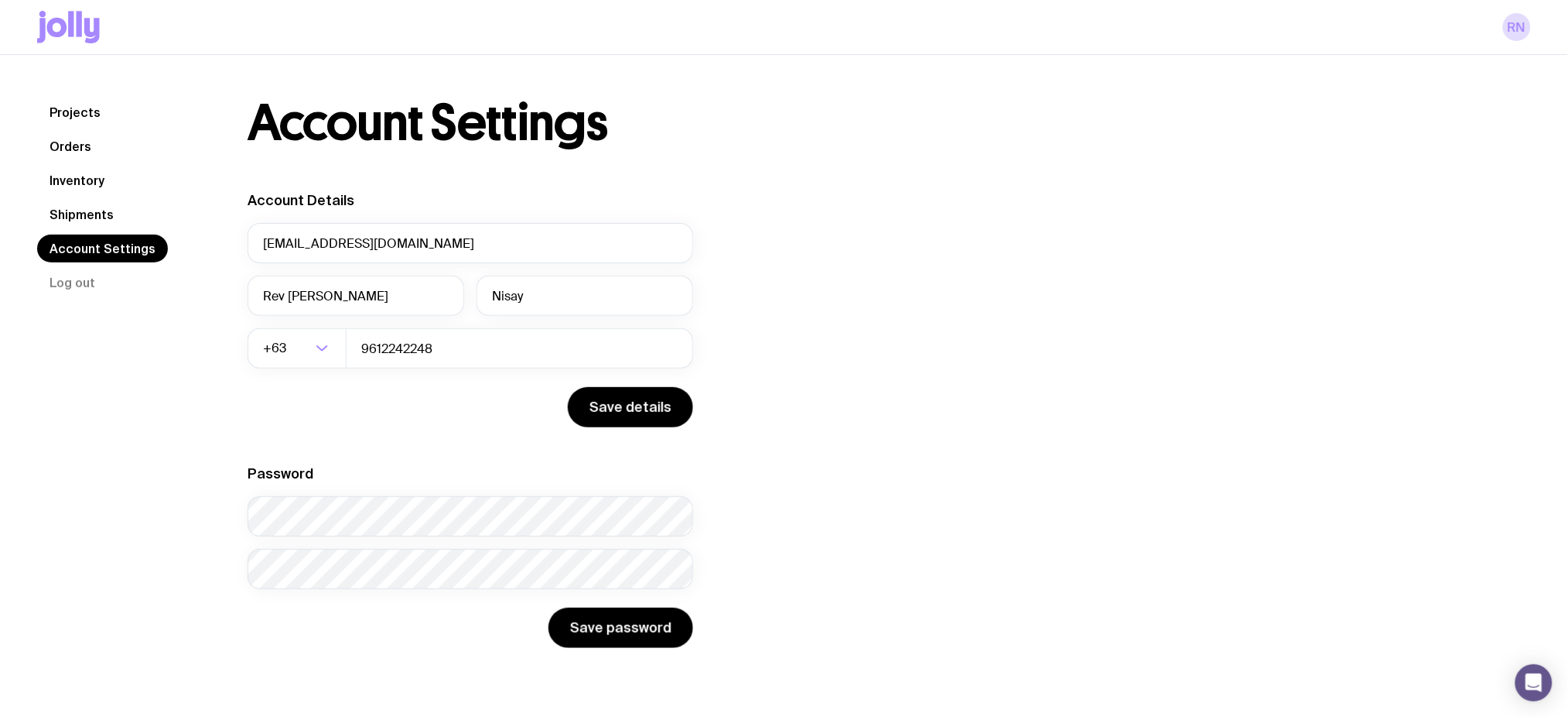
click at [72, 106] on link "Projects" at bounding box center [75, 112] width 76 height 28
click at [81, 25] on icon at bounding box center [79, 23] width 5 height 26
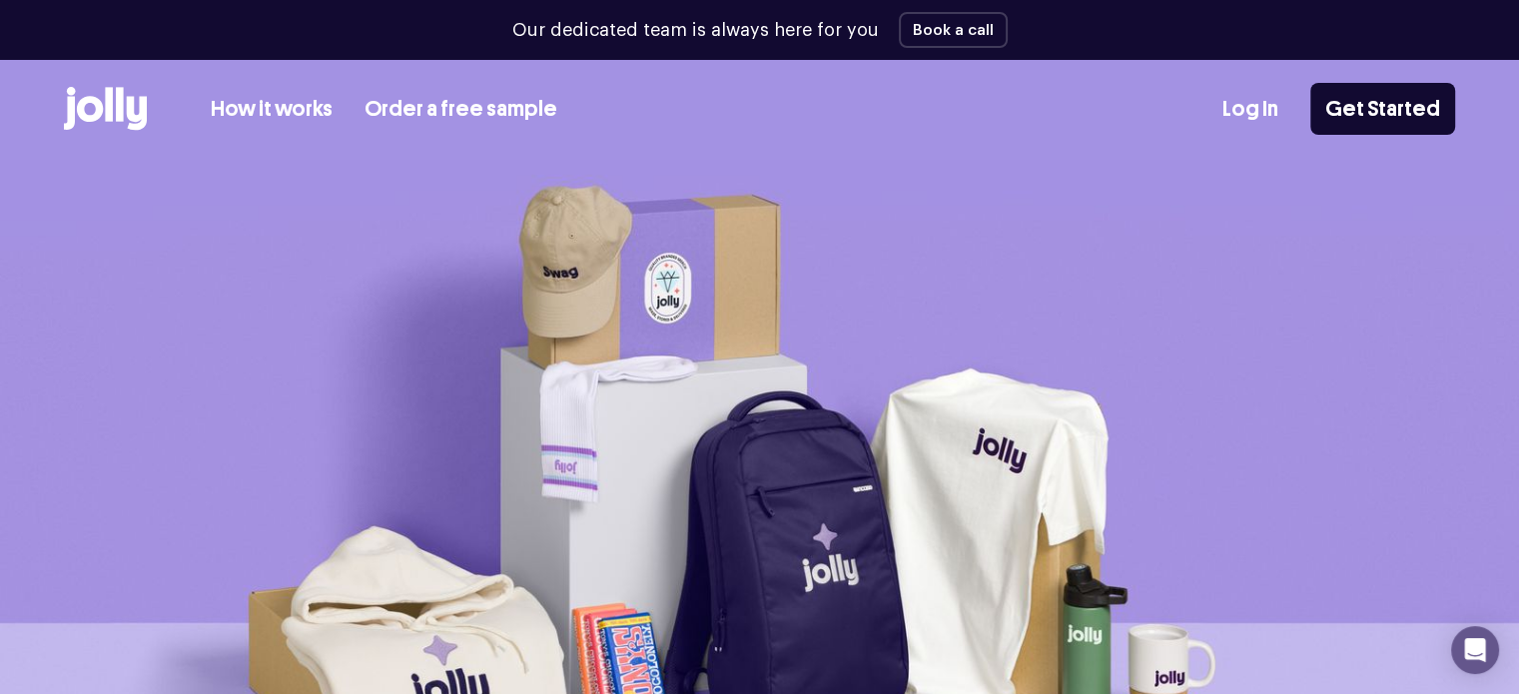
click at [1260, 100] on link "Log In" at bounding box center [1250, 109] width 56 height 33
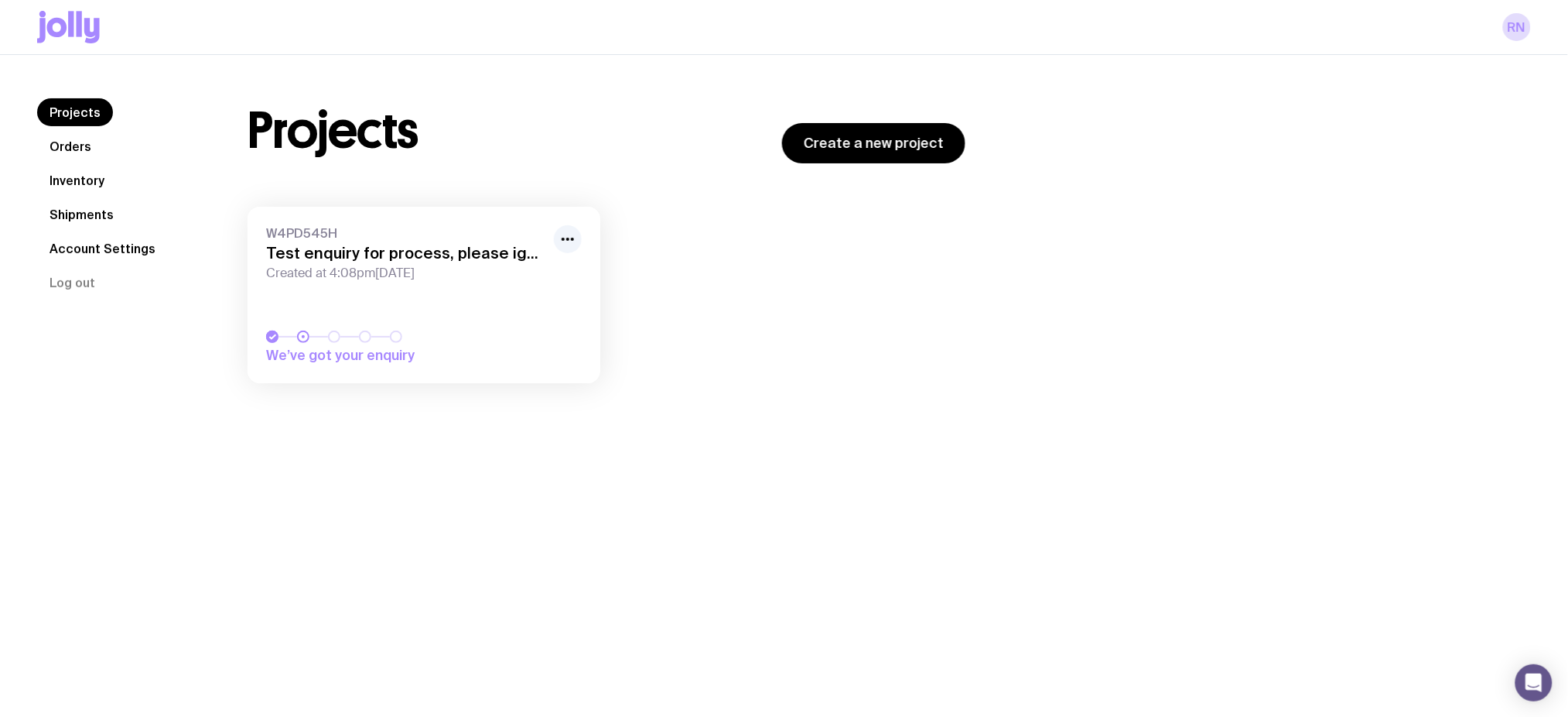
click at [77, 32] on icon at bounding box center [79, 23] width 5 height 26
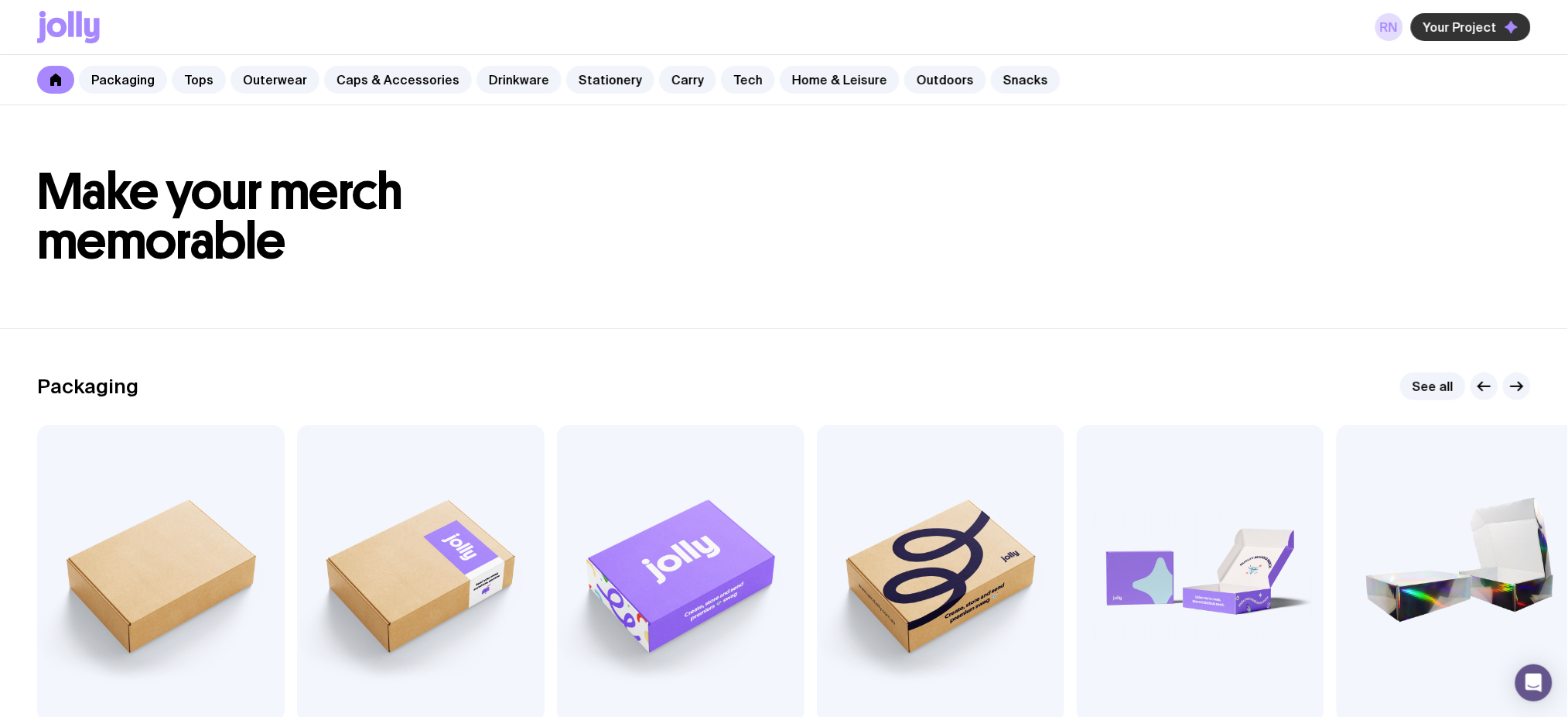
click at [1491, 22] on span "Your Project" at bounding box center [1460, 27] width 74 height 16
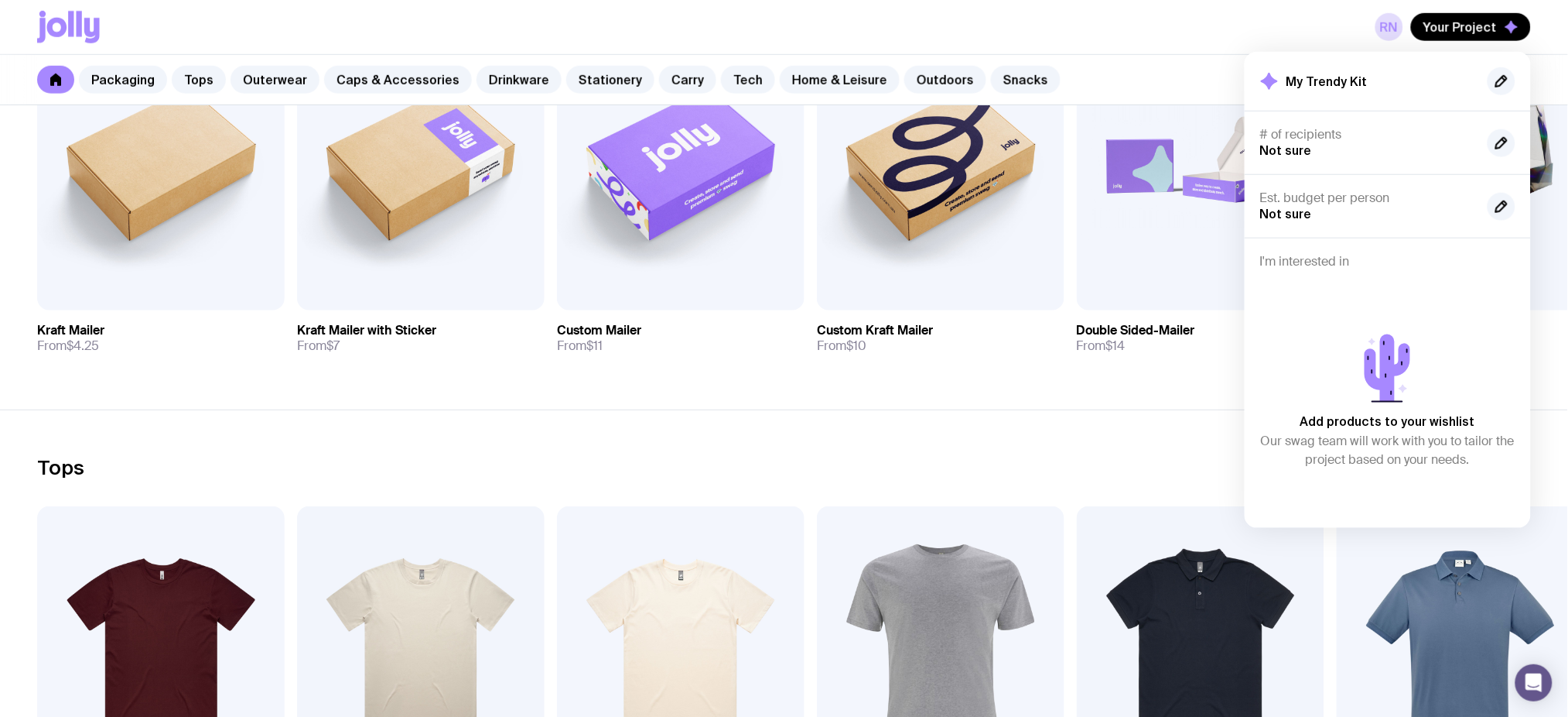
scroll to position [412, 0]
click at [1467, 22] on span "Your Project" at bounding box center [1460, 27] width 74 height 16
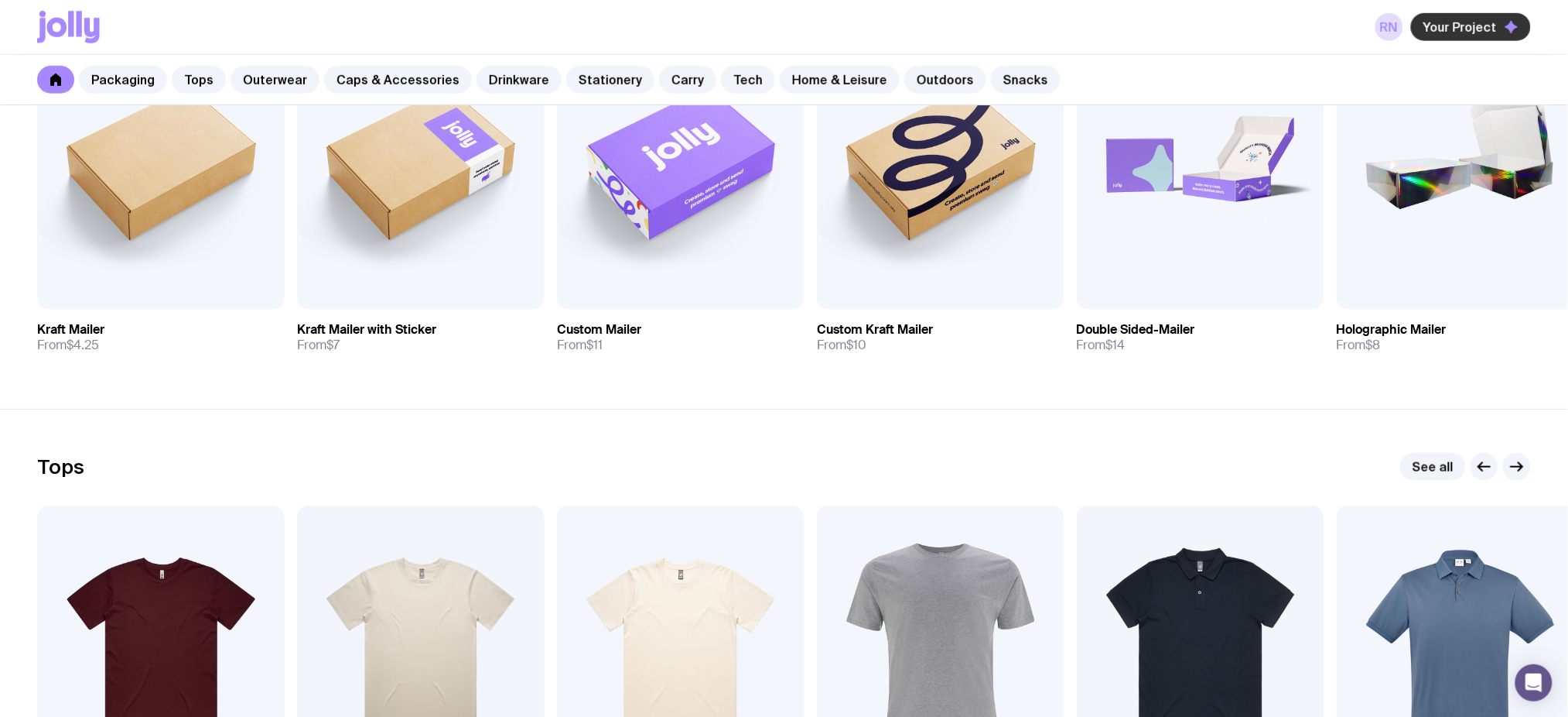
click at [1463, 26] on span "Your Project" at bounding box center [1460, 27] width 74 height 16
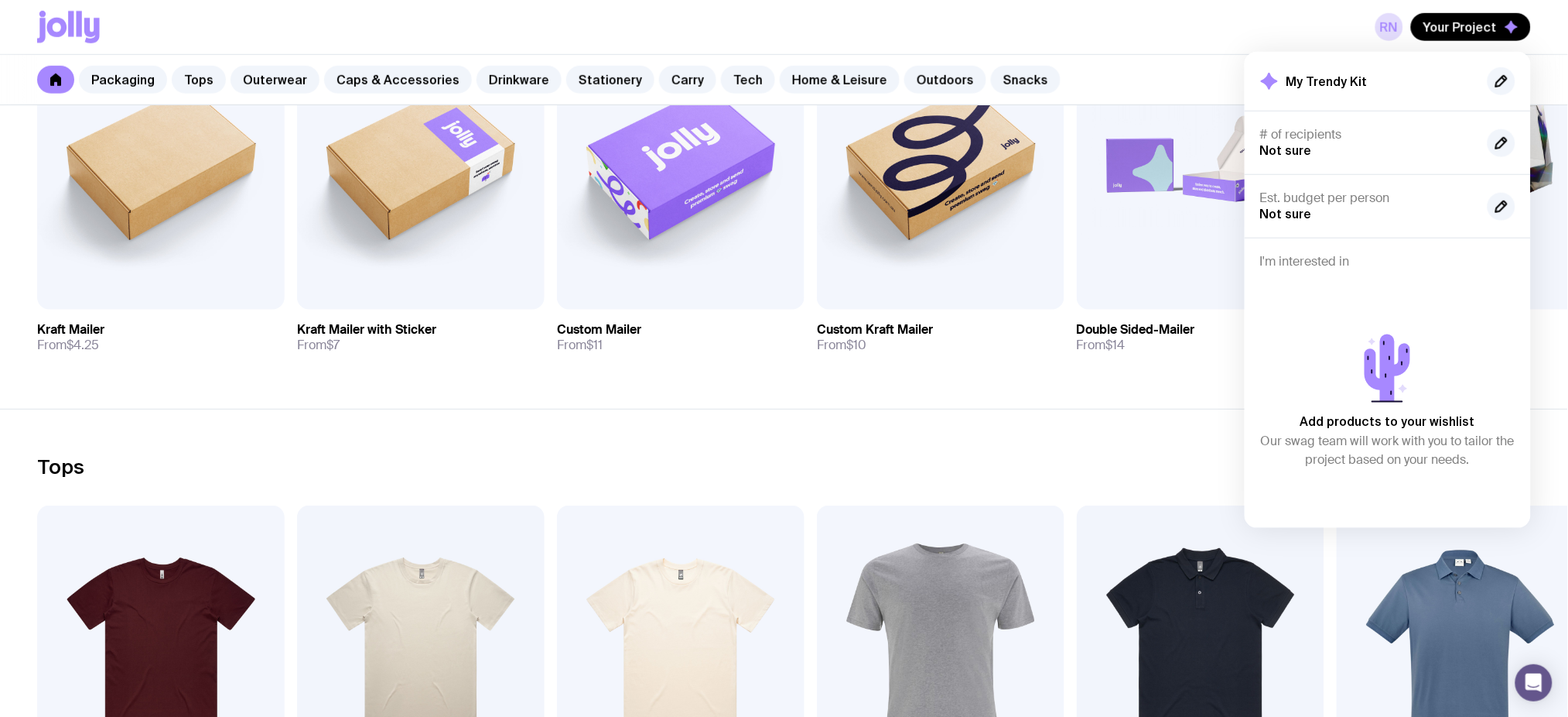
click at [1408, 23] on div "RN Your Project My Trendy Kit # of recipients Not sure Est. budget per person N…" at bounding box center [1453, 27] width 156 height 28
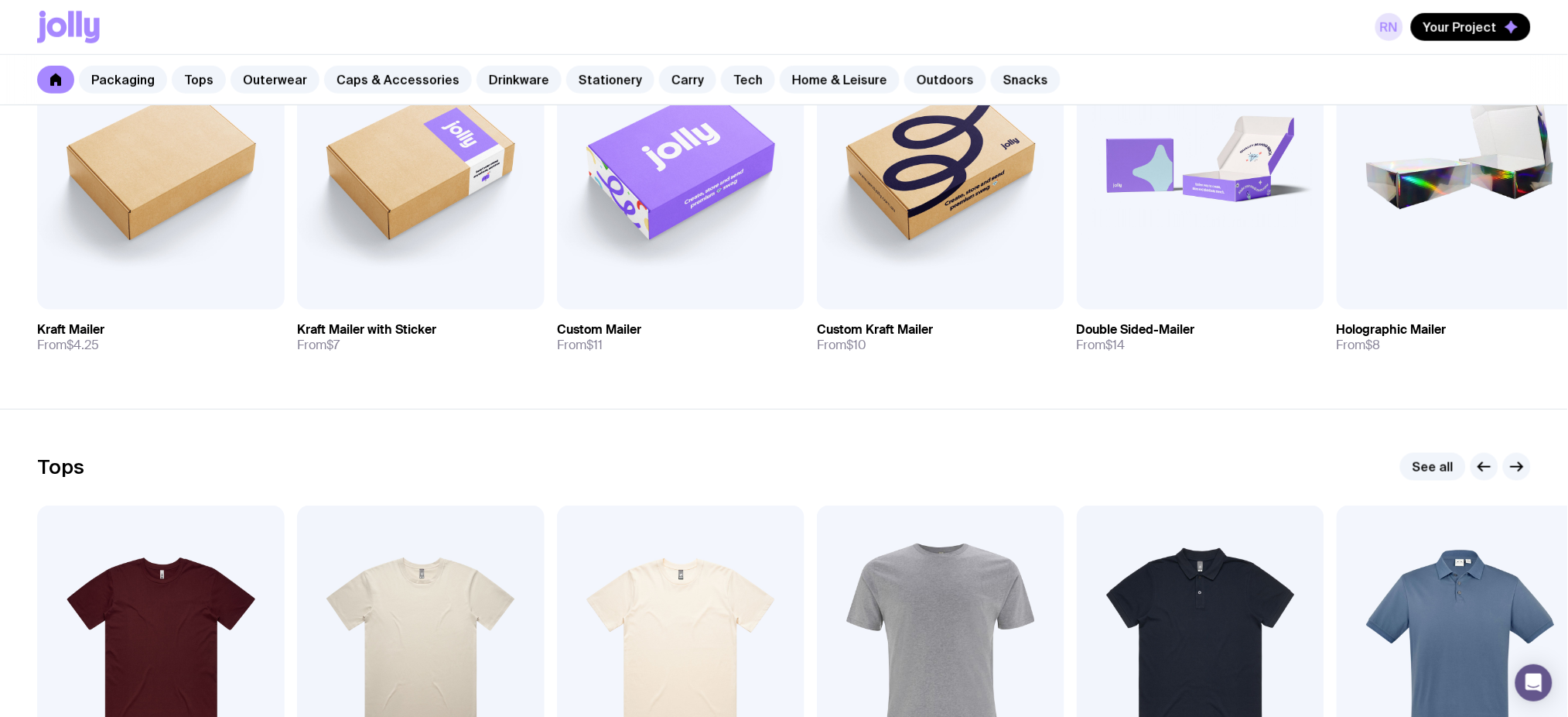
click at [1394, 24] on link "RN" at bounding box center [1390, 27] width 28 height 28
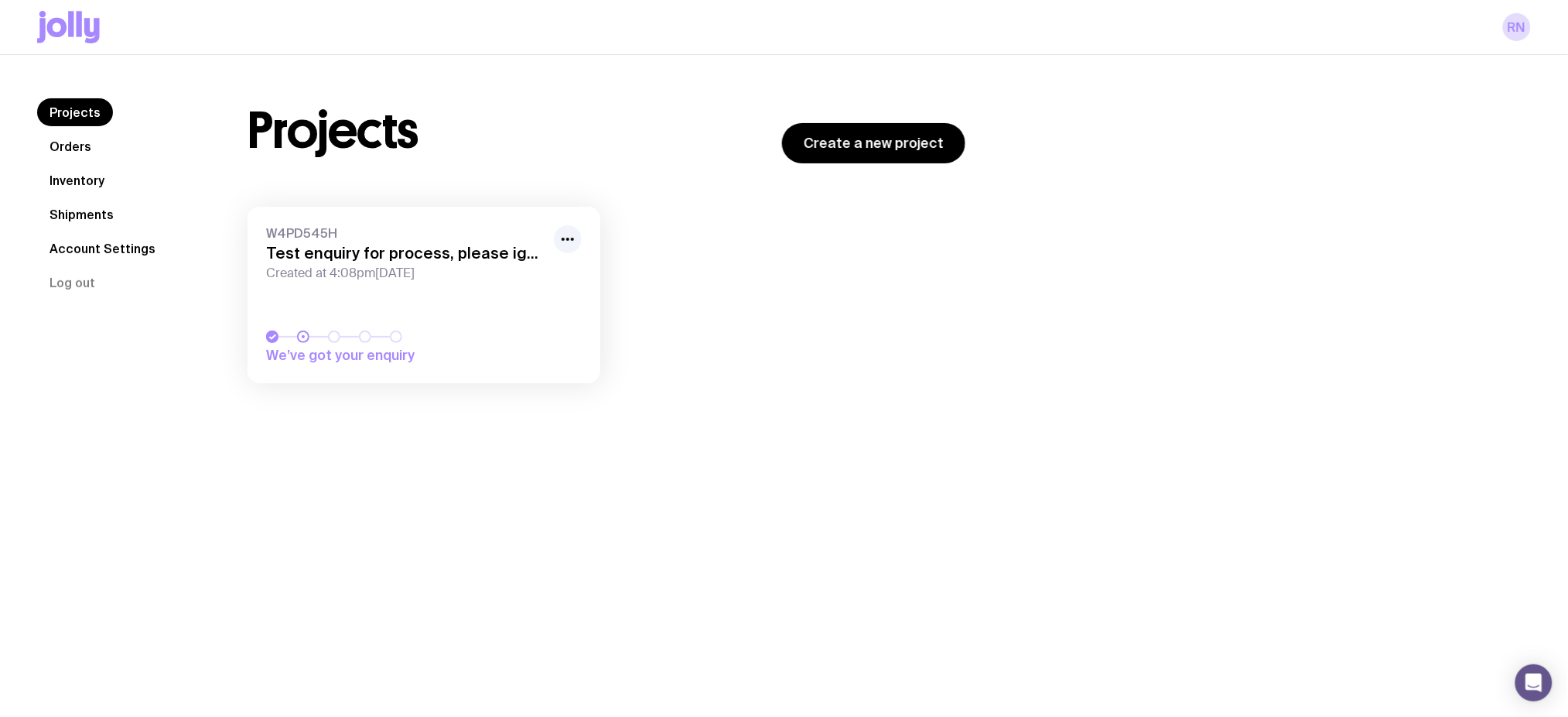
click at [524, 320] on link "W4PD545H Test enquiry for process, please ignore. Created at 4:08pm, Sun 28th S…" at bounding box center [424, 295] width 352 height 177
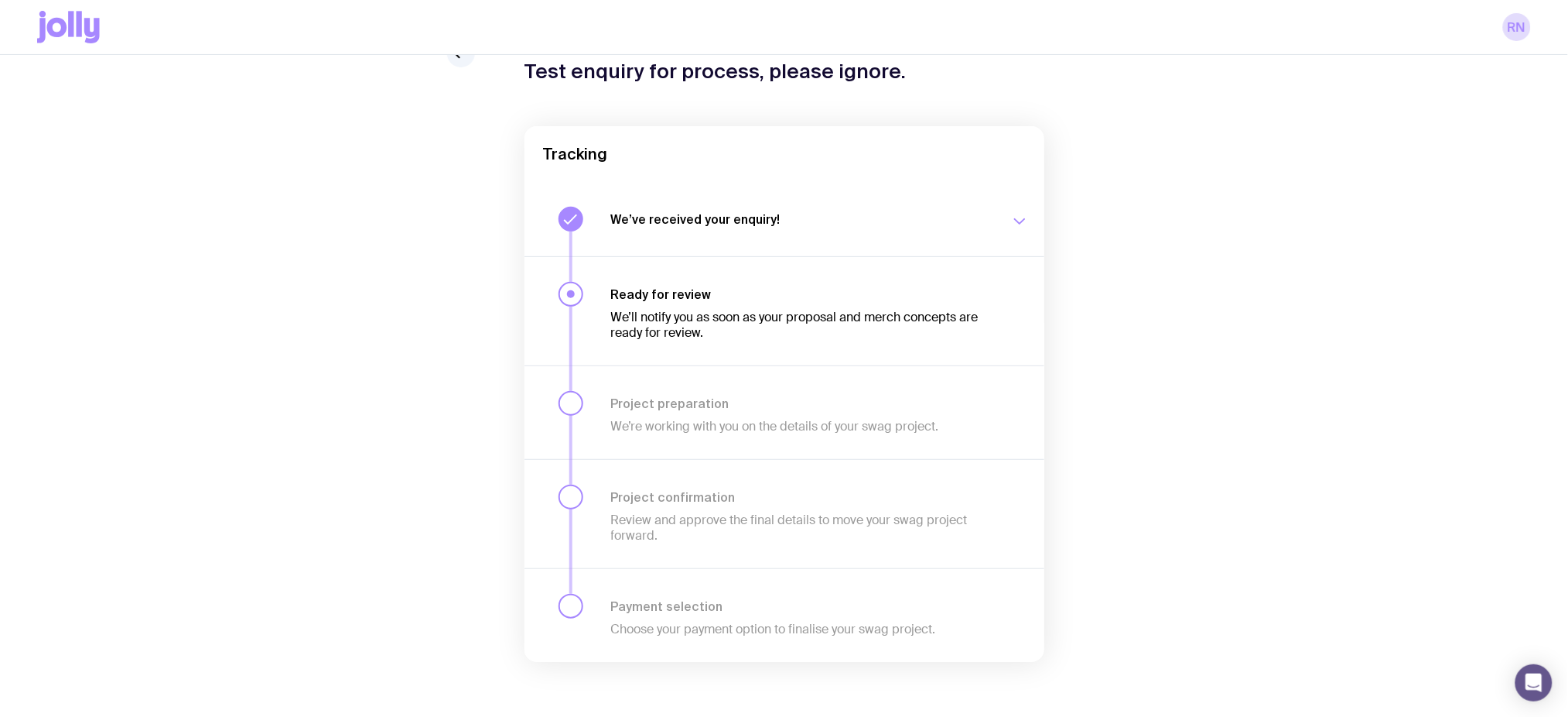
scroll to position [84, 0]
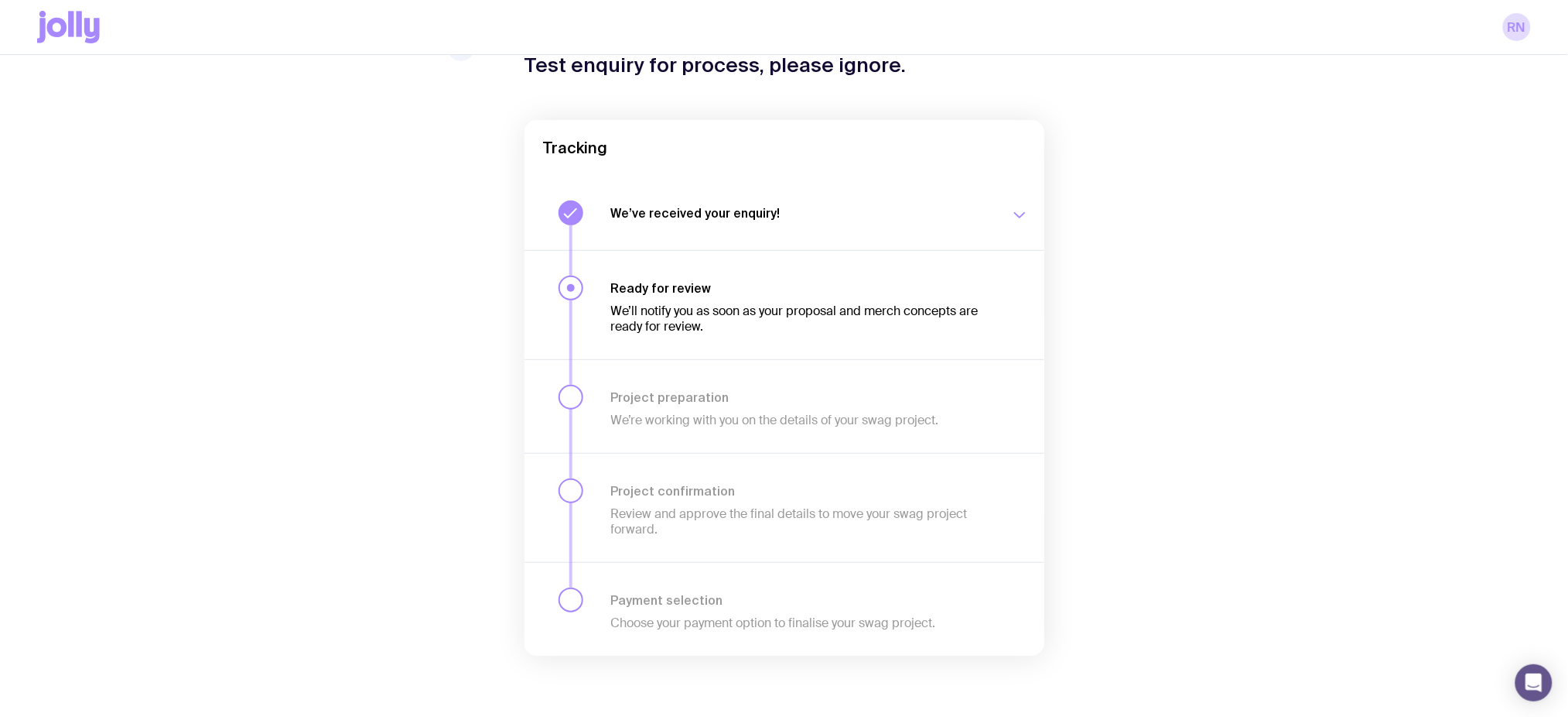
click at [67, 20] on icon at bounding box center [68, 27] width 63 height 33
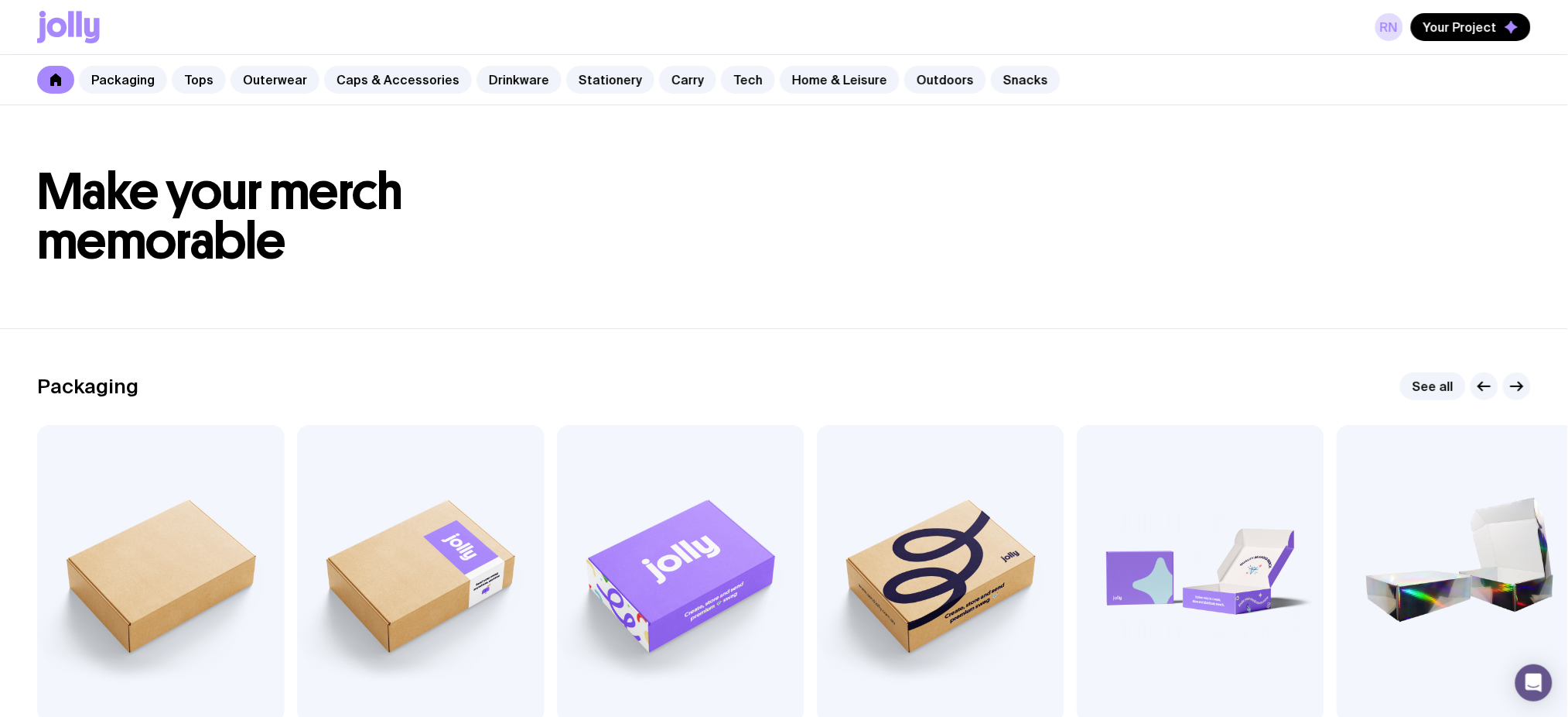
click at [47, 28] on icon at bounding box center [57, 27] width 20 height 19
click at [1387, 32] on link "RN" at bounding box center [1390, 27] width 28 height 28
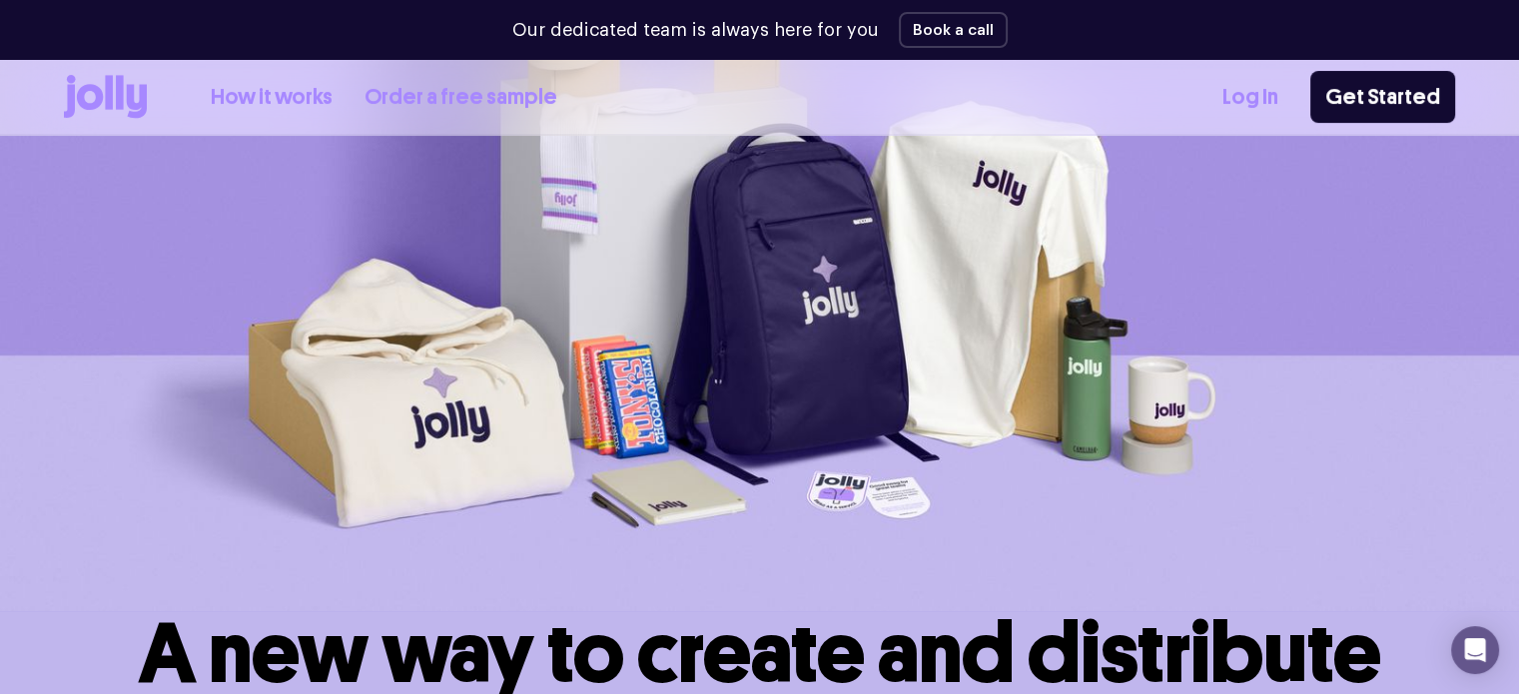
scroll to position [200, 0]
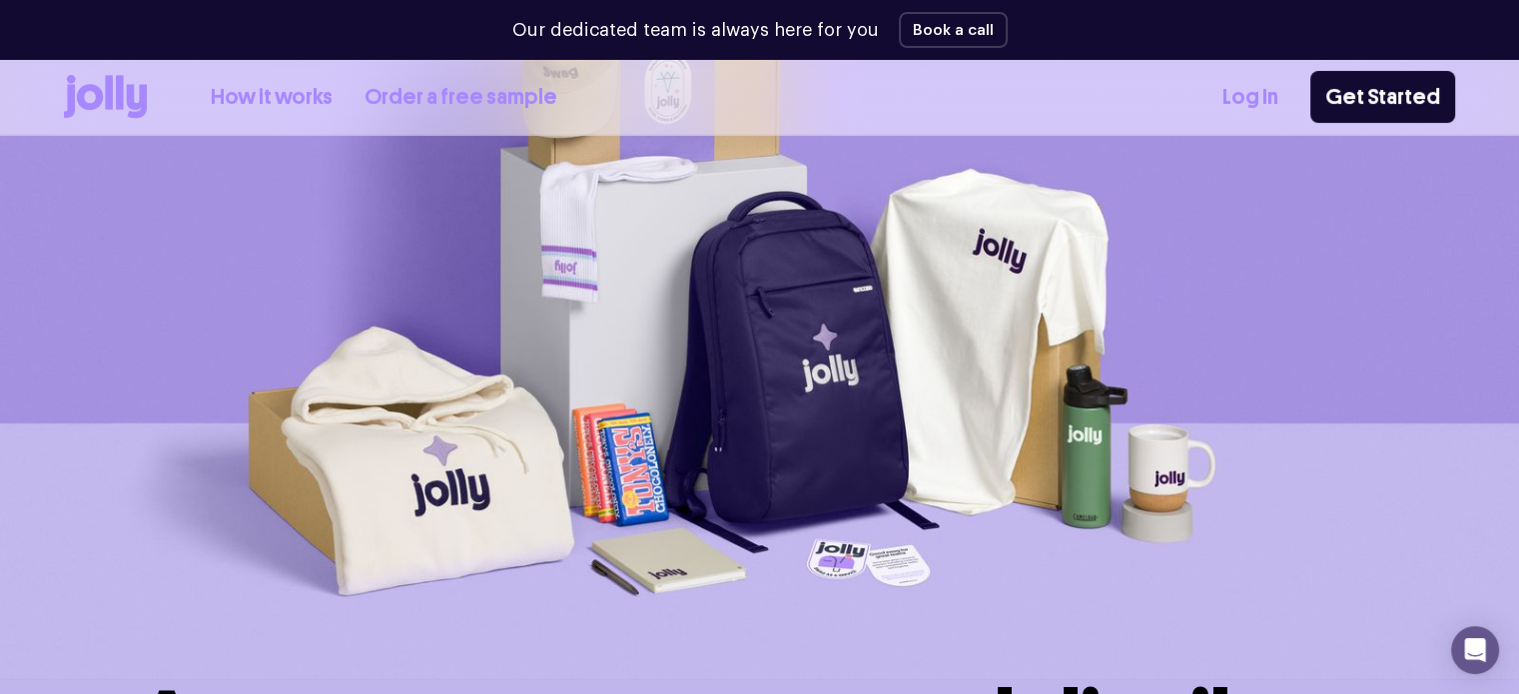
click at [1274, 86] on link "Log In" at bounding box center [1250, 97] width 56 height 33
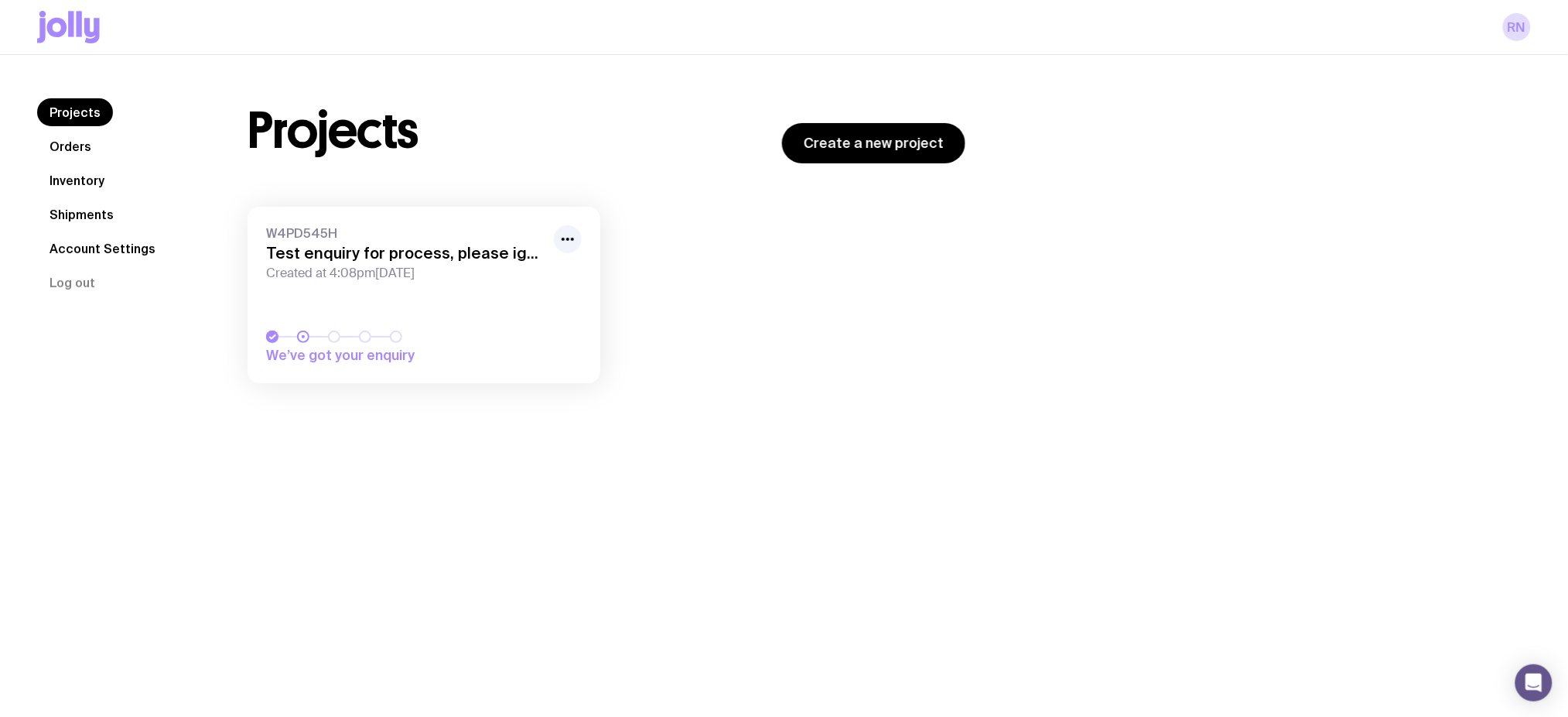
click at [77, 138] on link "Orders" at bounding box center [70, 147] width 67 height 28
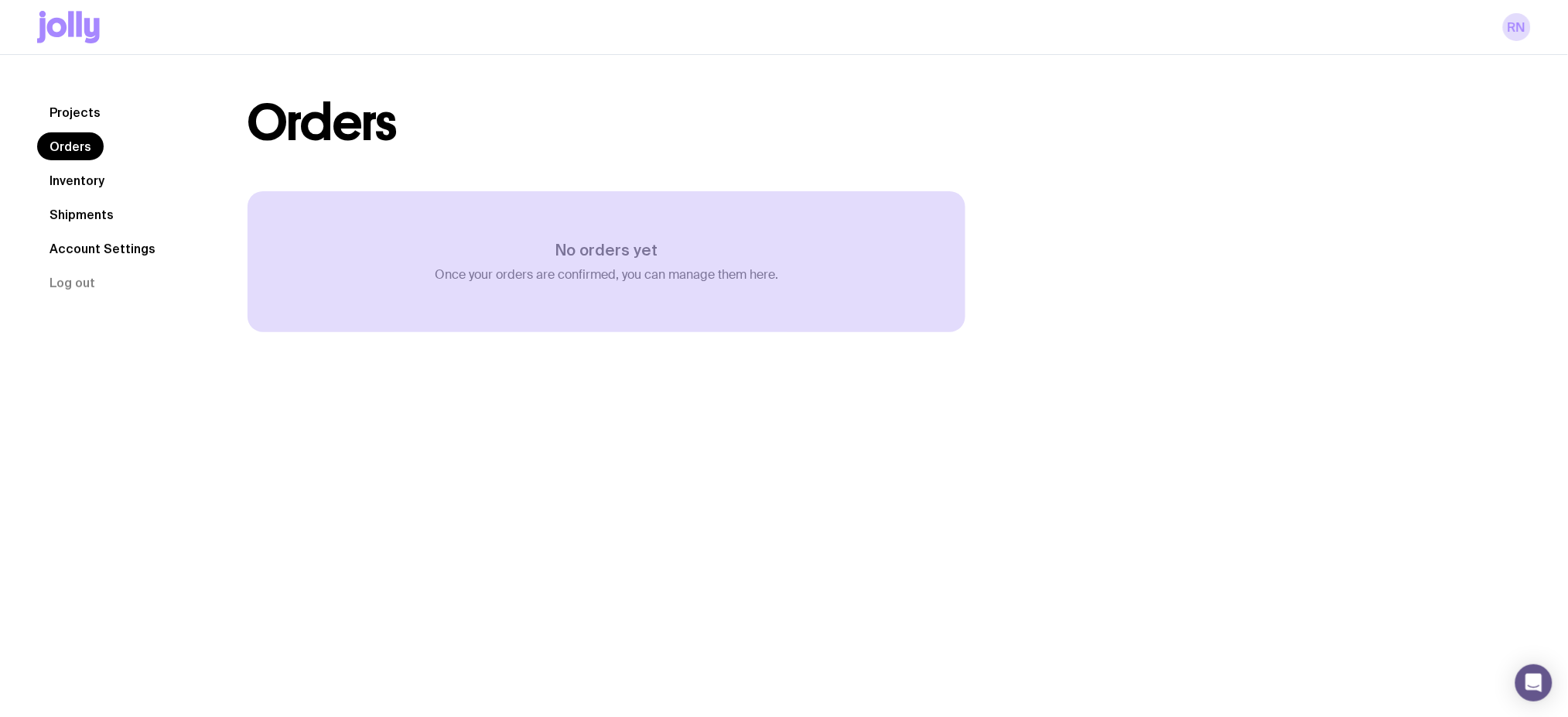
click at [84, 22] on icon at bounding box center [68, 27] width 63 height 33
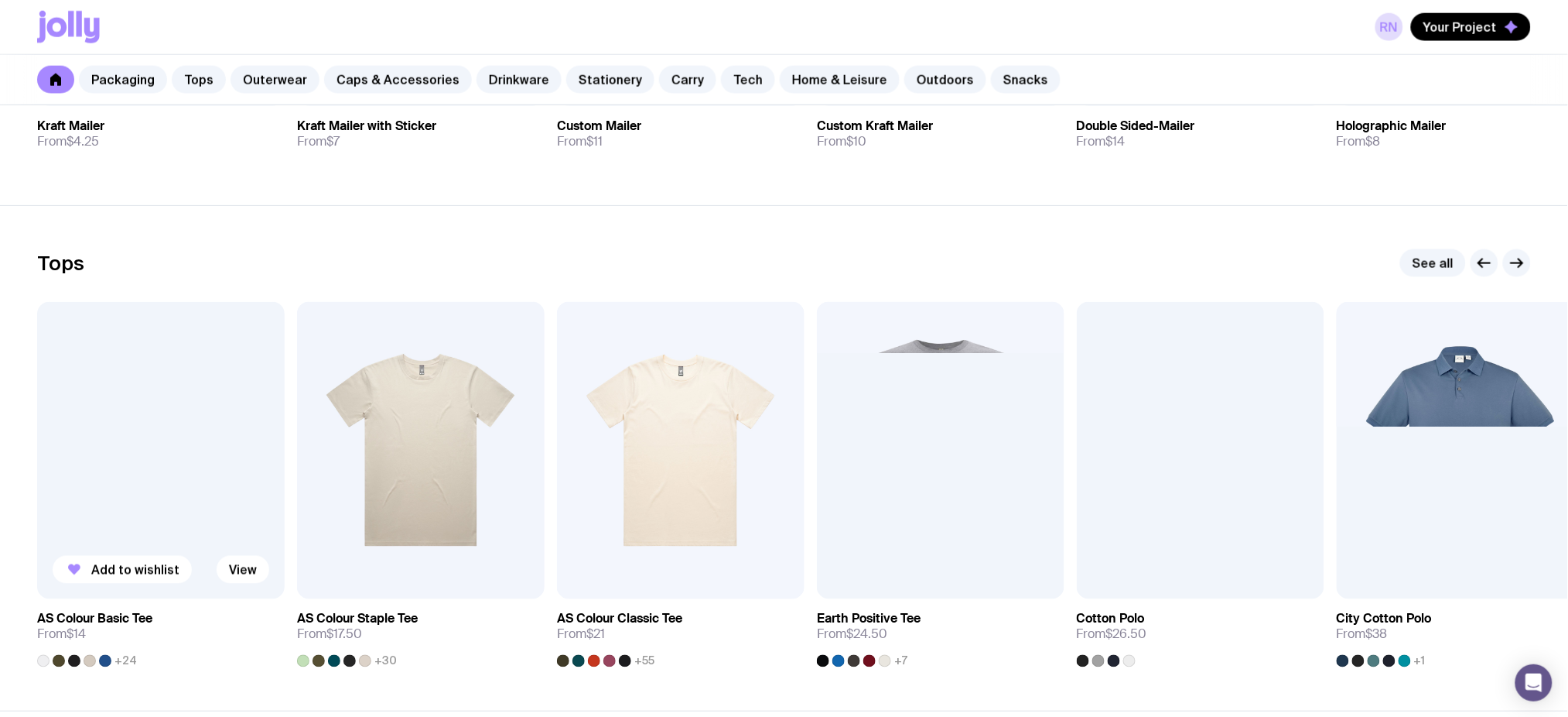
scroll to position [619, 0]
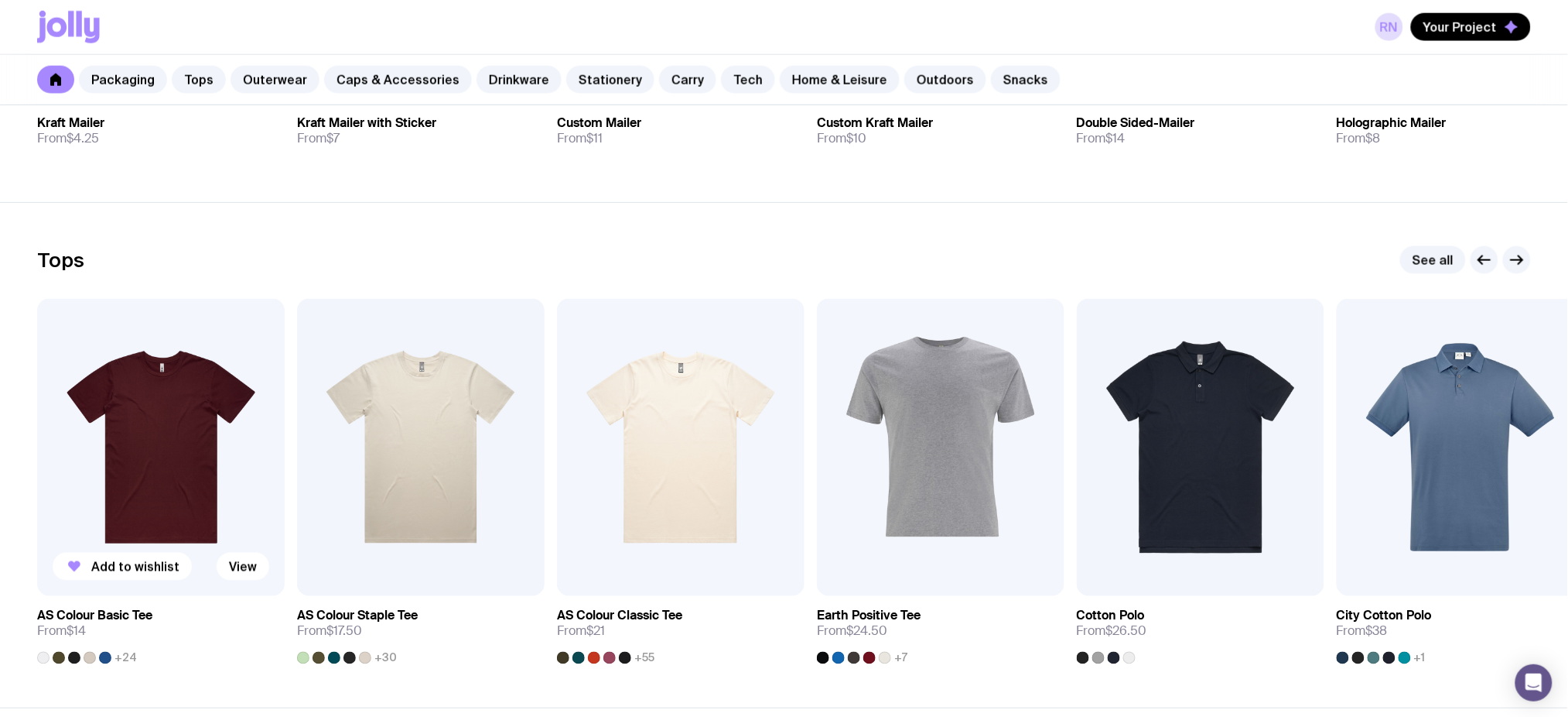
click at [200, 410] on img at bounding box center [161, 446] width 248 height 297
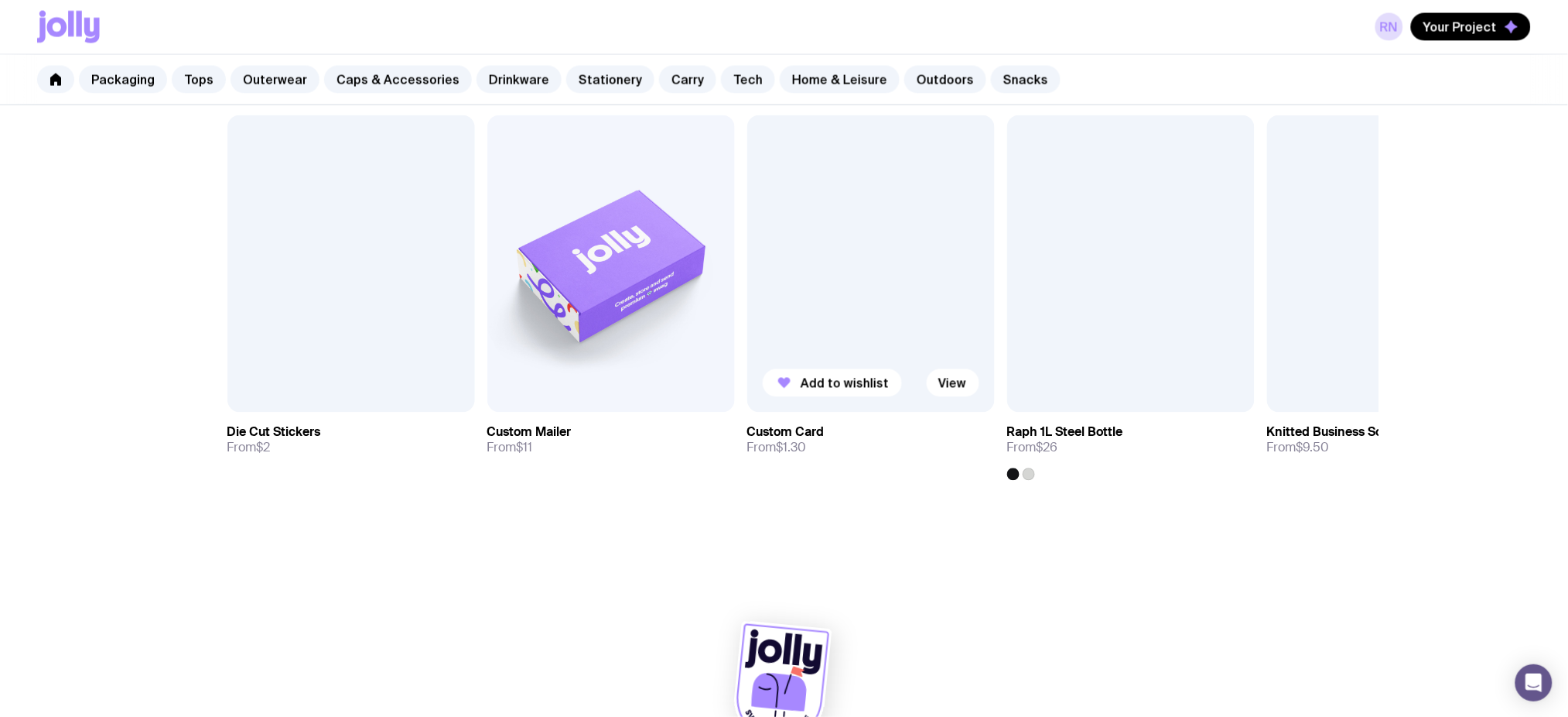
scroll to position [952, 0]
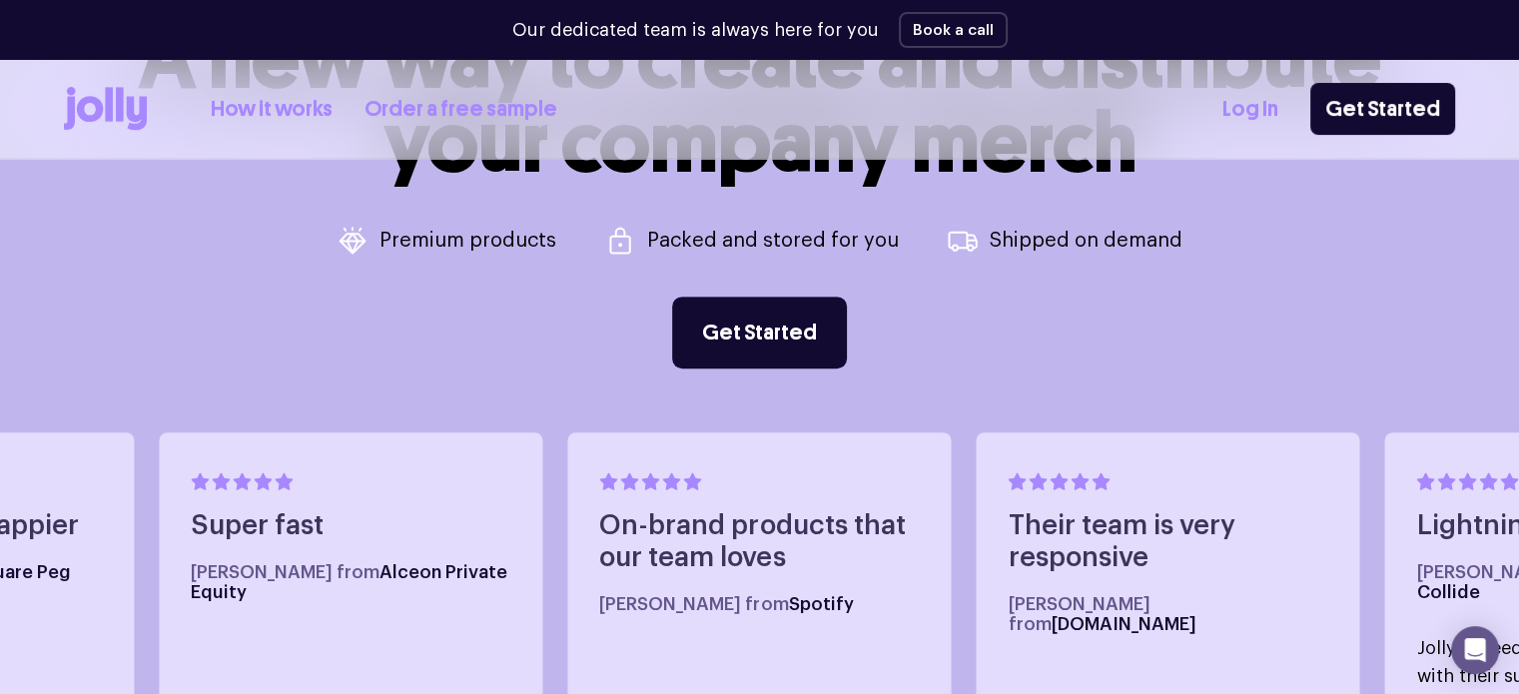
scroll to position [62, 0]
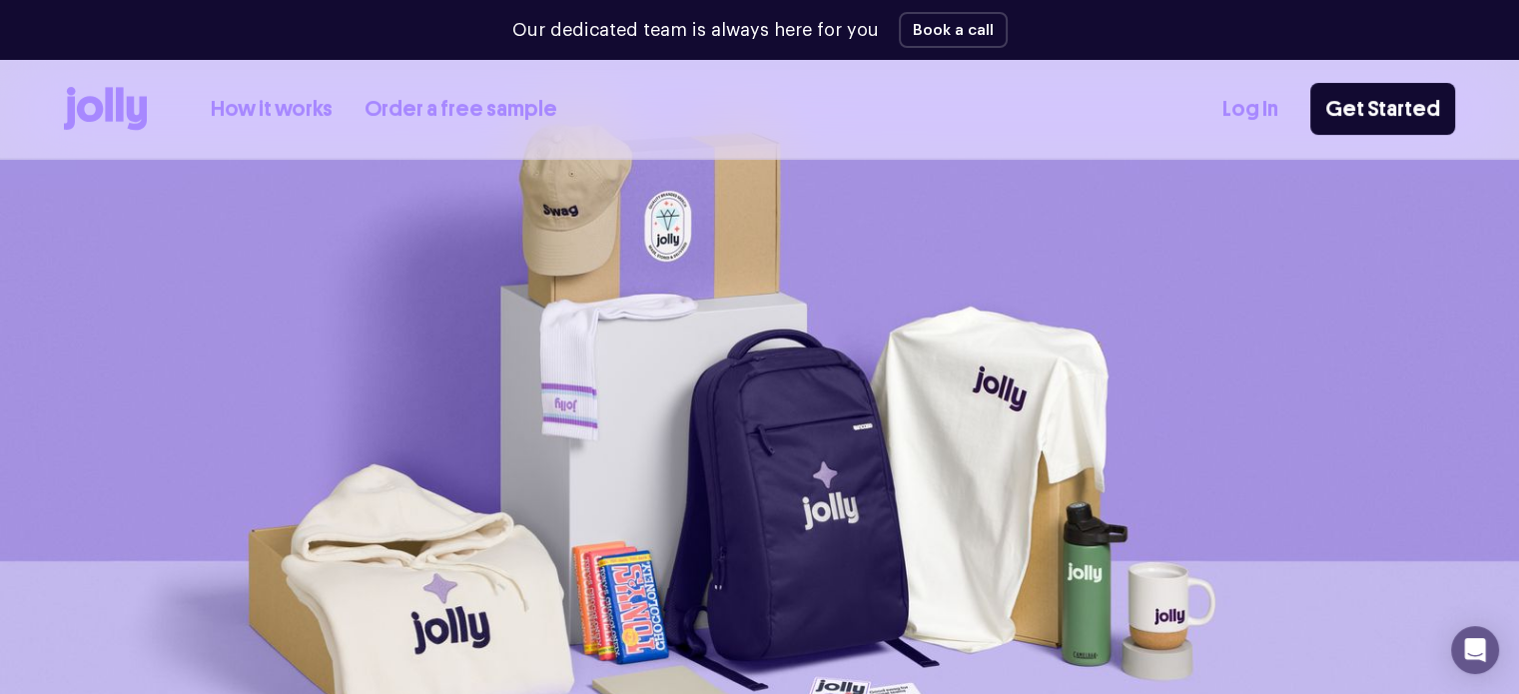
click at [1266, 119] on link "Log In" at bounding box center [1250, 109] width 56 height 33
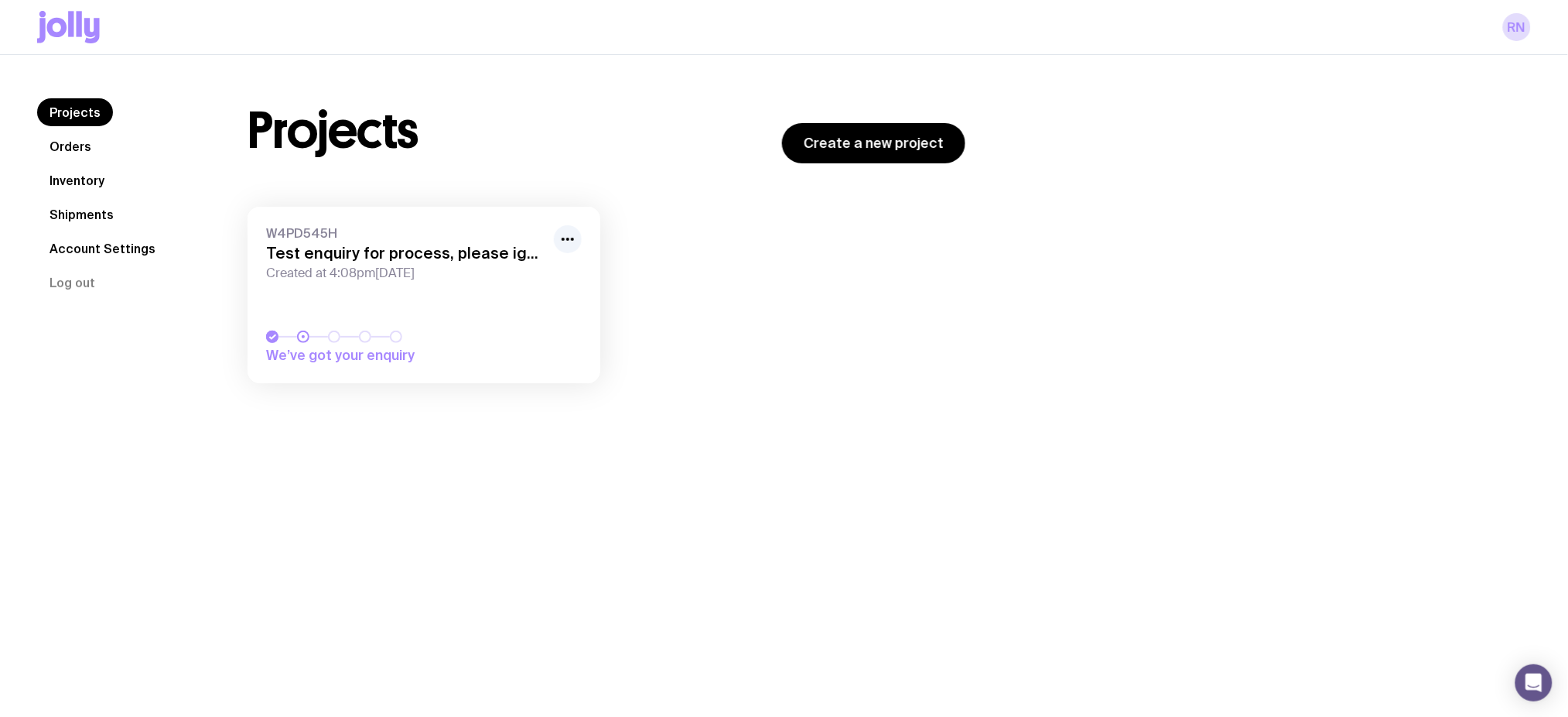
click at [74, 37] on icon at bounding box center [68, 27] width 63 height 33
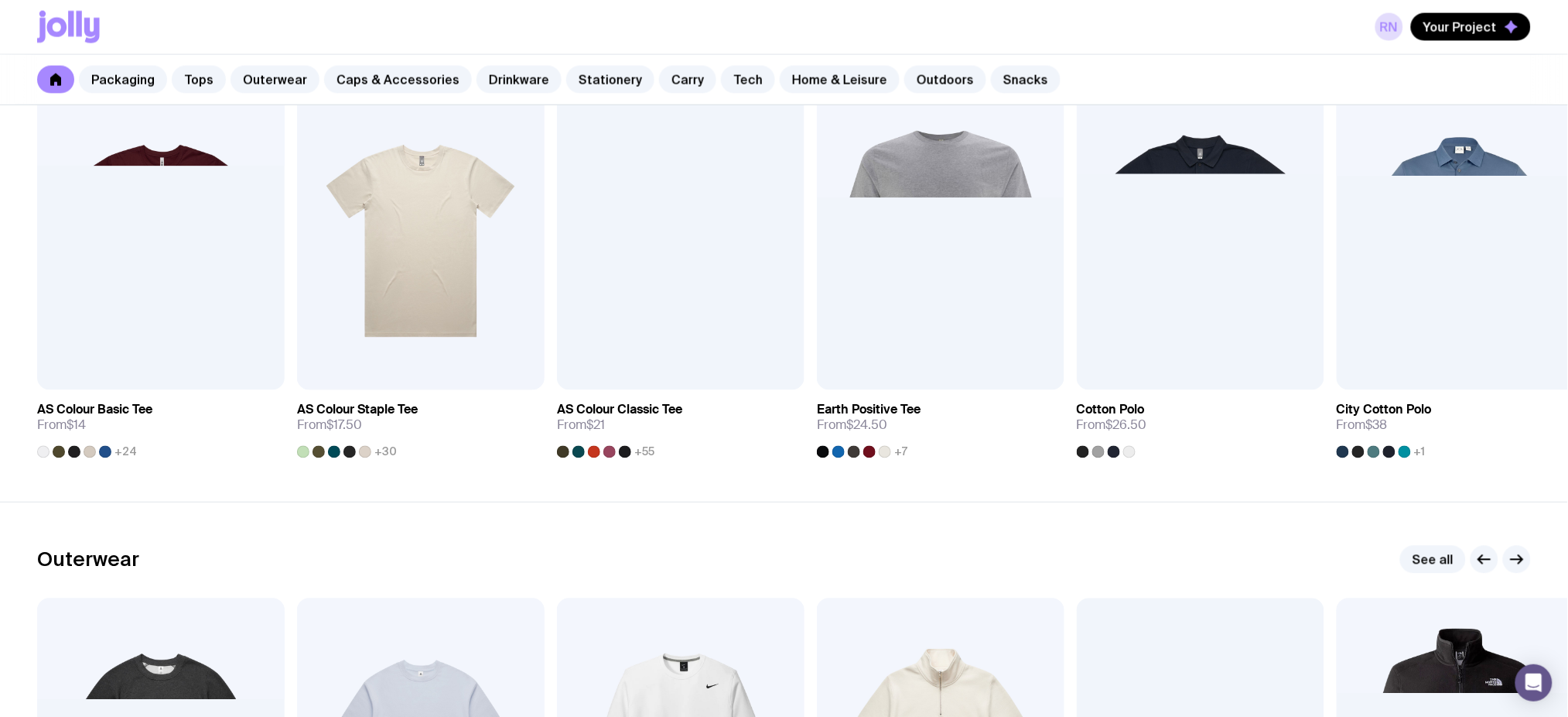
scroll to position [619, 0]
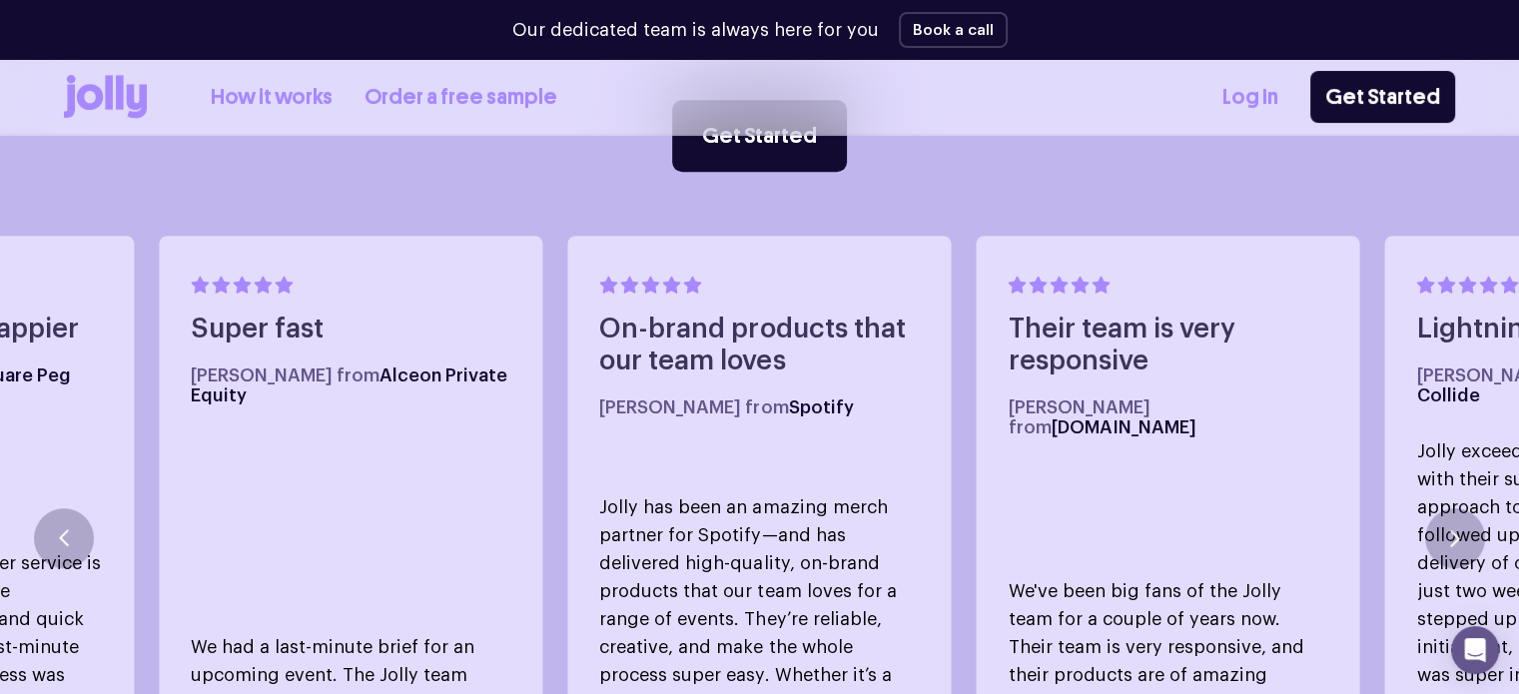
scroll to position [459, 0]
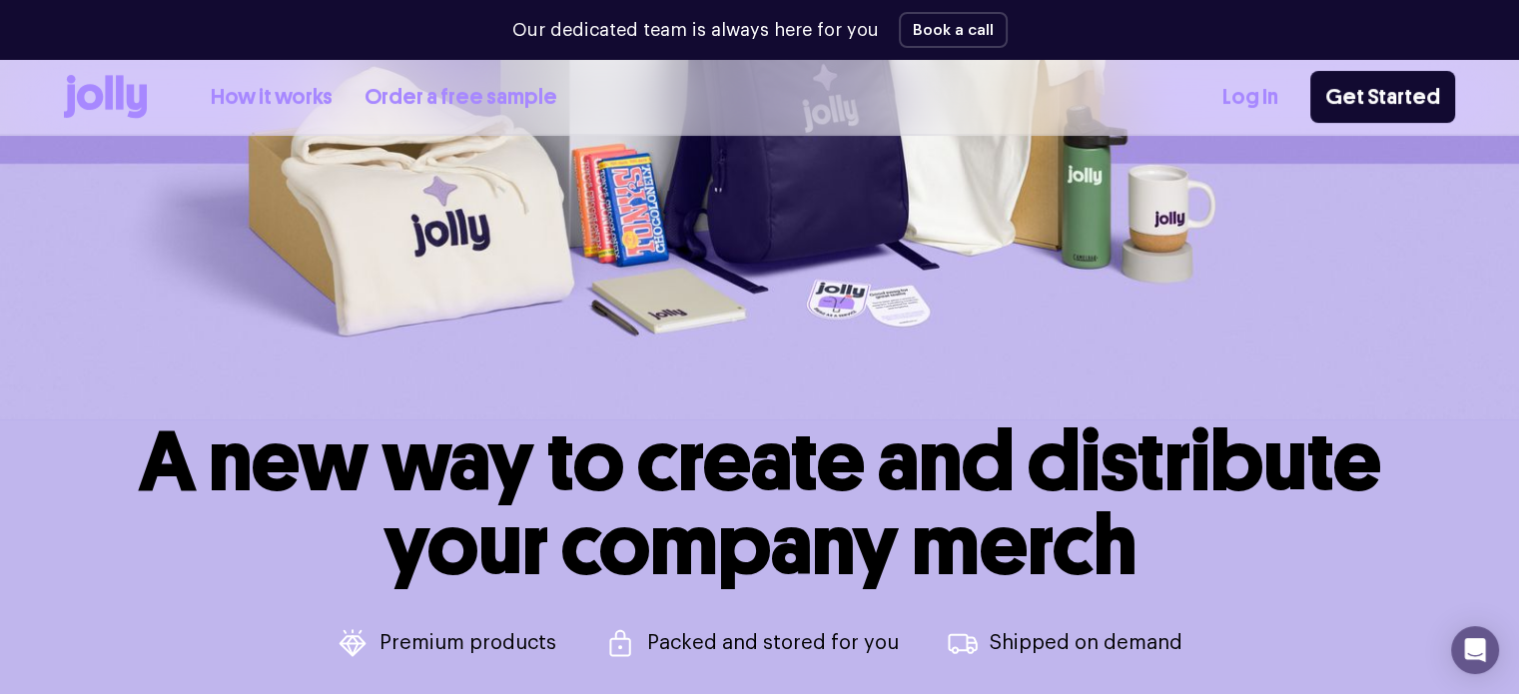
click at [288, 91] on link "How it works" at bounding box center [272, 97] width 122 height 33
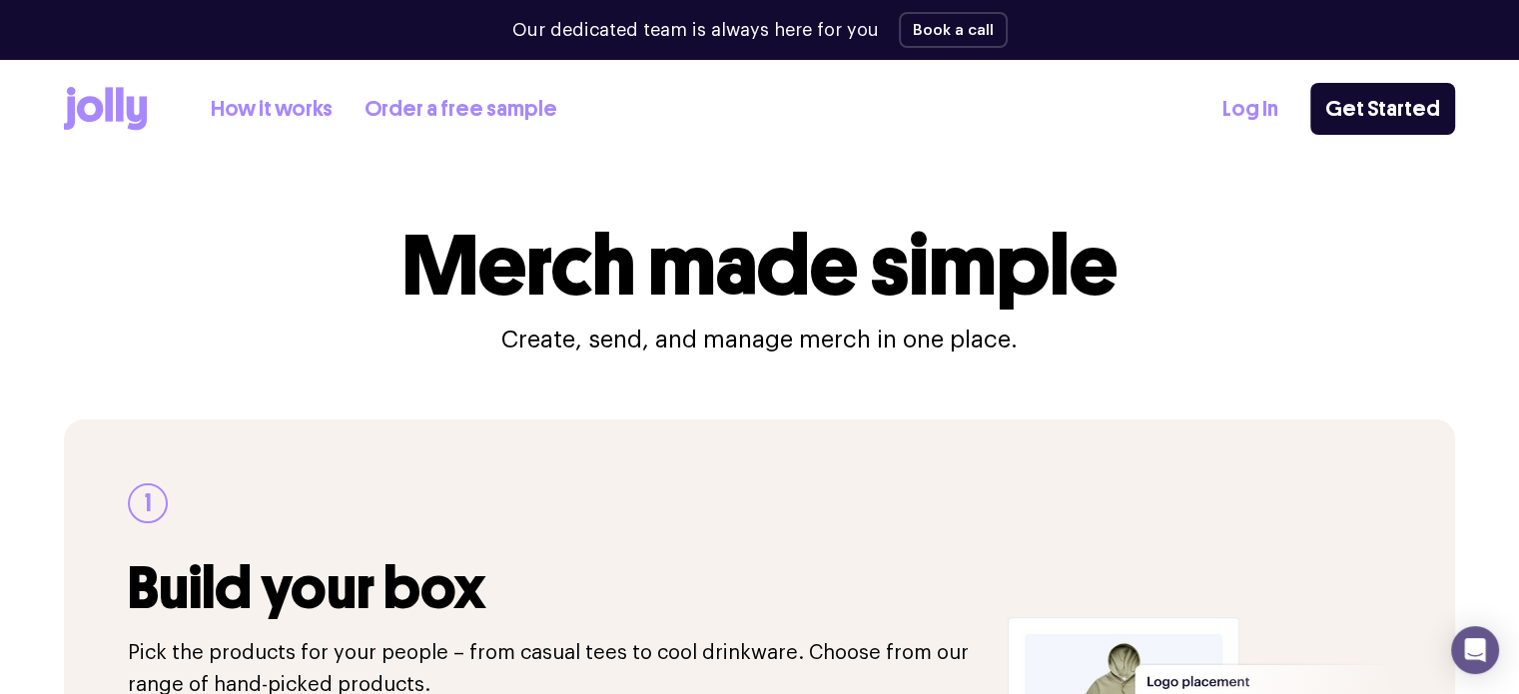
click at [1256, 99] on link "Log In" at bounding box center [1250, 109] width 56 height 33
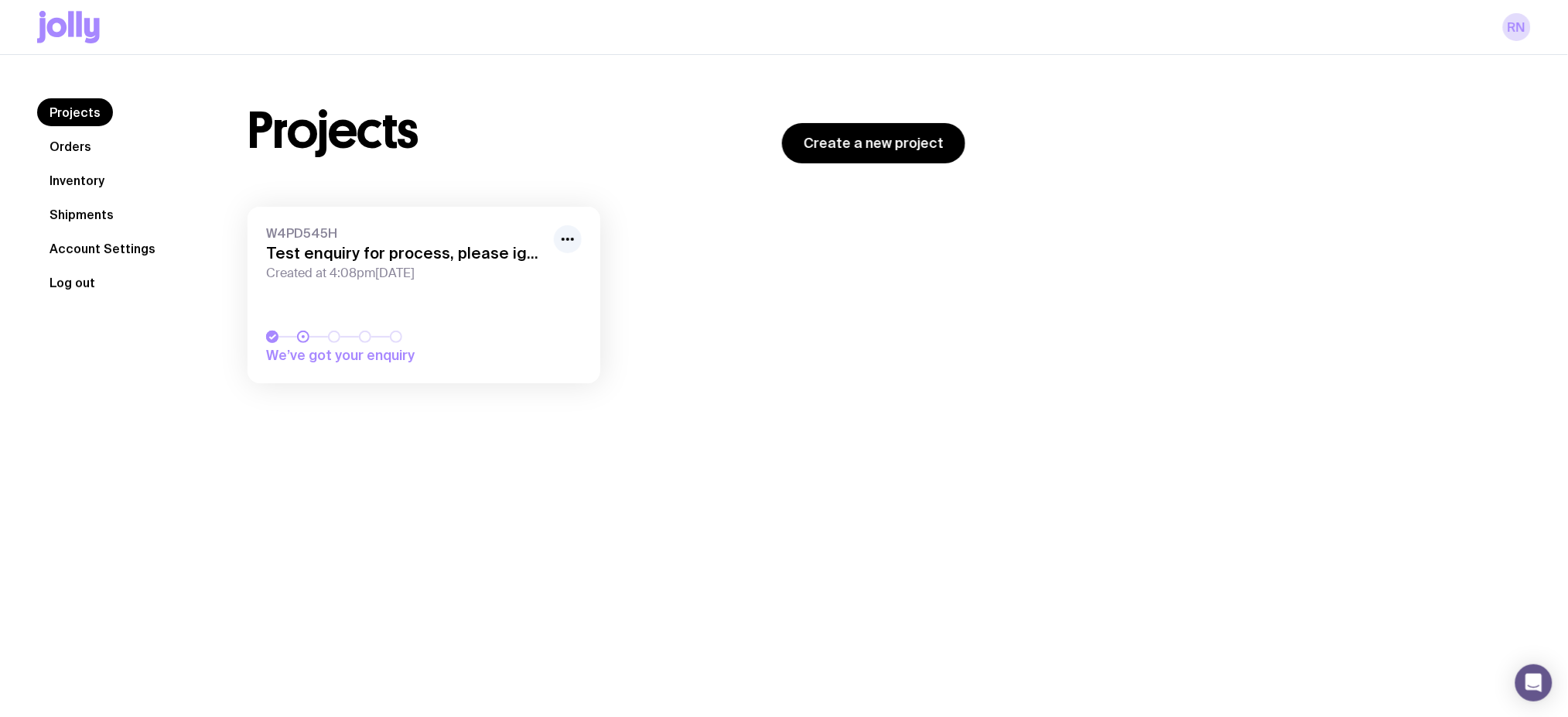
click at [59, 281] on button "Log out" at bounding box center [72, 283] width 70 height 28
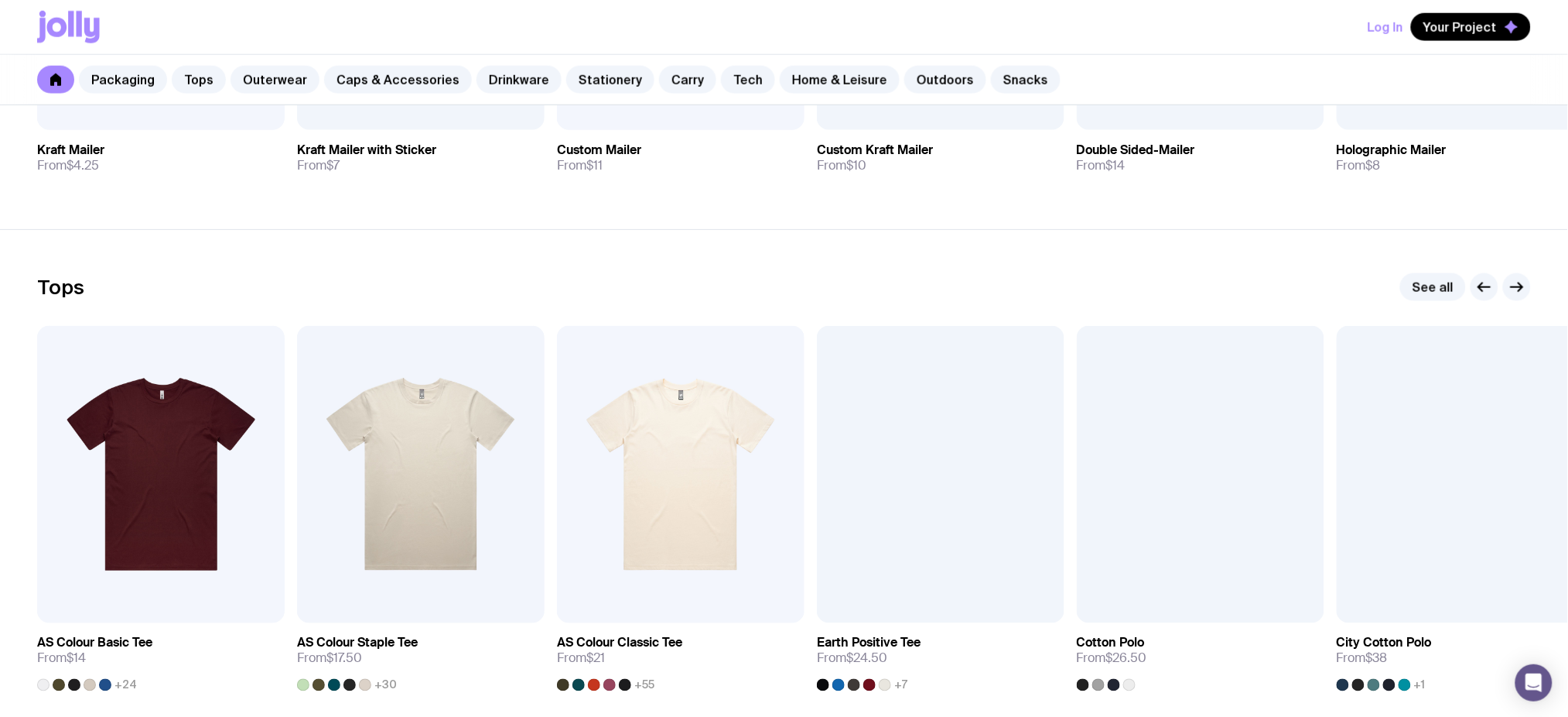
scroll to position [619, 0]
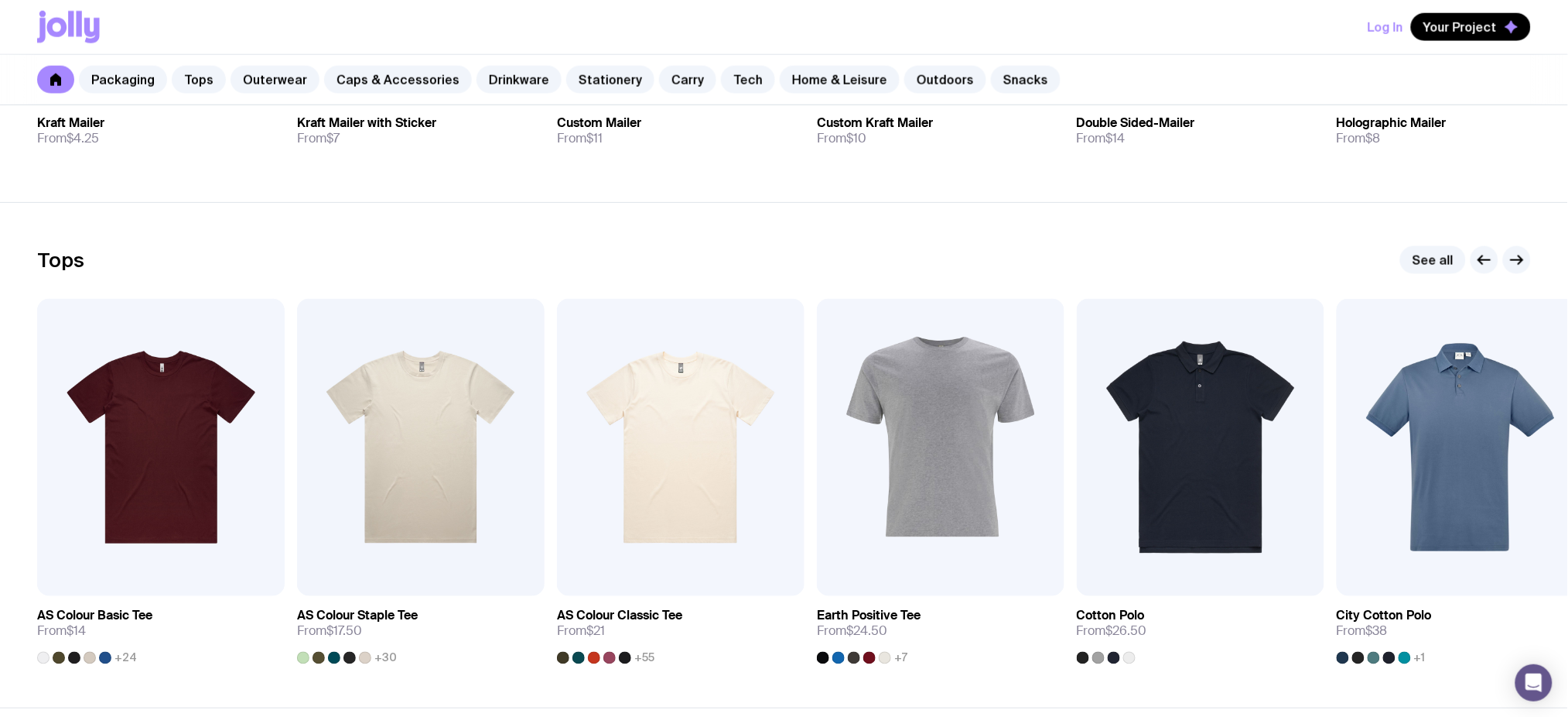
click at [1393, 31] on button "Log In" at bounding box center [1386, 27] width 36 height 28
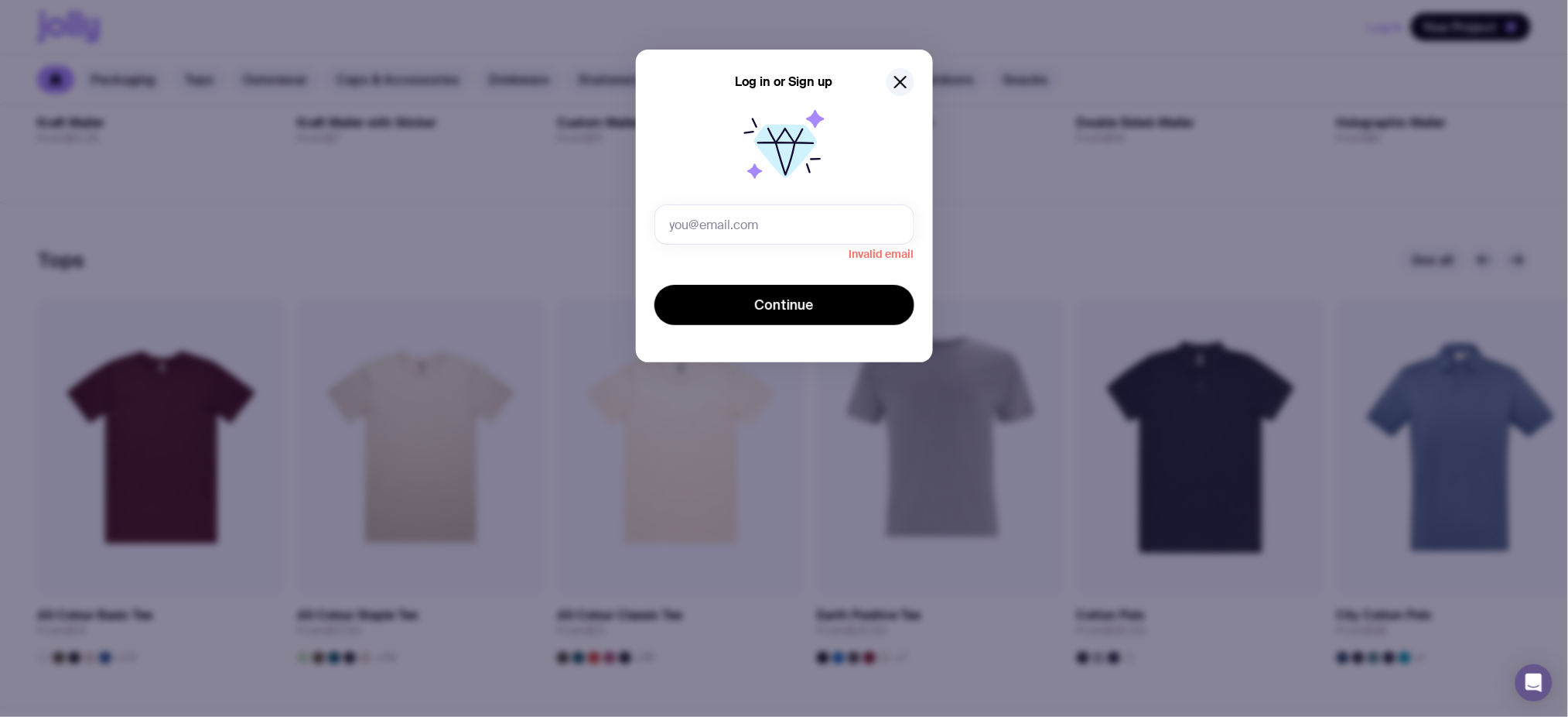
click at [337, 36] on div "Log in or Sign up Invalid email Continue" at bounding box center [784, 358] width 1568 height 717
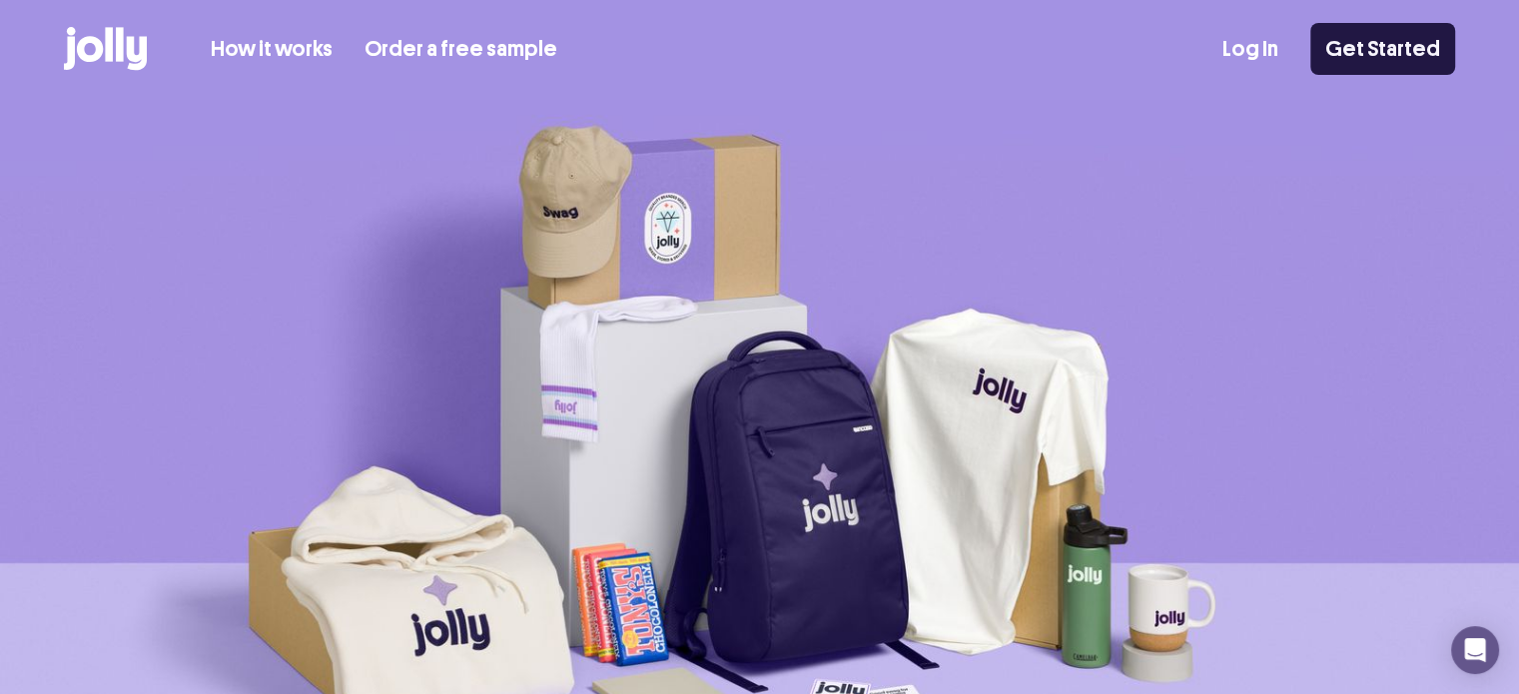
click at [1353, 59] on link "Get Started" at bounding box center [1382, 49] width 145 height 52
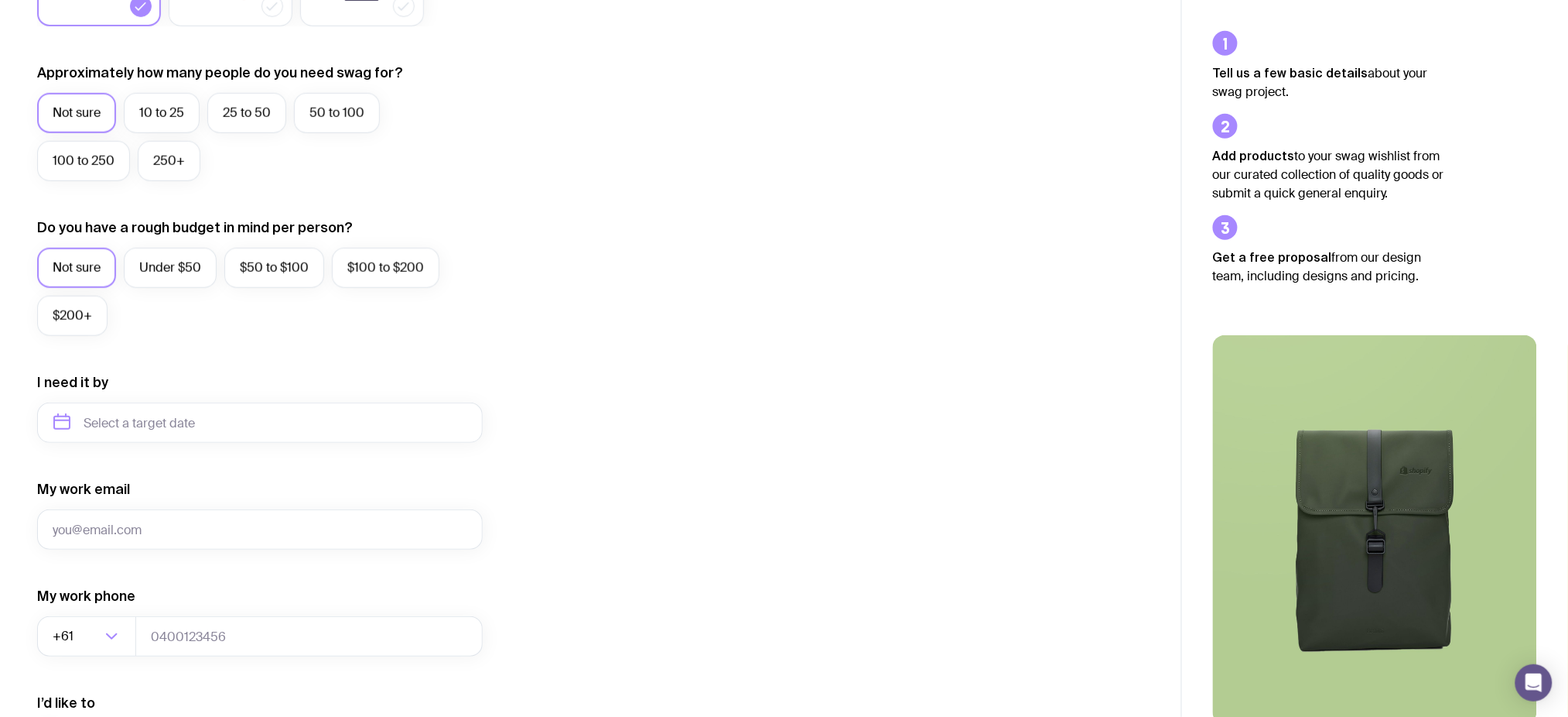
scroll to position [598, 0]
